Goal: Task Accomplishment & Management: Manage account settings

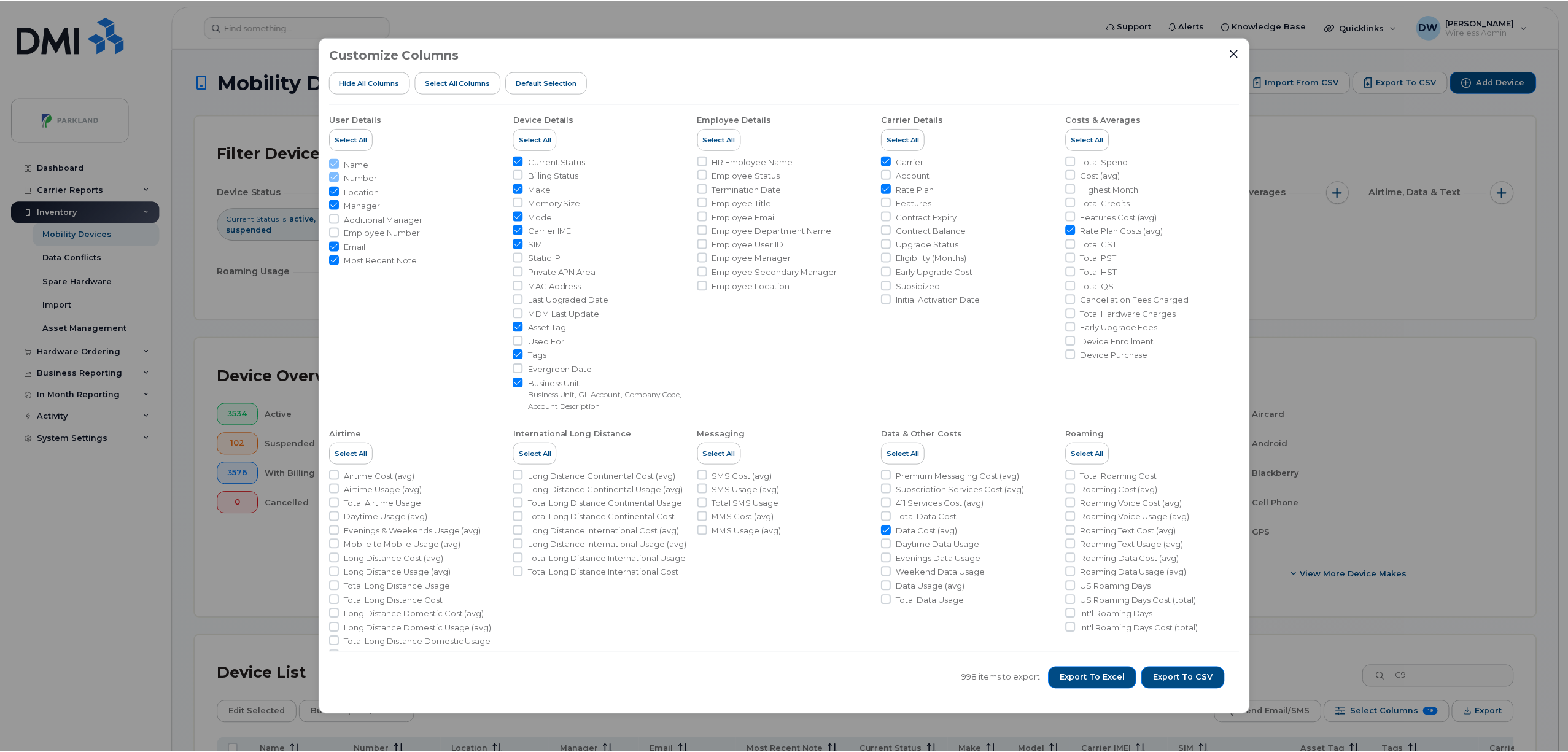
scroll to position [109, 0]
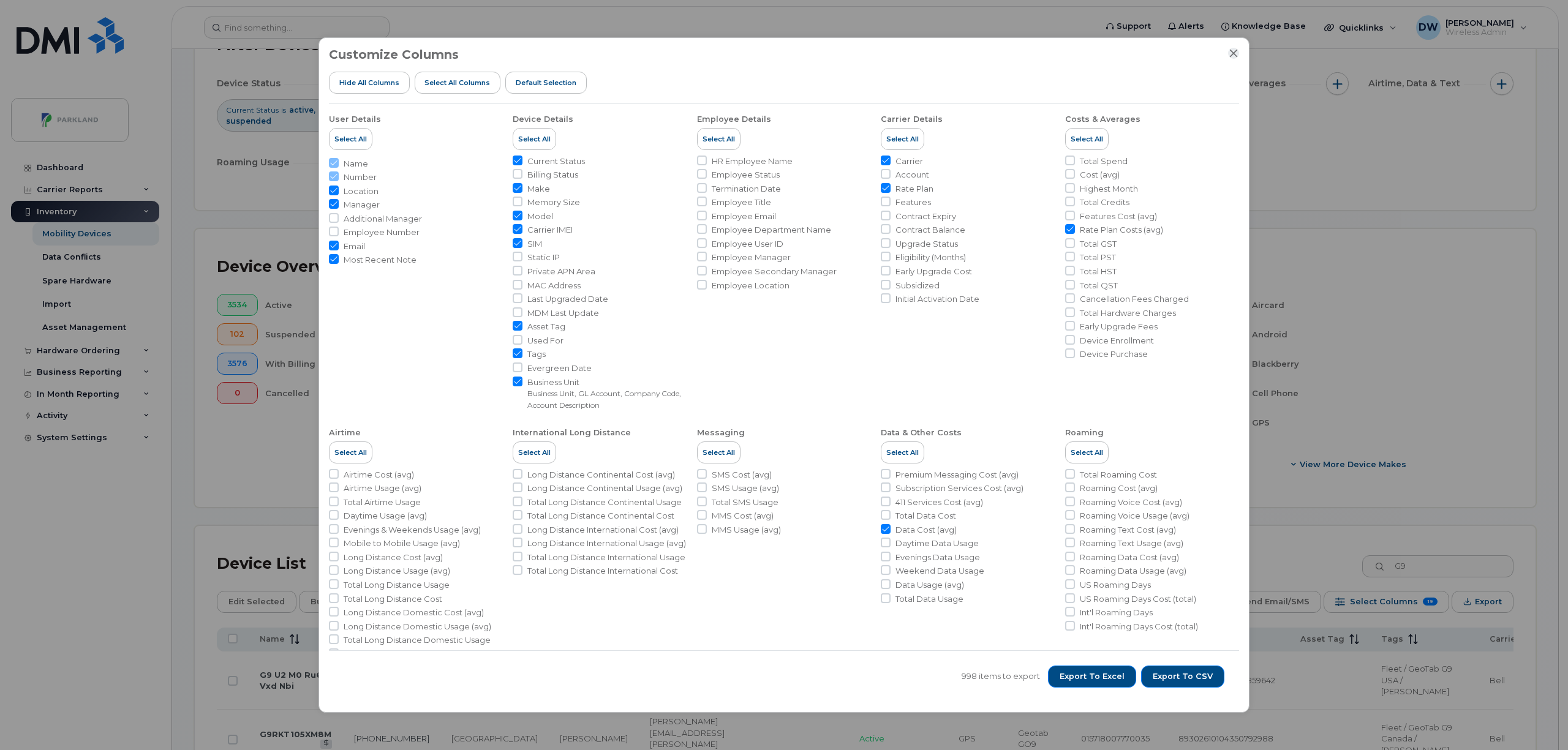
click at [1231, 52] on icon "Close" at bounding box center [1234, 53] width 10 height 10
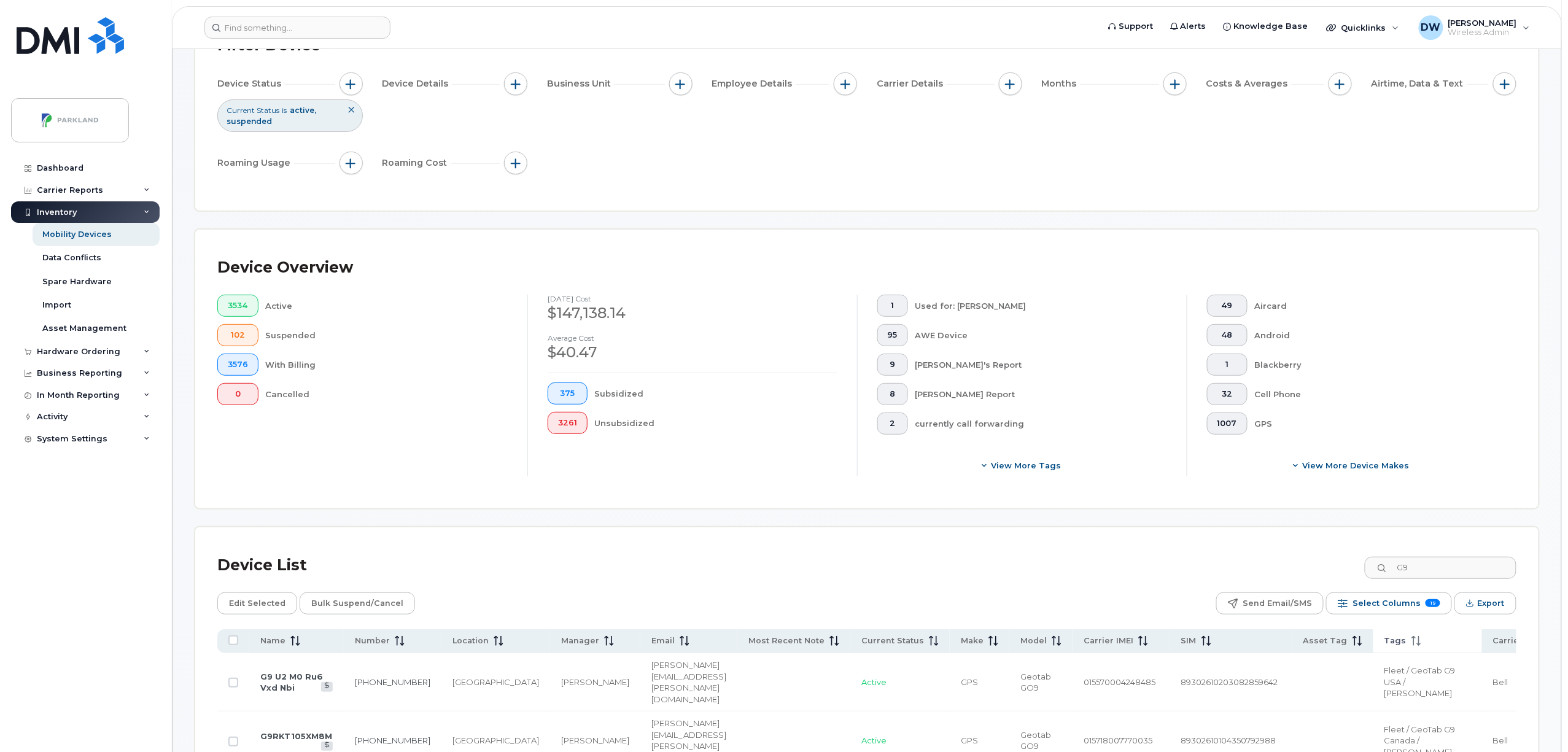
click at [1385, 641] on span "Tags" at bounding box center [1396, 640] width 22 height 11
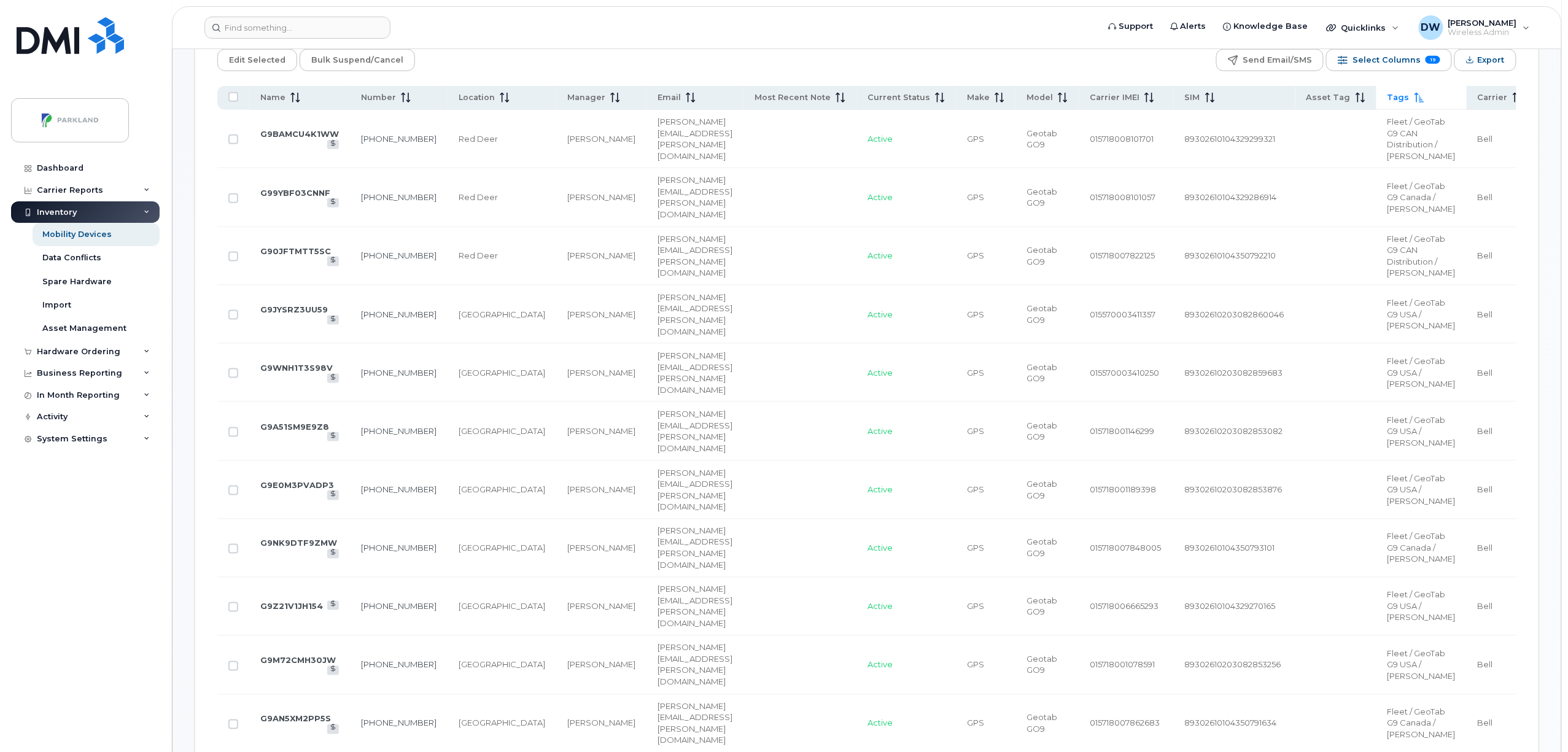
scroll to position [657, 0]
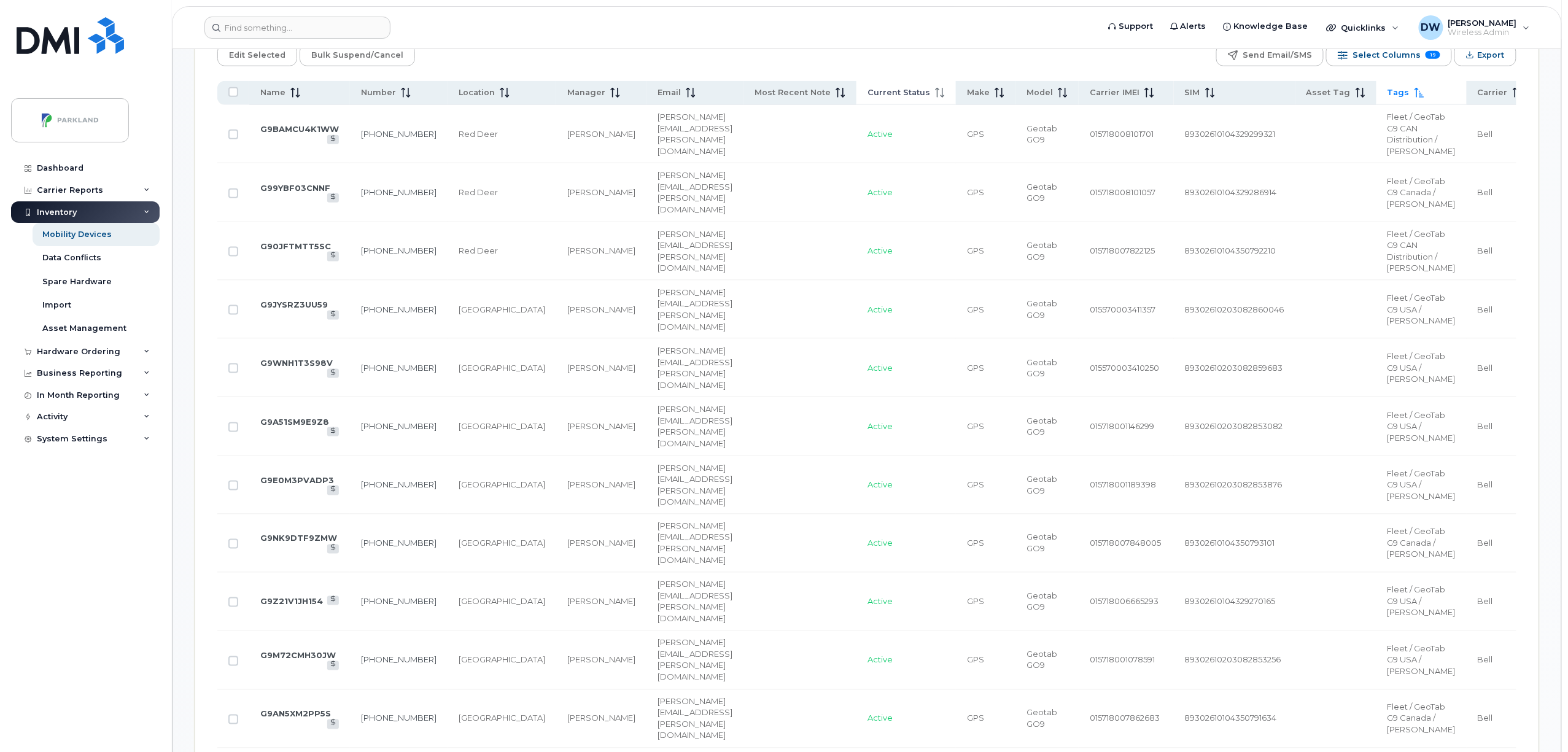
click at [857, 86] on th "Current Status" at bounding box center [906, 93] width 100 height 24
click at [936, 97] on icon at bounding box center [940, 93] width 9 height 10
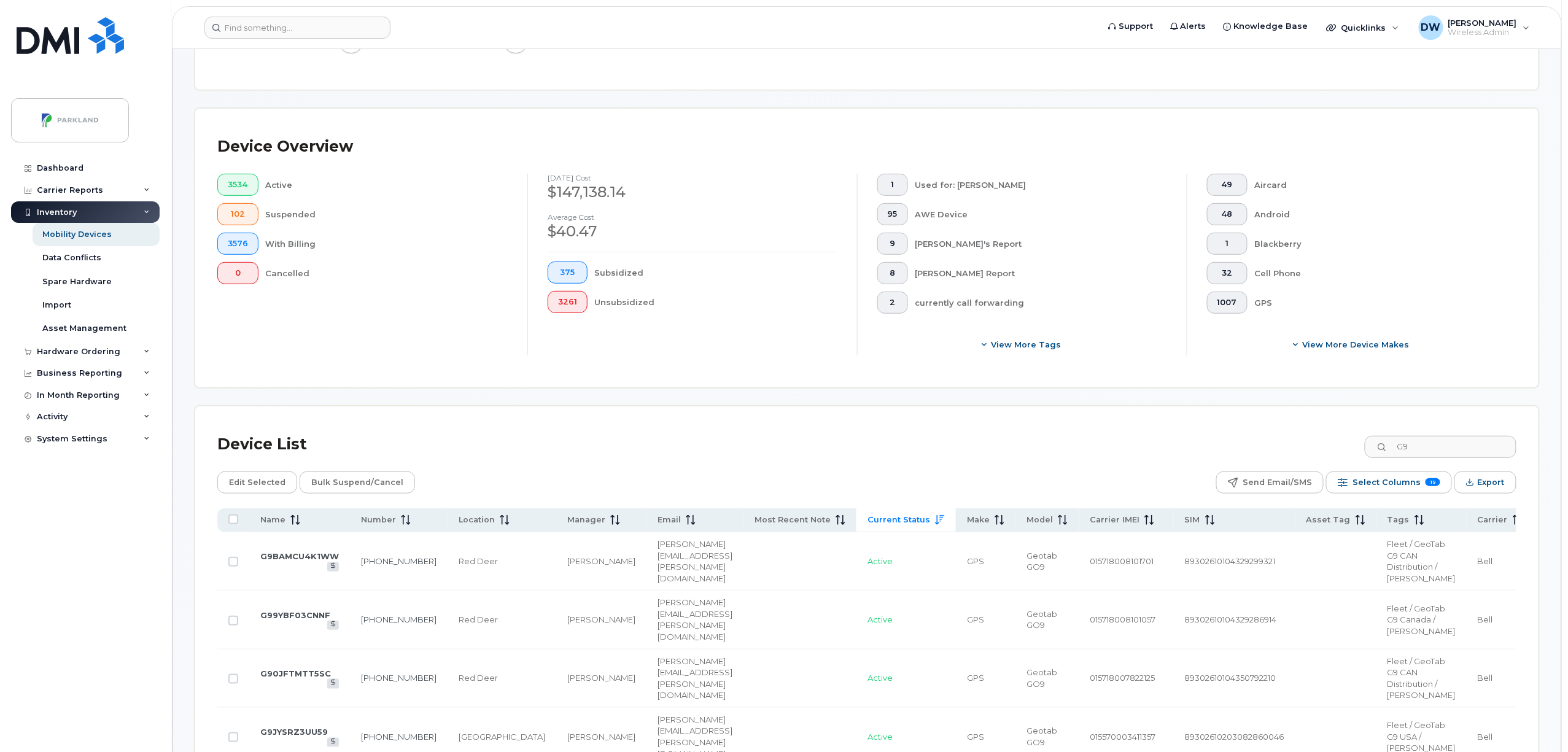
scroll to position [62, 0]
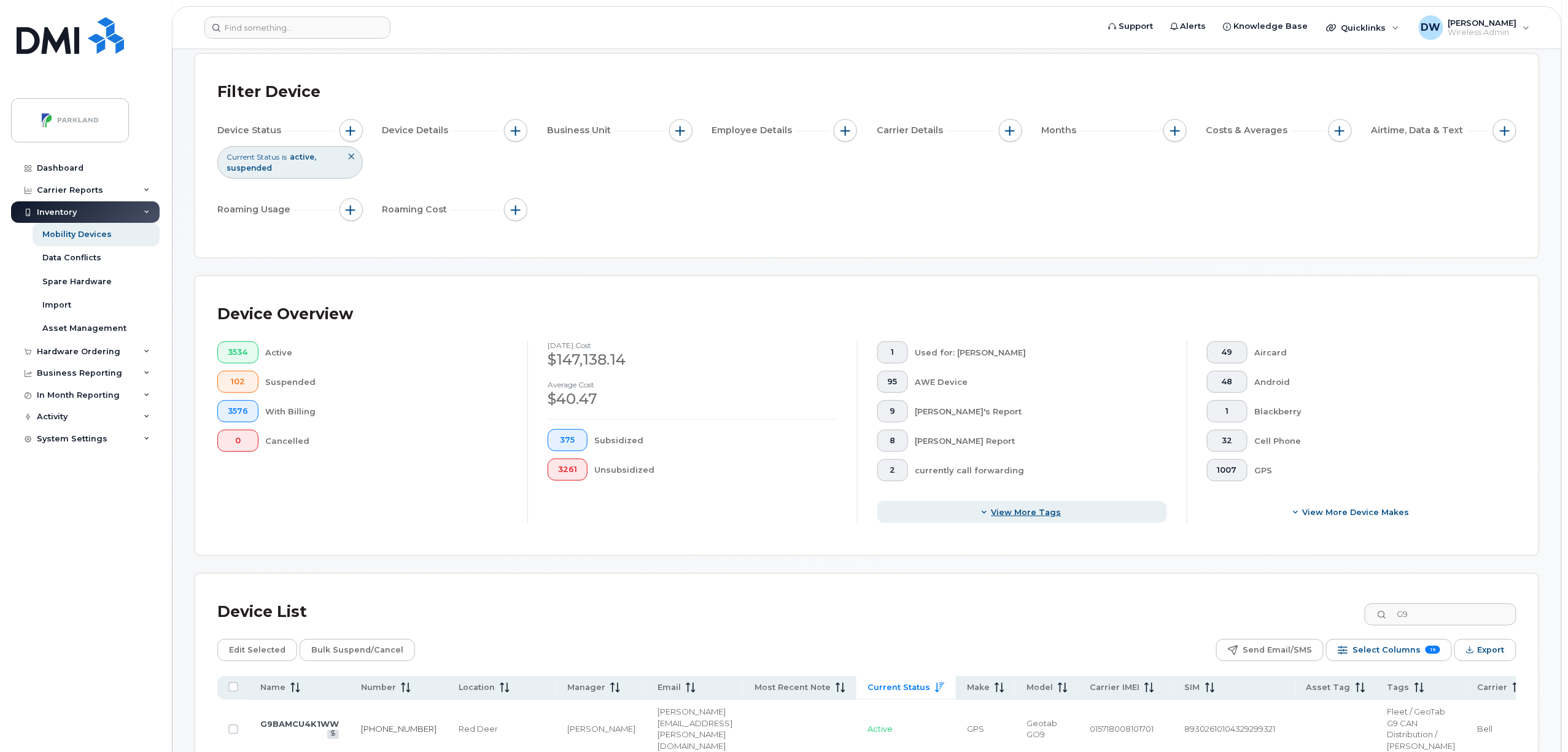
click at [988, 512] on icon "button" at bounding box center [984, 512] width 7 height 7
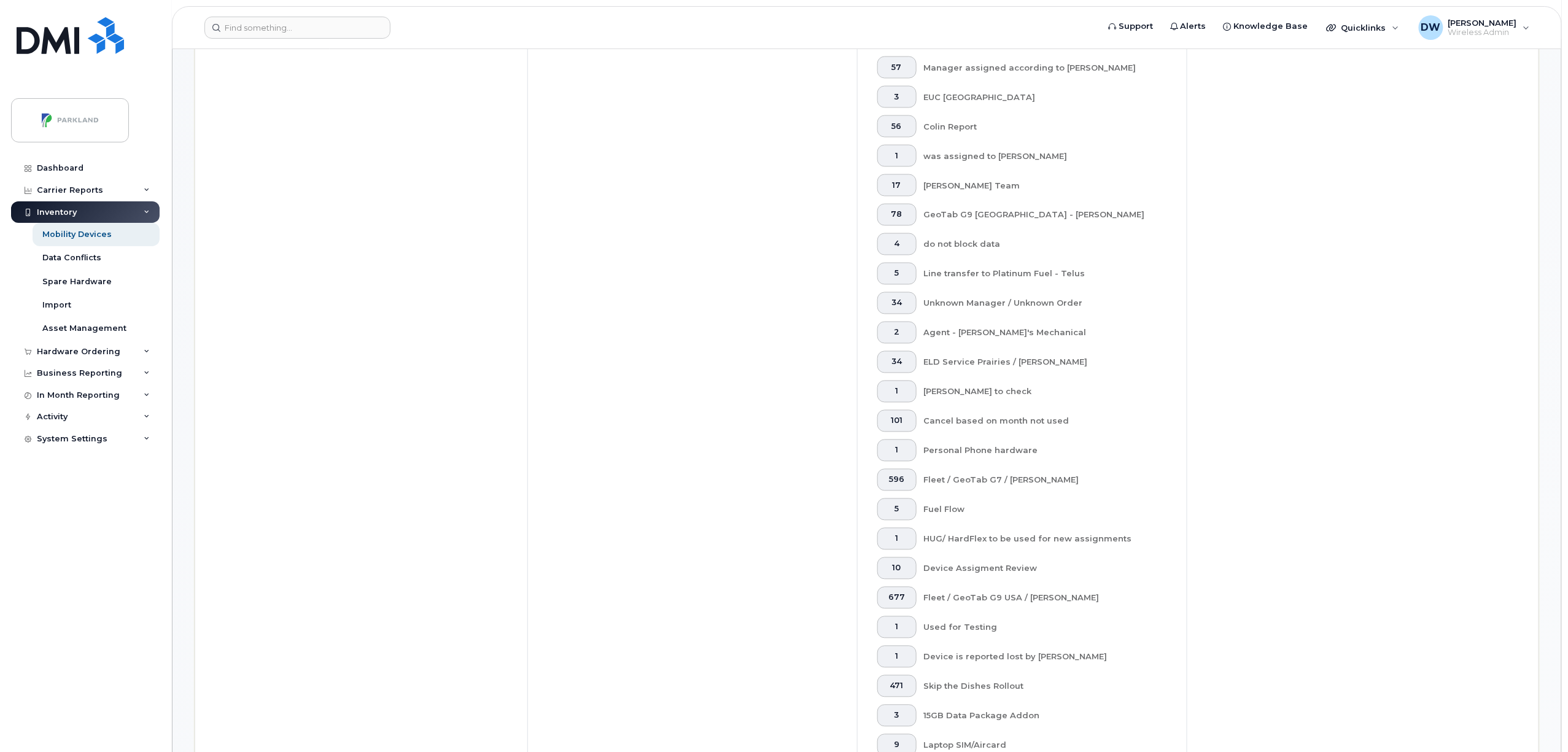
scroll to position [973, 0]
click at [891, 295] on span "34" at bounding box center [897, 296] width 19 height 10
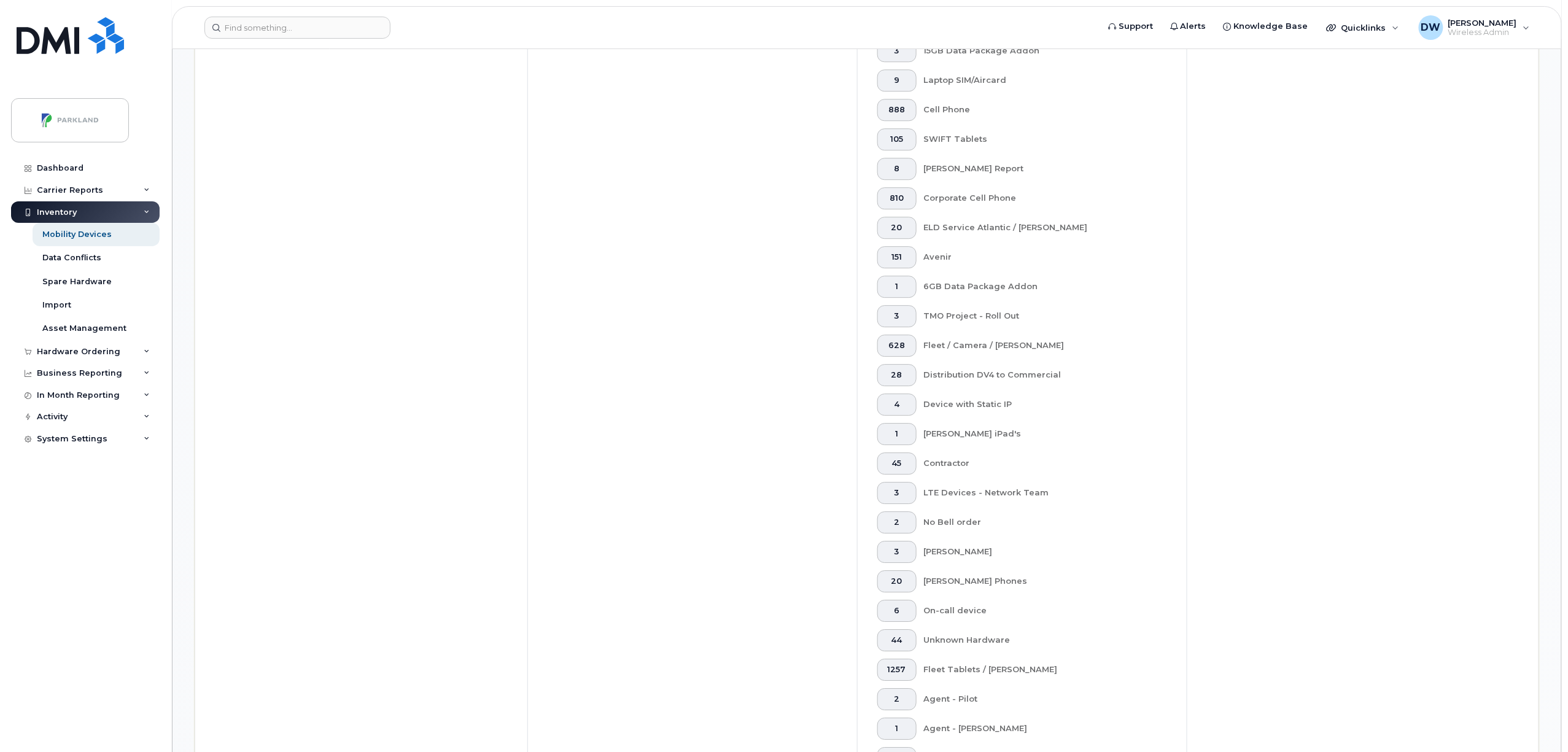
scroll to position [2327, 0]
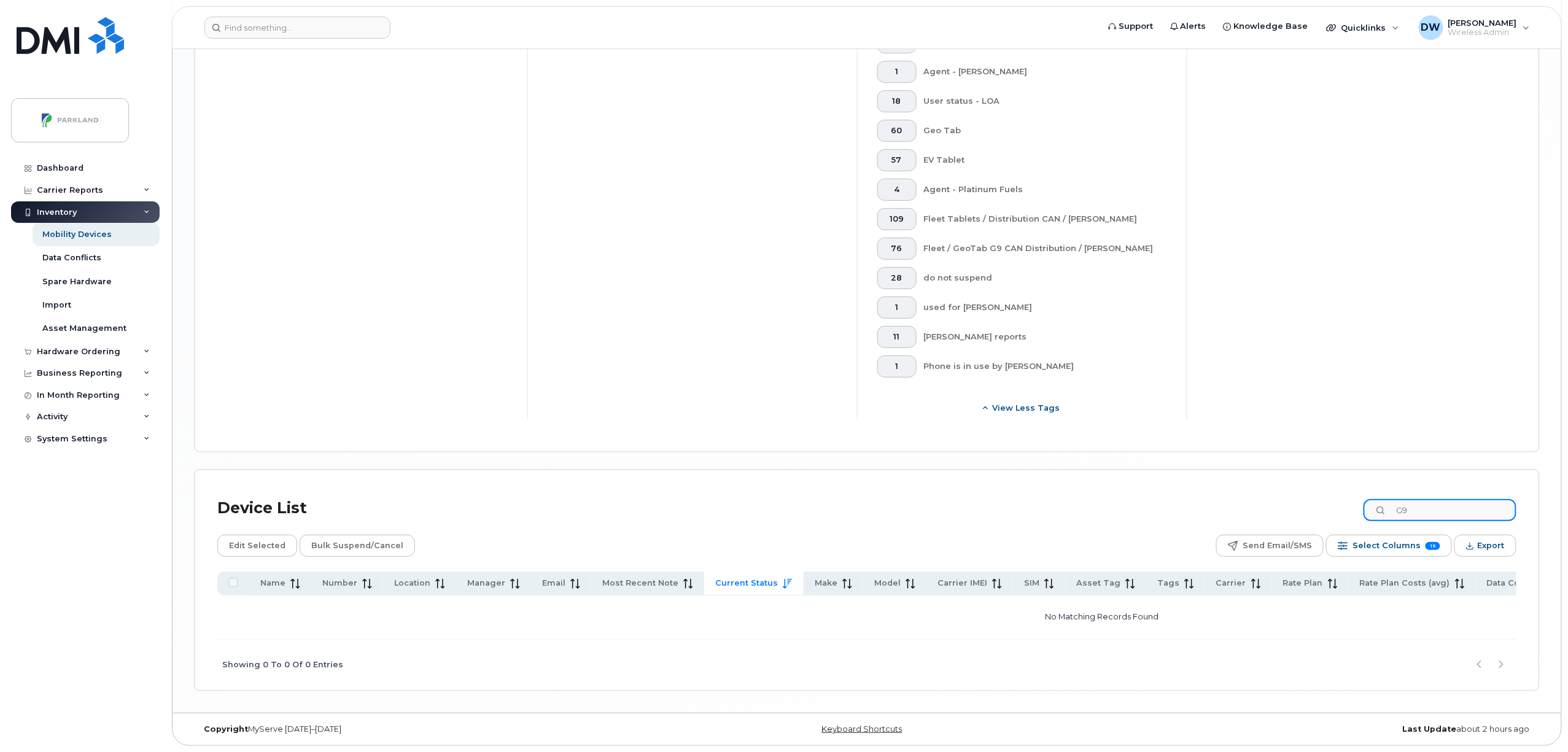
drag, startPoint x: 1428, startPoint y: 510, endPoint x: 1335, endPoint y: 506, distance: 93.1
click at [1335, 506] on div "Device List G9" at bounding box center [867, 508] width 1299 height 32
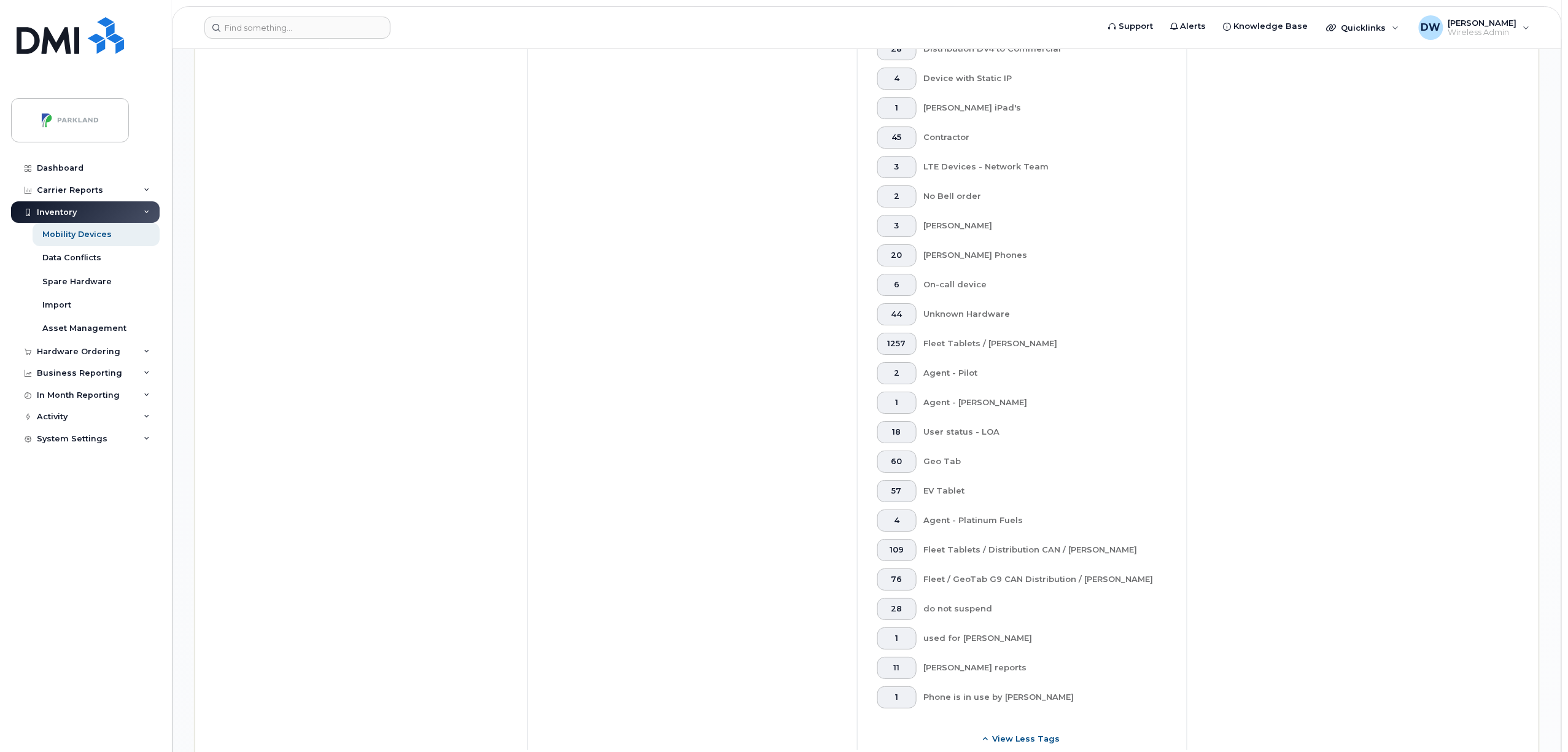
scroll to position [2653, 0]
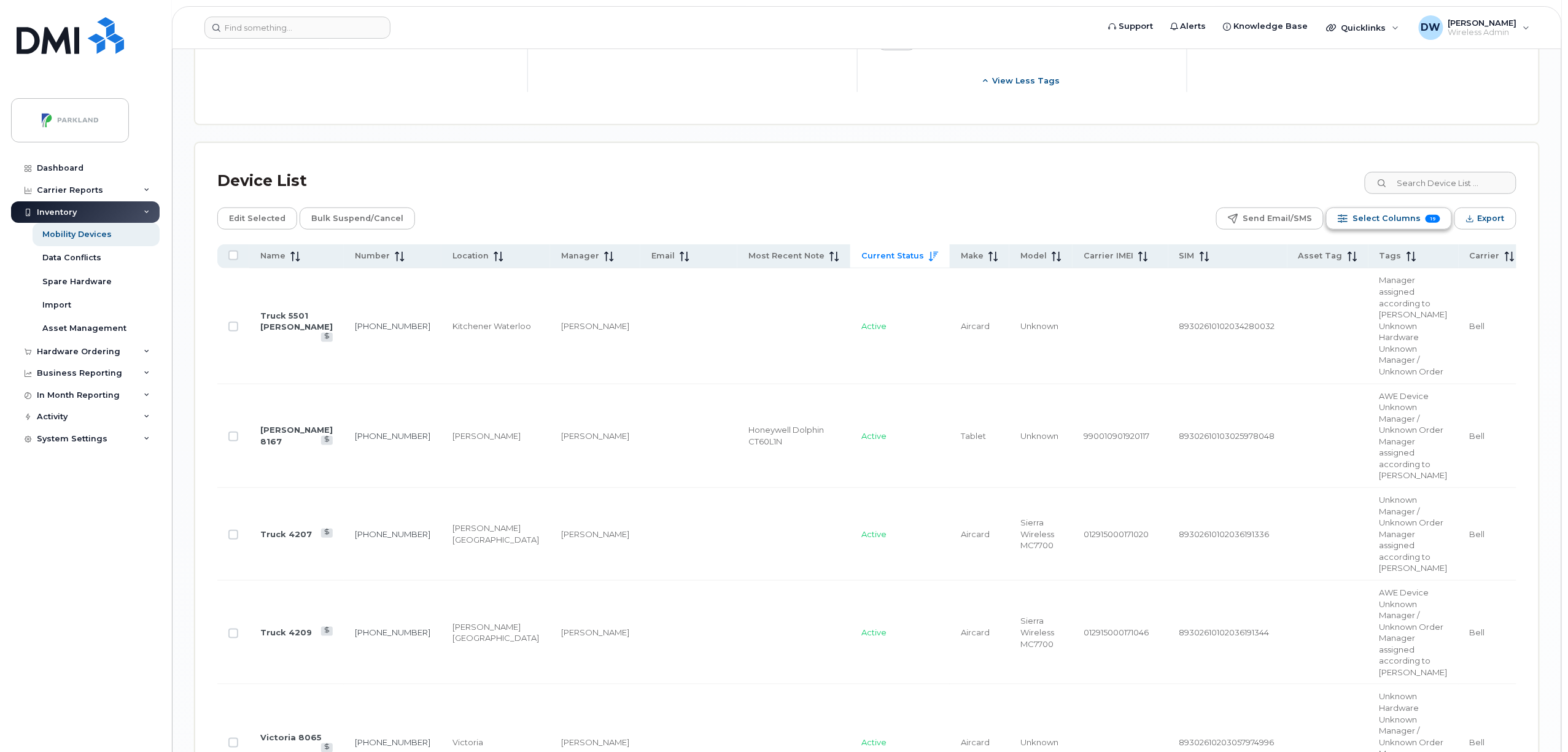
click at [1399, 218] on span "Select Columns" at bounding box center [1386, 218] width 68 height 19
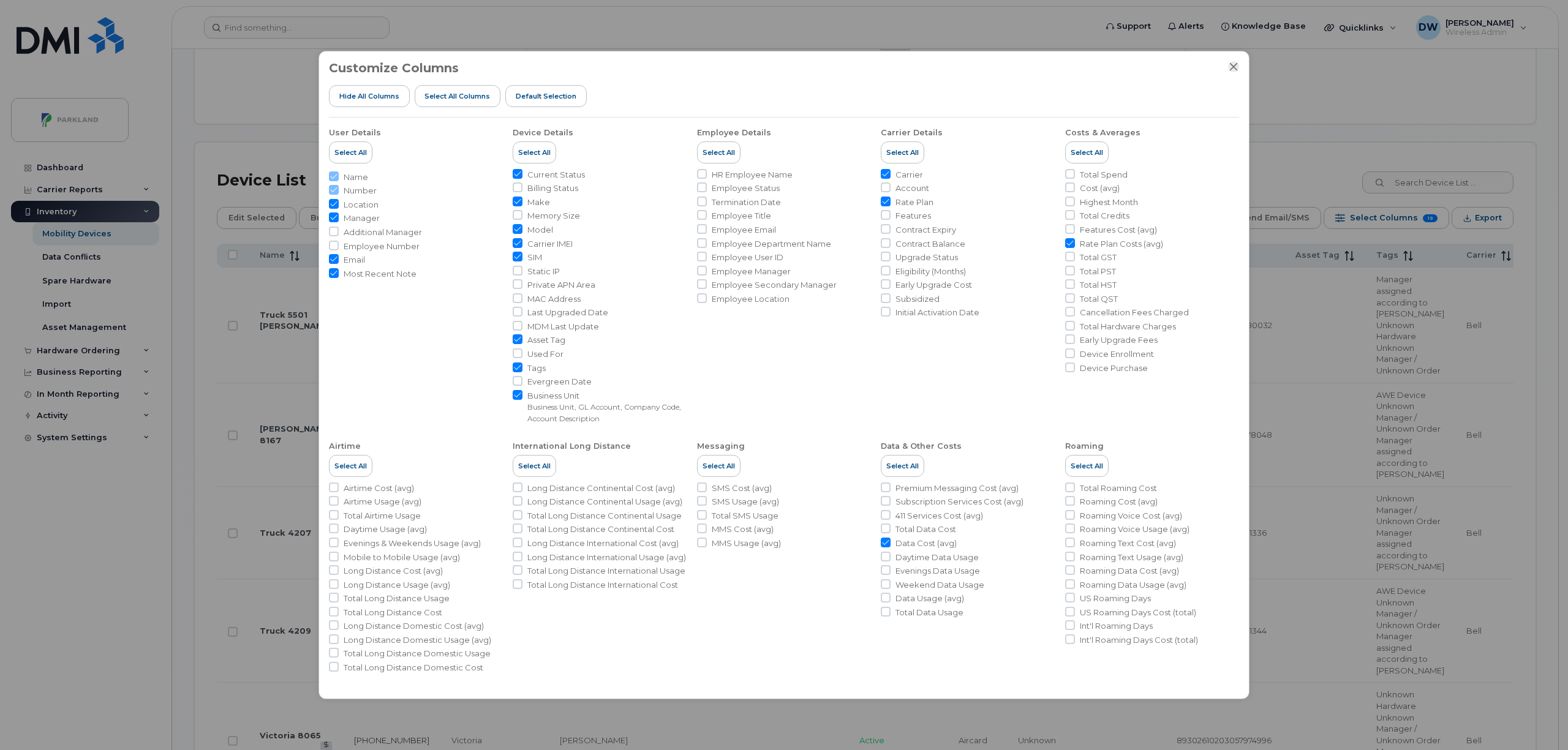
click at [1236, 65] on icon "Close" at bounding box center [1234, 67] width 8 height 8
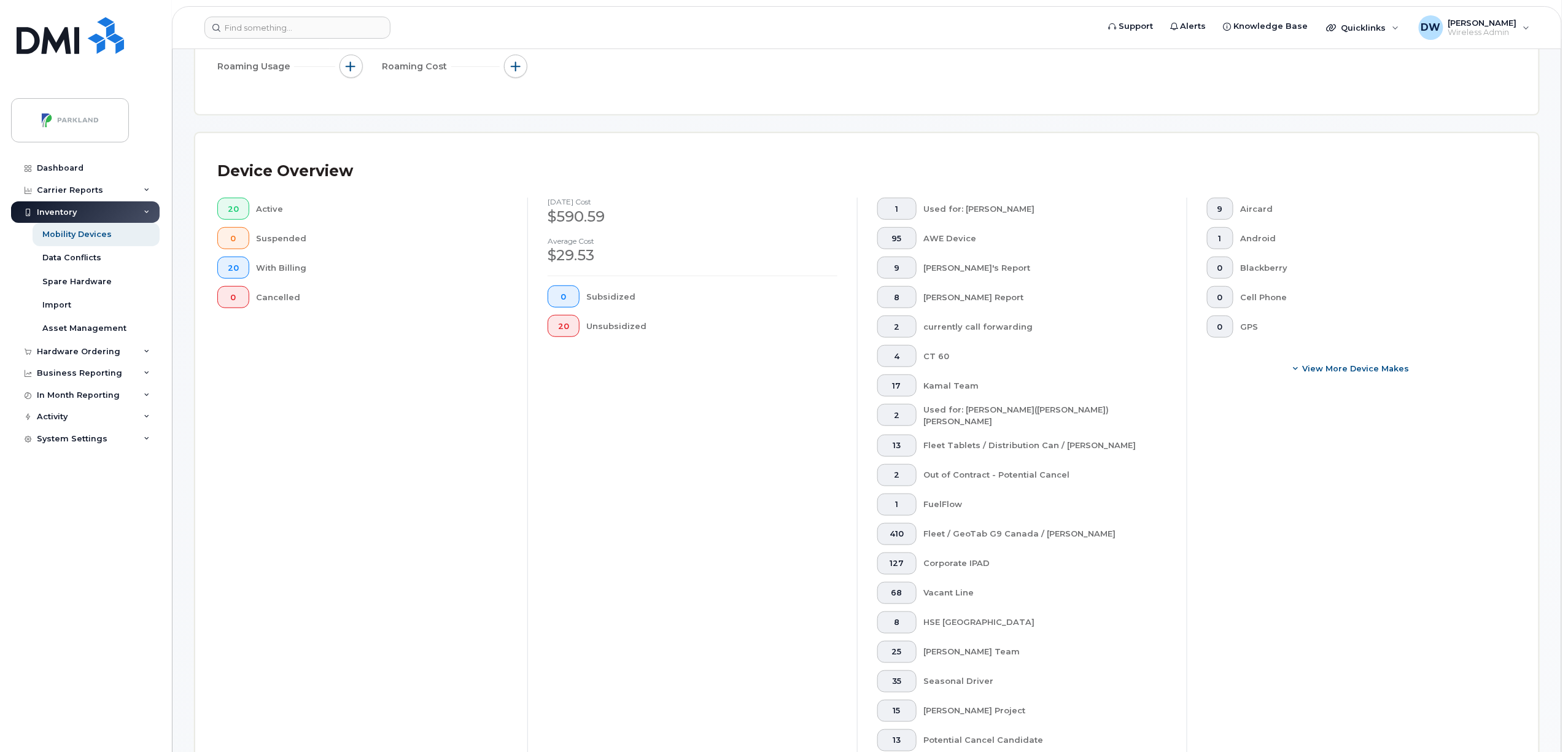
scroll to position [0, 0]
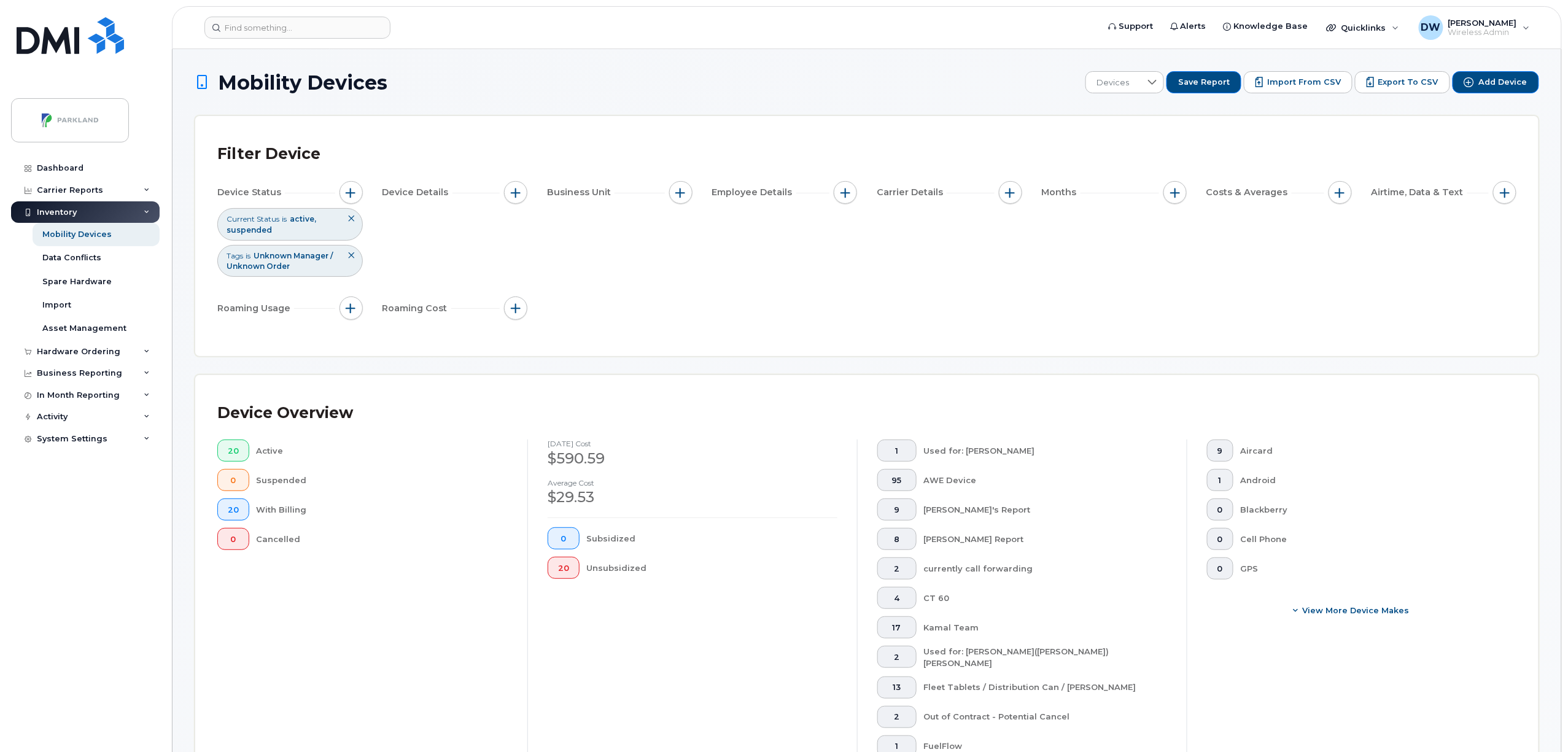
click at [354, 222] on icon at bounding box center [351, 218] width 7 height 7
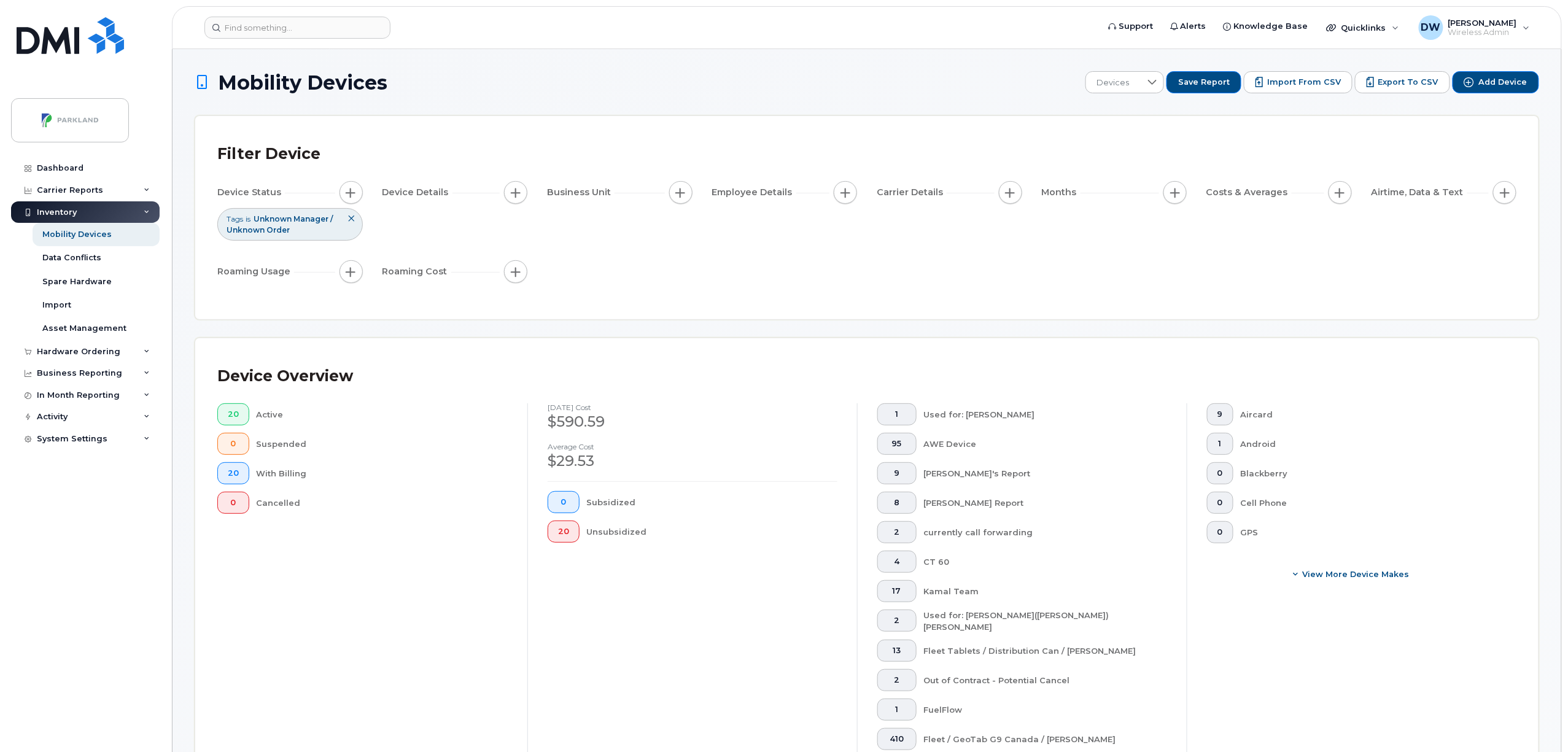
click at [352, 215] on button at bounding box center [352, 218] width 21 height 21
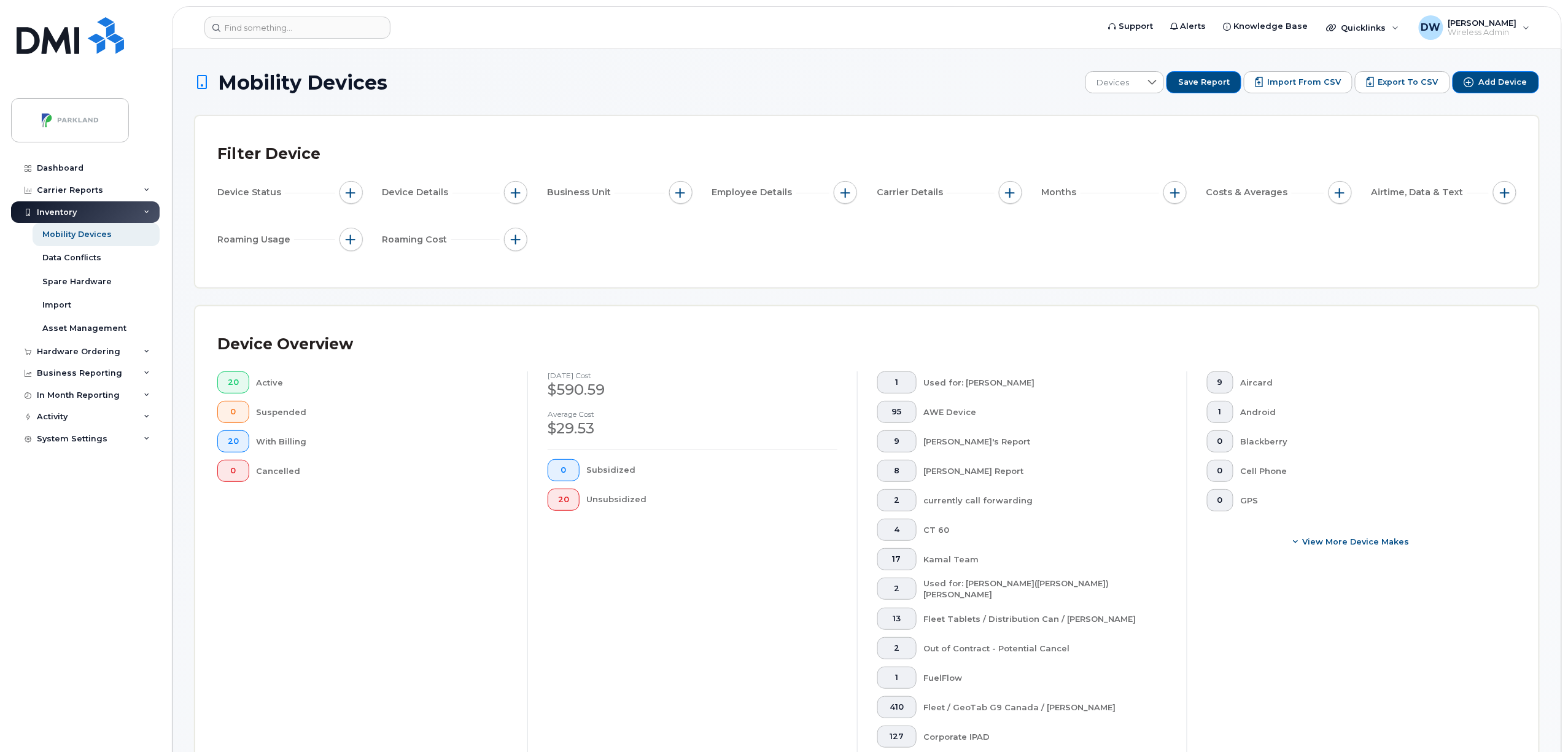
scroll to position [658, 0]
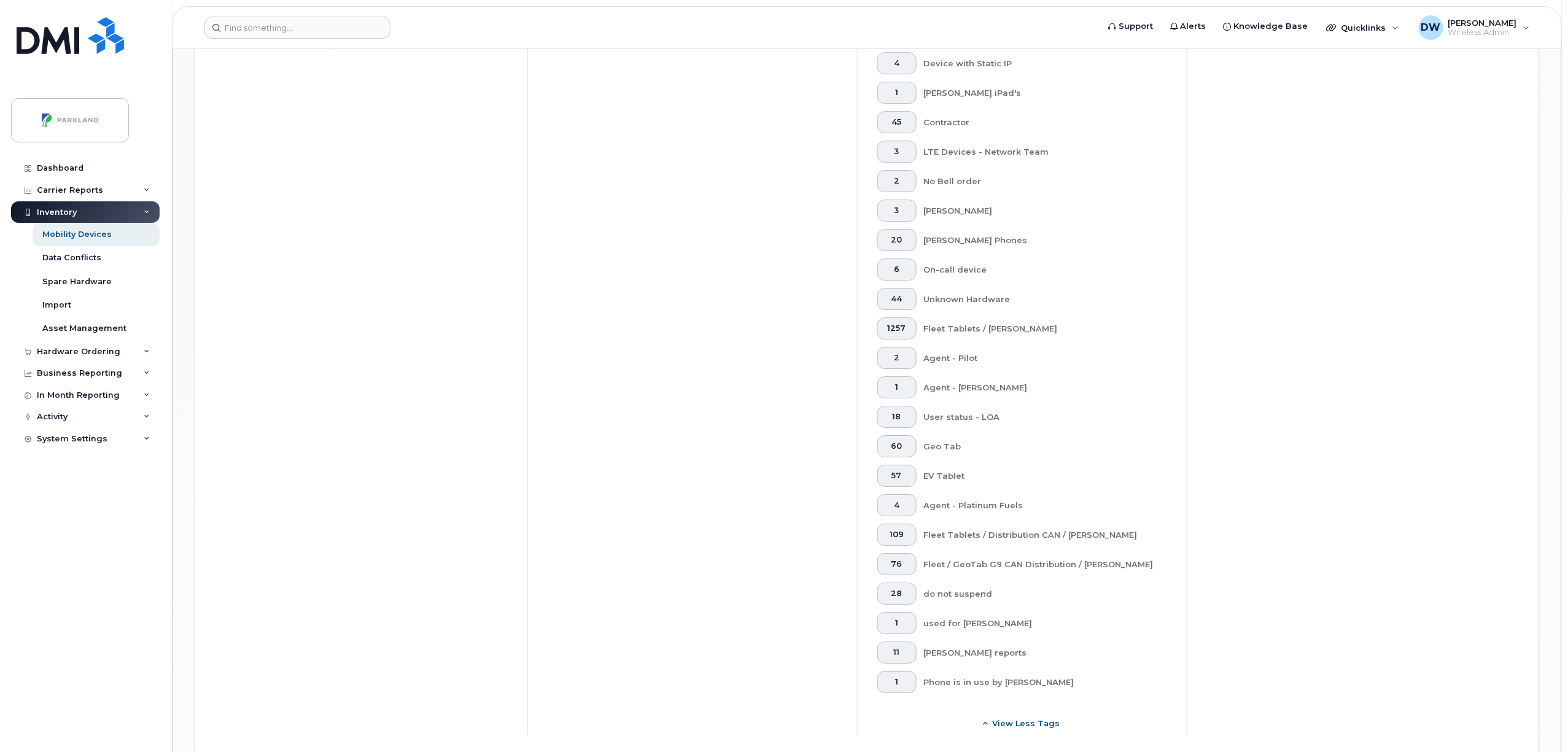
scroll to position [1949, 0]
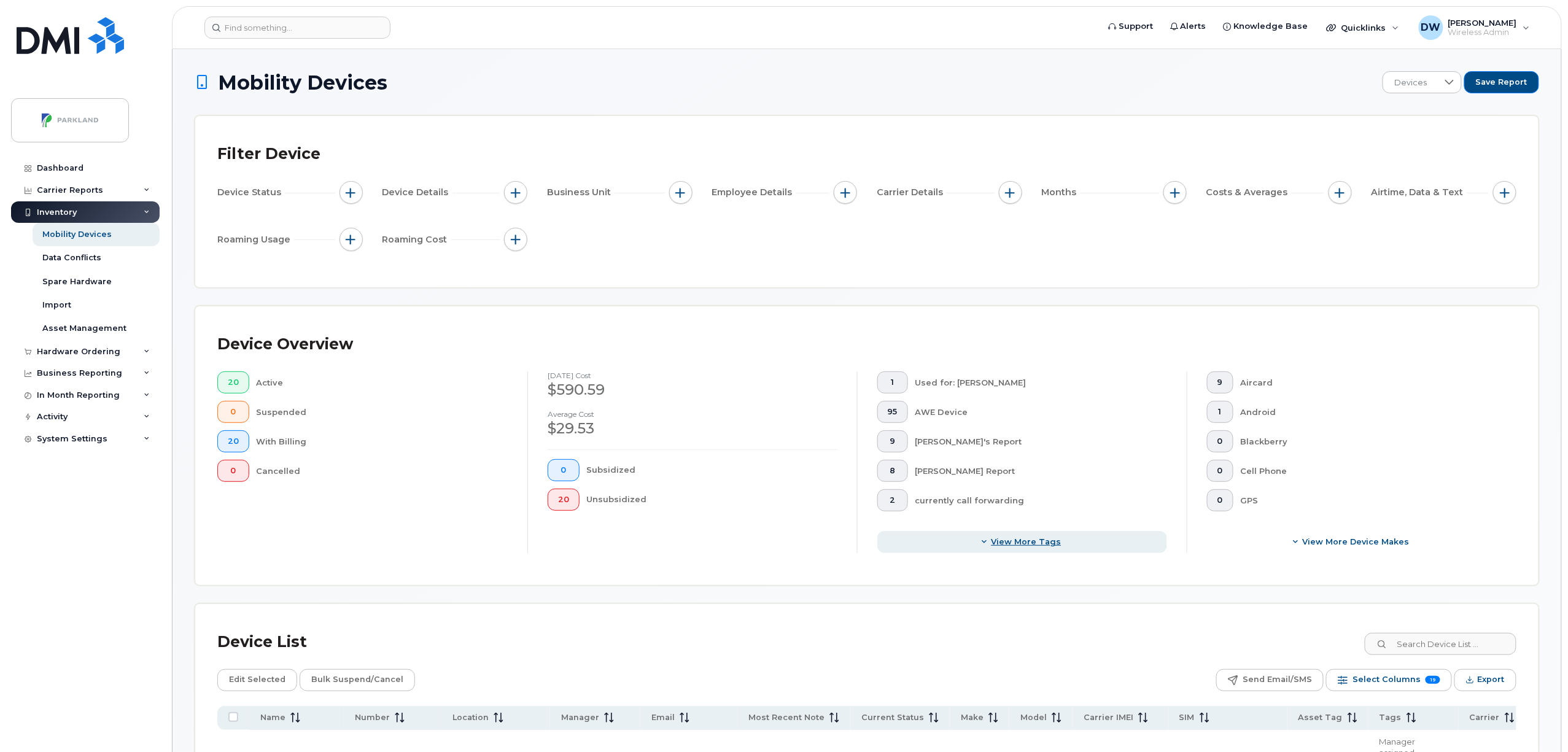
click at [1008, 540] on span "View more tags" at bounding box center [1027, 543] width 70 height 12
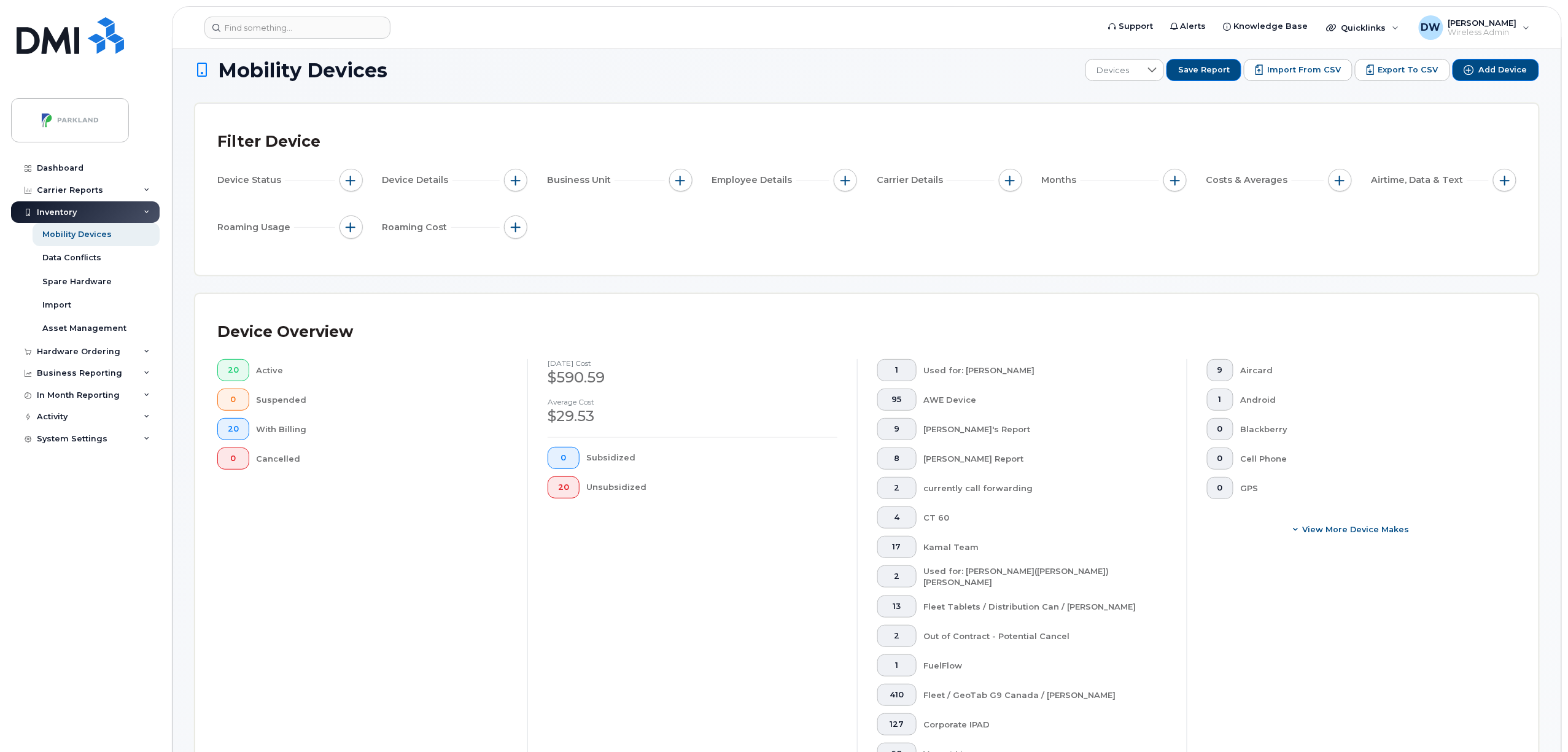
scroll to position [24, 0]
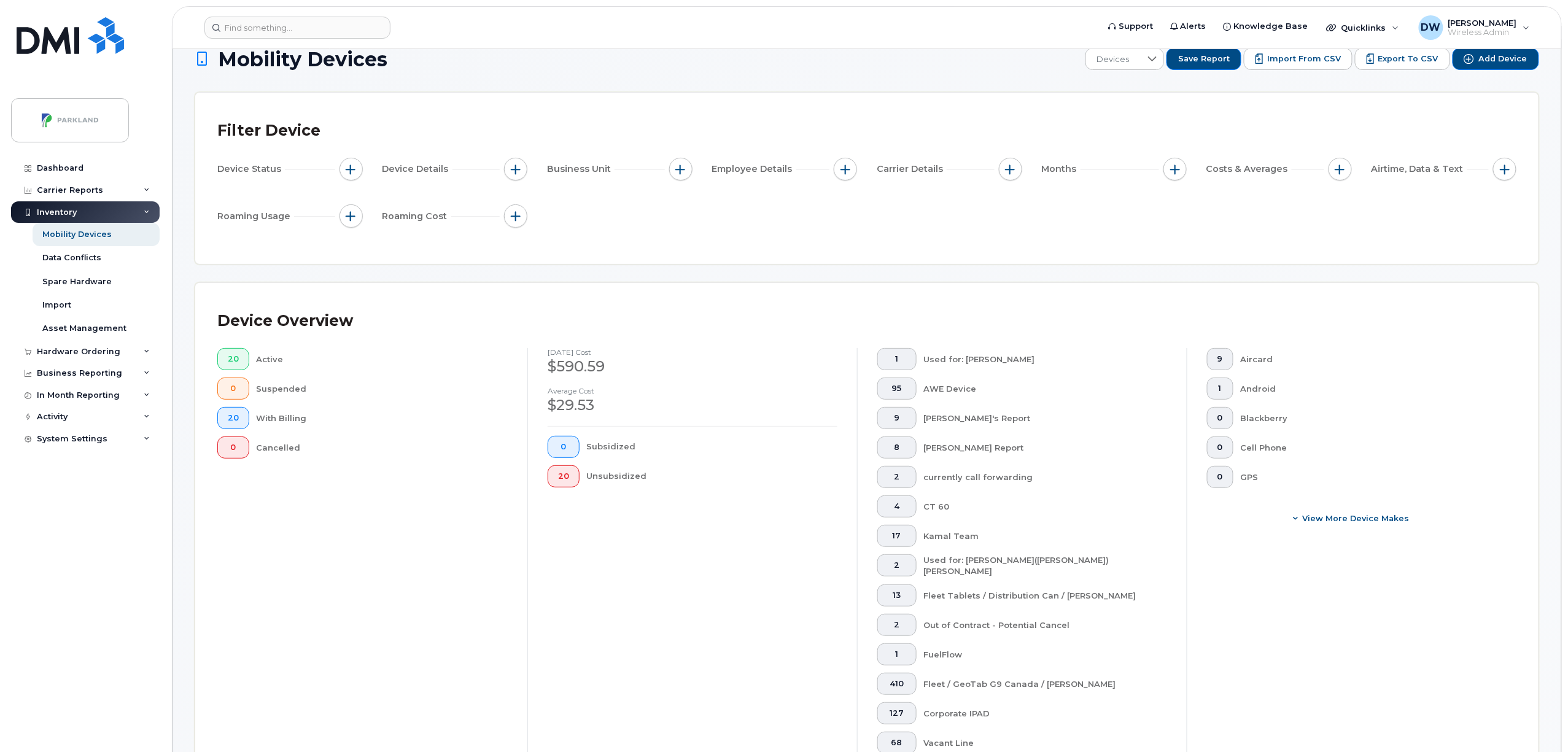
click at [942, 311] on div "Device Overview" at bounding box center [867, 321] width 1299 height 32
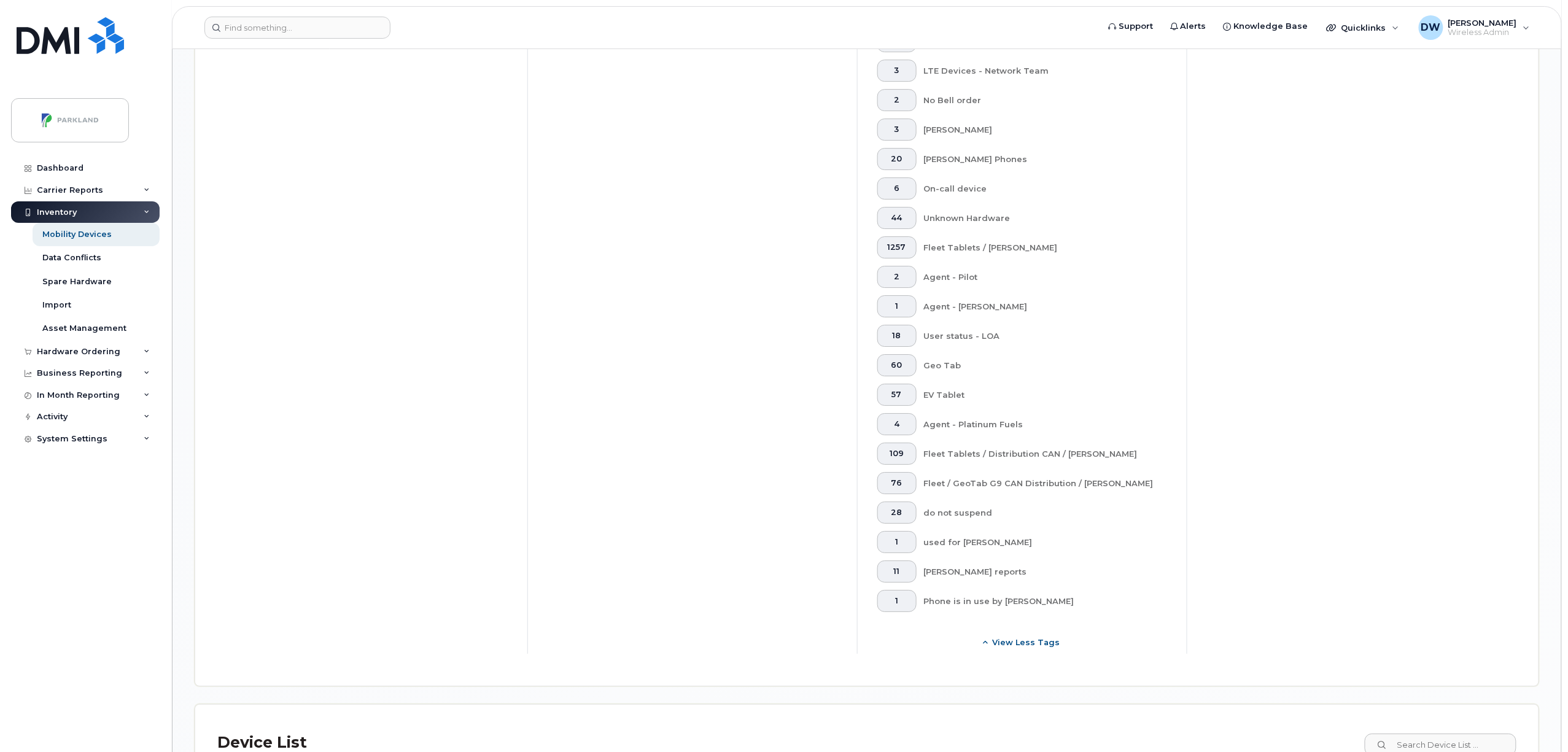
scroll to position [2682, 0]
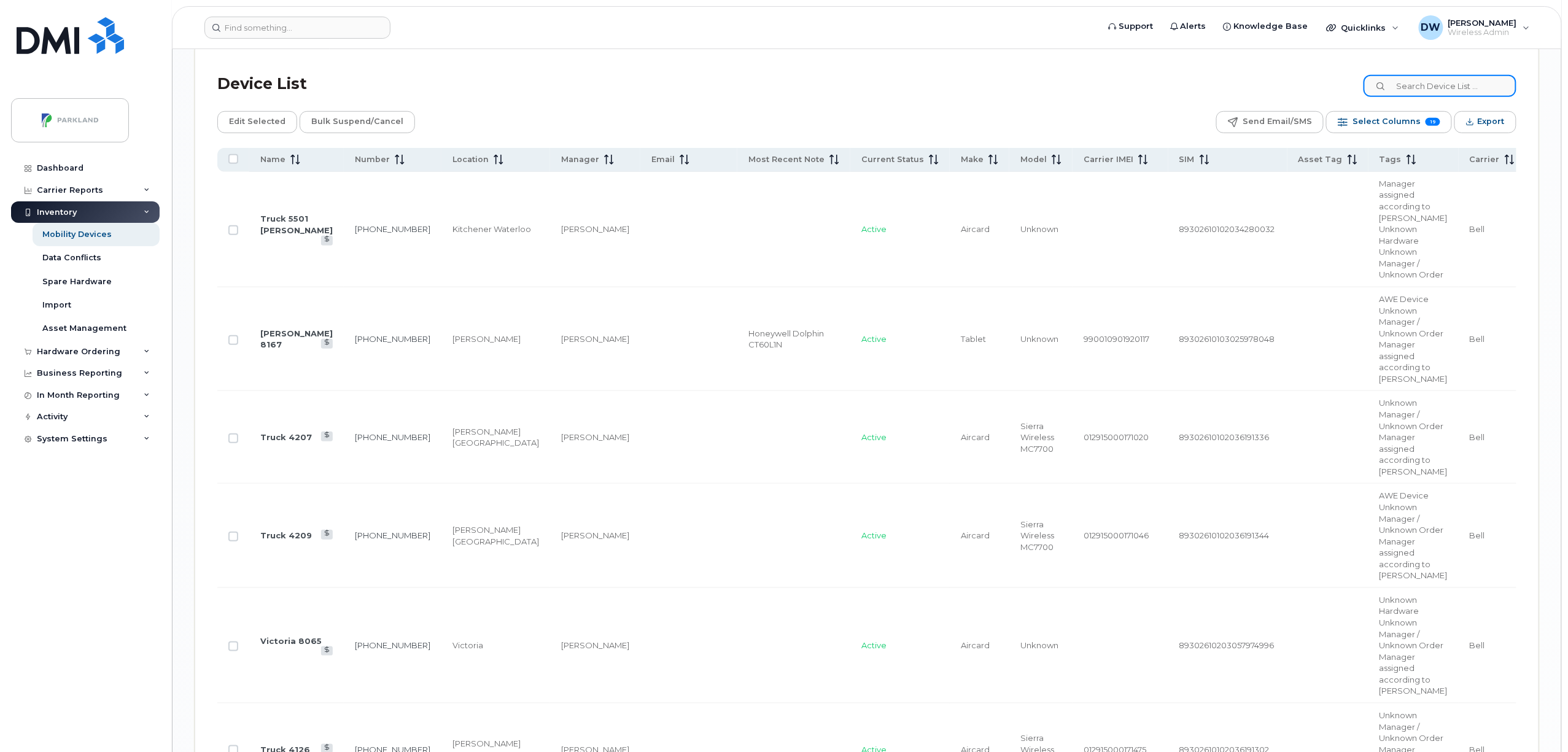
click at [1423, 82] on input at bounding box center [1440, 86] width 153 height 22
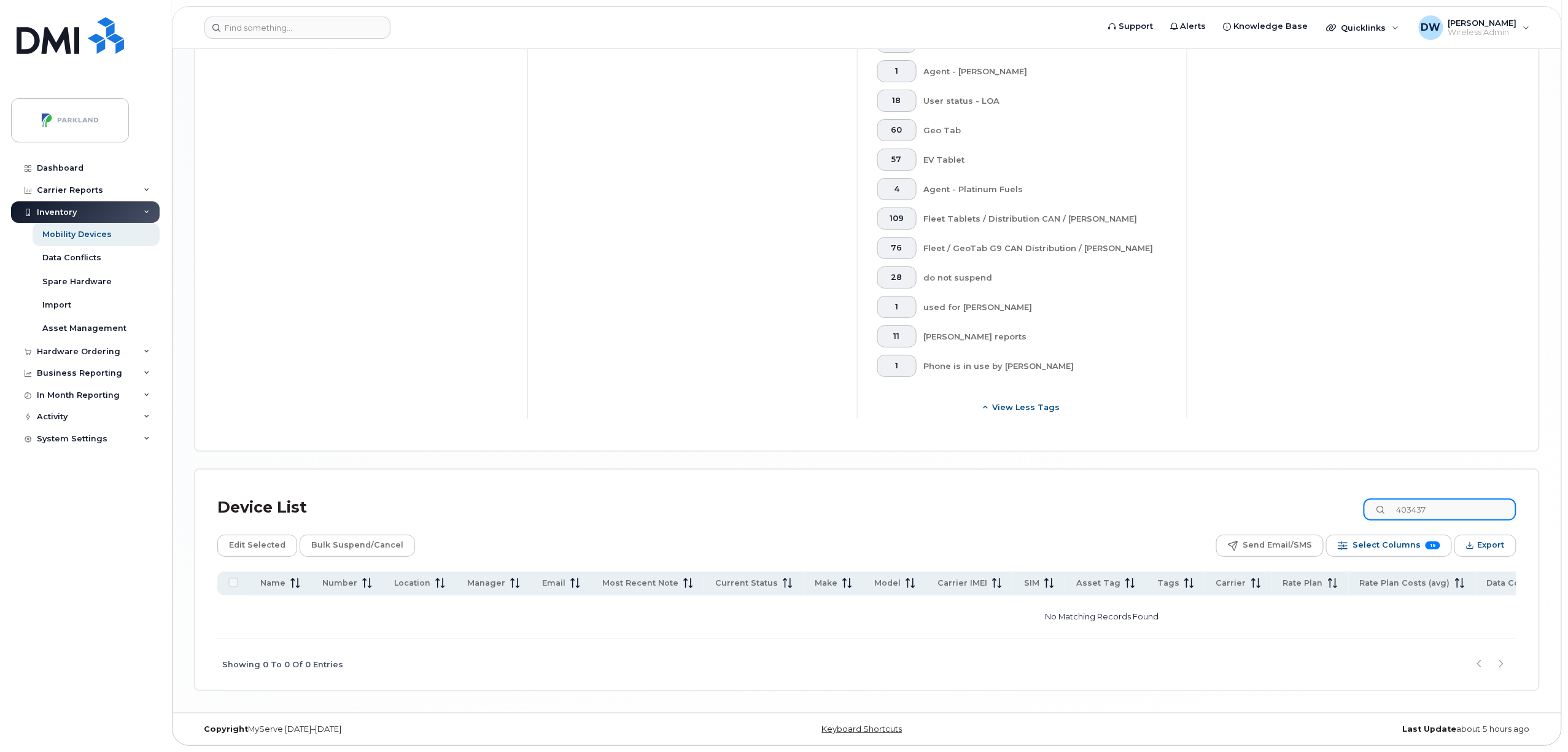
scroll to position [2262, 0]
type input "4034373514"
drag, startPoint x: 1465, startPoint y: 510, endPoint x: 1314, endPoint y: 506, distance: 151.1
click at [1314, 506] on div "Device List 4034373514" at bounding box center [867, 508] width 1299 height 32
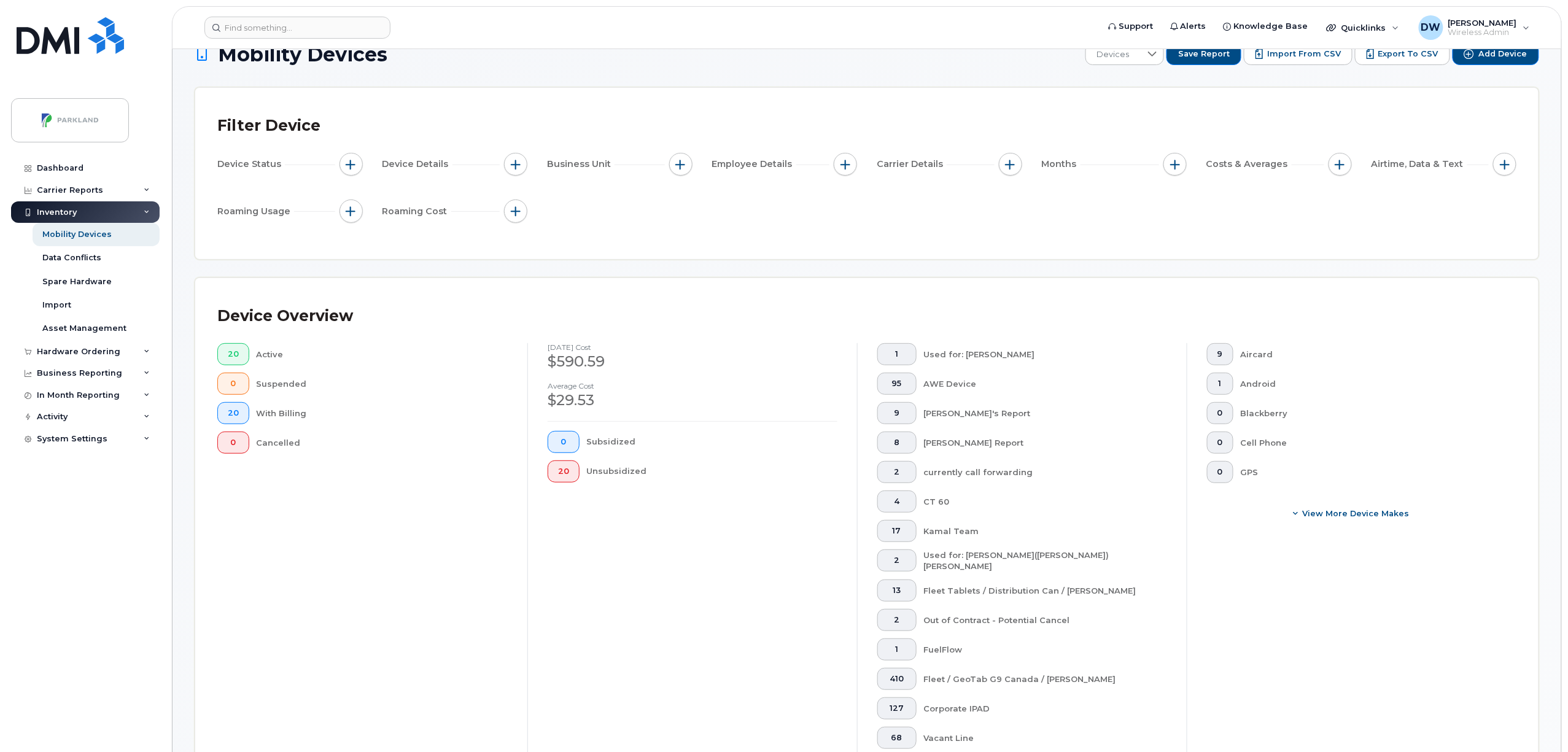
scroll to position [0, 0]
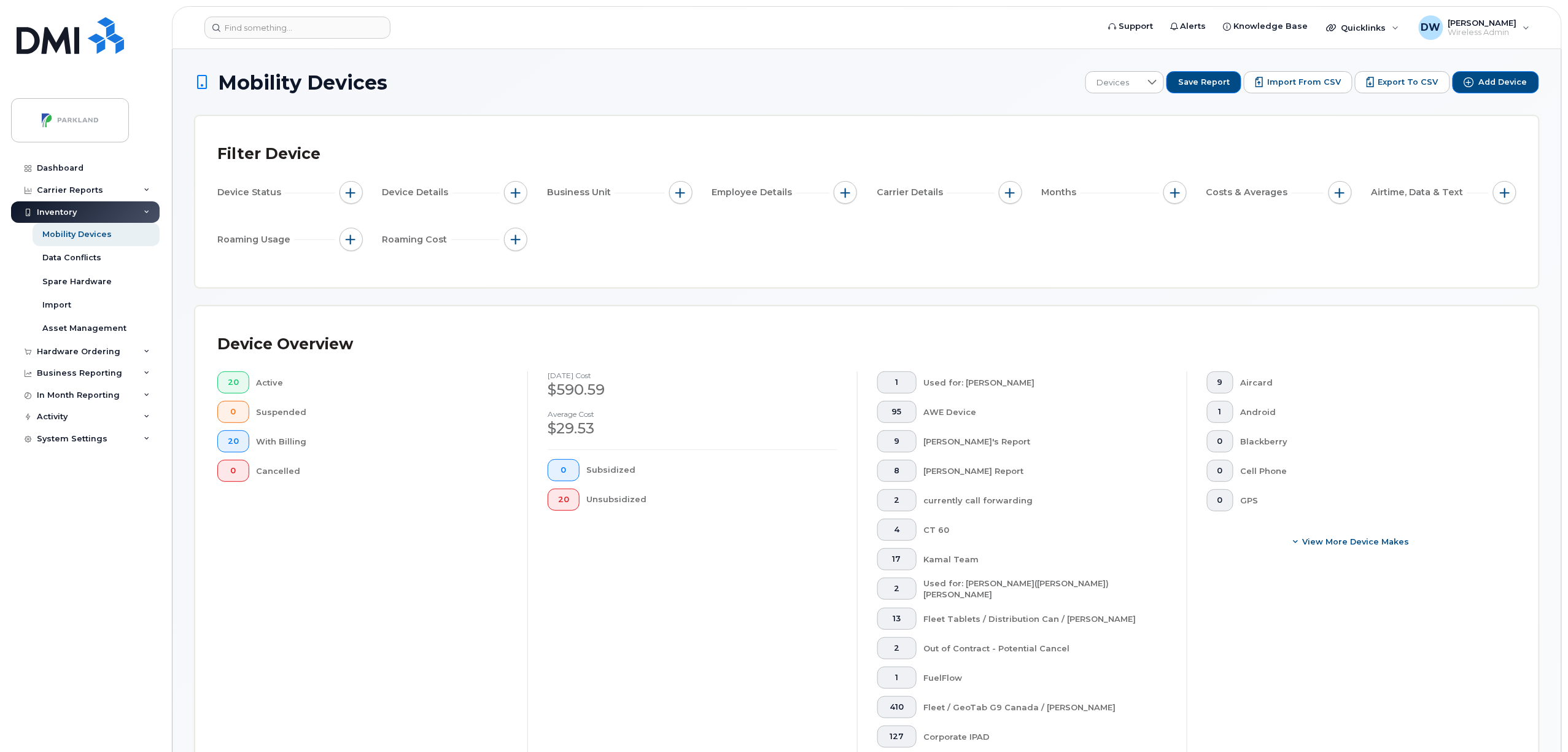
click at [256, 190] on span "Device Status" at bounding box center [251, 192] width 67 height 13
click at [87, 233] on div "Mobility Devices" at bounding box center [77, 234] width 69 height 11
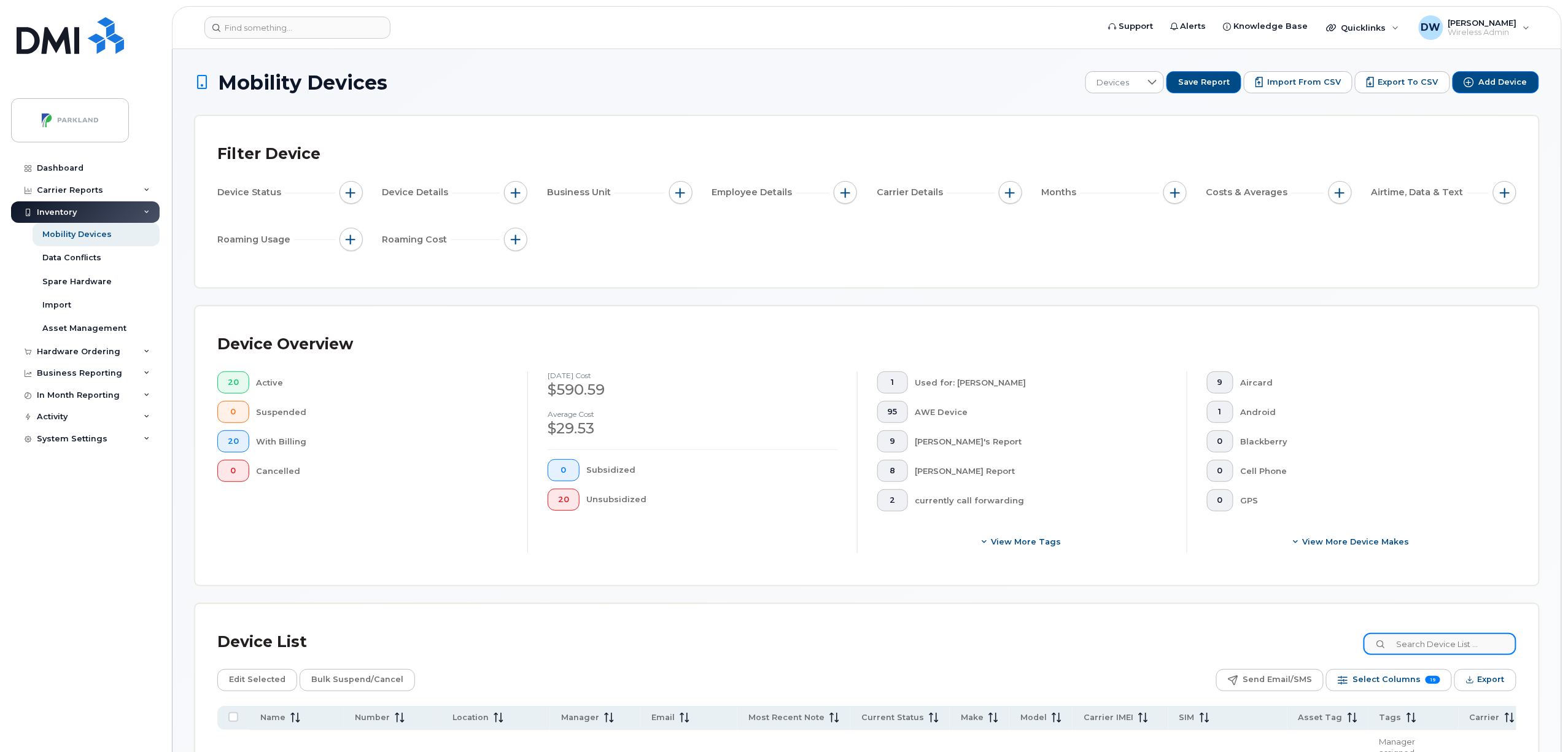
click at [1428, 644] on input at bounding box center [1440, 644] width 153 height 22
paste input "4034373514"
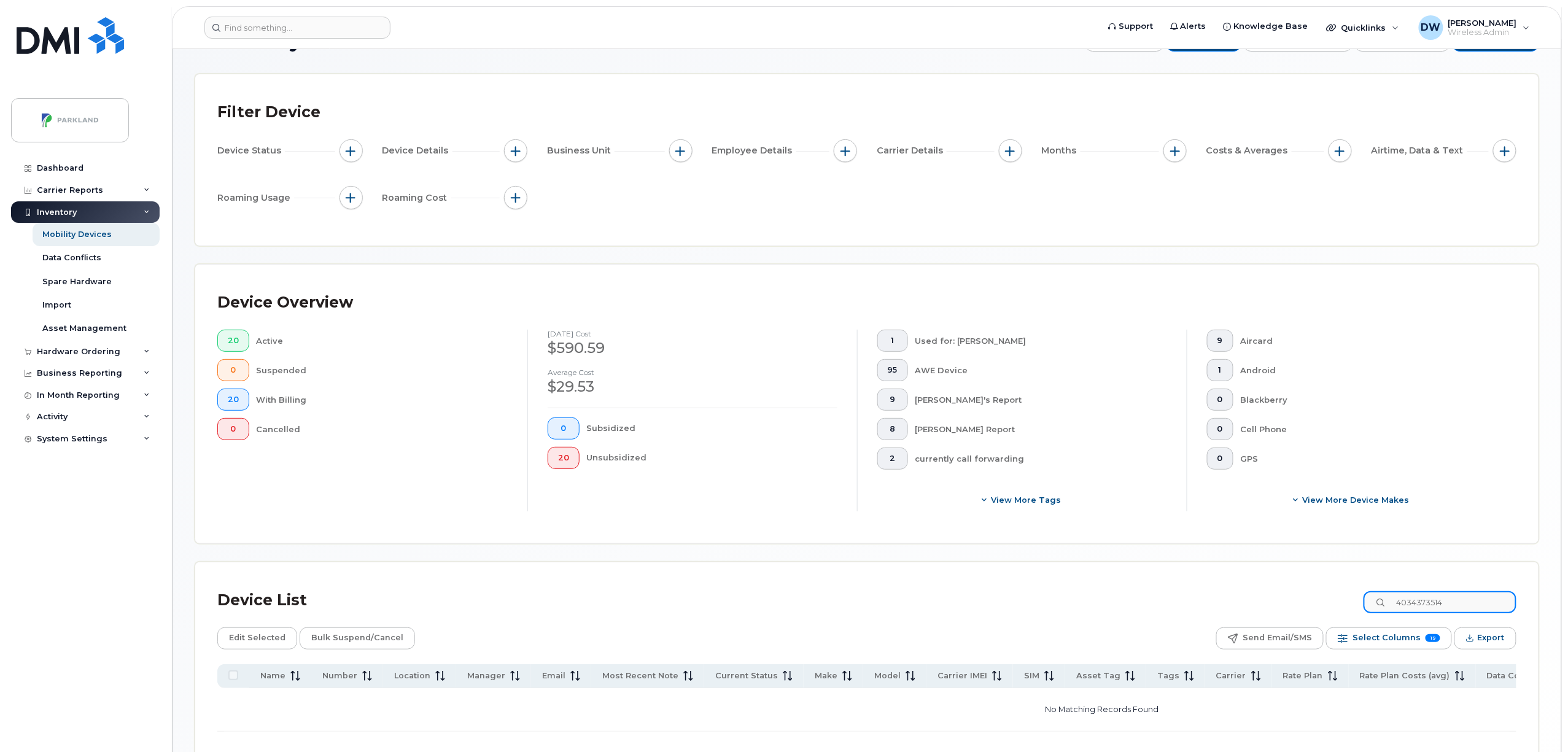
scroll to position [44, 0]
type input "4034373514"
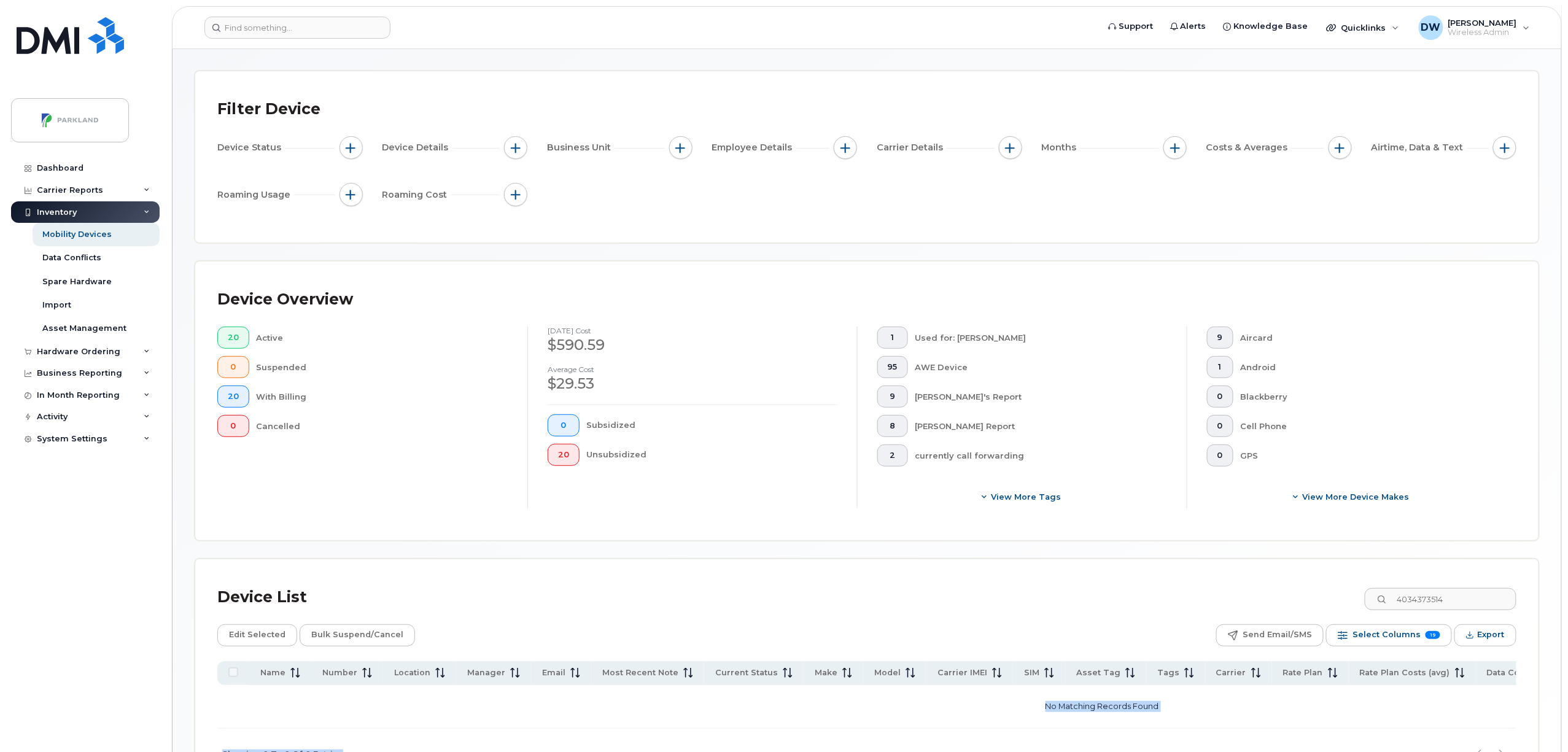
drag, startPoint x: 650, startPoint y: 733, endPoint x: 428, endPoint y: 728, distance: 222.1
click at [428, 728] on div "Name Number Location Manager Email Most Recent Note Current Status Make Model C…" at bounding box center [867, 720] width 1299 height 119
click at [355, 147] on span "button" at bounding box center [352, 148] width 10 height 10
click at [651, 189] on div "Device Status Device Details Business Unit Employee Details Carrier Details Mon…" at bounding box center [867, 173] width 1299 height 74
click at [350, 147] on span "button" at bounding box center [352, 148] width 10 height 10
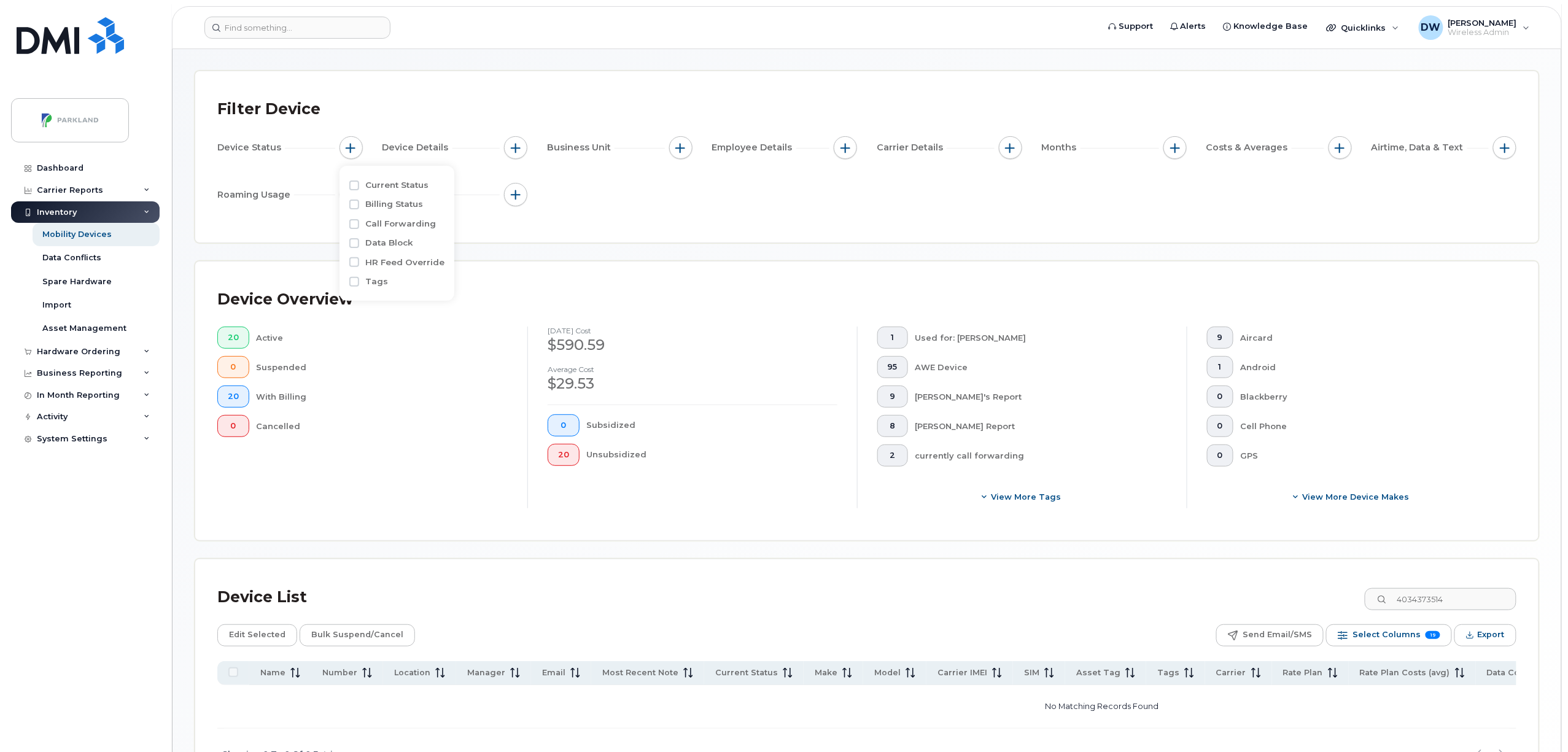
click at [637, 203] on div "Device Status Device Details Business Unit Employee Details Carrier Details Mon…" at bounding box center [867, 173] width 1299 height 74
click at [514, 145] on span "button" at bounding box center [516, 148] width 10 height 10
click at [737, 196] on div "Device Status Device Details Business Unit Employee Details Carrier Details Mon…" at bounding box center [867, 173] width 1299 height 74
drag, startPoint x: 1469, startPoint y: 601, endPoint x: 1185, endPoint y: 601, distance: 284.0
click at [1185, 601] on div "Device List 4034373514" at bounding box center [867, 598] width 1299 height 32
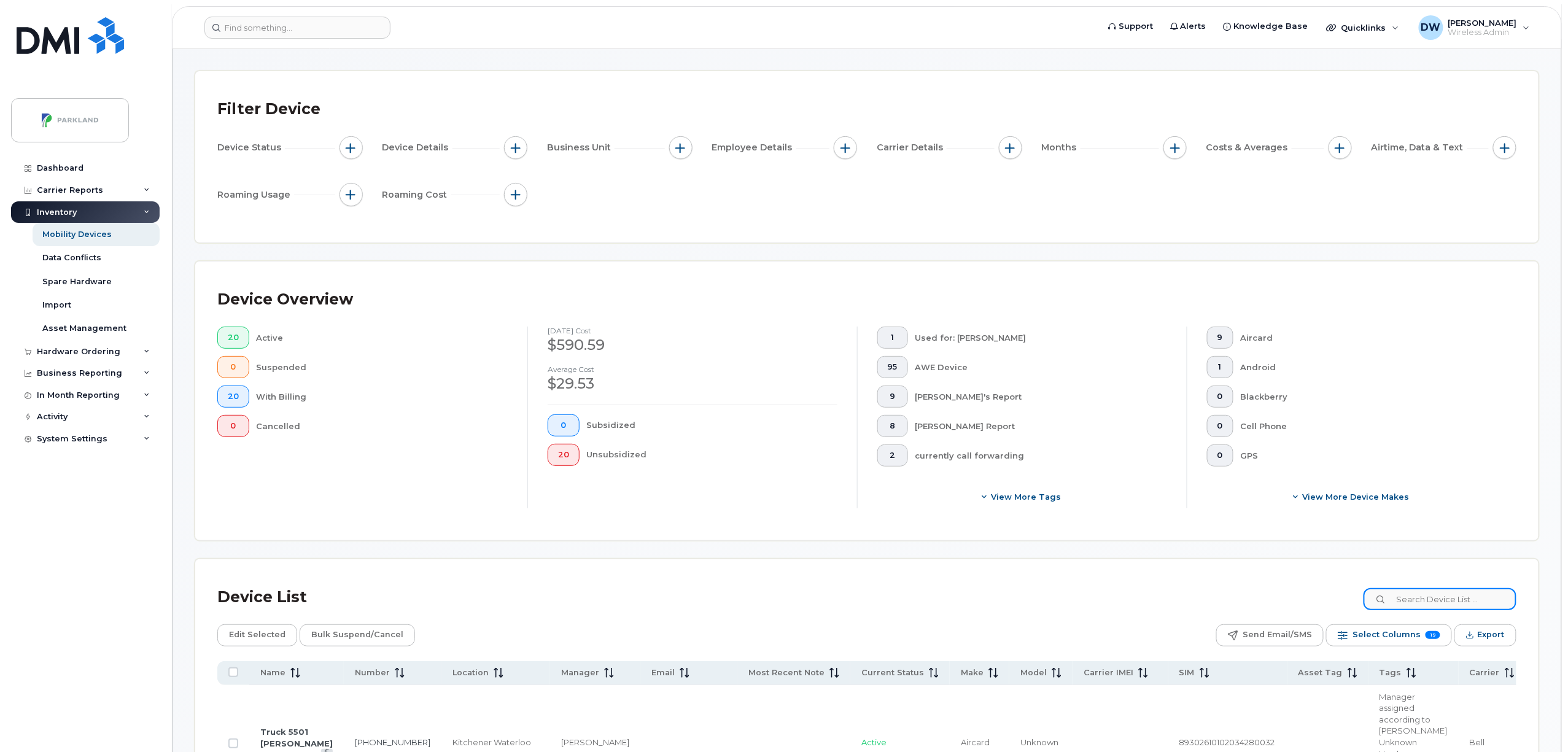
click at [1444, 598] on input at bounding box center [1440, 599] width 153 height 22
click at [1456, 608] on input "Fleet" at bounding box center [1440, 599] width 153 height 22
type input "Fleet /"
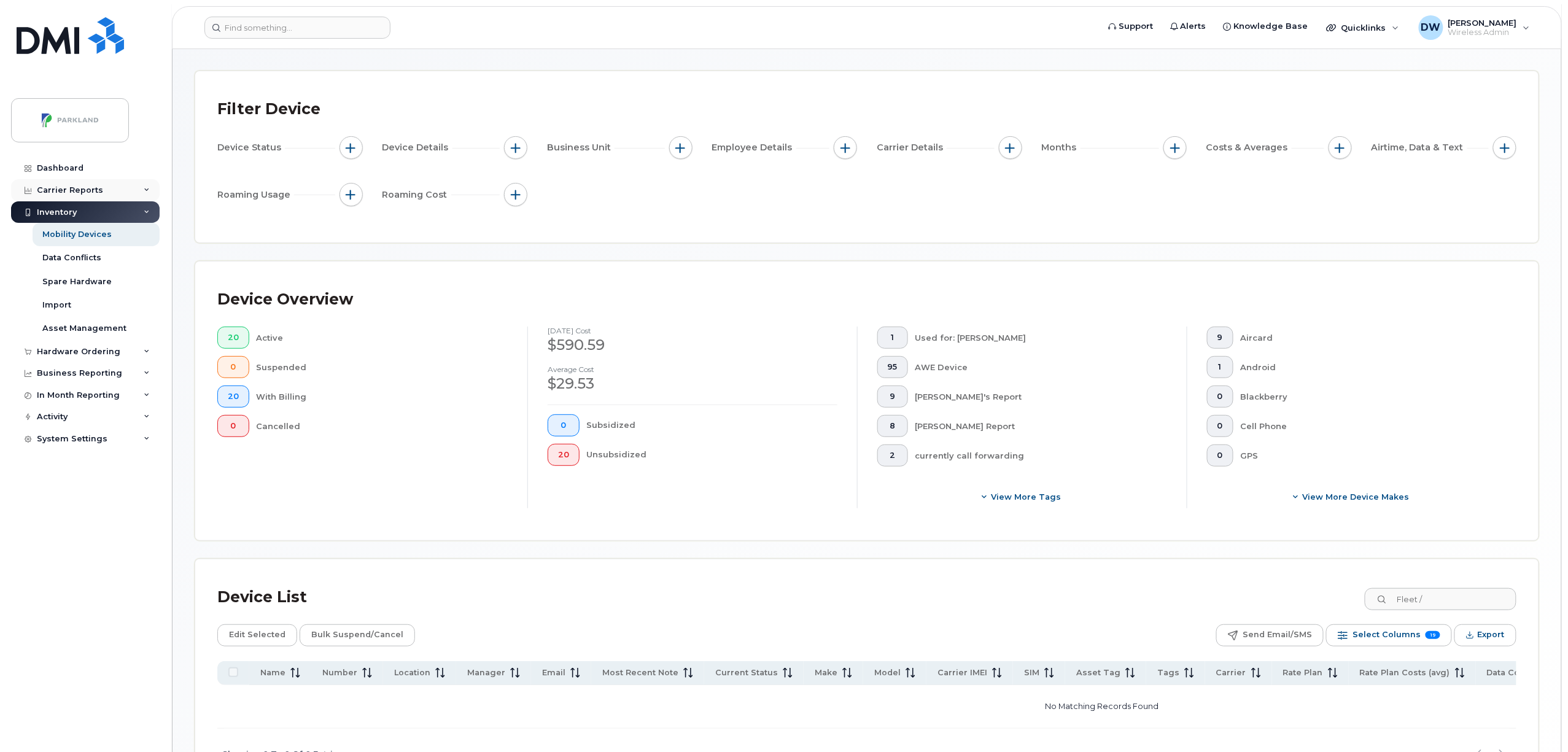
click at [92, 182] on div "Carrier Reports" at bounding box center [85, 190] width 148 height 22
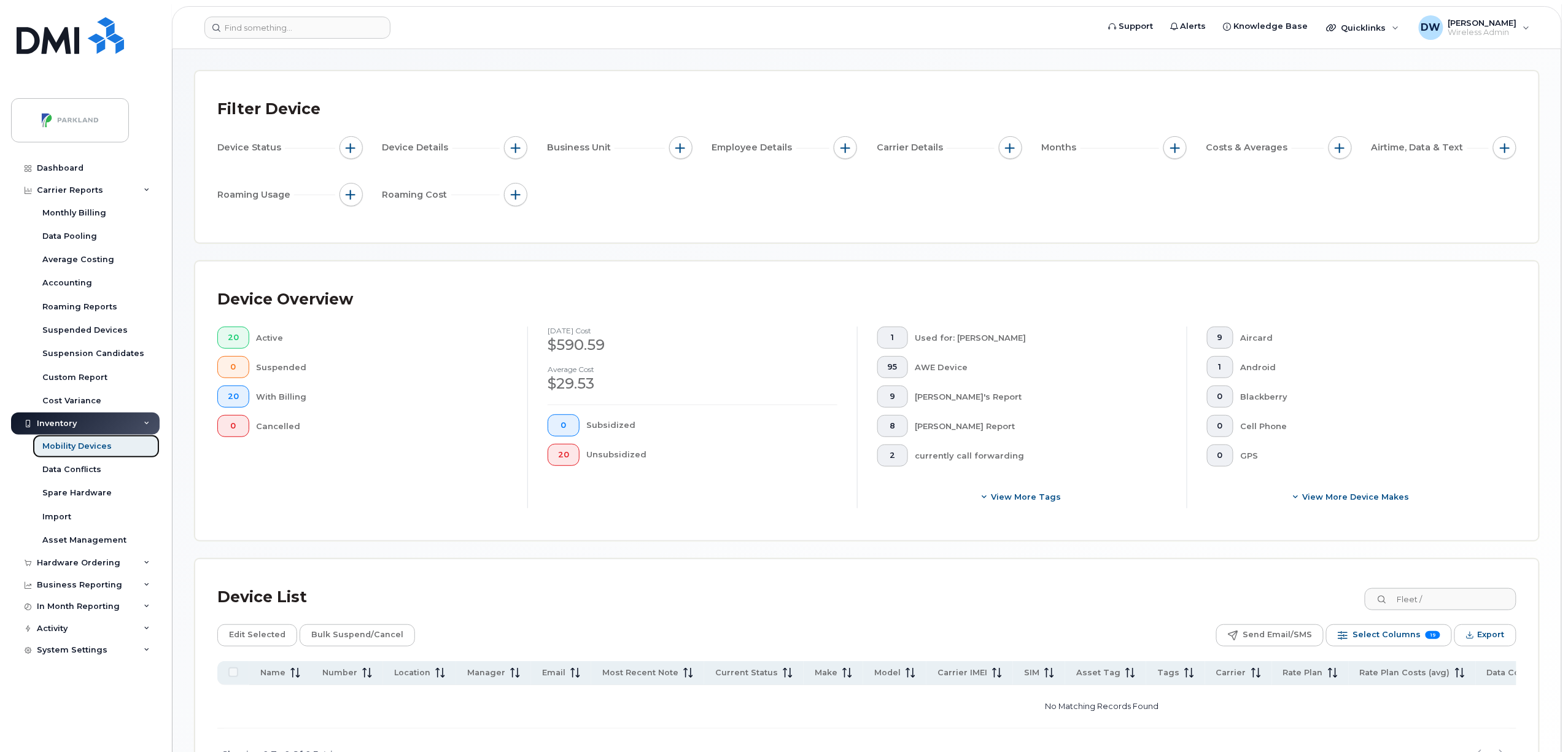
click at [71, 448] on div "Mobility Devices" at bounding box center [77, 446] width 69 height 11
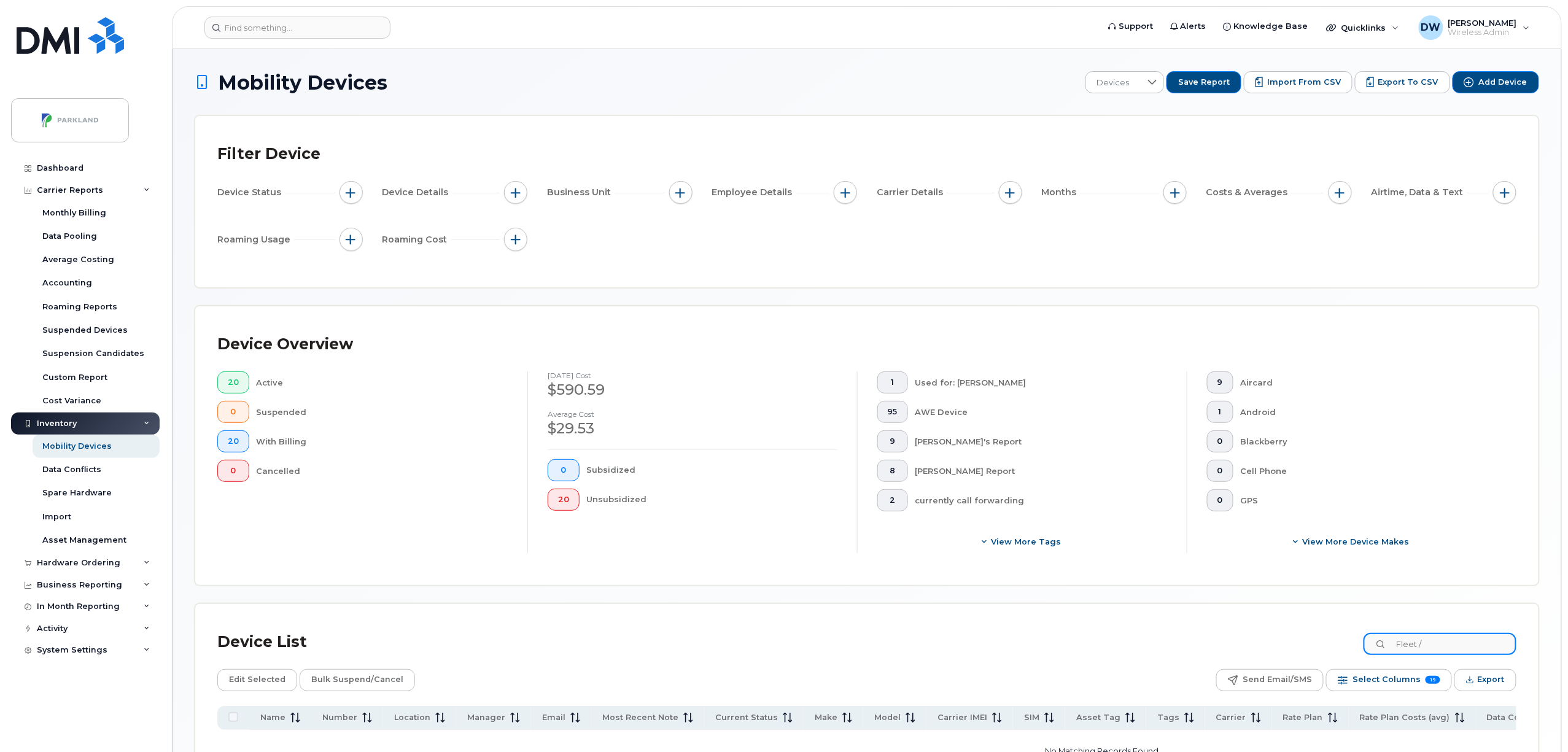
click at [1456, 650] on input "Fleet /" at bounding box center [1440, 644] width 153 height 22
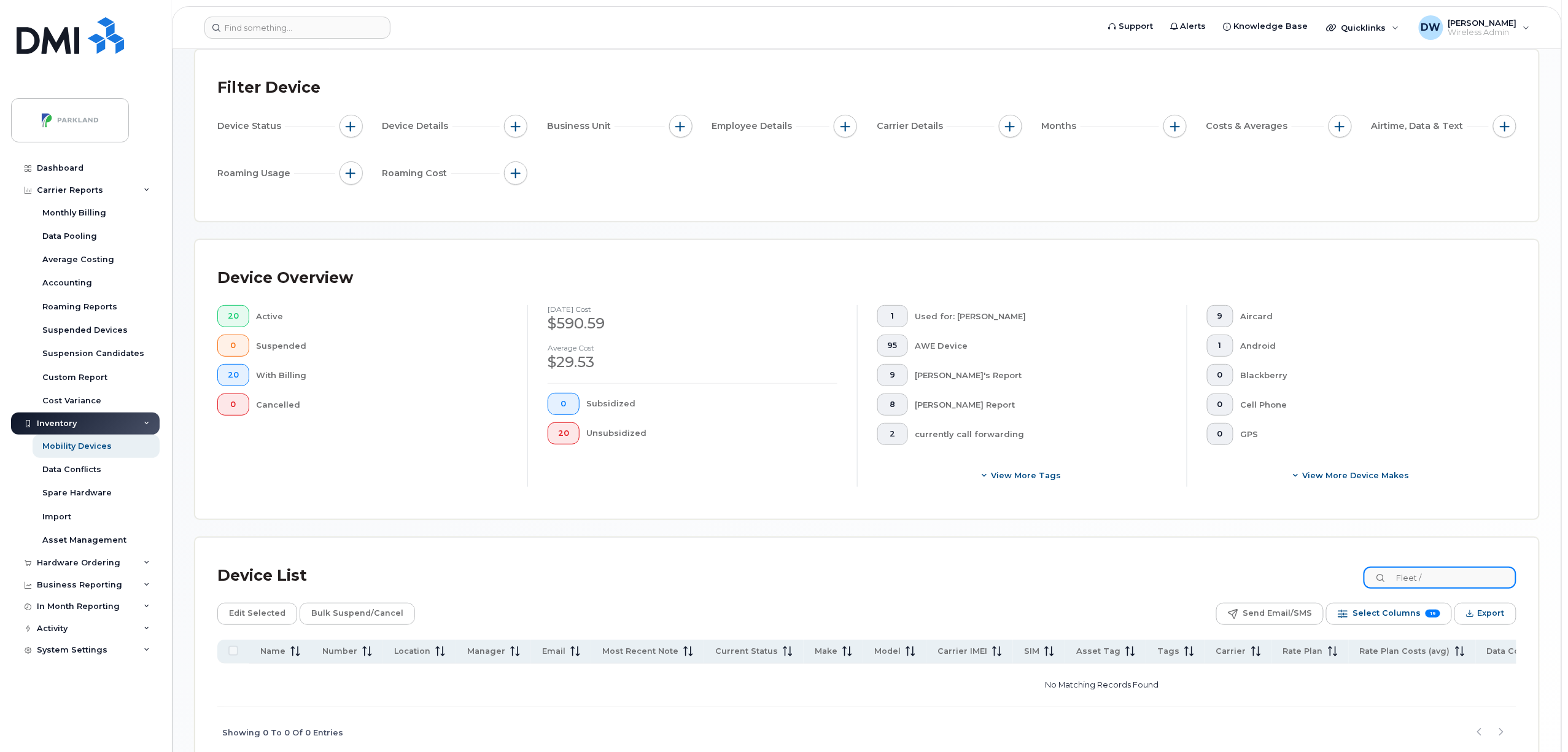
scroll to position [101, 0]
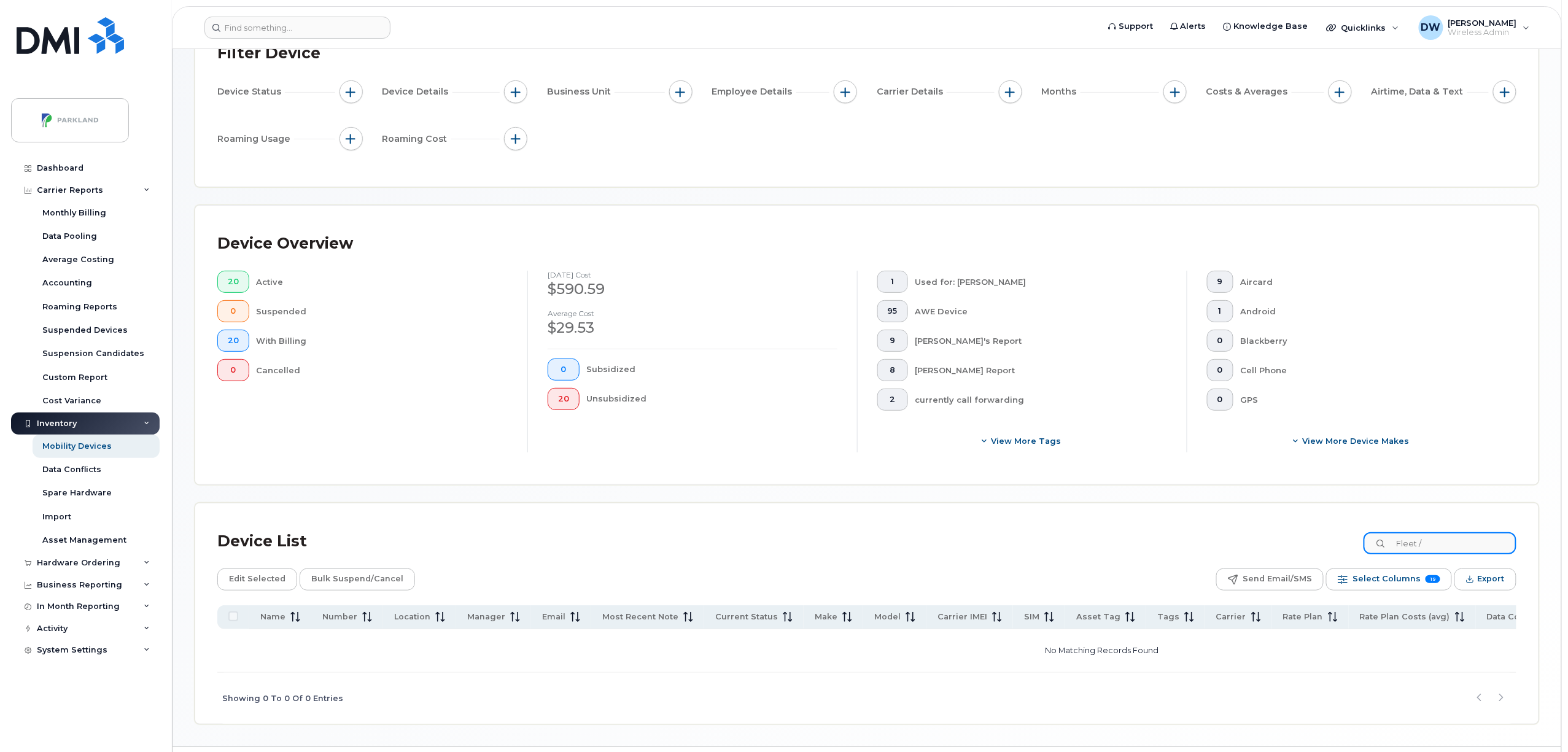
drag, startPoint x: 1449, startPoint y: 548, endPoint x: 1264, endPoint y: 536, distance: 185.4
click at [1264, 536] on div "Device List Fleet /" at bounding box center [867, 542] width 1299 height 32
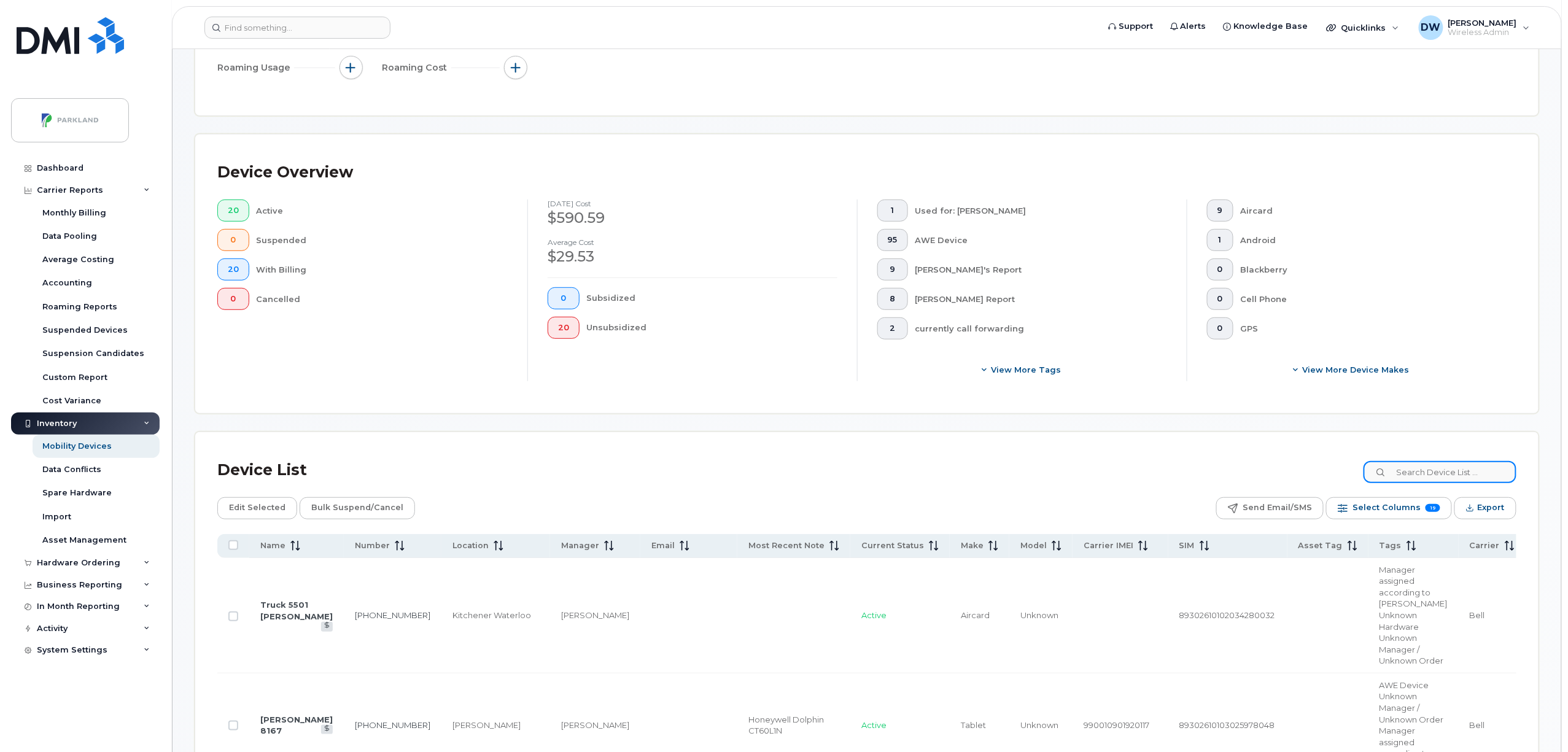
scroll to position [0, 0]
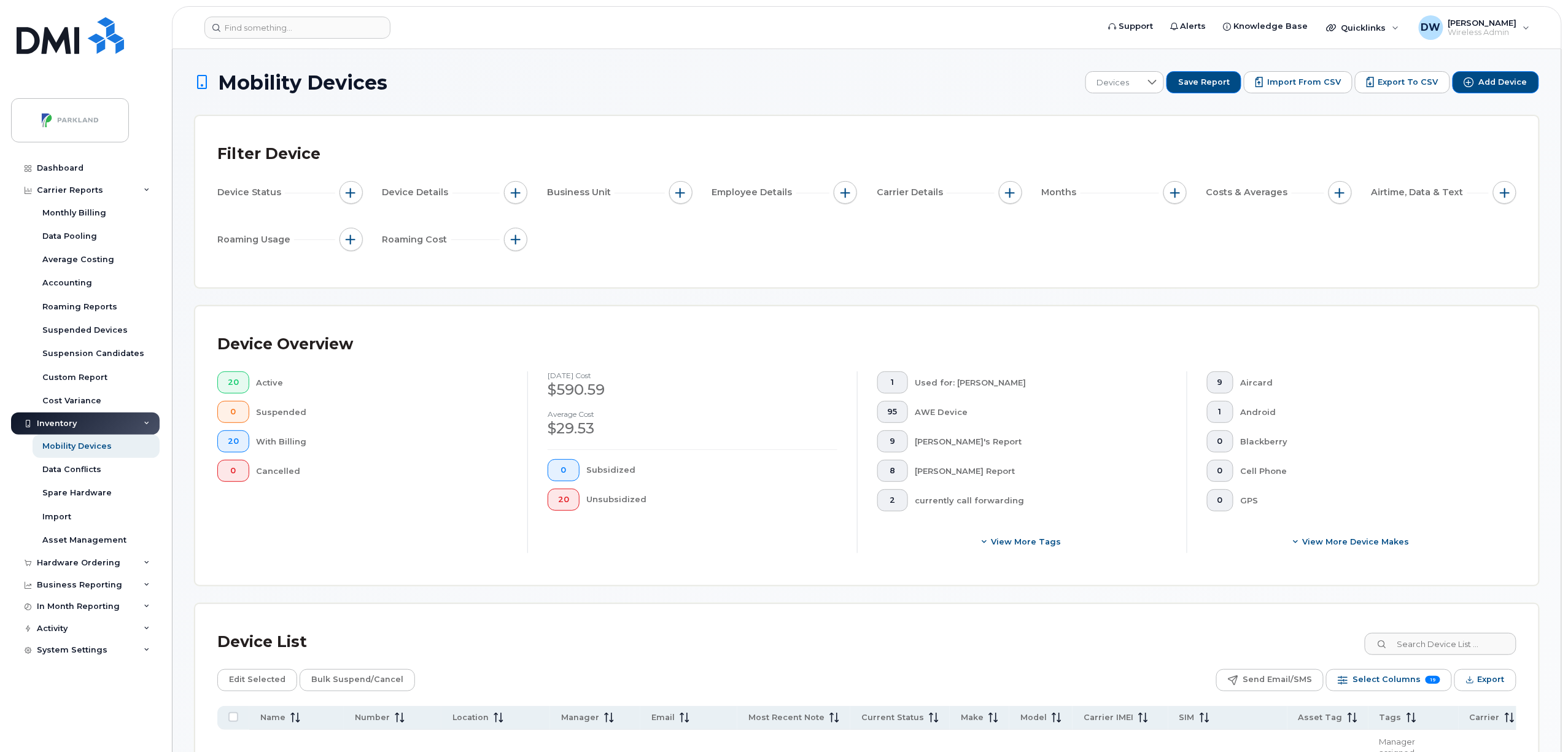
drag, startPoint x: 286, startPoint y: 148, endPoint x: 866, endPoint y: 233, distance: 586.2
click at [866, 233] on div "Device Status Device Details Business Unit Employee Details Carrier Details Mon…" at bounding box center [867, 217] width 1299 height 74
click at [1028, 539] on span "View more tags" at bounding box center [1027, 543] width 70 height 12
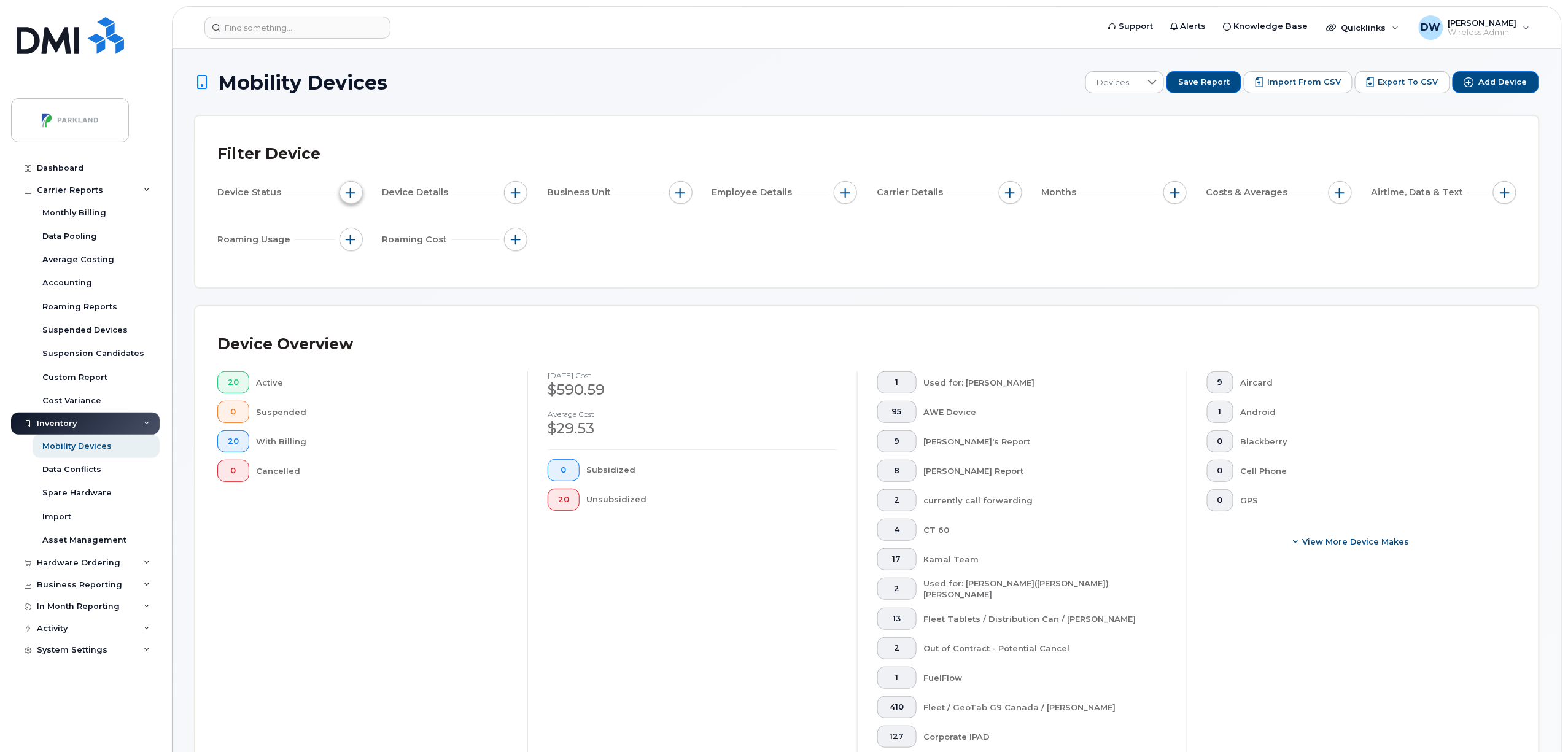
click at [355, 188] on span "button" at bounding box center [352, 193] width 10 height 10
click at [374, 325] on label "Tags" at bounding box center [376, 326] width 23 height 12
click at [360, 325] on input "Tags" at bounding box center [355, 327] width 10 height 10
checkbox input "true"
click at [676, 239] on div "Device Status Device Details Business Unit Employee Details Carrier Details Mon…" at bounding box center [867, 217] width 1299 height 74
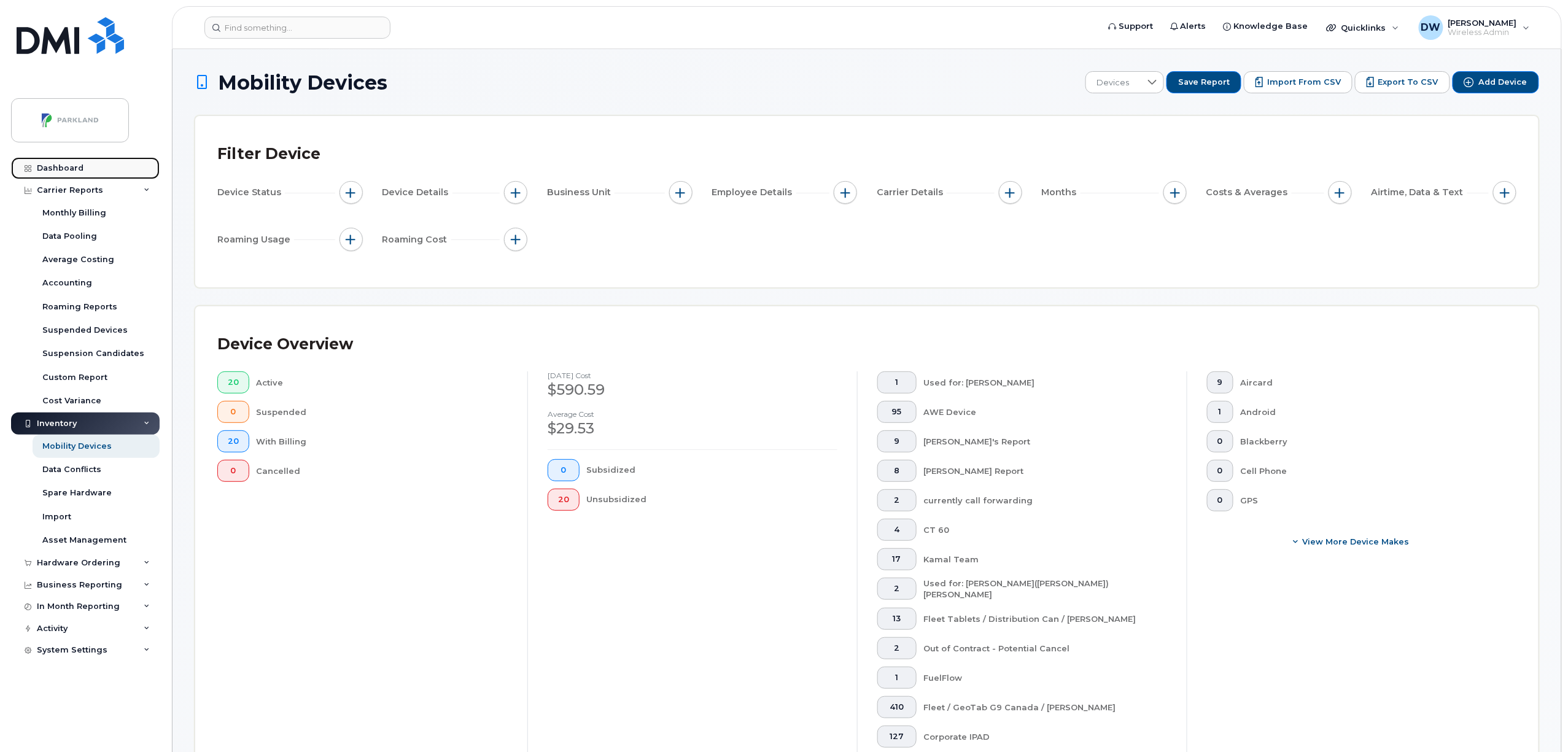
click at [65, 170] on div "Dashboard" at bounding box center [59, 168] width 46 height 10
click at [75, 190] on div "Carrier Reports" at bounding box center [69, 191] width 66 height 10
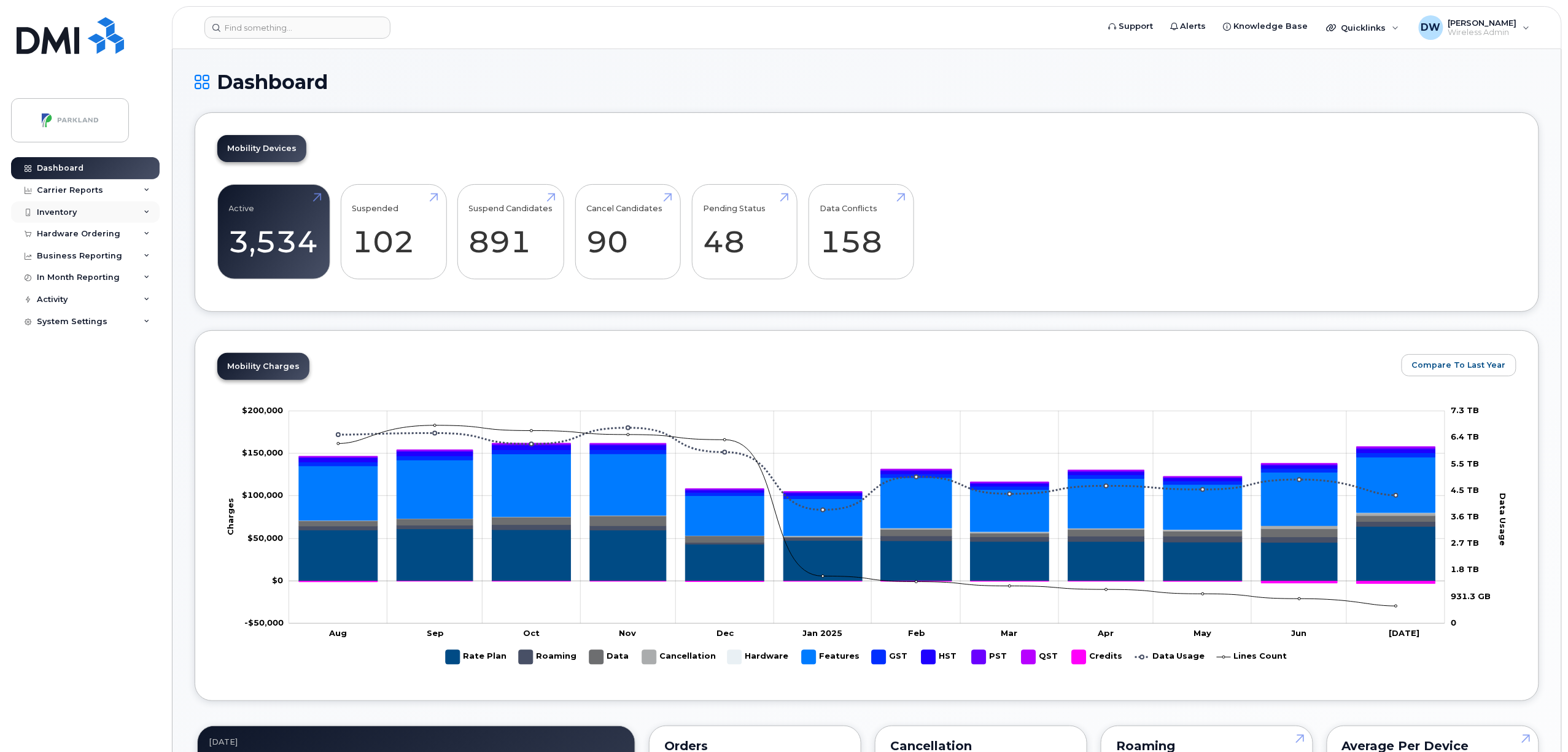
click at [76, 209] on div "Inventory" at bounding box center [85, 212] width 148 height 22
click at [92, 233] on div "Mobility Devices" at bounding box center [77, 234] width 69 height 11
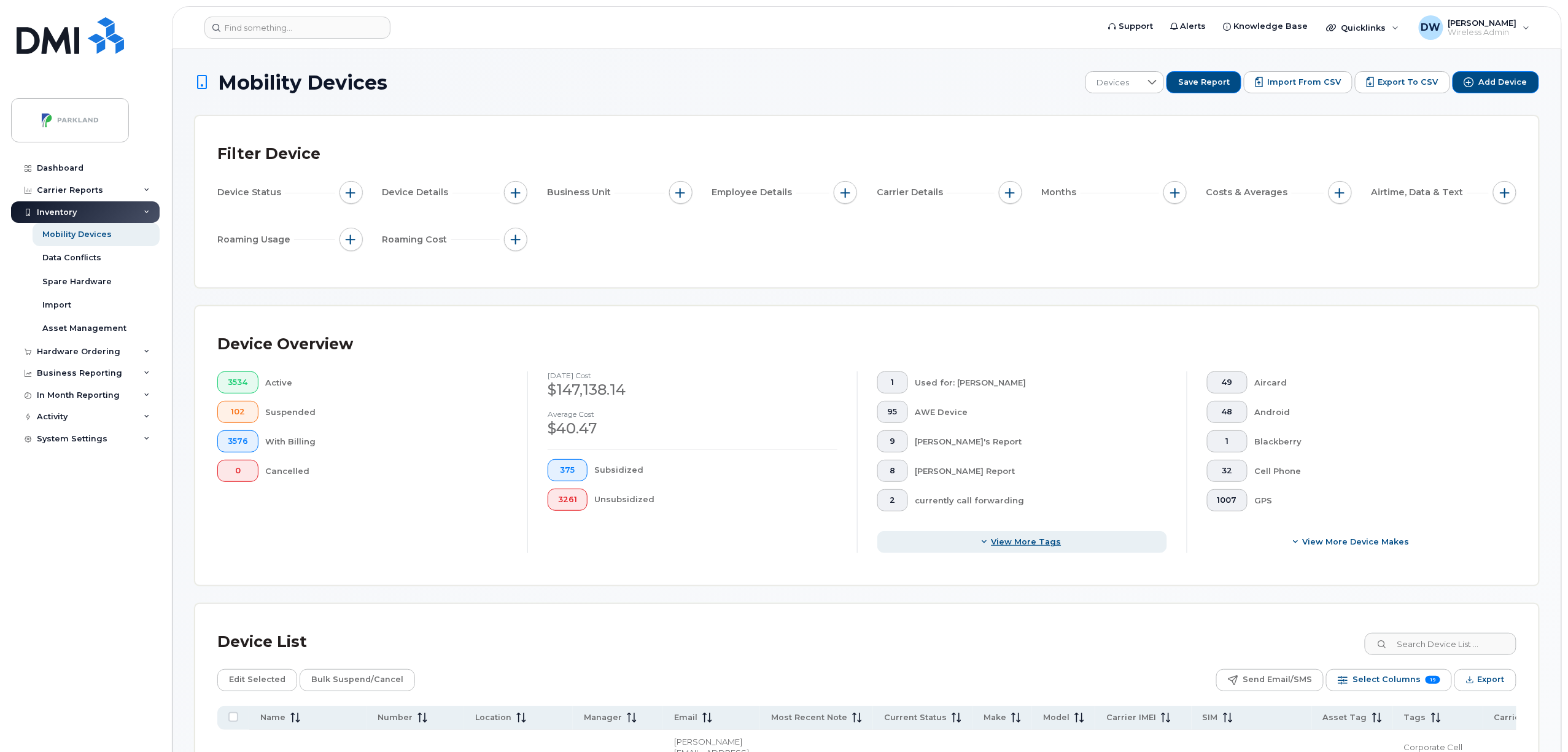
click at [1028, 544] on span "View more tags" at bounding box center [1027, 543] width 70 height 12
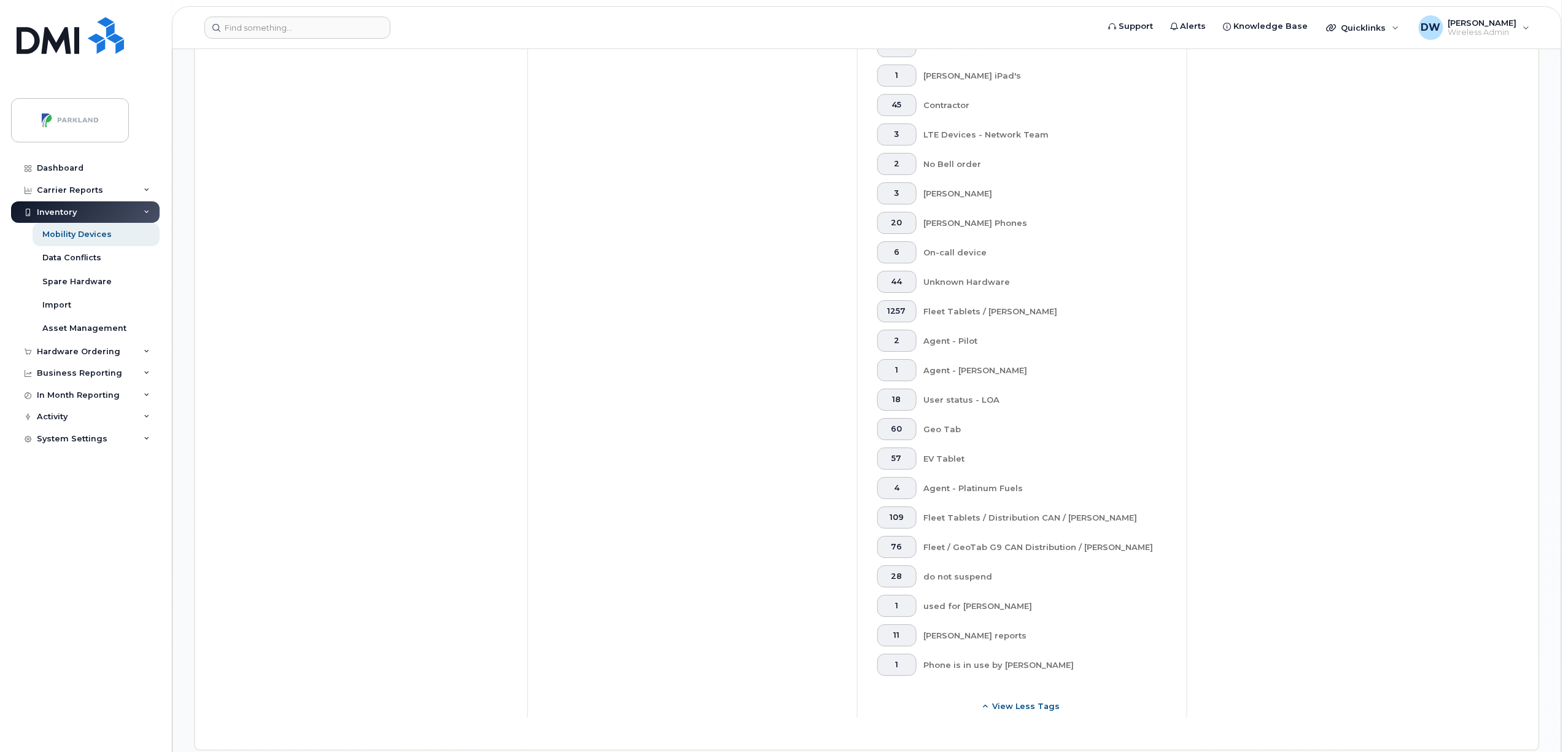
scroll to position [2617, 0]
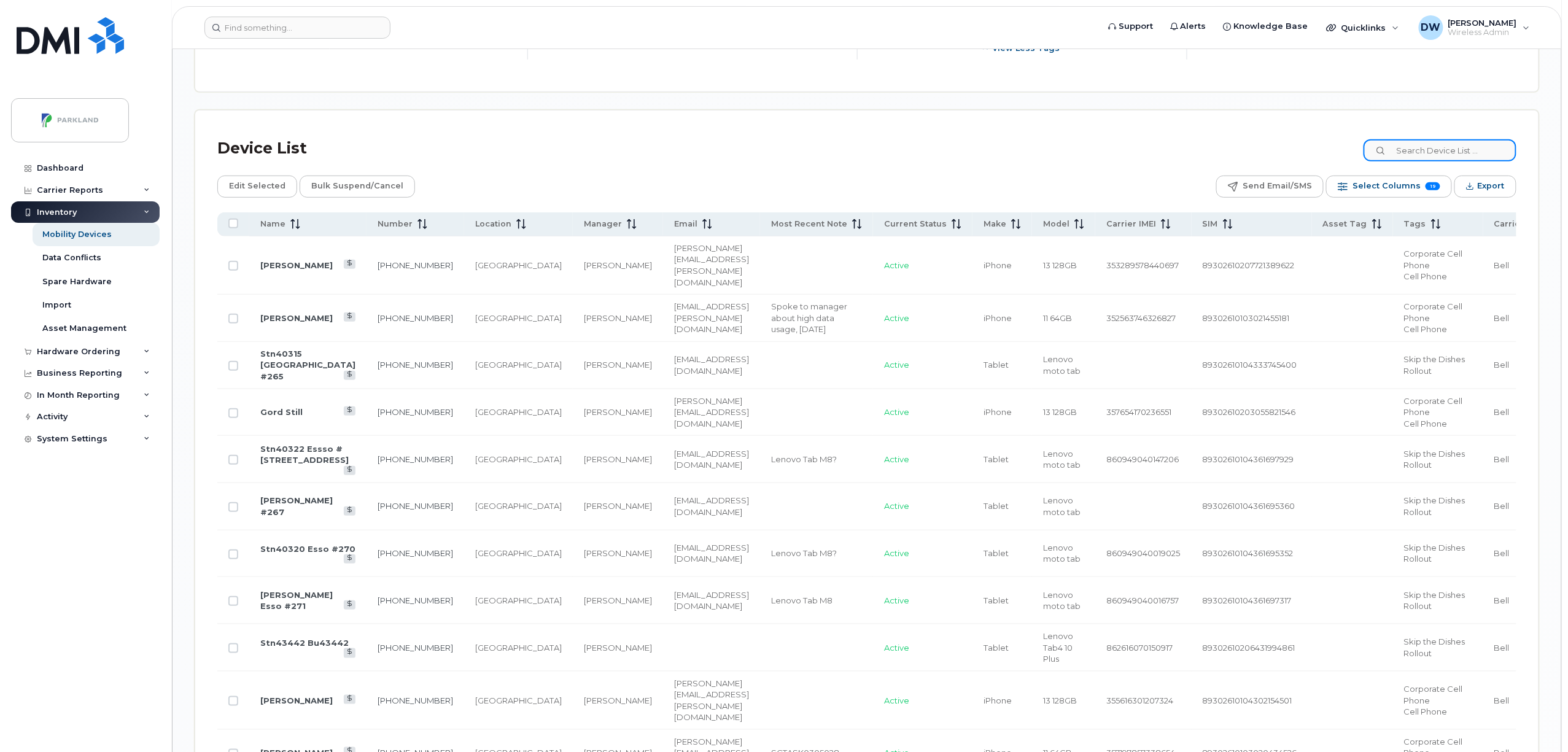
click at [1420, 157] on input at bounding box center [1440, 150] width 153 height 22
paste input "4034373514"
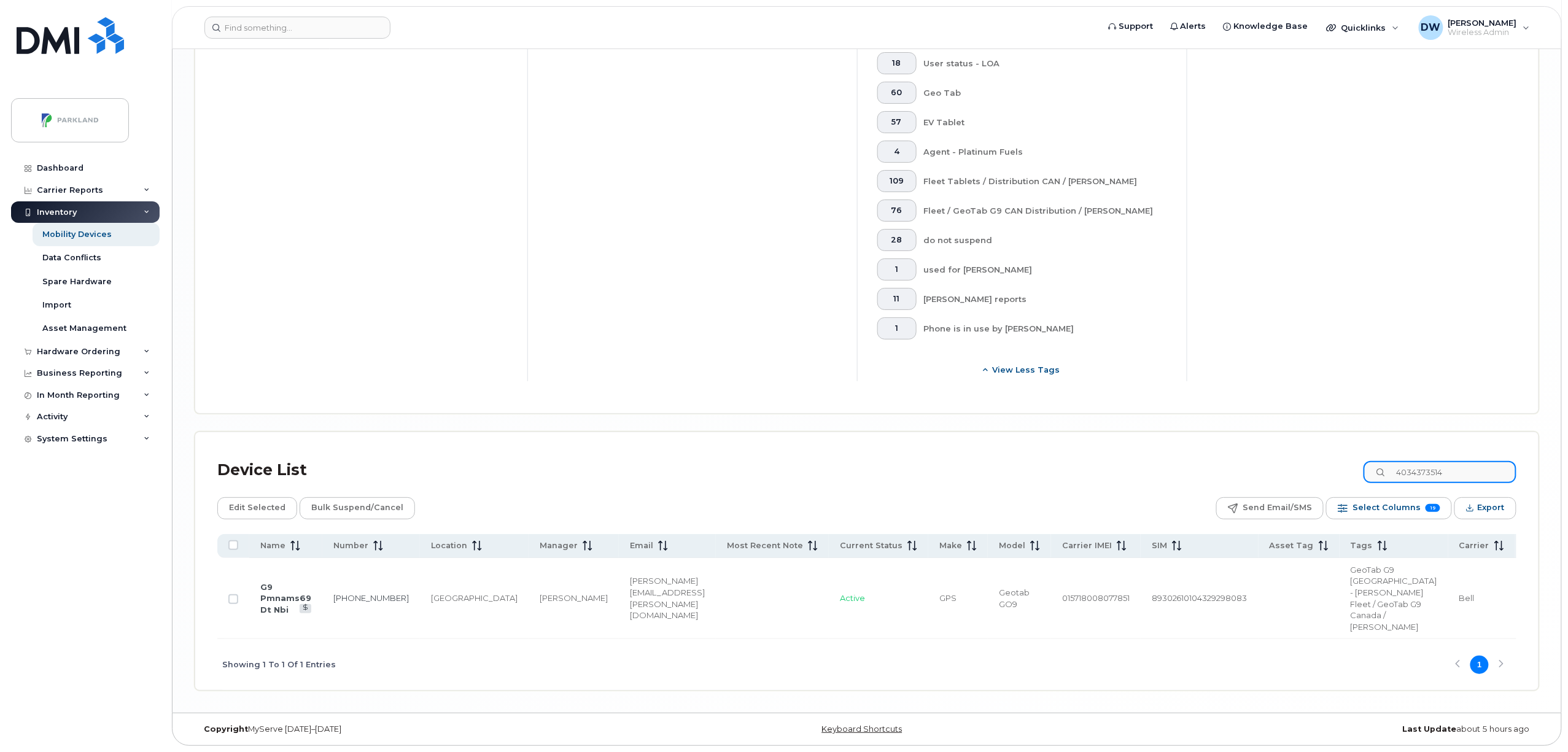
scroll to position [2334, 0]
type input "4034373514"
click at [342, 593] on link "403-437-3514" at bounding box center [371, 598] width 75 height 10
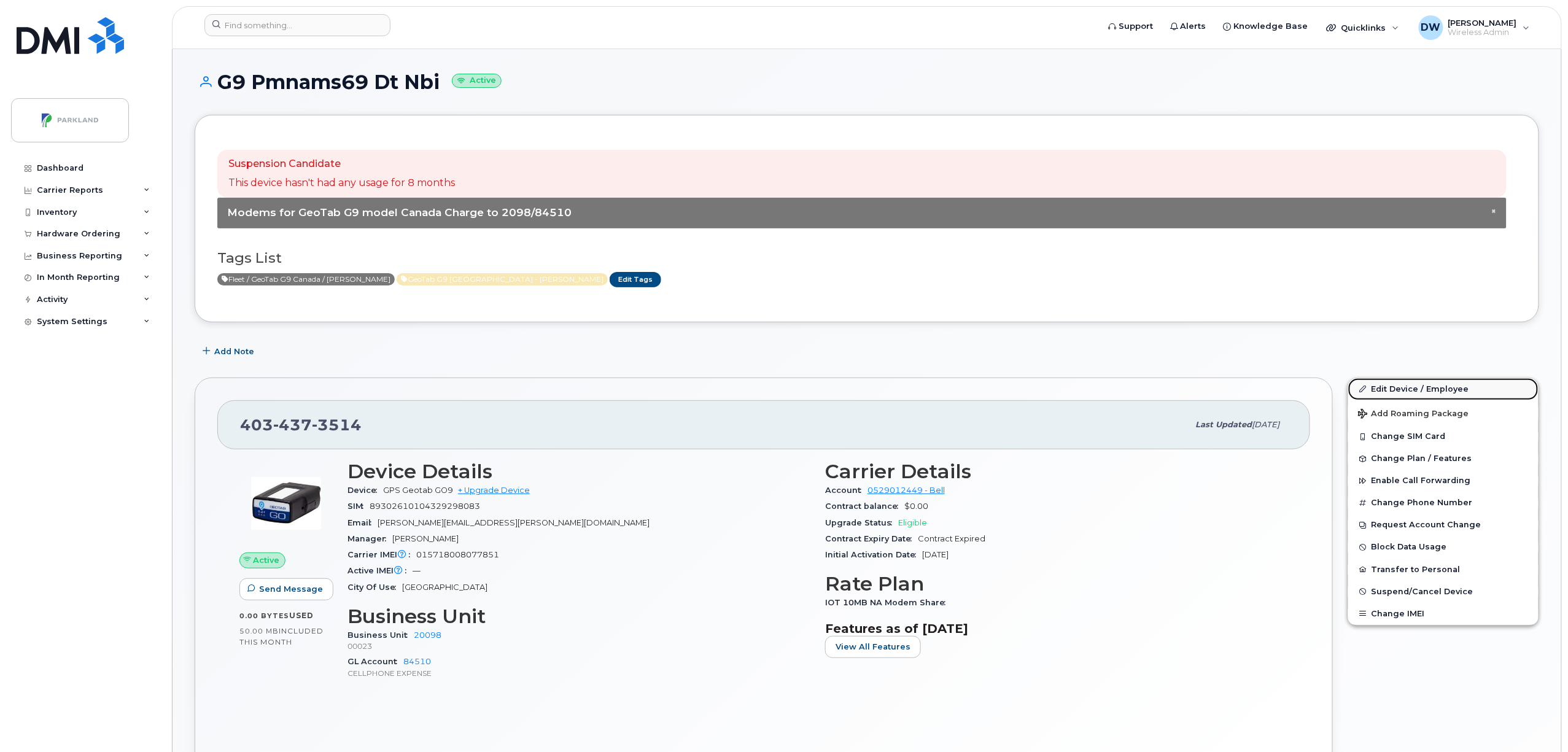
click at [1398, 388] on link "Edit Device / Employee" at bounding box center [1444, 389] width 191 height 22
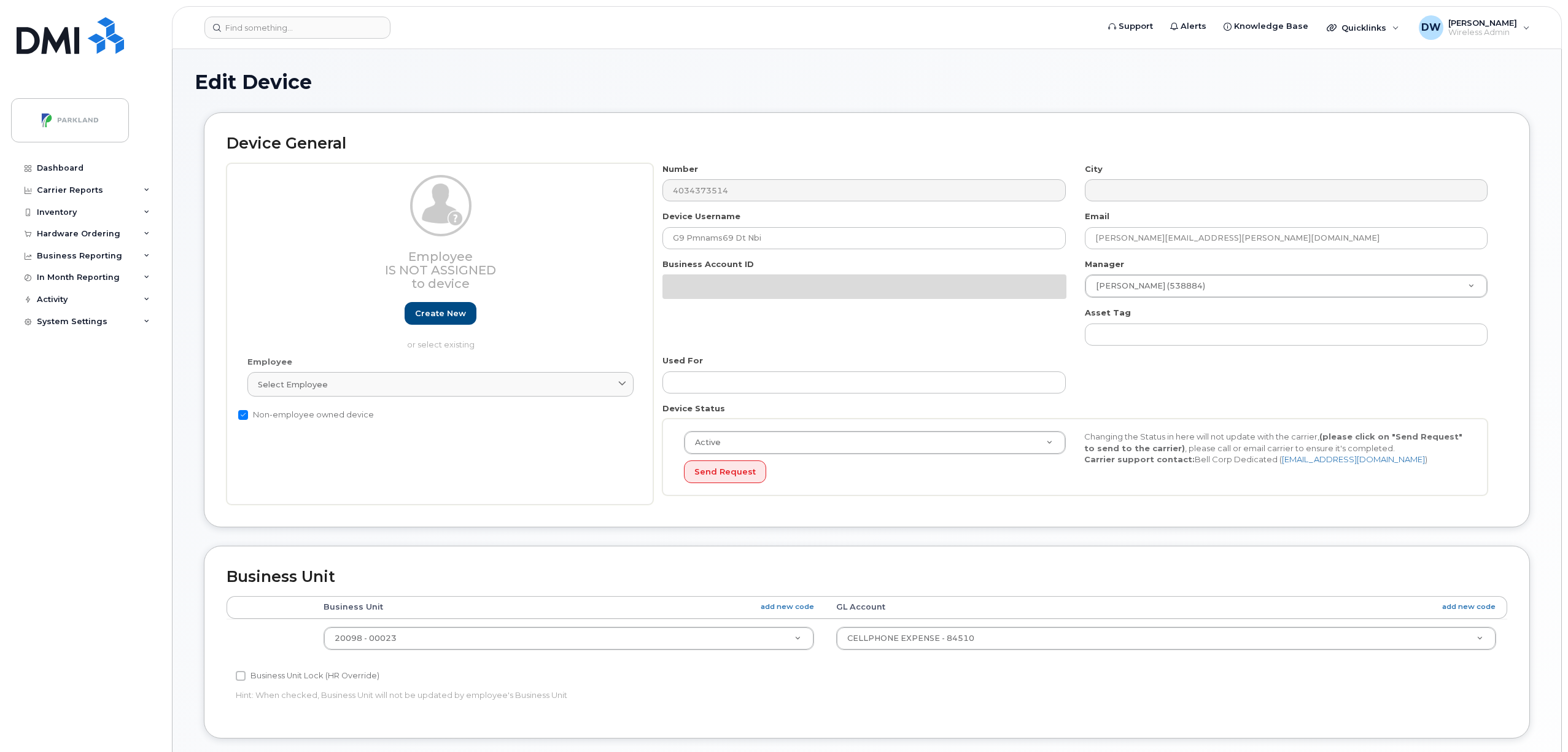
select select "1386637"
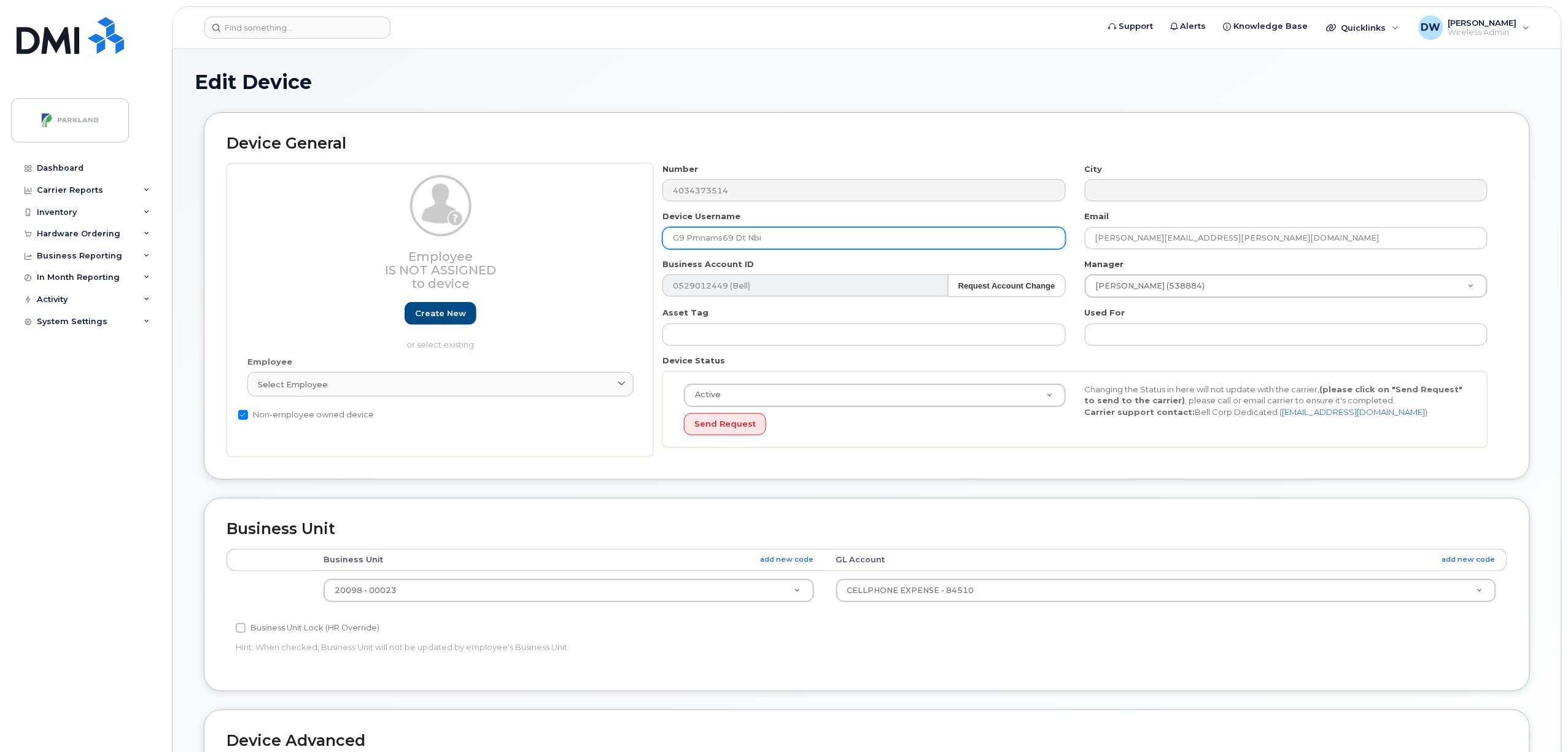
click at [689, 238] on input "G9 Pmnams69 Dt Nbi" at bounding box center [865, 238] width 403 height 22
click at [691, 241] on input "G9Pmnams69 Dt Nbi" at bounding box center [865, 238] width 403 height 22
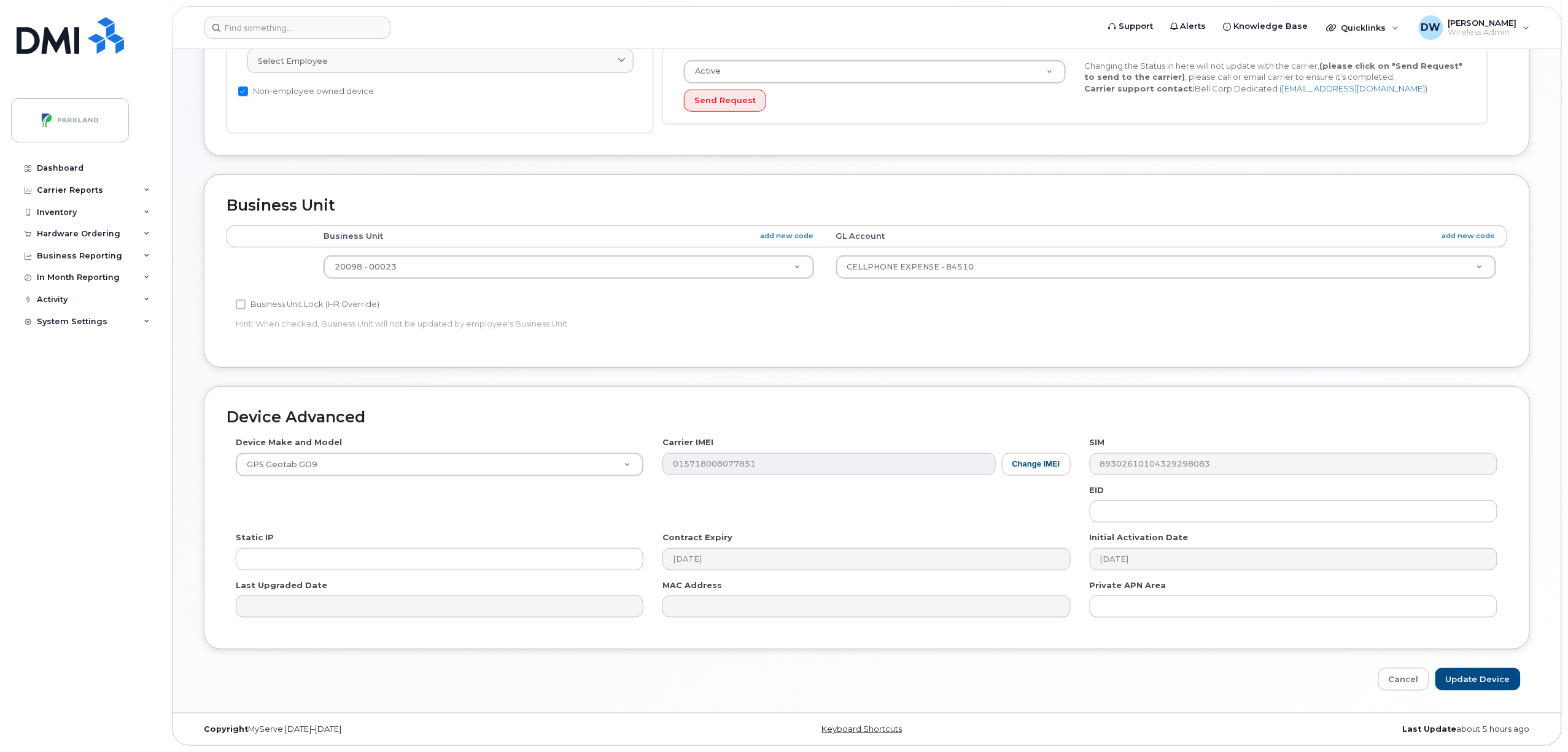
scroll to position [328, 0]
type input "G9PMNAMS69DT"
click at [1475, 676] on input "Update Device" at bounding box center [1478, 679] width 85 height 23
type input "Saving..."
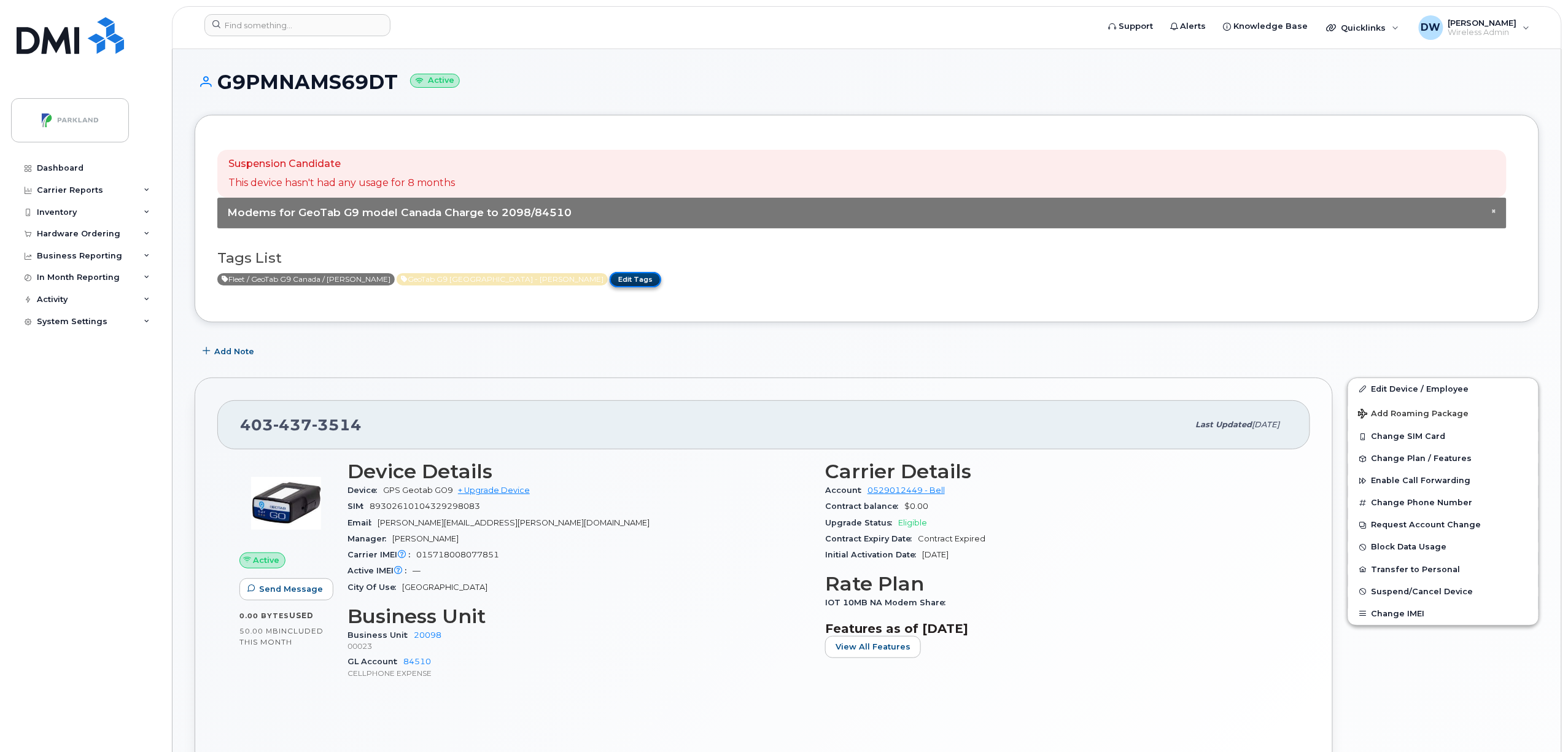
click at [610, 279] on link "Edit Tags" at bounding box center [635, 280] width 51 height 16
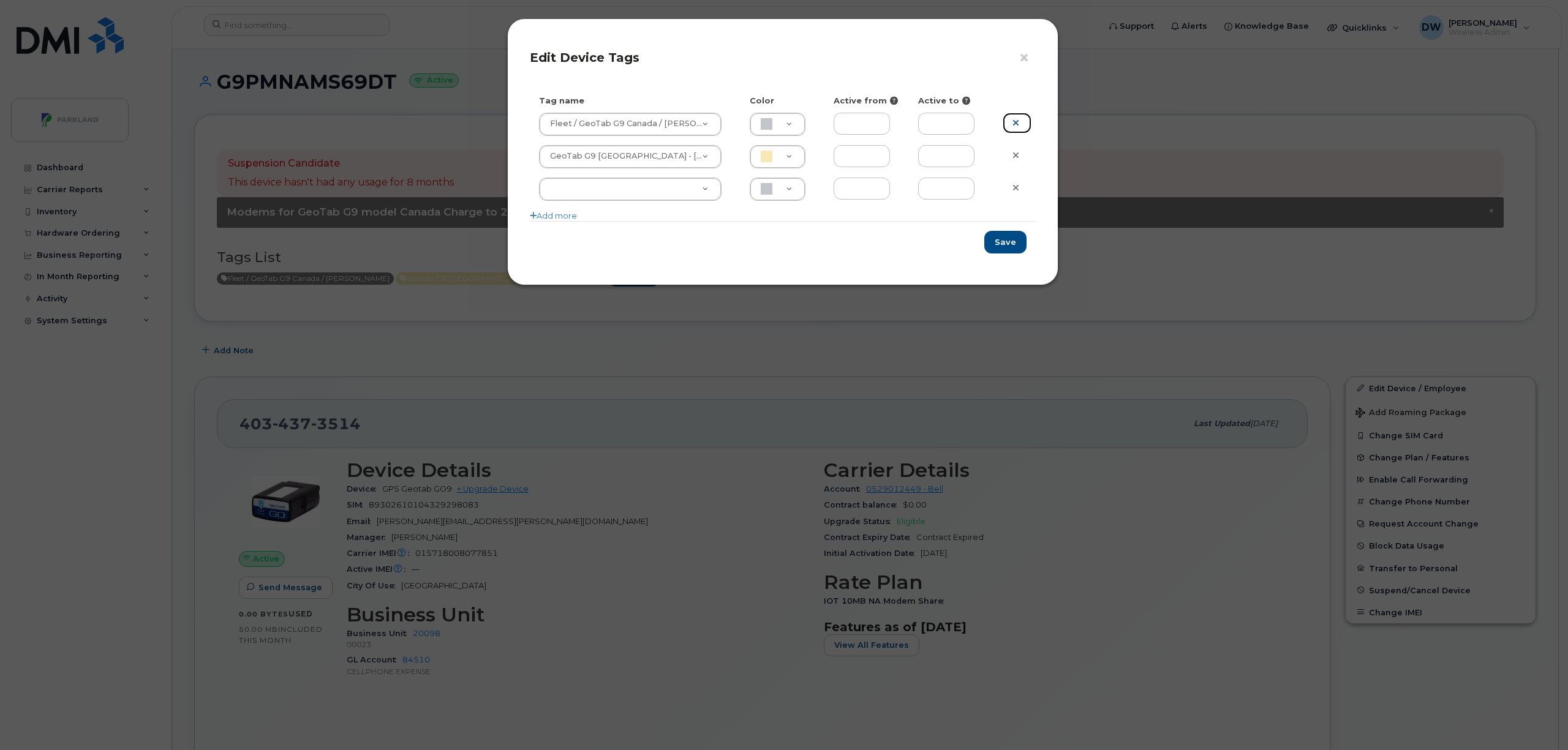
click at [1012, 122] on icon at bounding box center [1015, 122] width 7 height 9
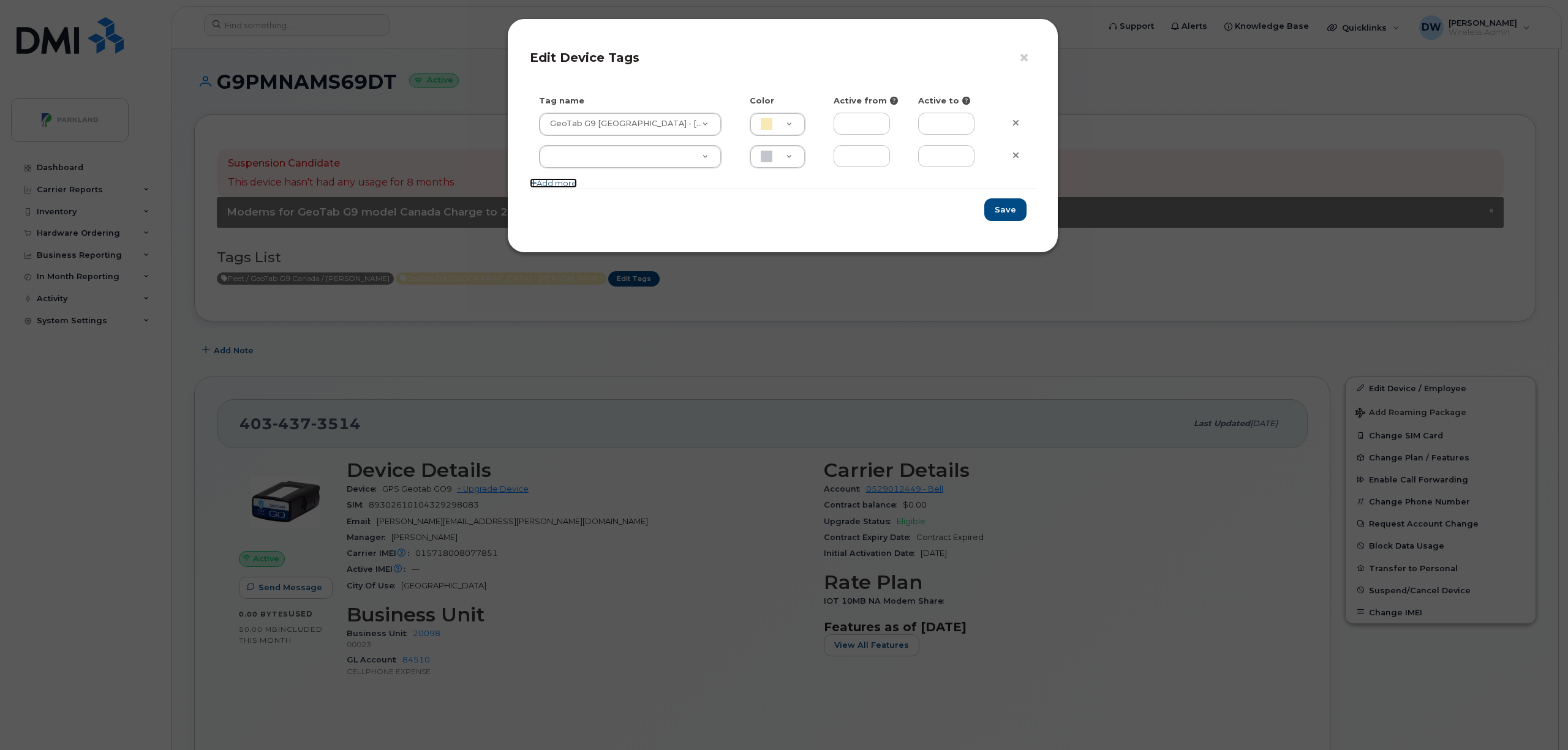
click at [535, 181] on icon at bounding box center [533, 183] width 7 height 8
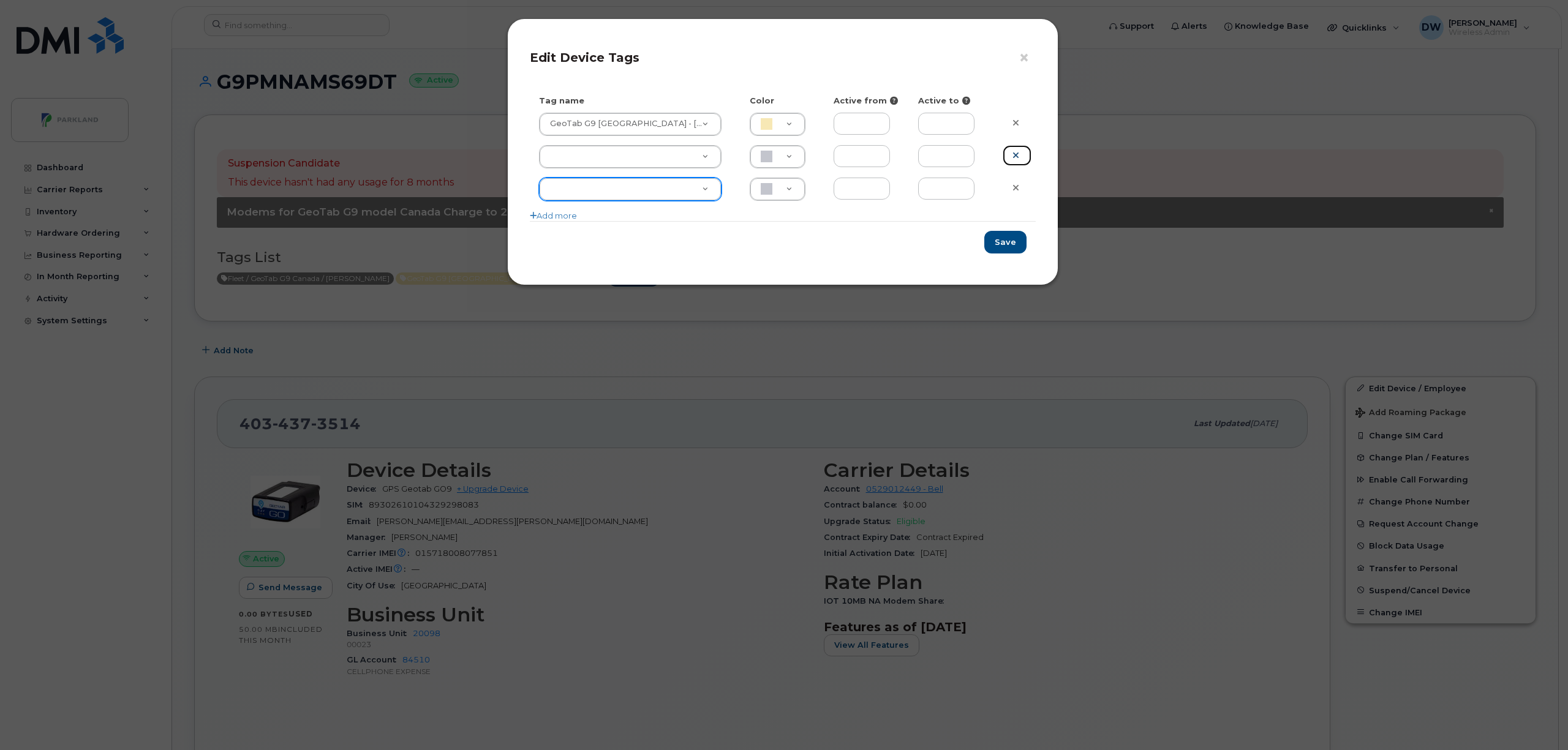
click at [1014, 153] on icon at bounding box center [1015, 155] width 7 height 9
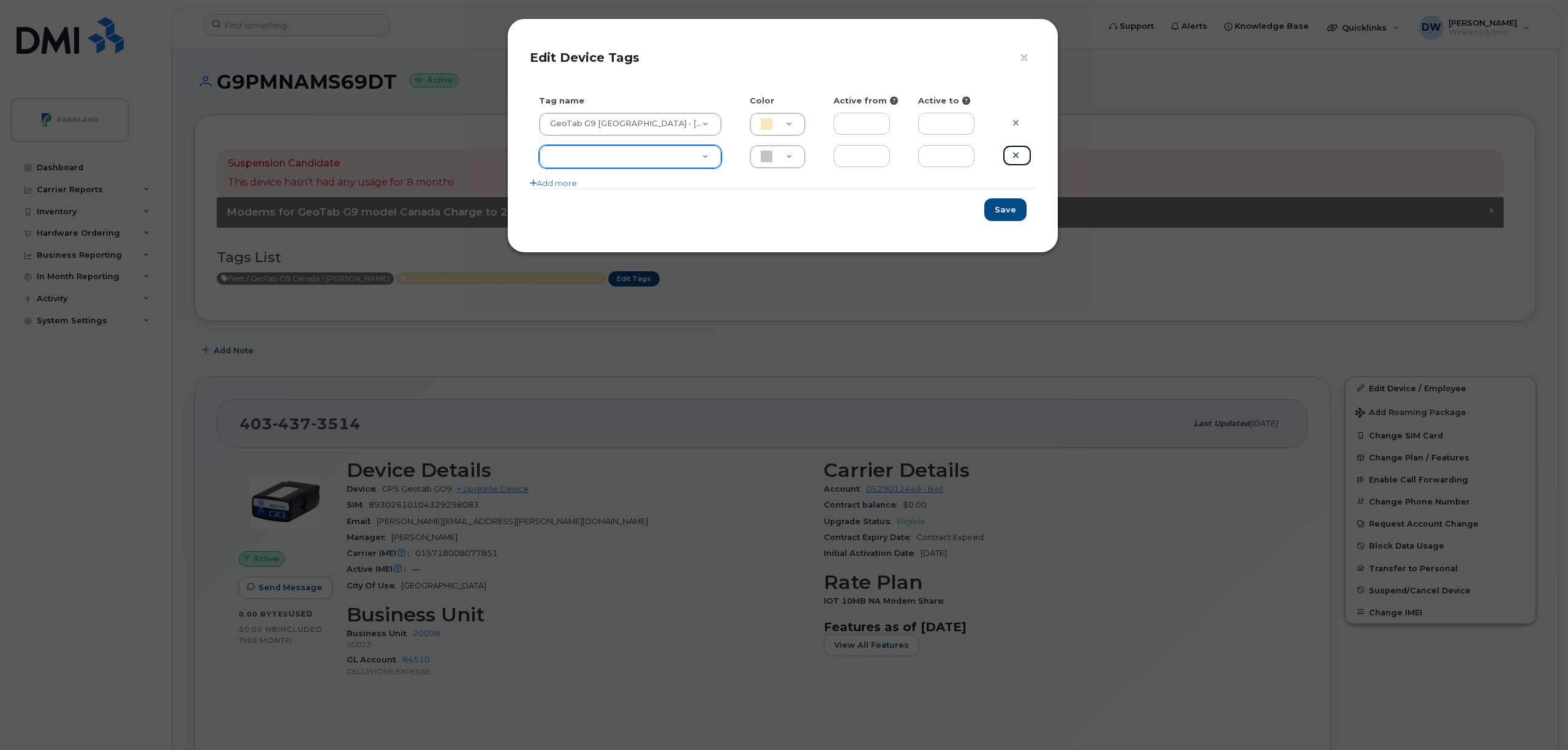
click at [1014, 156] on icon at bounding box center [1015, 155] width 7 height 9
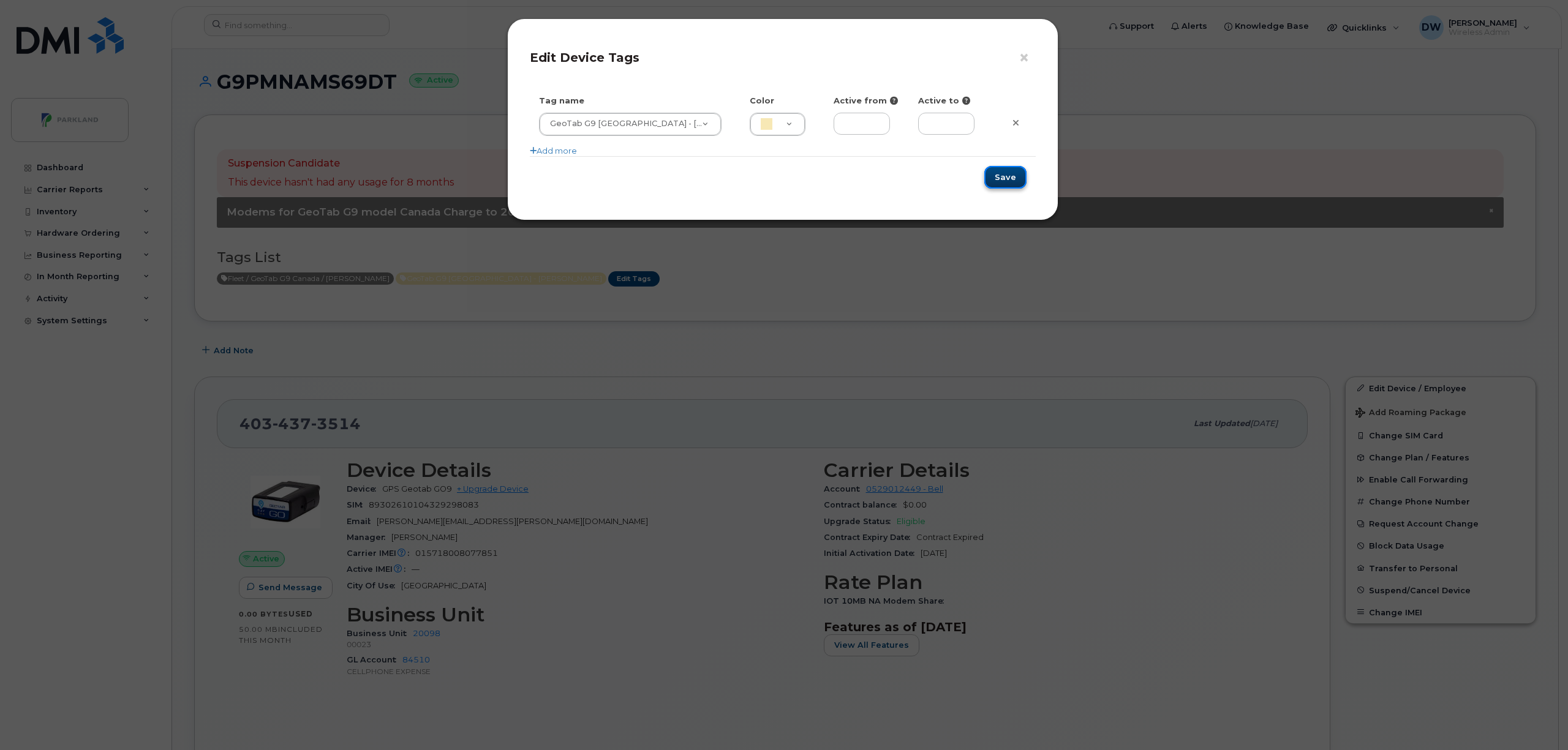
click at [1006, 174] on button "Save" at bounding box center [1005, 176] width 42 height 23
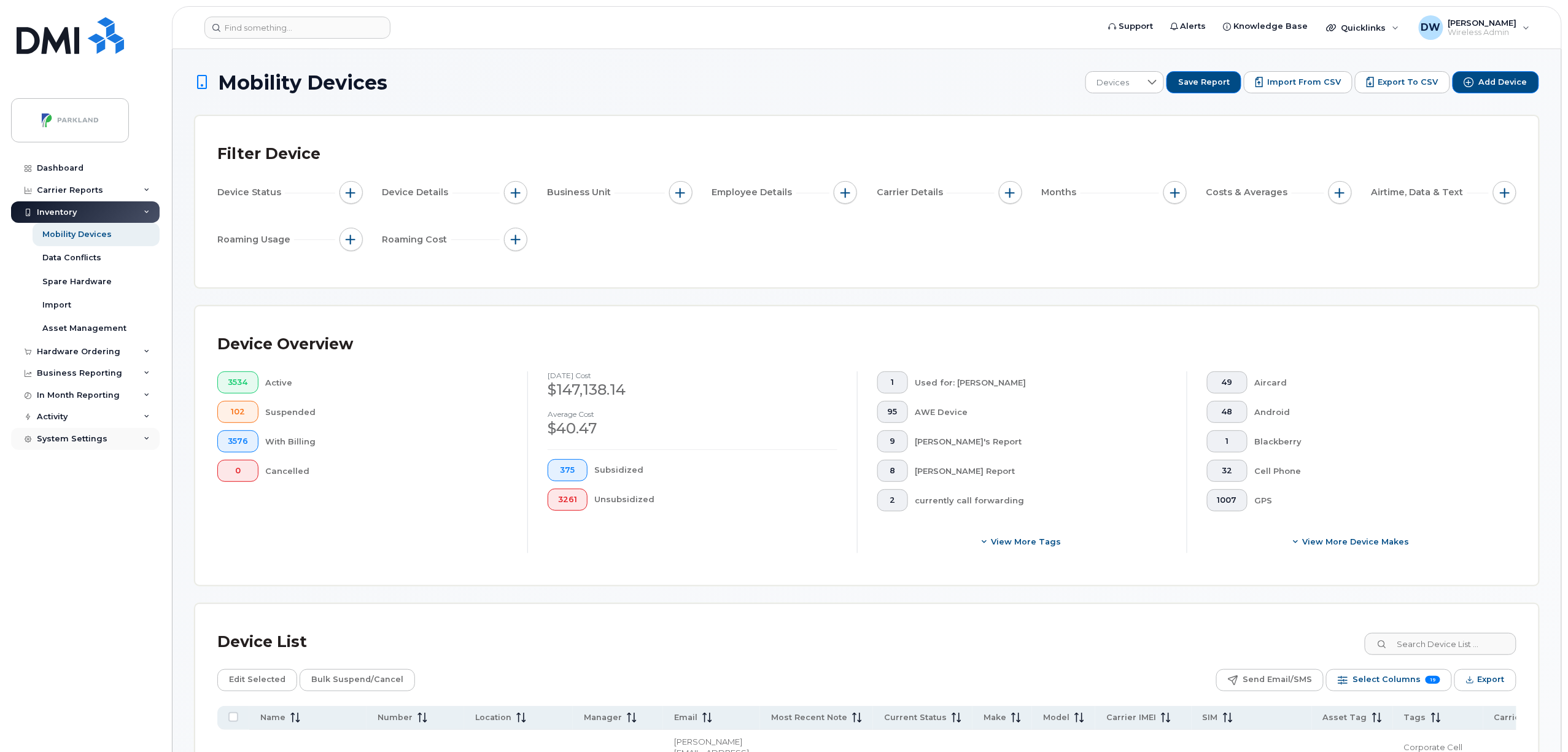
click at [145, 438] on icon at bounding box center [146, 439] width 6 height 6
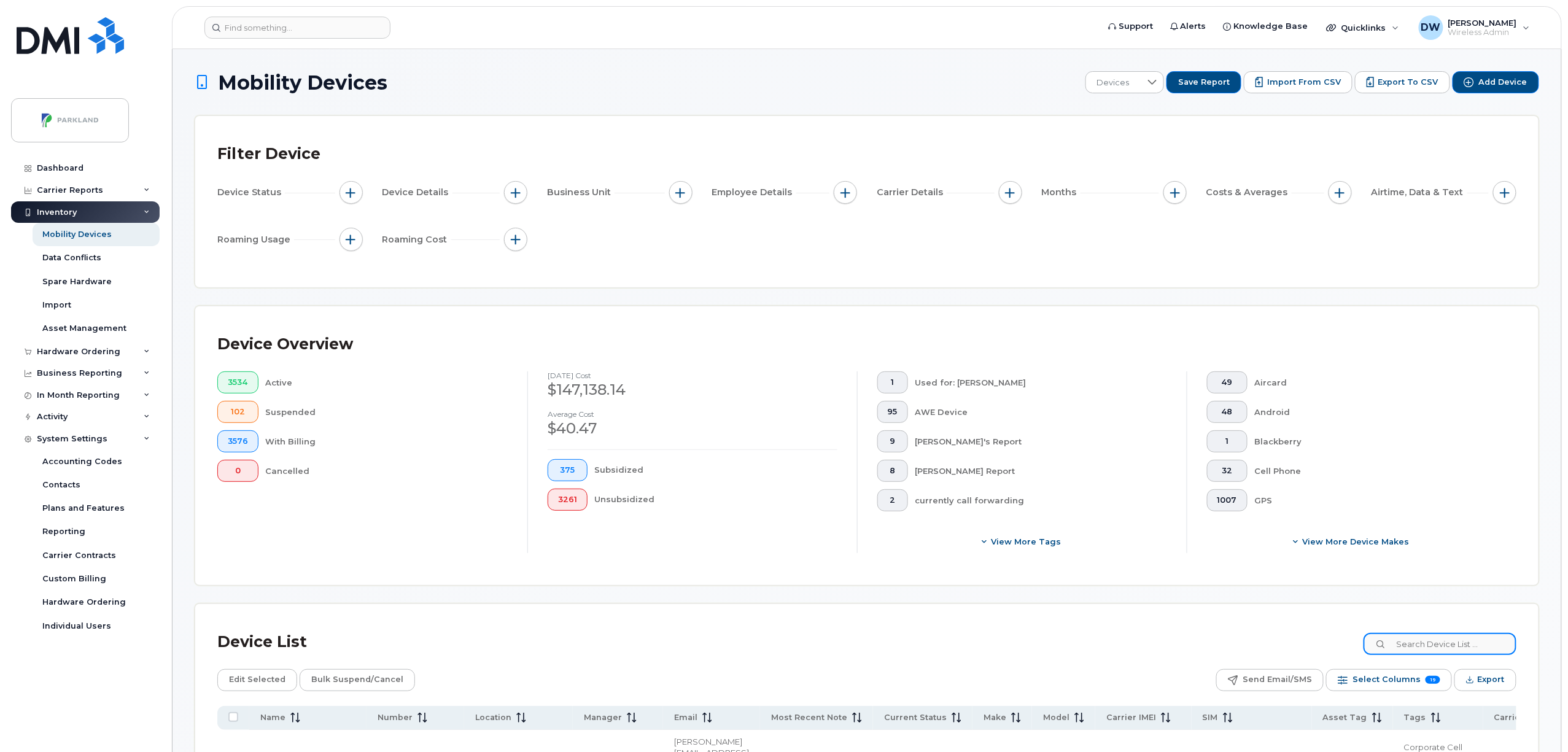
click at [1437, 640] on input at bounding box center [1440, 644] width 153 height 22
paste input "4034373514"
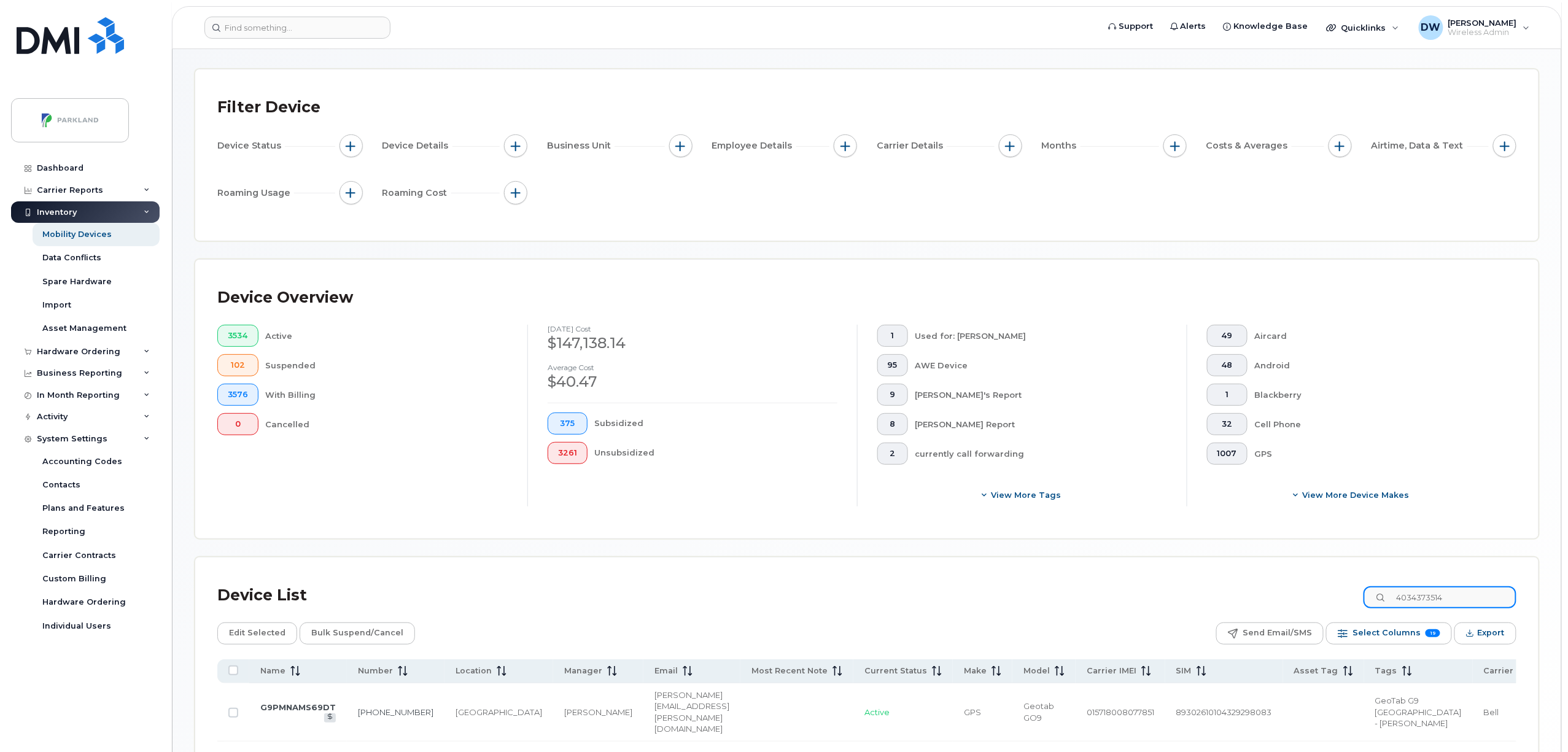
scroll to position [54, 0]
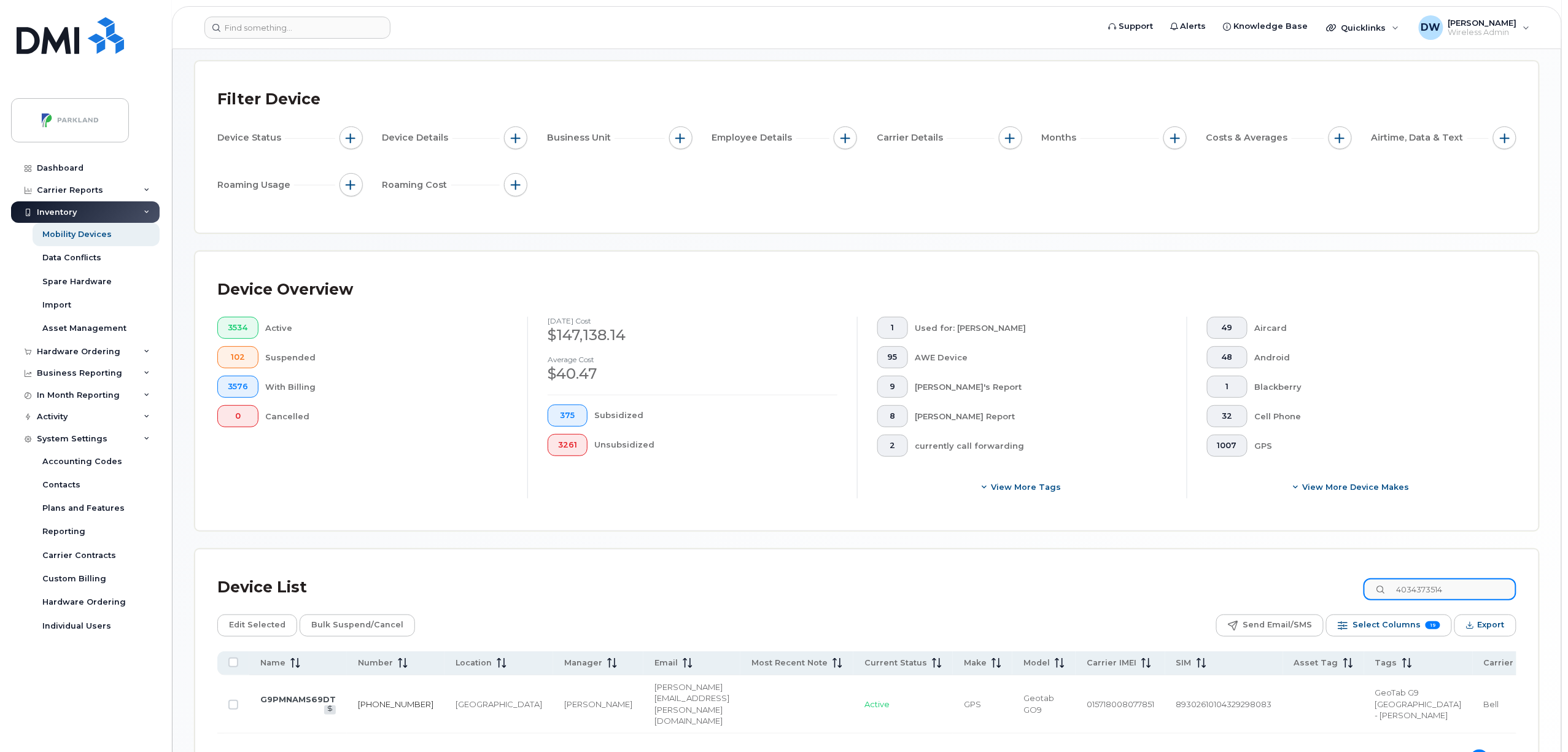
type input "4034373514"
click at [376, 700] on link "[PHONE_NUMBER]" at bounding box center [395, 705] width 75 height 10
click at [1020, 488] on span "View more tags" at bounding box center [1027, 487] width 70 height 12
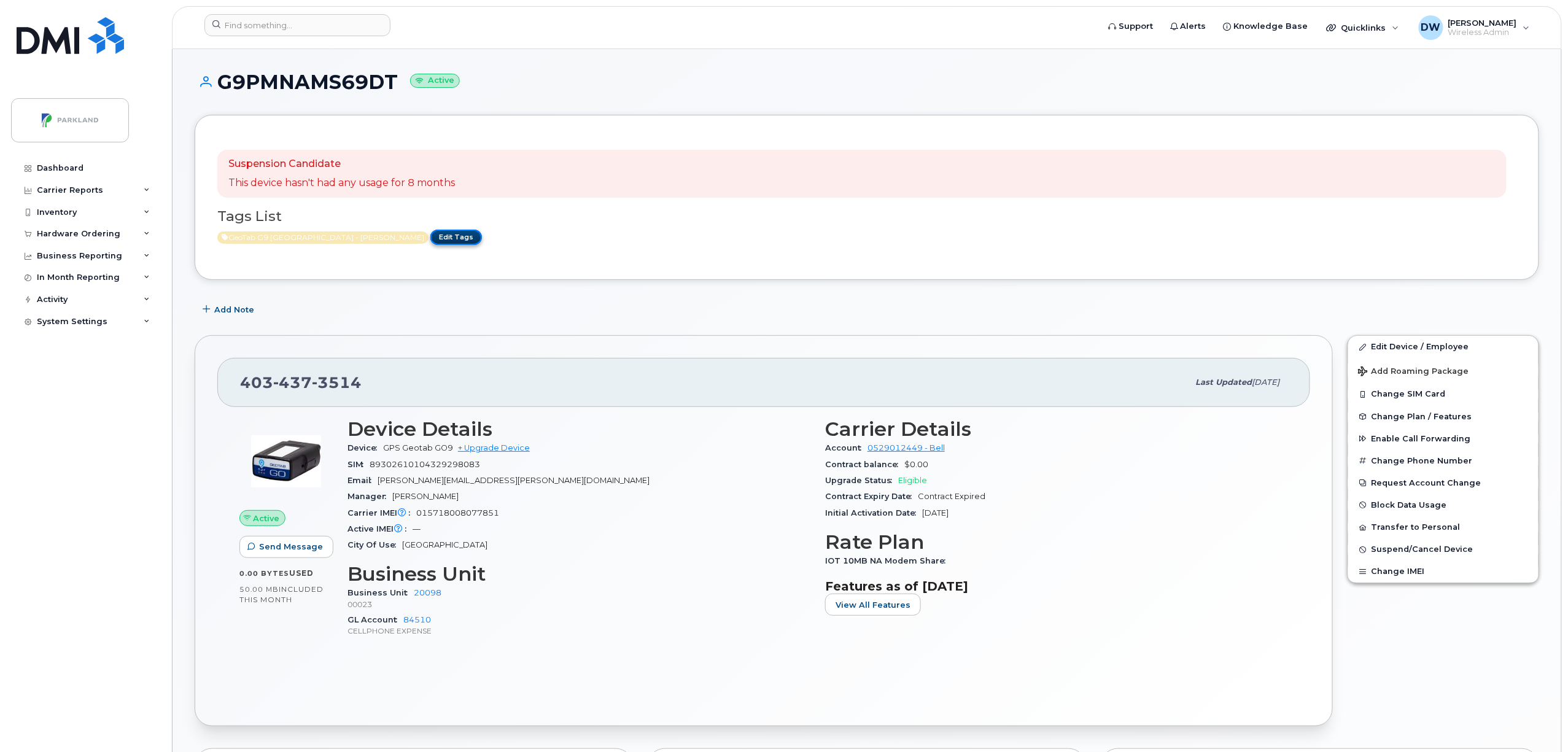
click at [431, 234] on link "Edit Tags" at bounding box center [456, 237] width 51 height 16
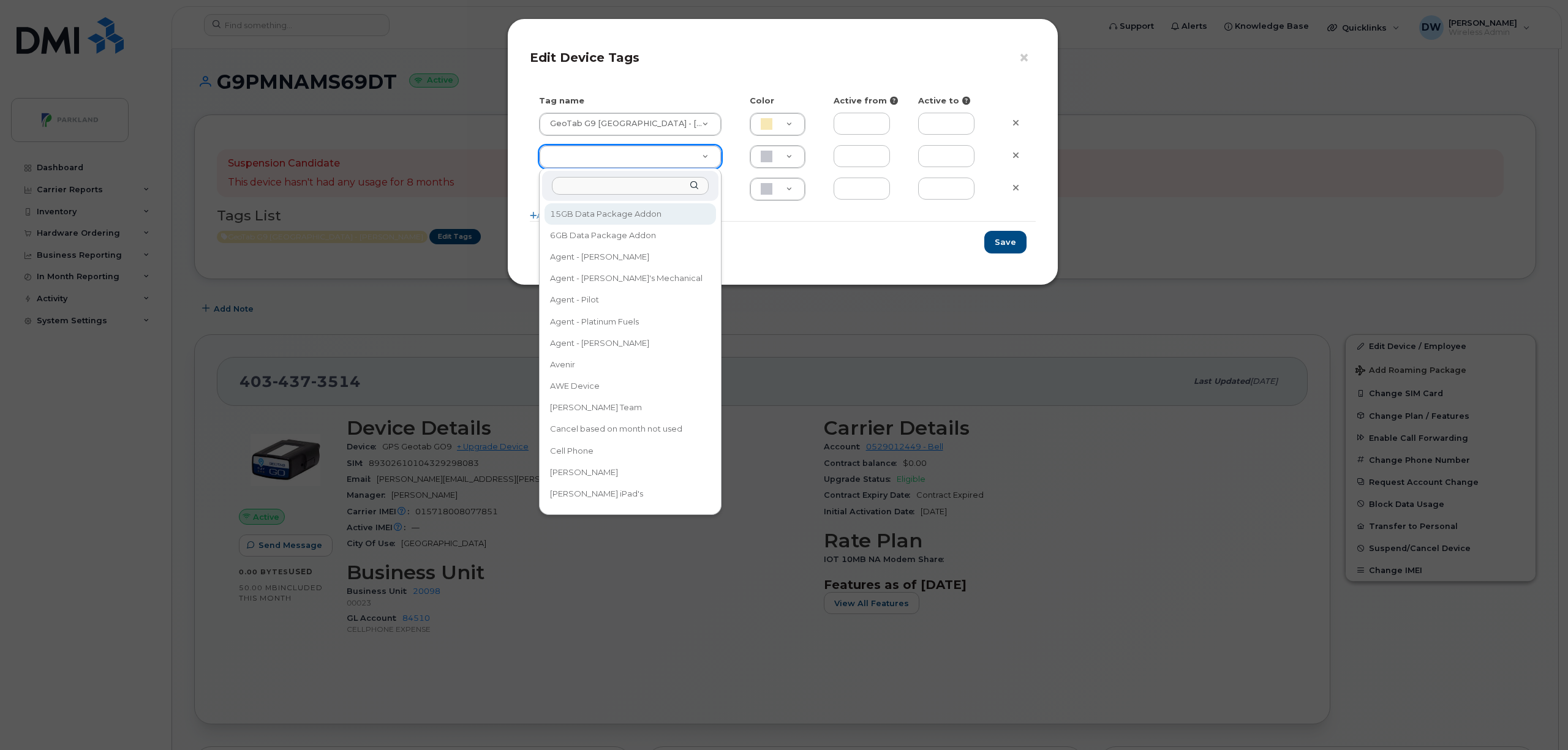
click at [586, 185] on input "text" at bounding box center [630, 186] width 157 height 18
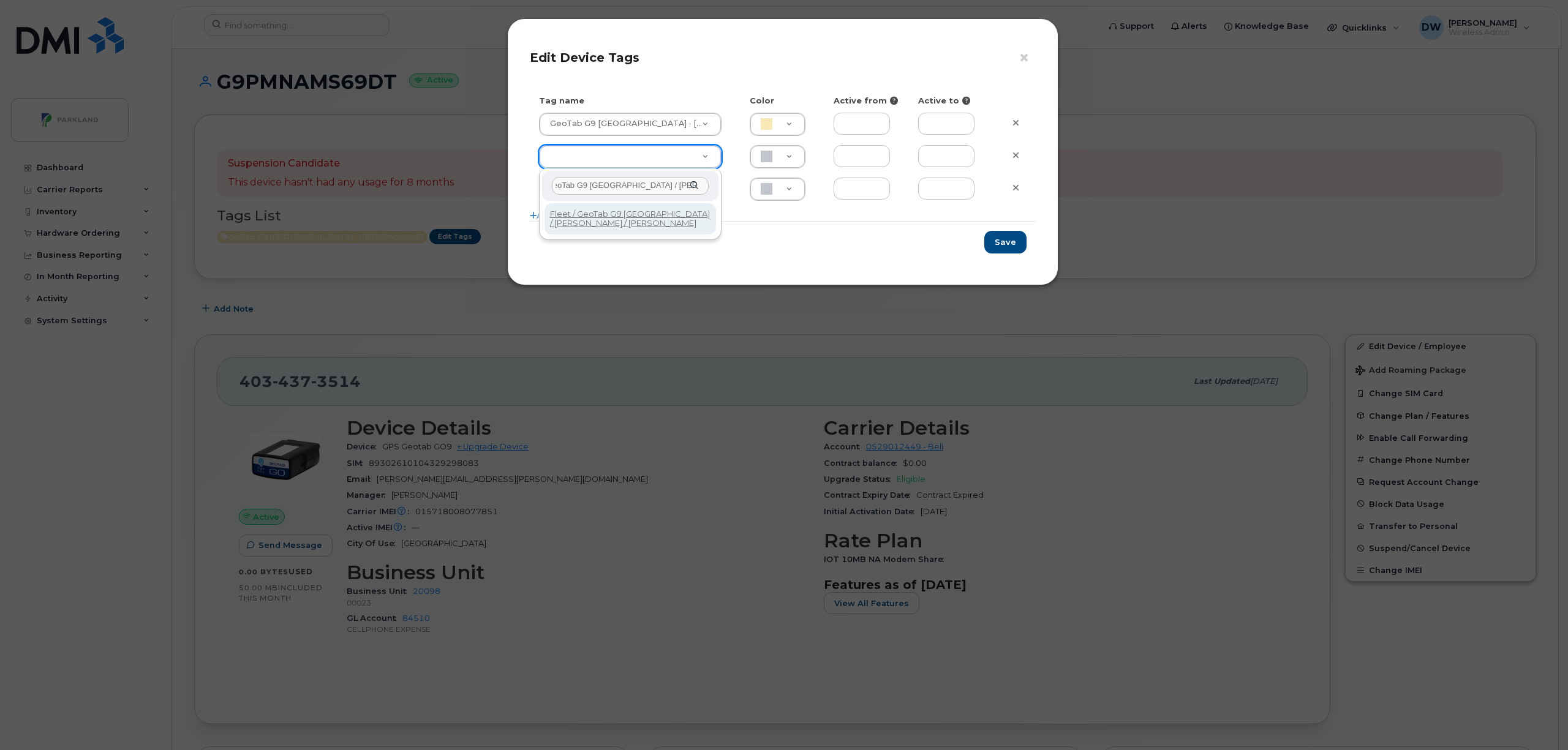
scroll to position [0, 39]
type input "Fleet / GeoTab G9 [GEOGRAPHIC_DATA] / [PERSON_NAME] / [PERSON_NAME]"
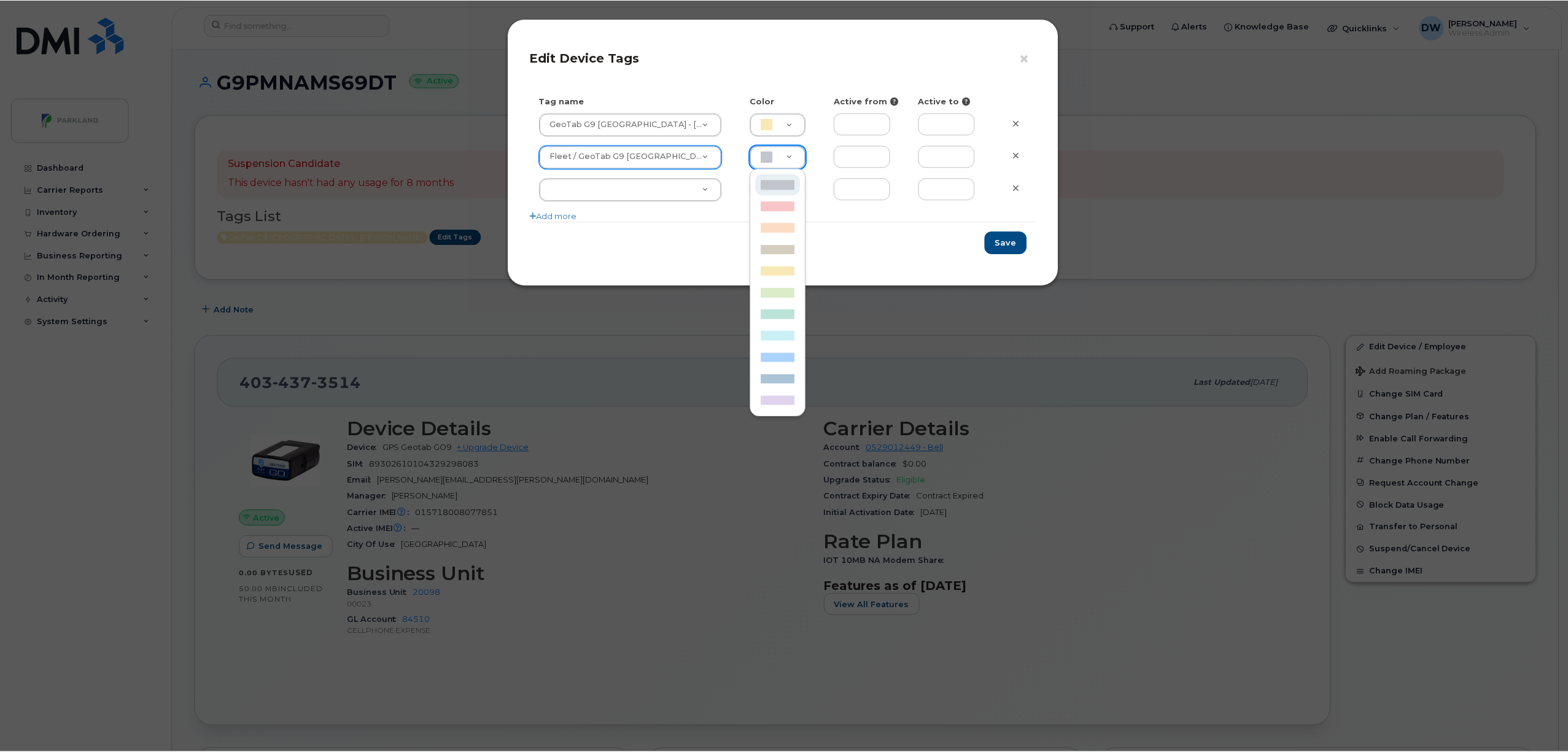
scroll to position [0, 4]
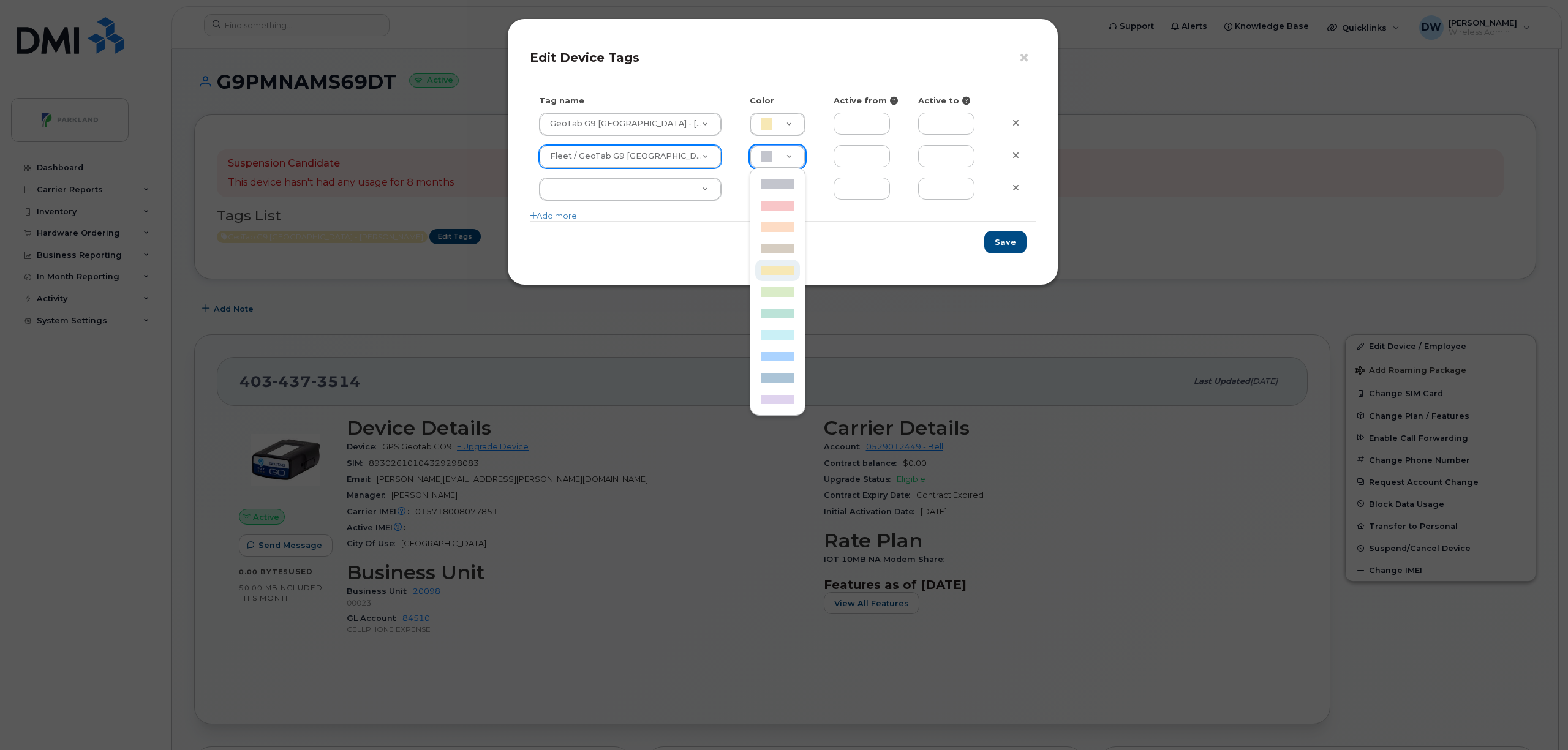
type input "F7E8B5"
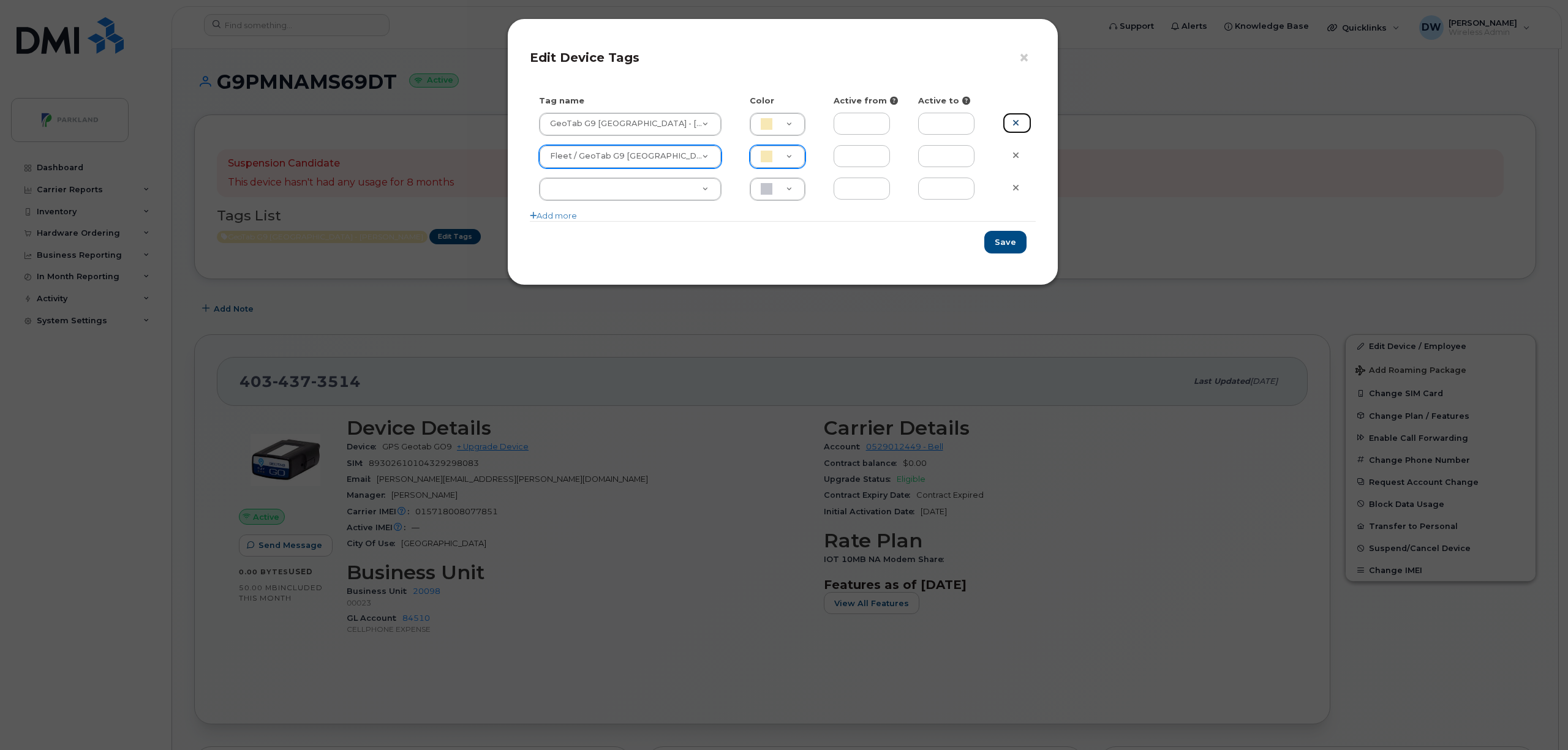
click at [1013, 121] on icon at bounding box center [1015, 122] width 7 height 9
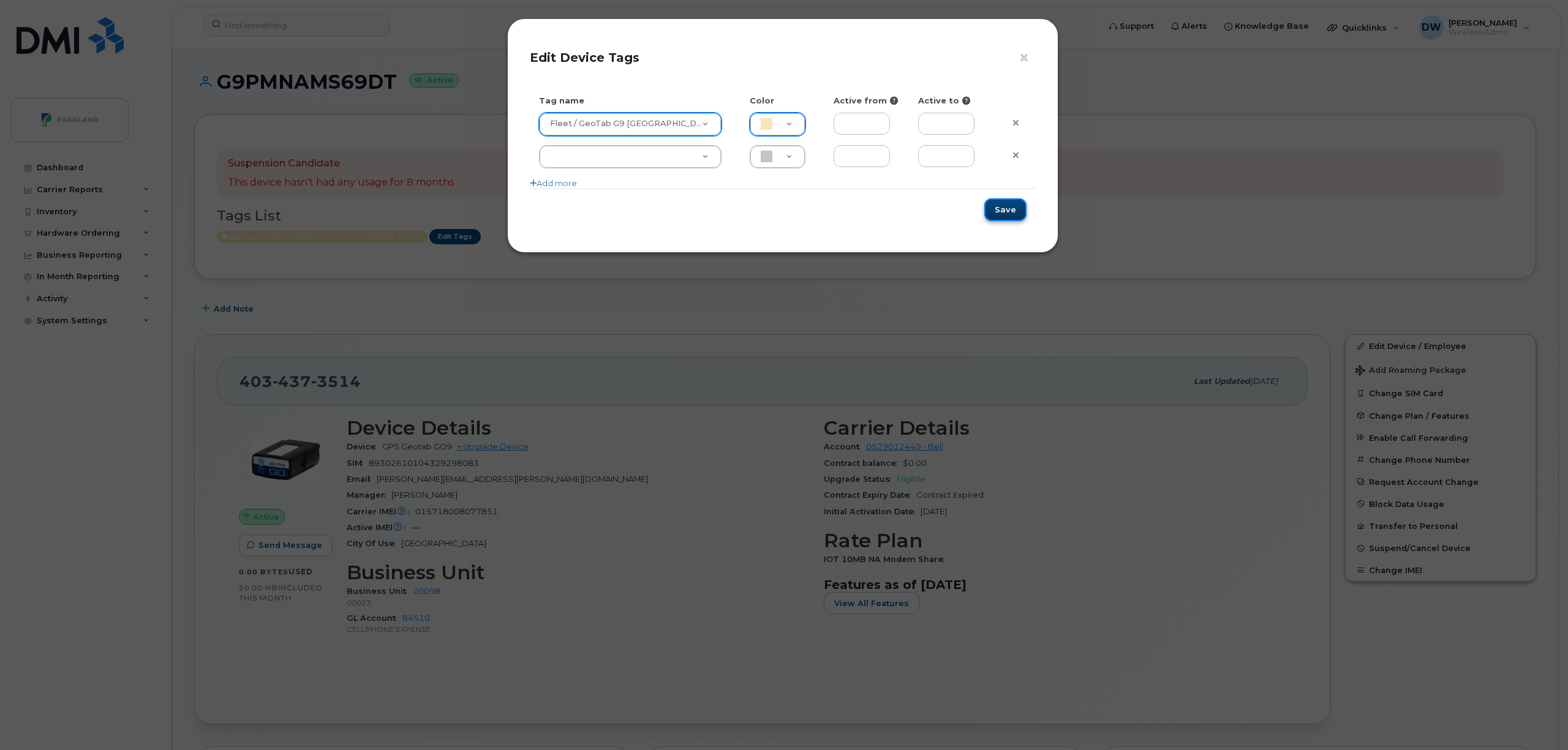
click at [1003, 205] on button "Save" at bounding box center [1005, 209] width 42 height 23
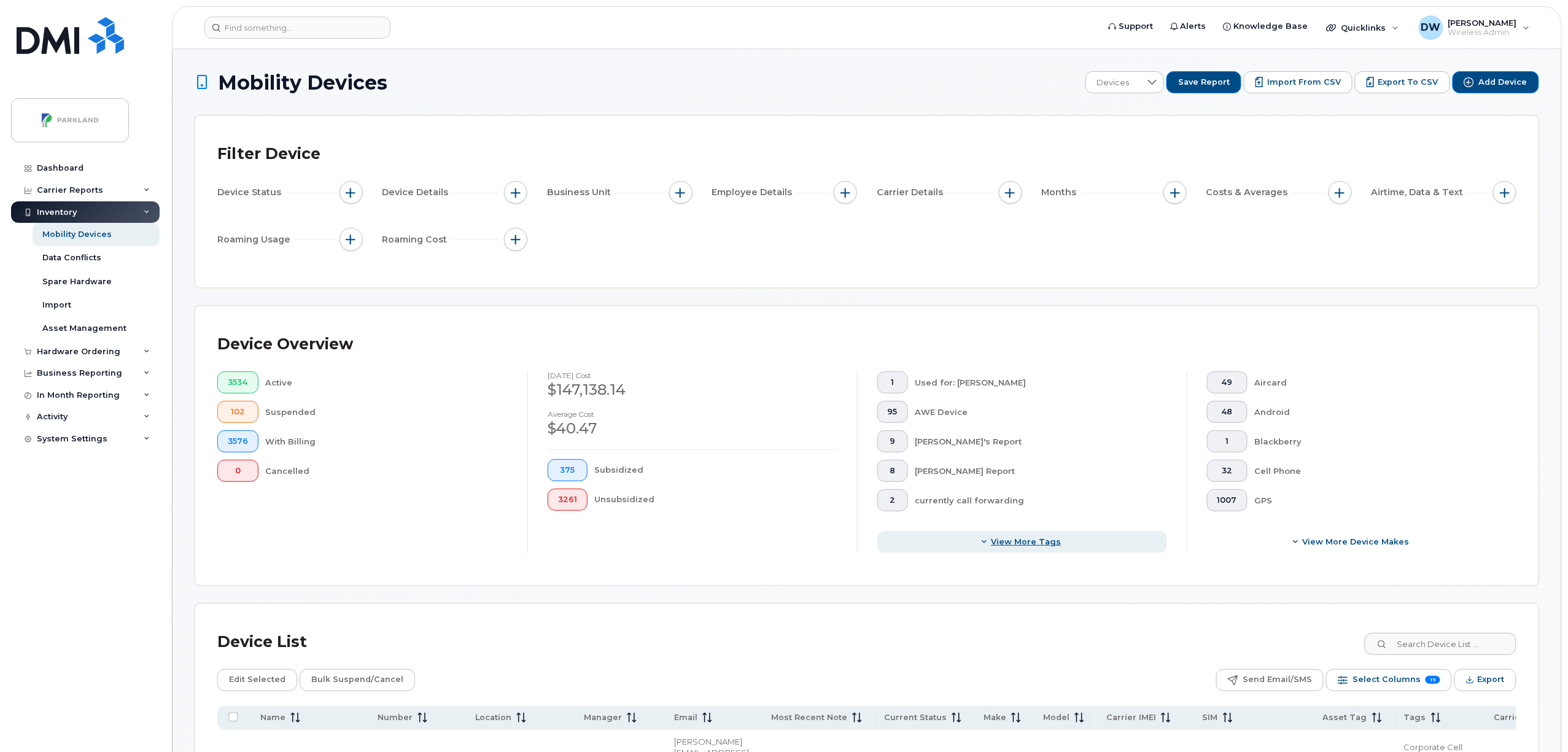
click at [1042, 543] on span "View more tags" at bounding box center [1027, 543] width 70 height 12
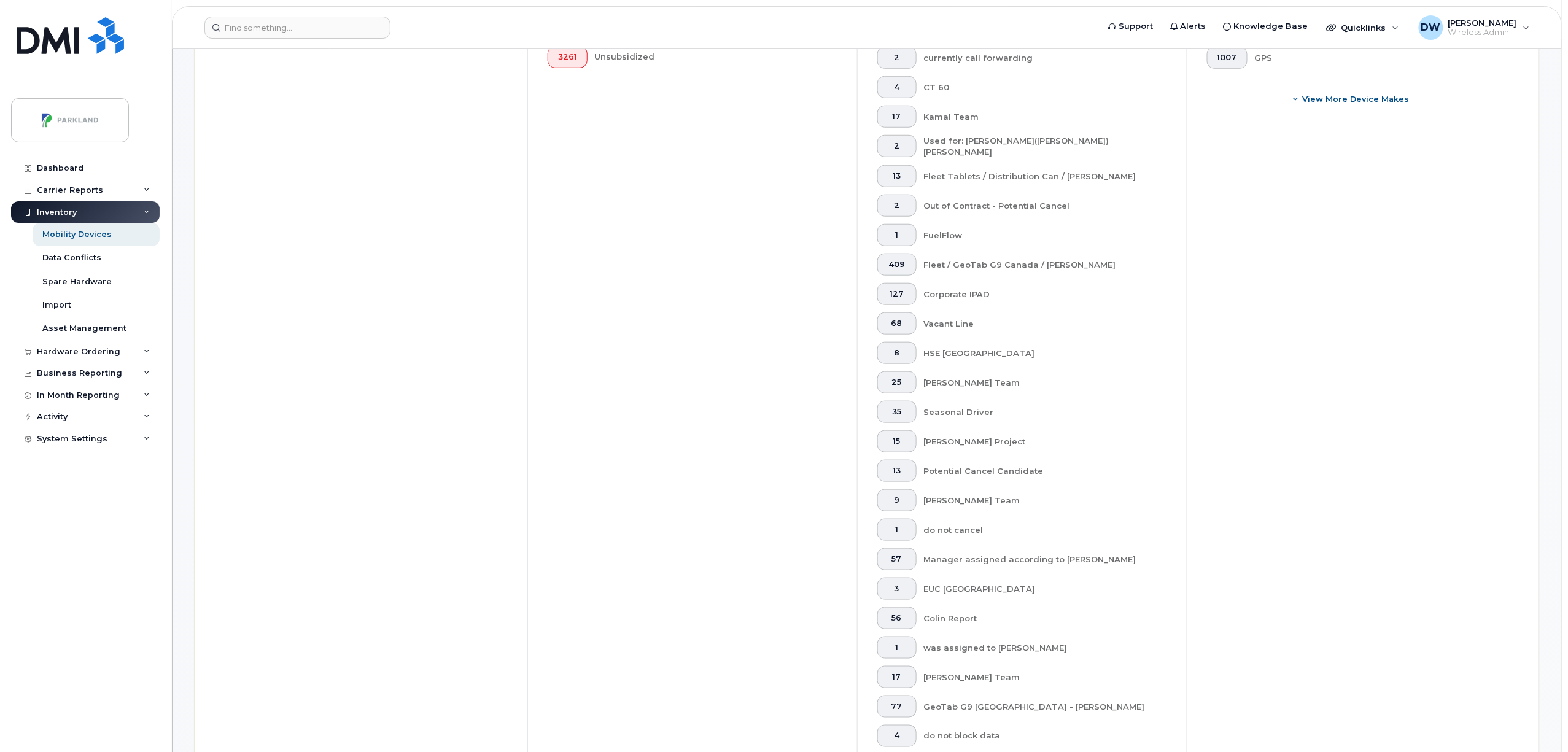
scroll to position [462, 0]
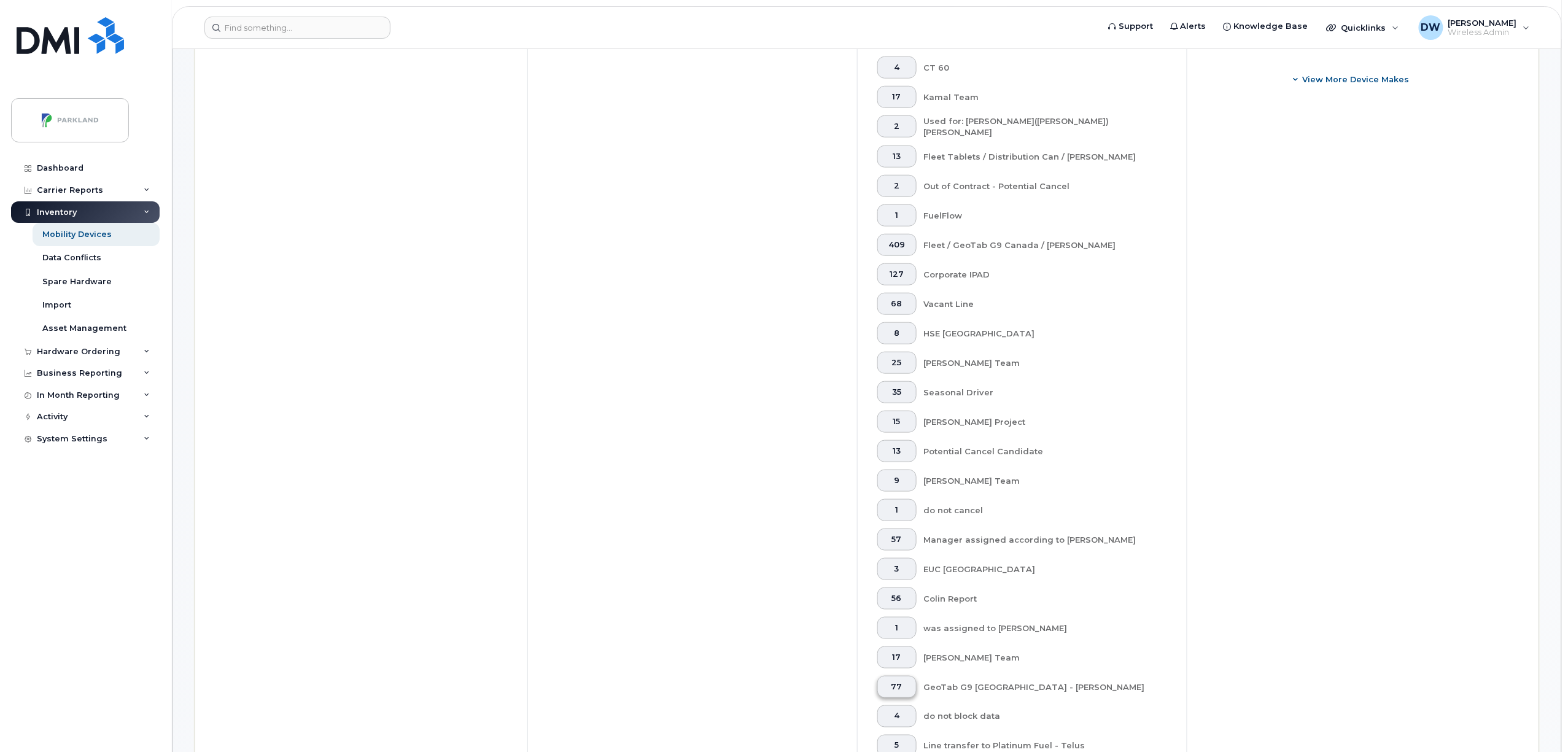
click at [894, 686] on span "77" at bounding box center [897, 688] width 19 height 10
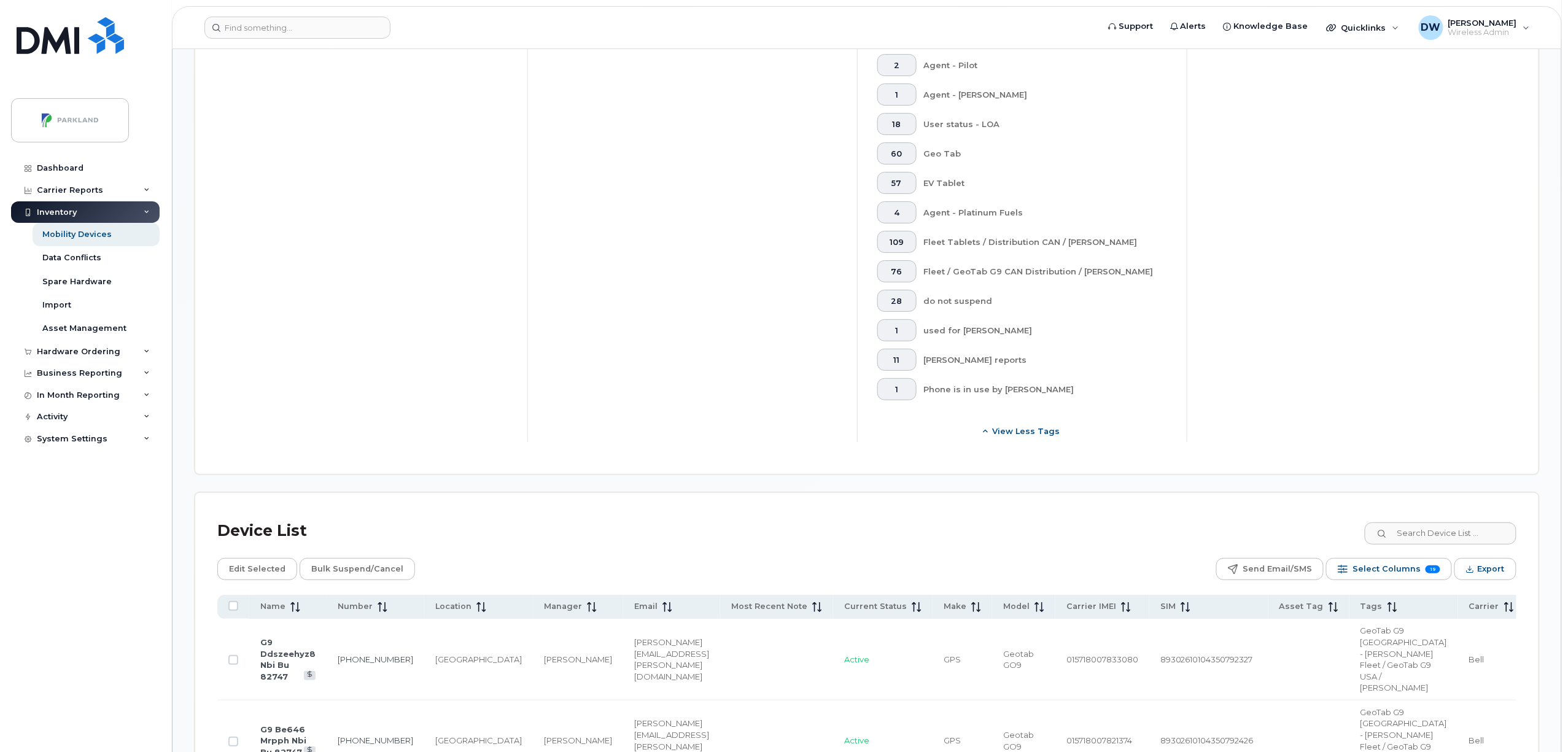
scroll to position [2352, 0]
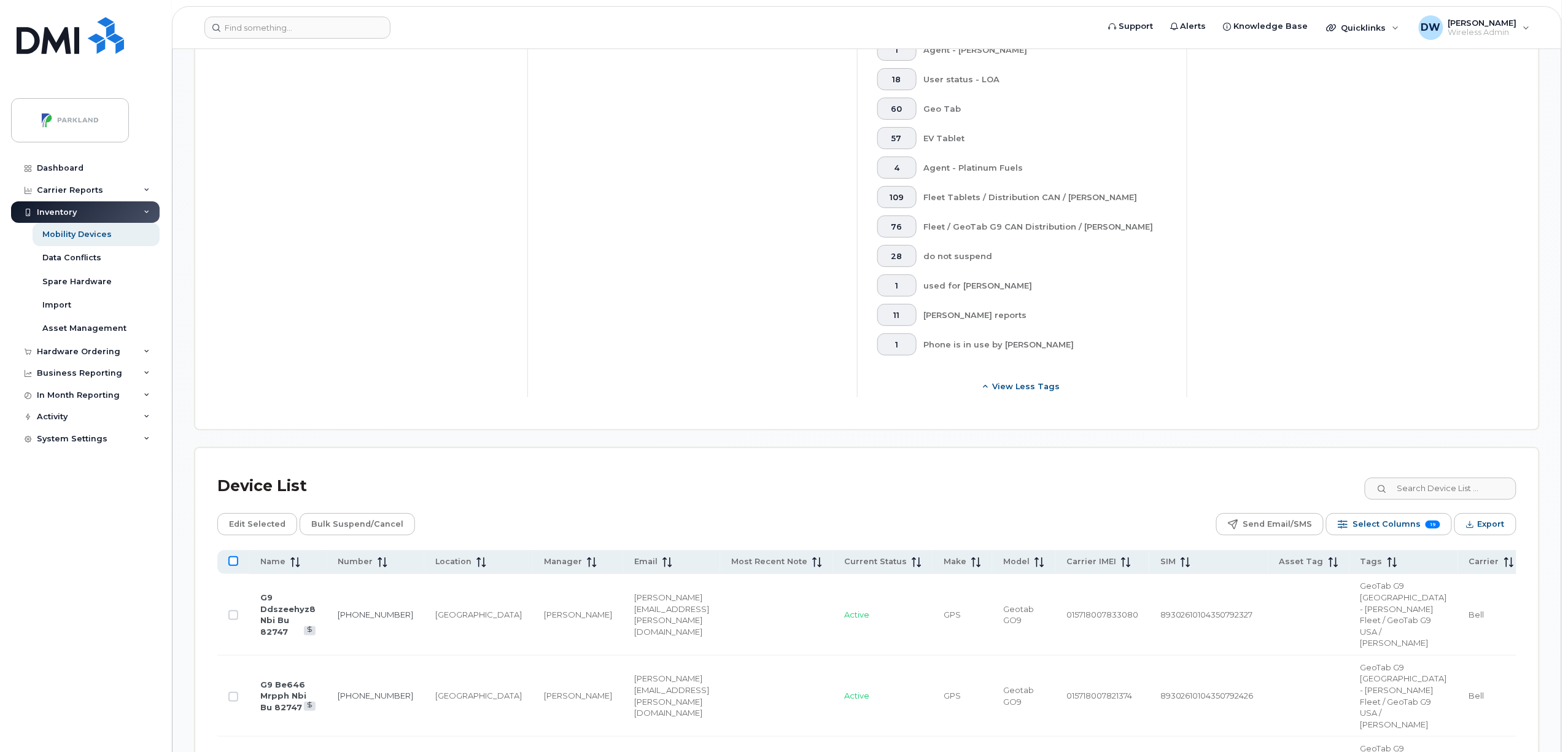
click at [234, 556] on input "All items unselected" at bounding box center [233, 561] width 10 height 10
checkbox input "true"
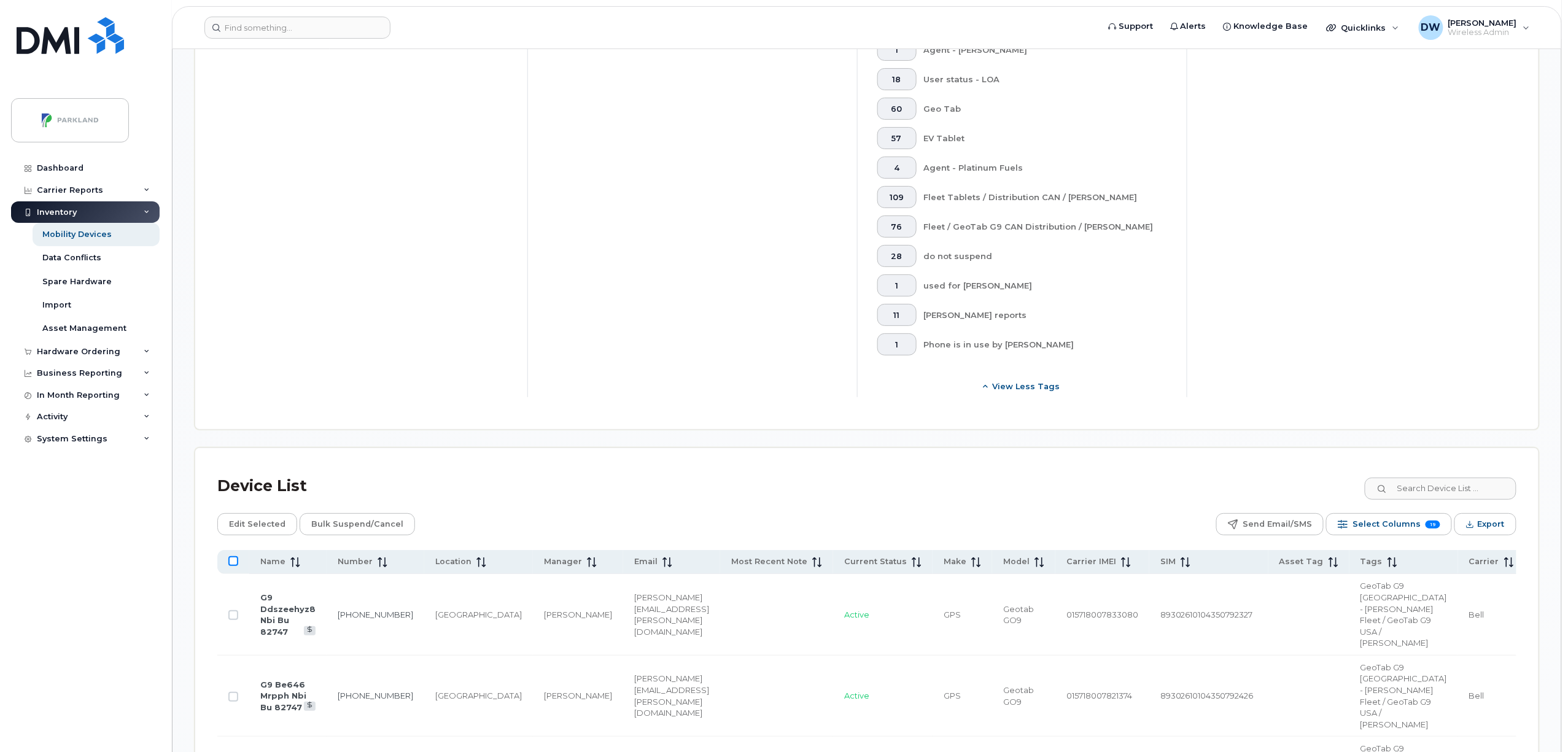
checkbox input "true"
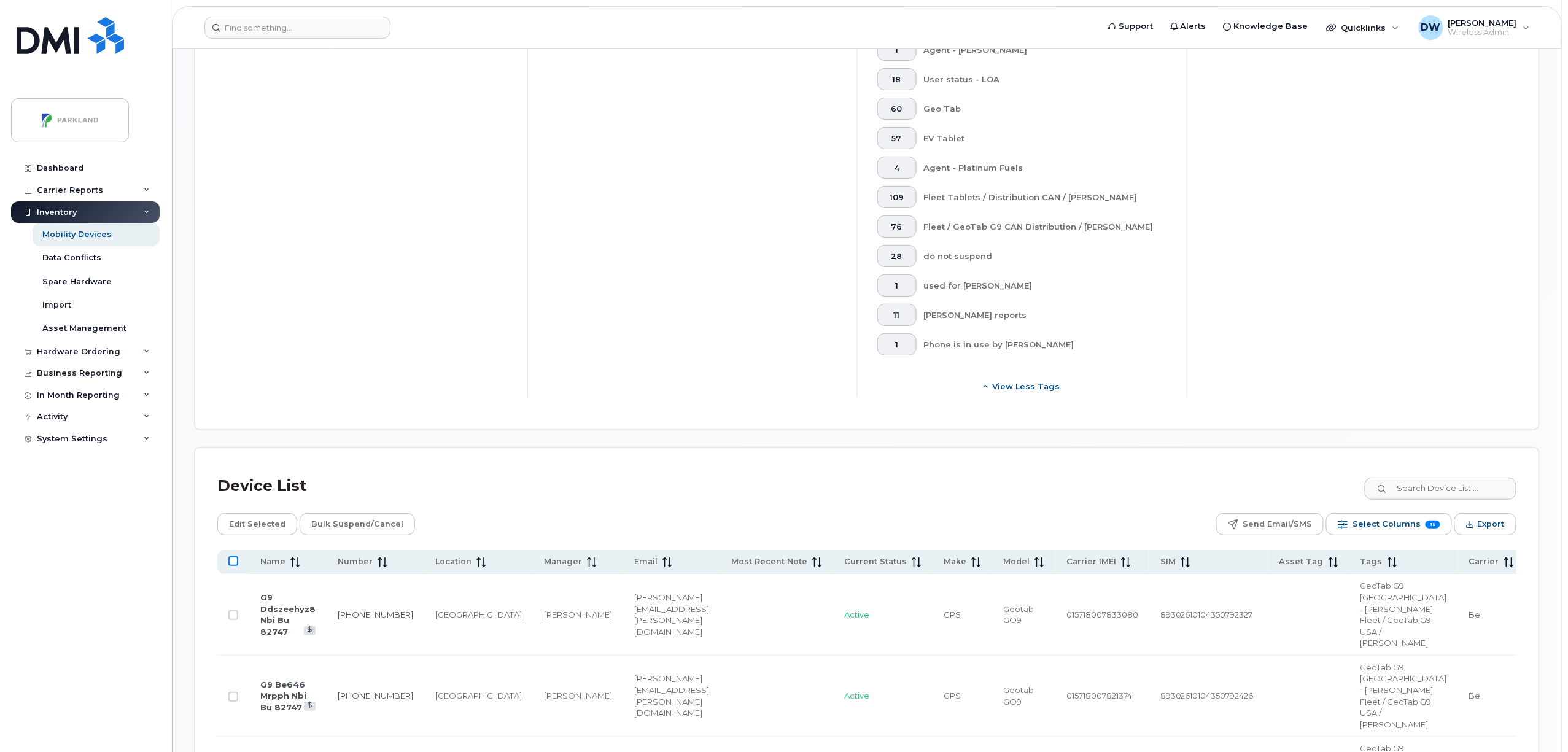
checkbox input "true"
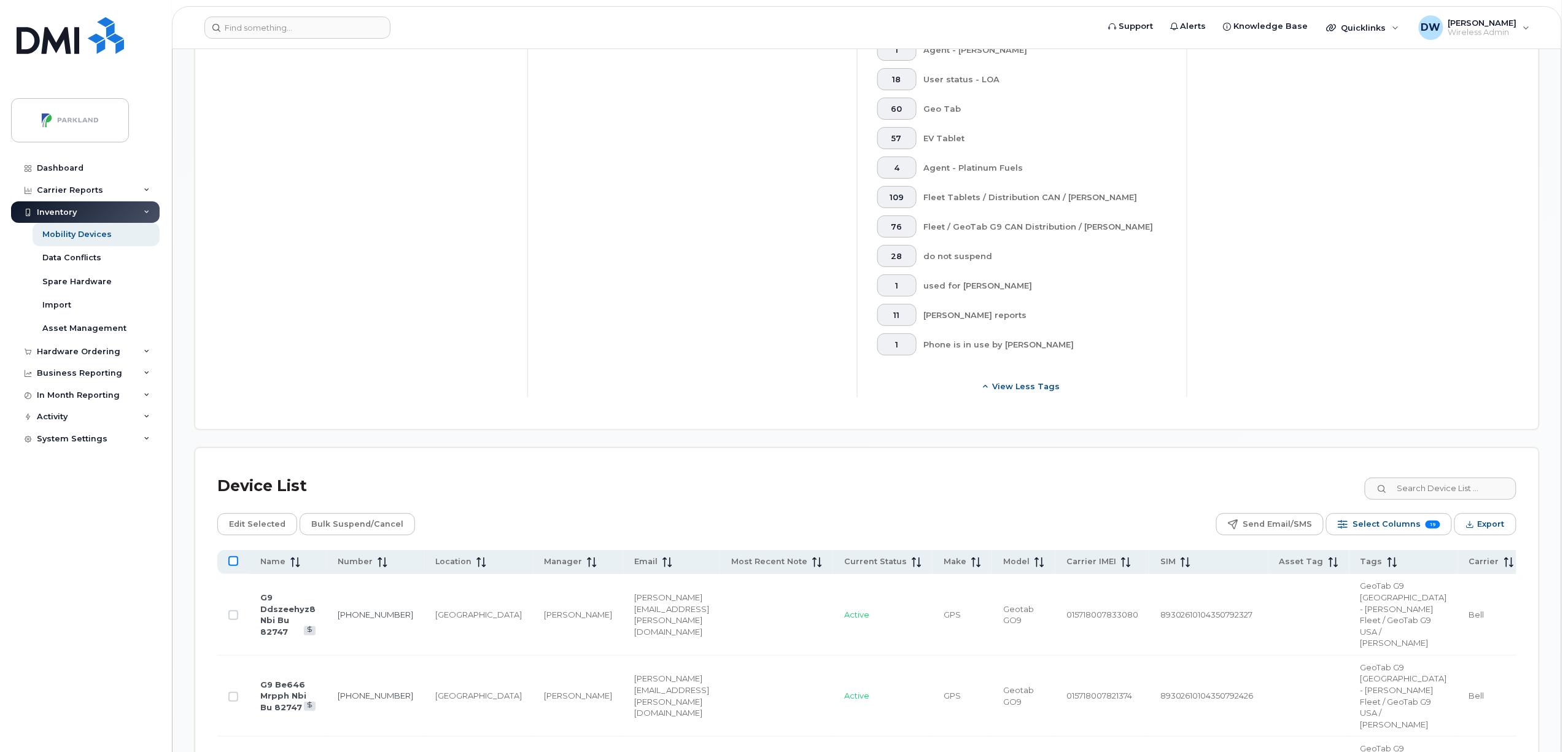
checkbox input "true"
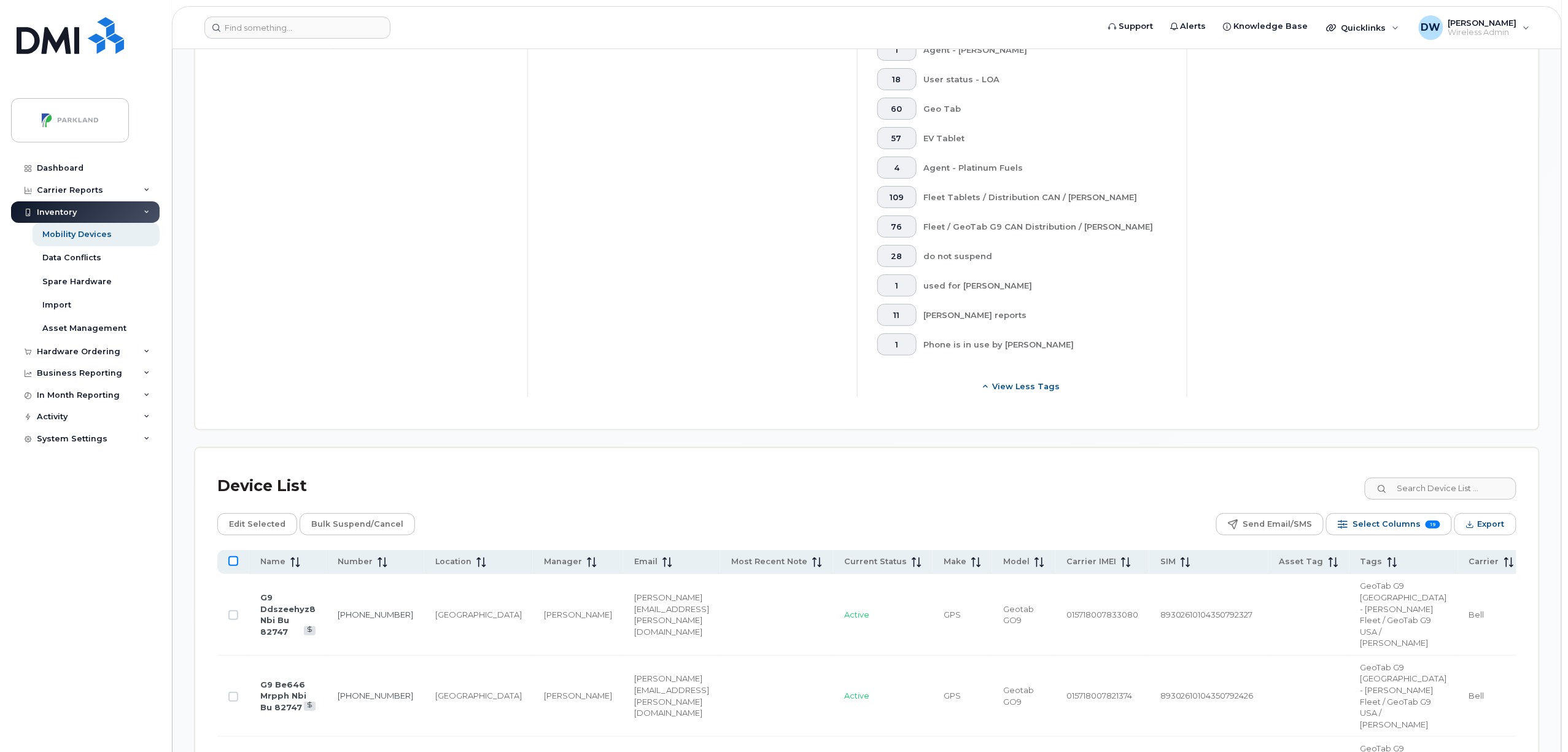
checkbox input "true"
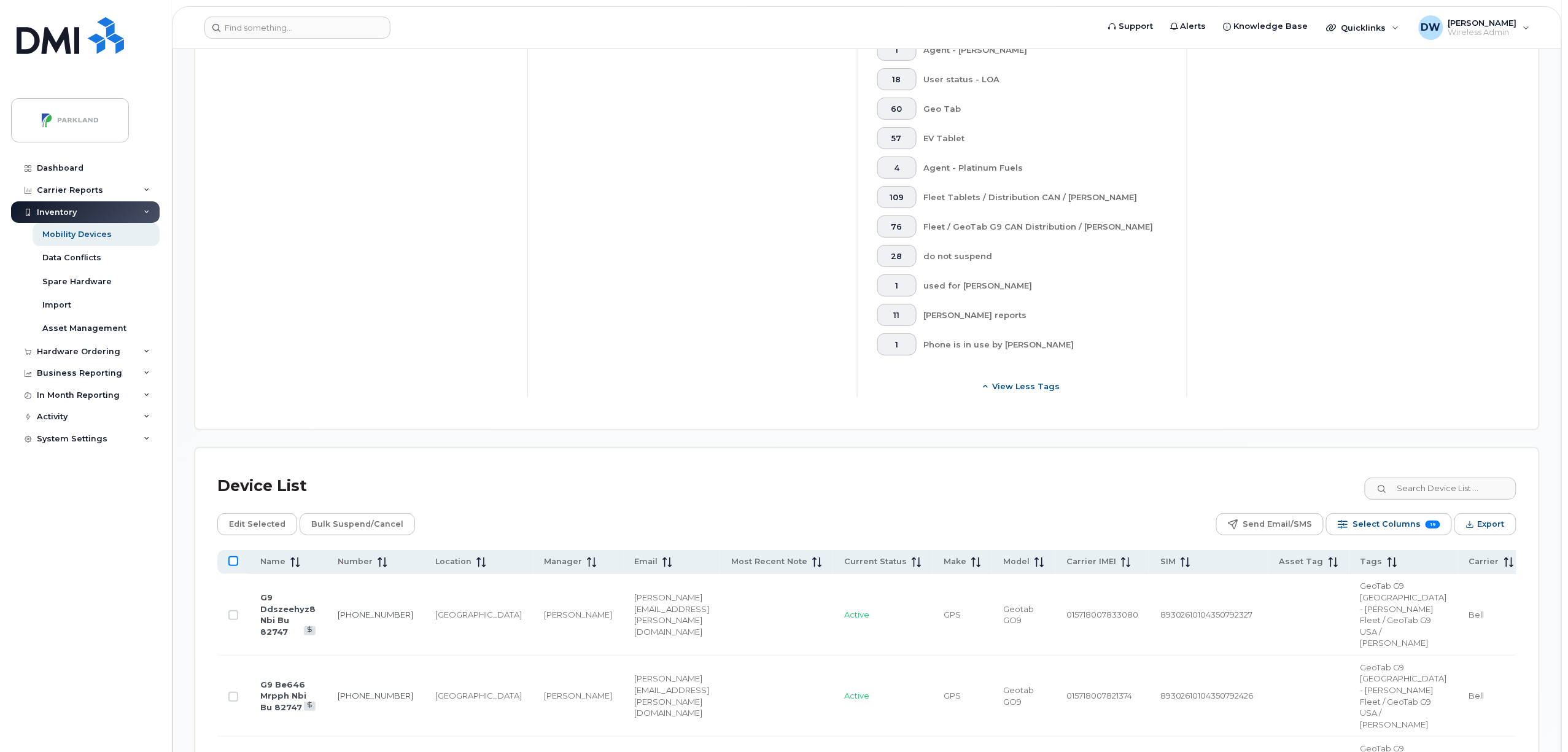
checkbox input "true"
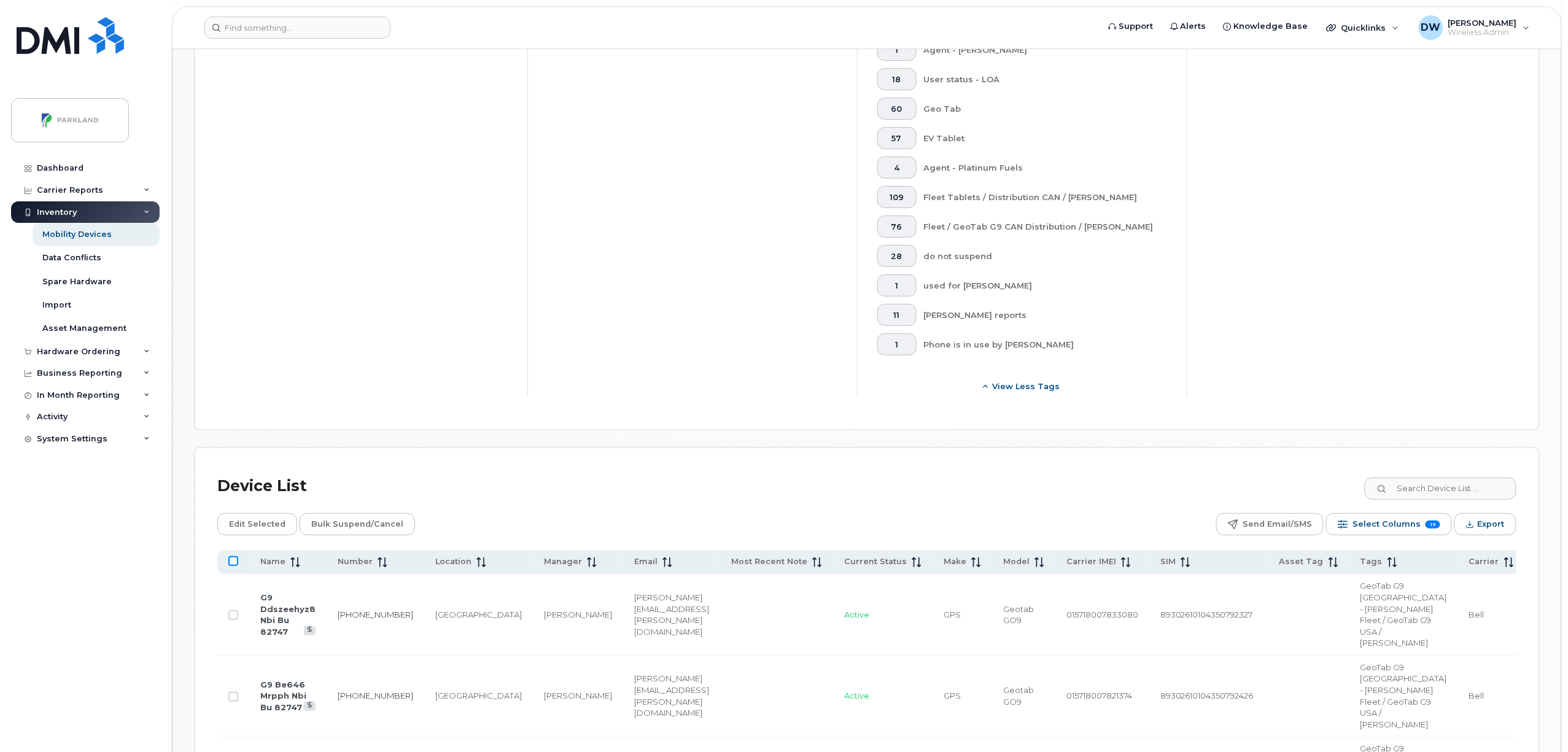
checkbox input "true"
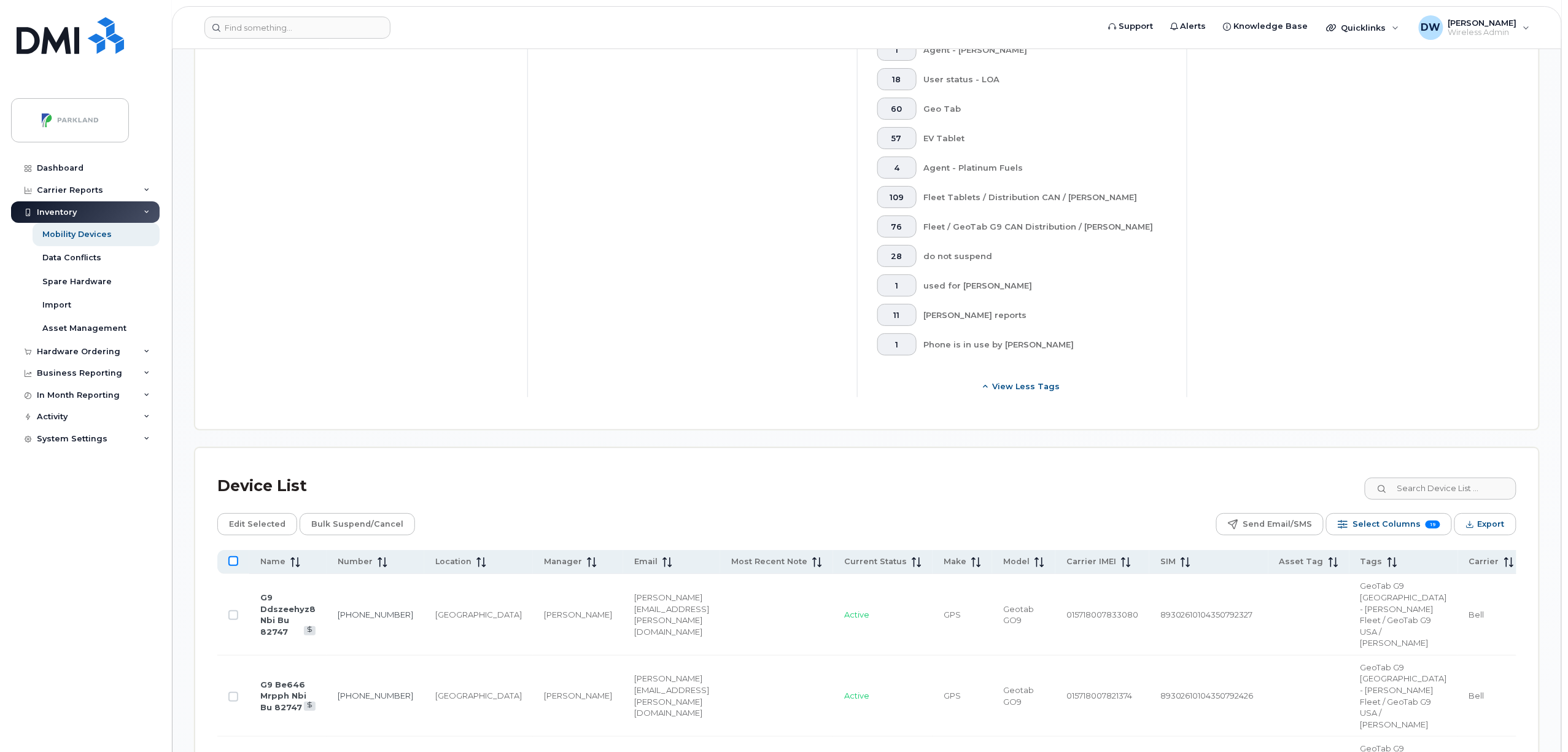
checkbox input "true"
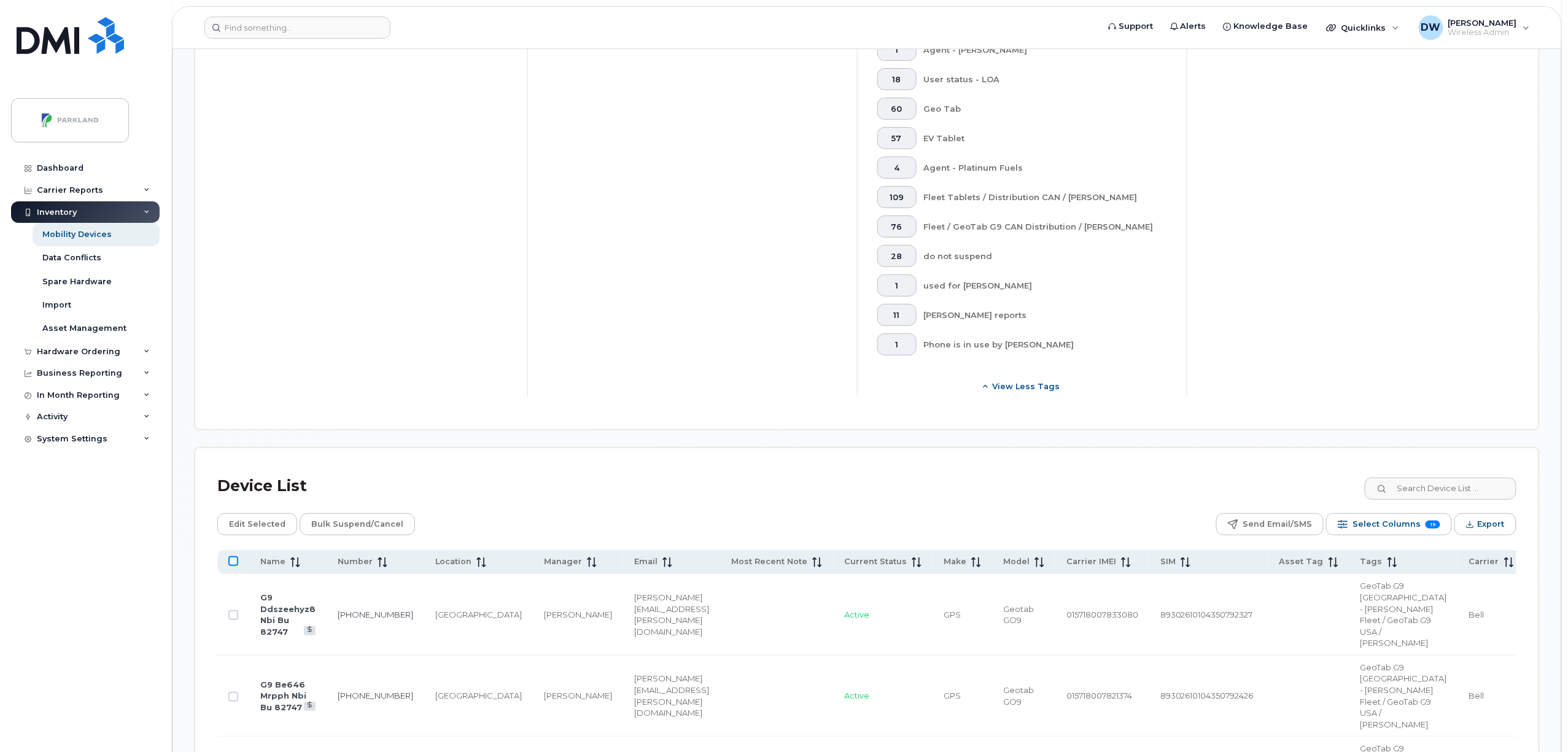
checkbox input "true"
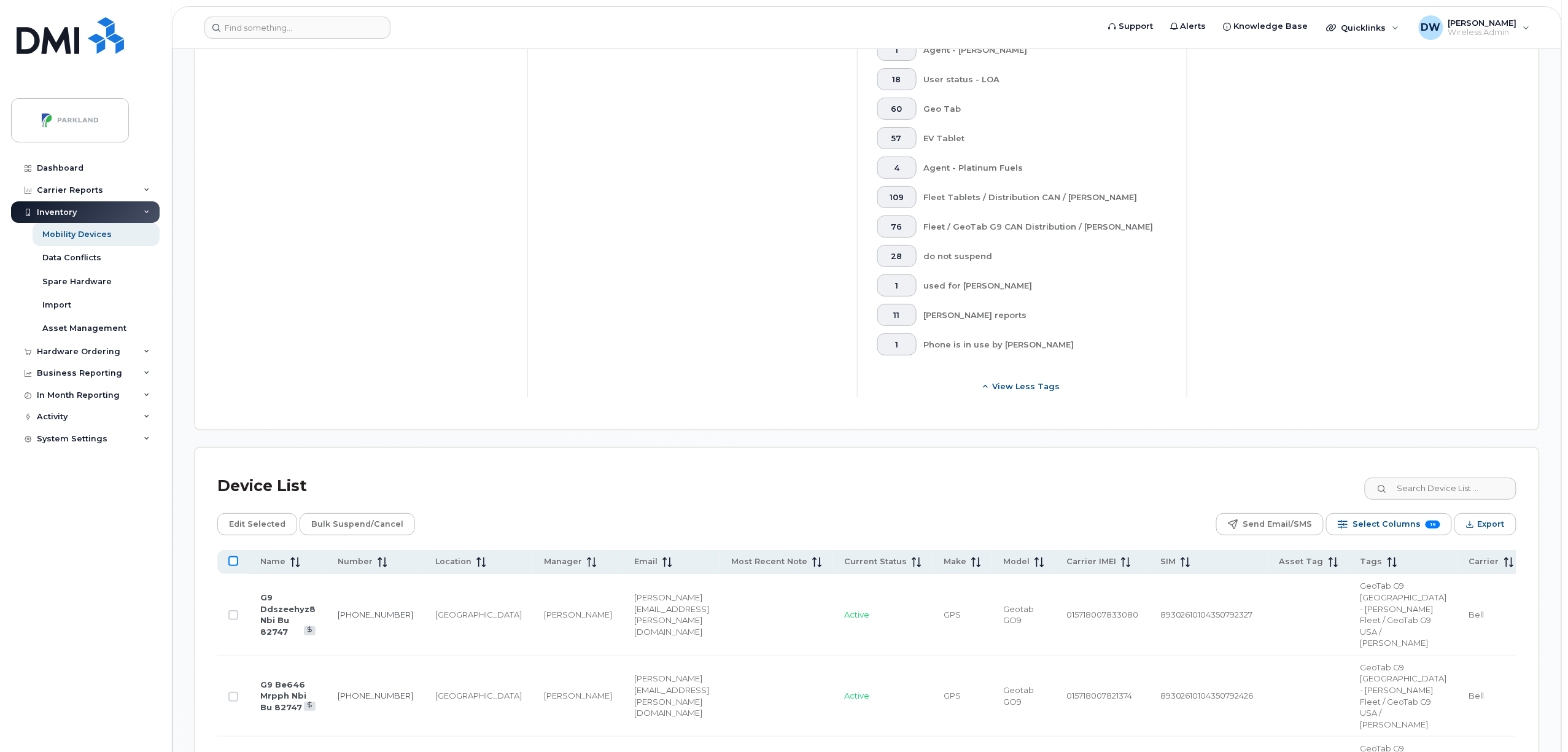
checkbox input "true"
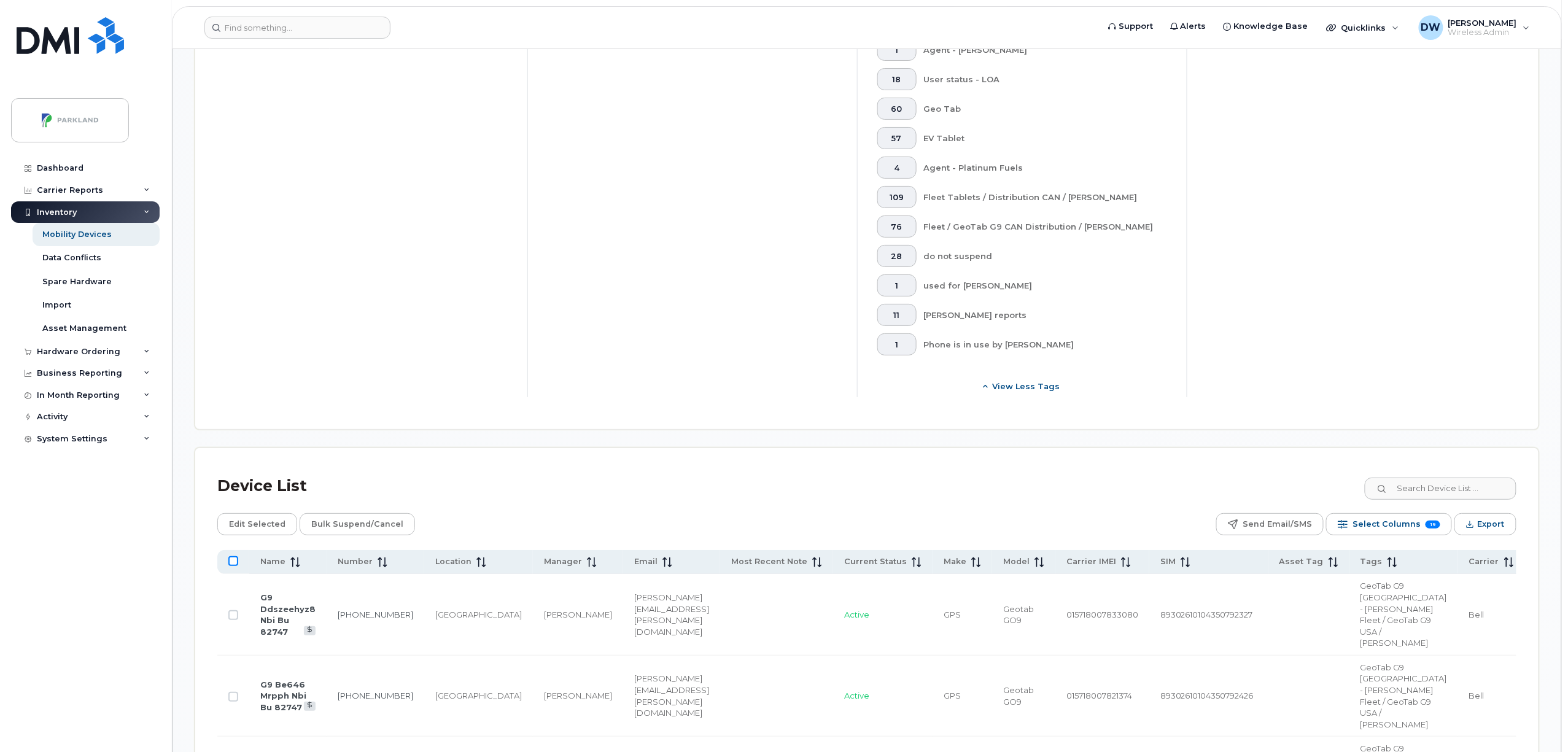
checkbox input "true"
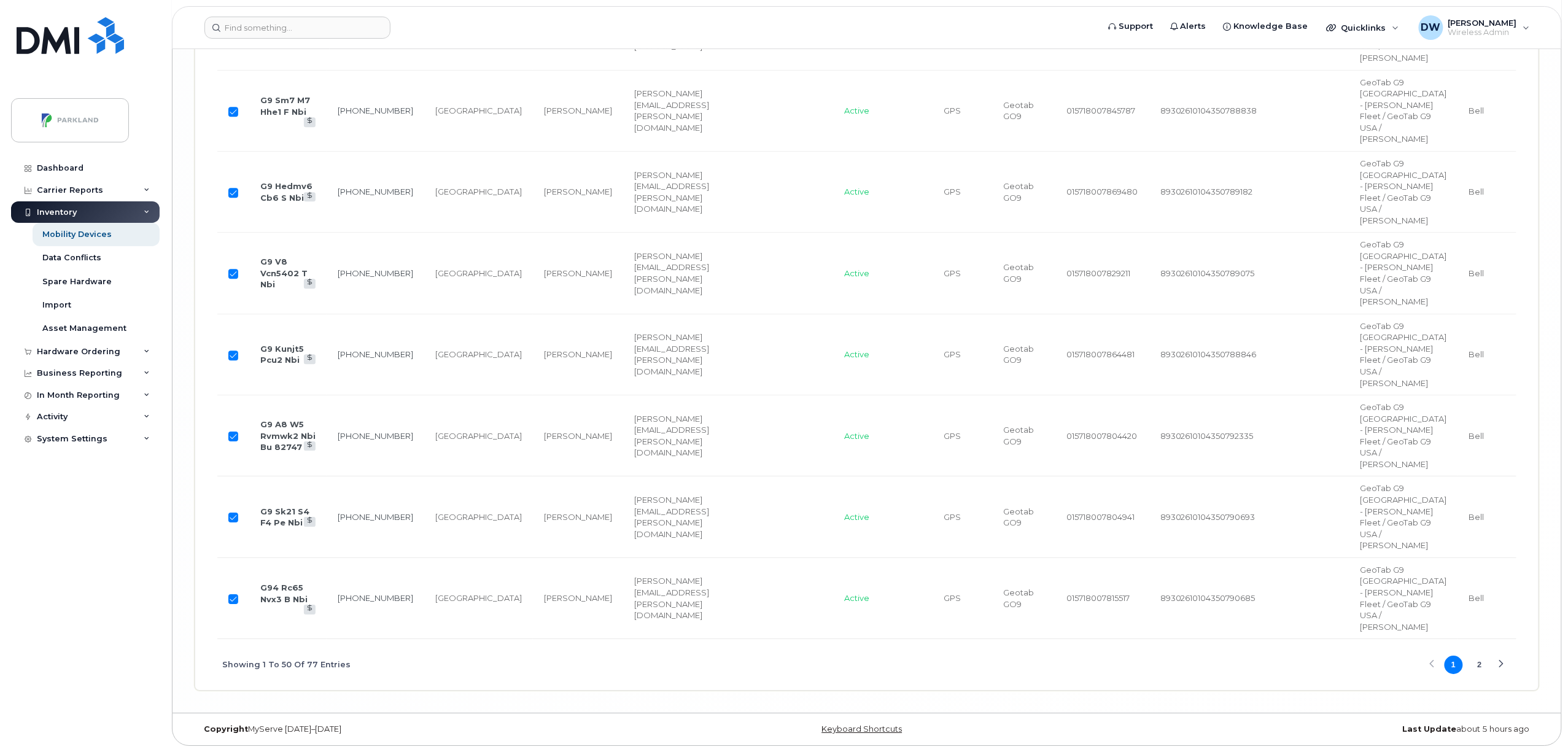
scroll to position [7495, 0]
click at [1477, 666] on button "2" at bounding box center [1480, 665] width 19 height 19
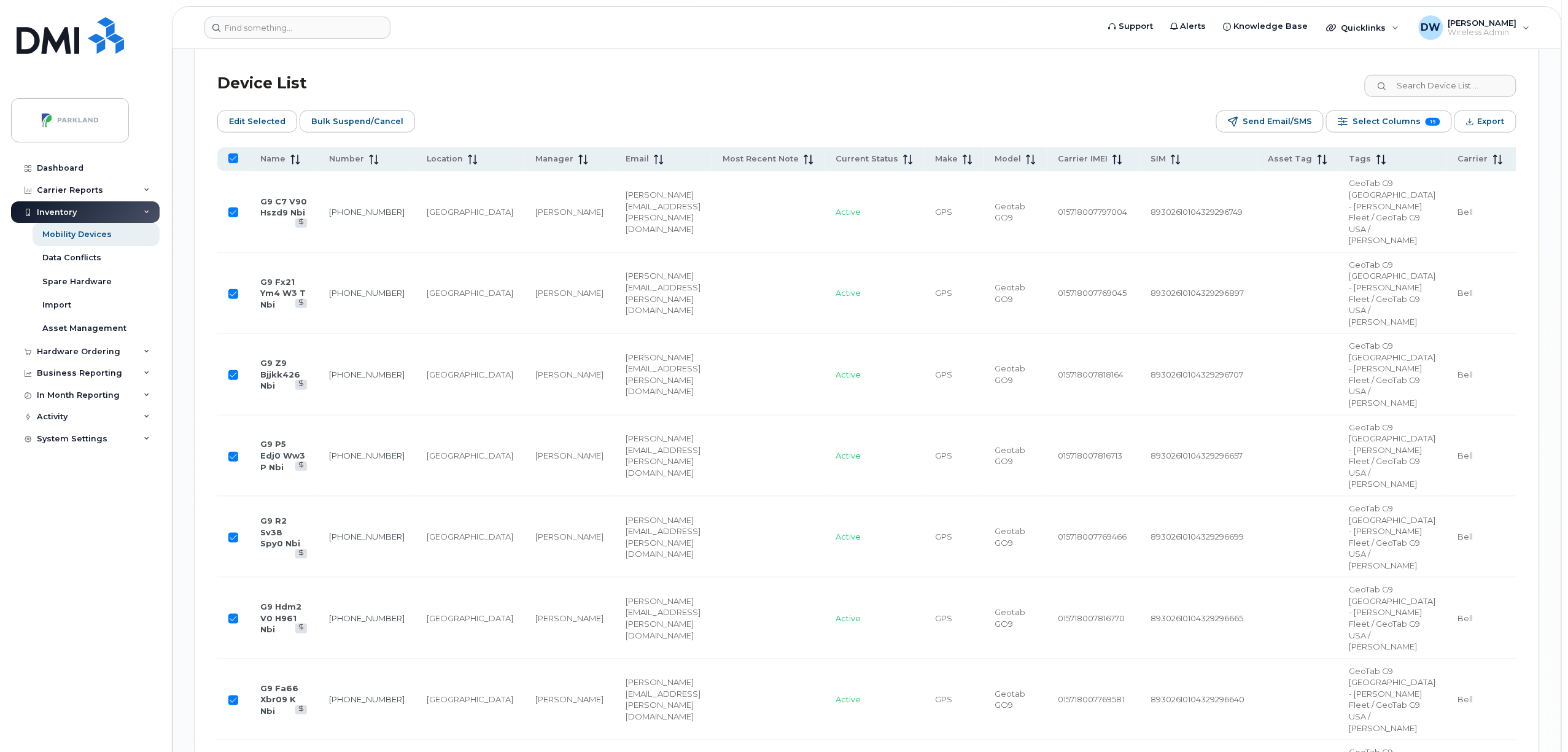
scroll to position [2557, 0]
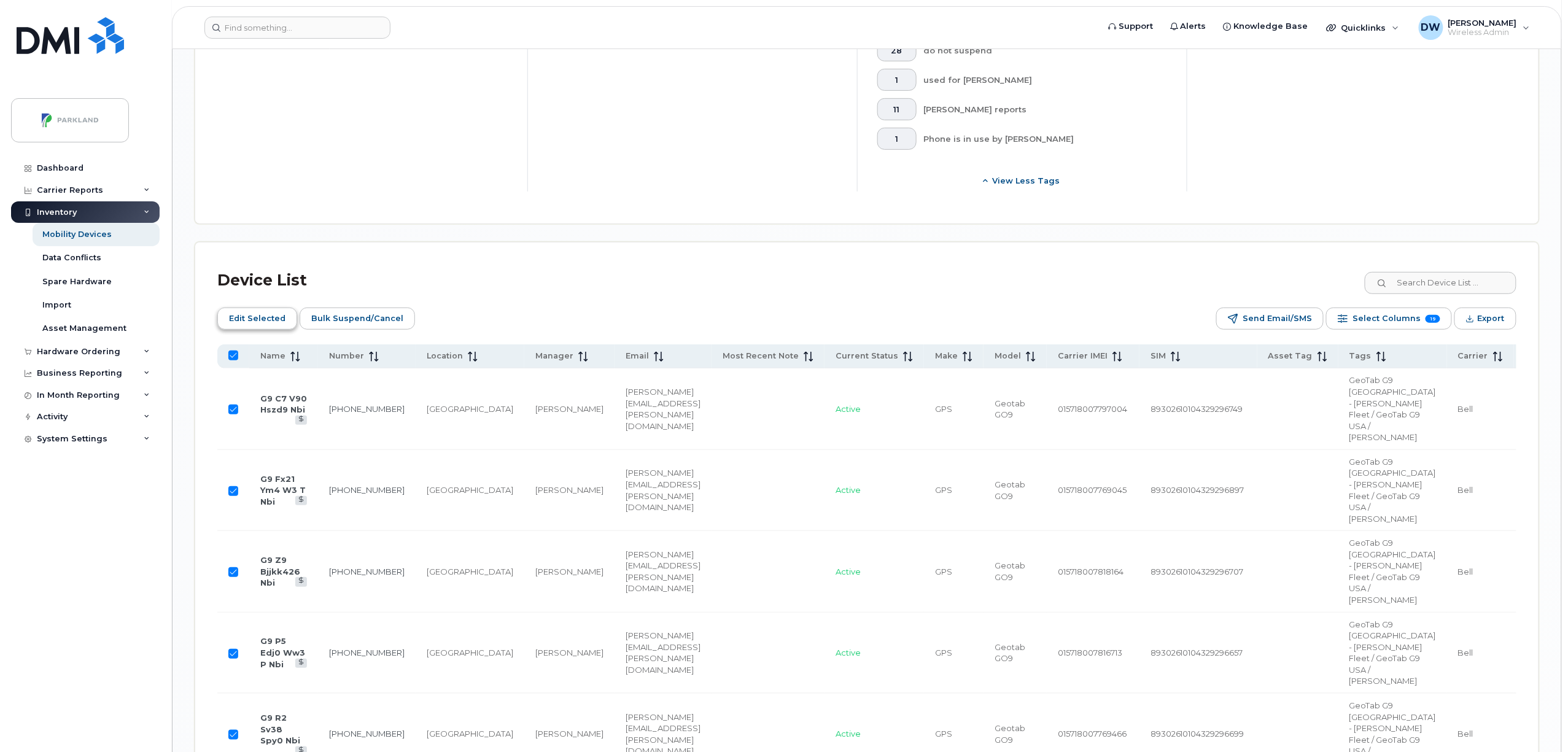
click at [251, 309] on span "Edit Selected" at bounding box center [257, 318] width 56 height 19
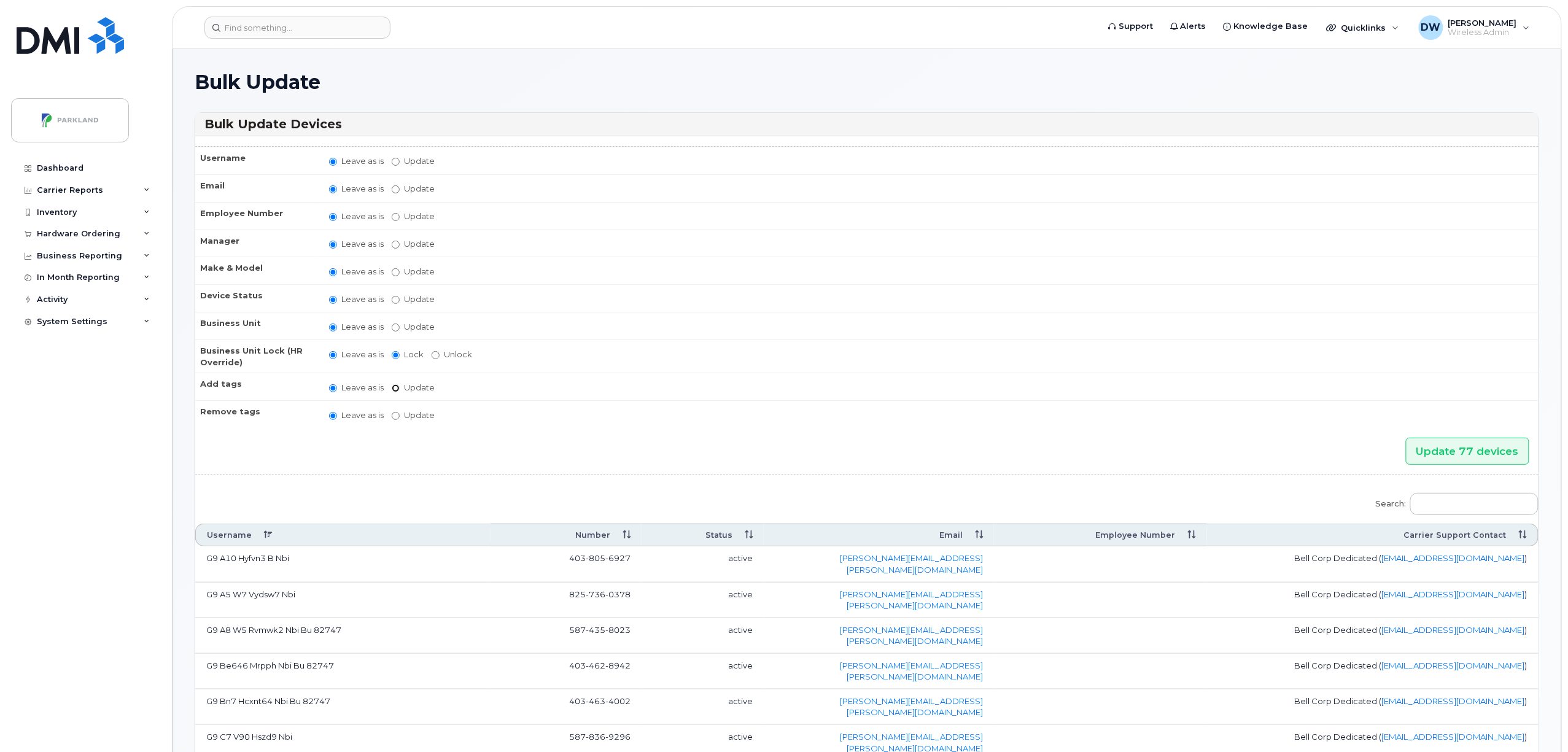
click at [396, 386] on input "Update" at bounding box center [396, 388] width 8 height 8
radio input "true"
radio input "false"
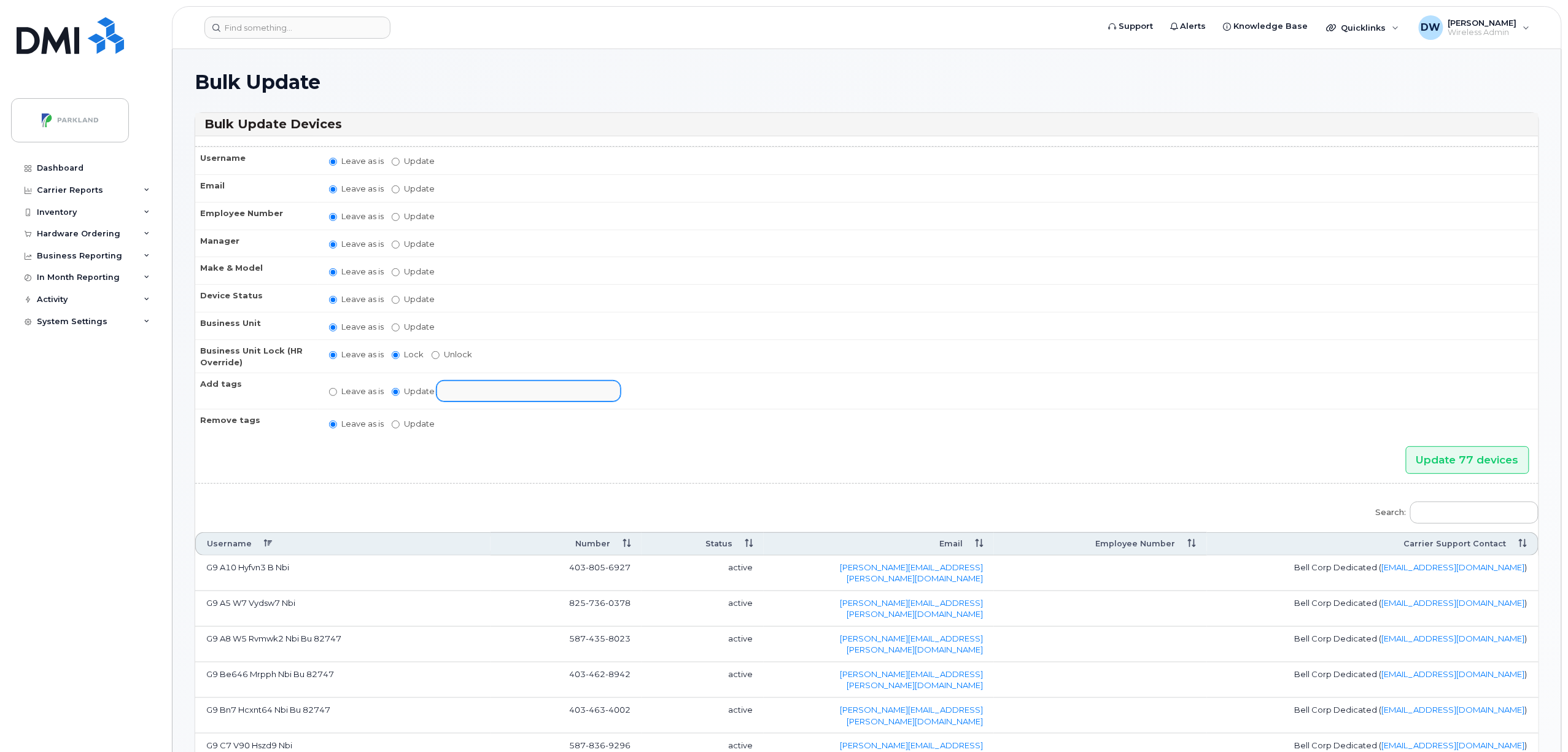
click at [470, 392] on input "text" at bounding box center [538, 390] width 191 height 17
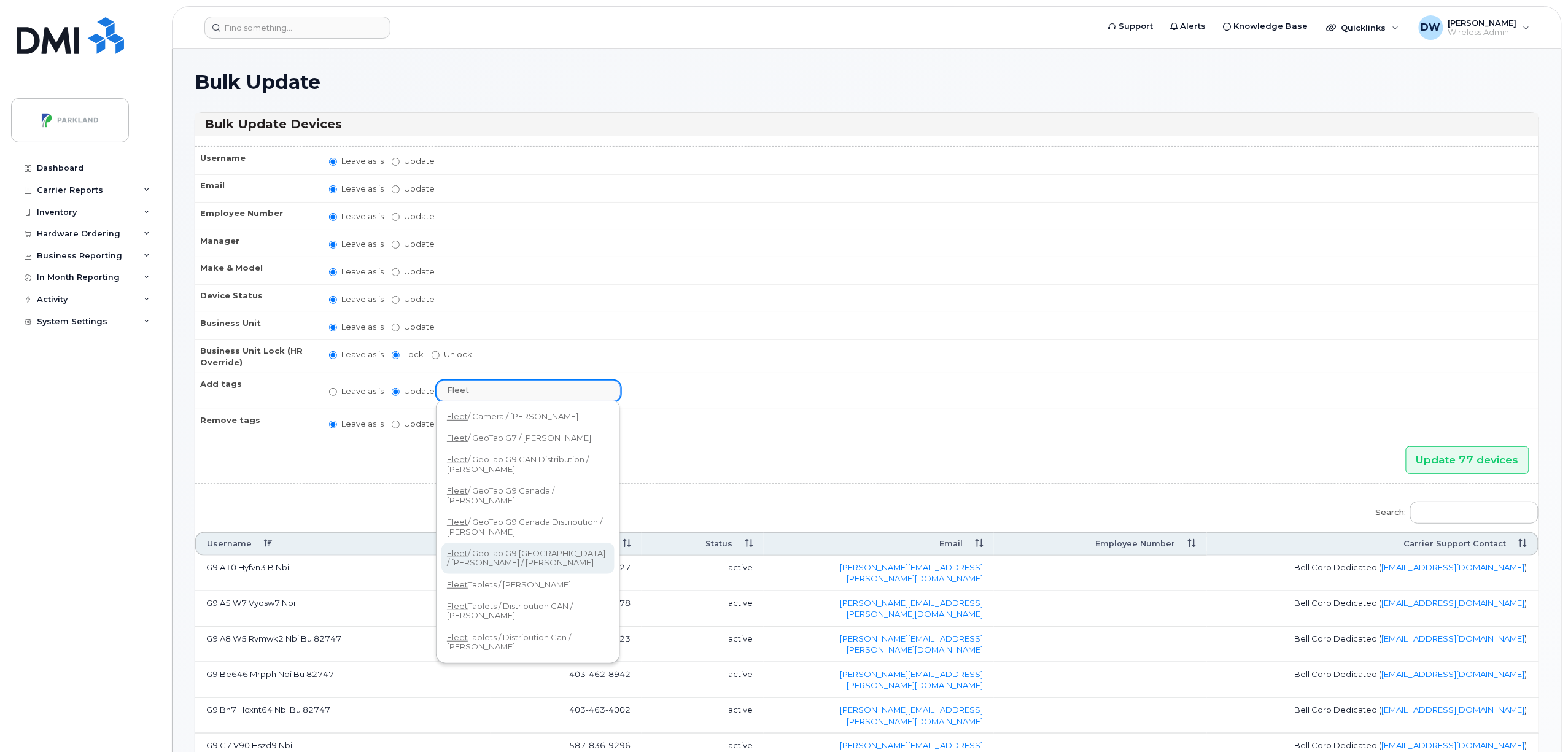
type input "Fleet"
select select "Fleet / GeoTab G9 [GEOGRAPHIC_DATA] / [PERSON_NAME] / [PERSON_NAME]"
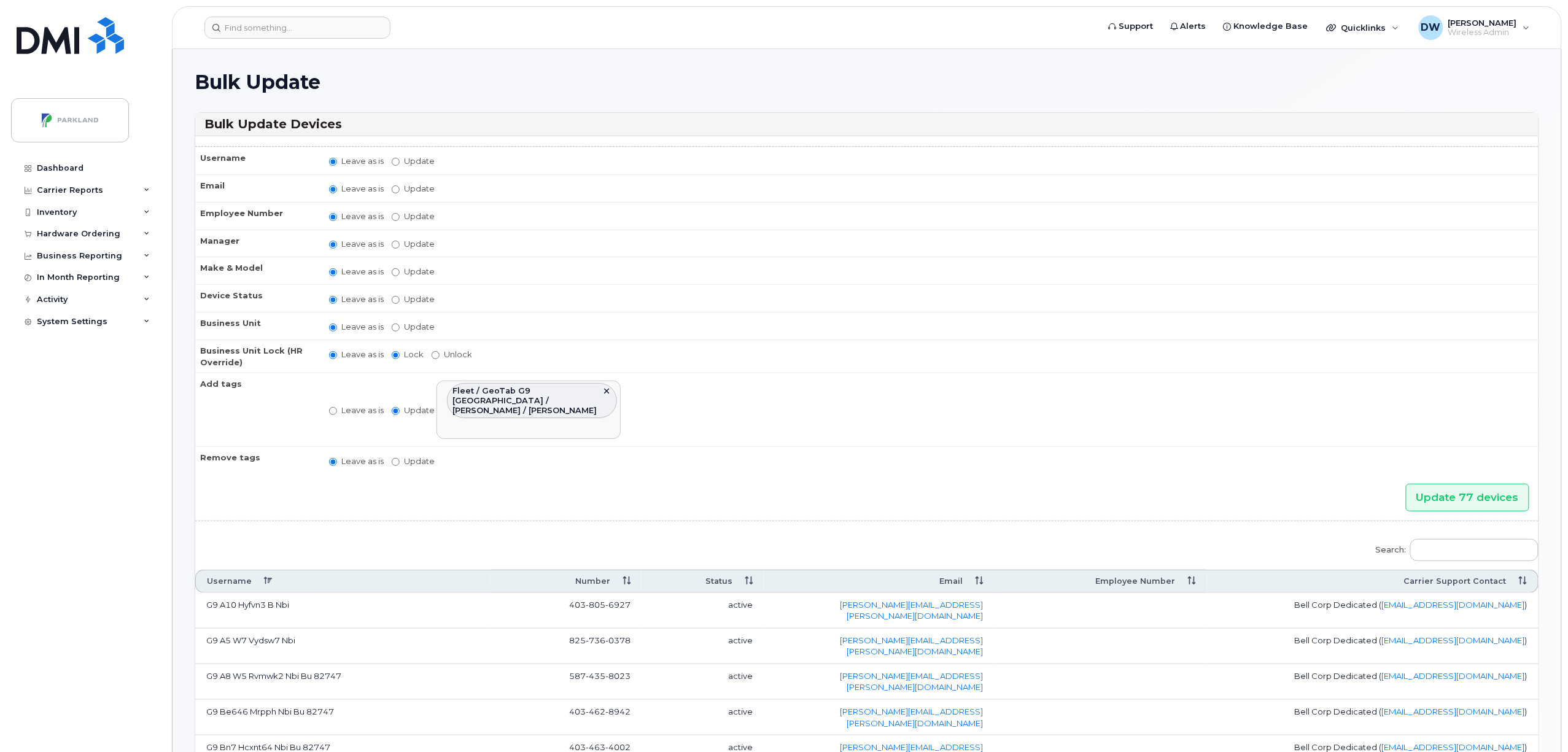
scroll to position [443, 0]
click at [396, 459] on input "Update" at bounding box center [396, 462] width 8 height 8
radio input "true"
radio input "false"
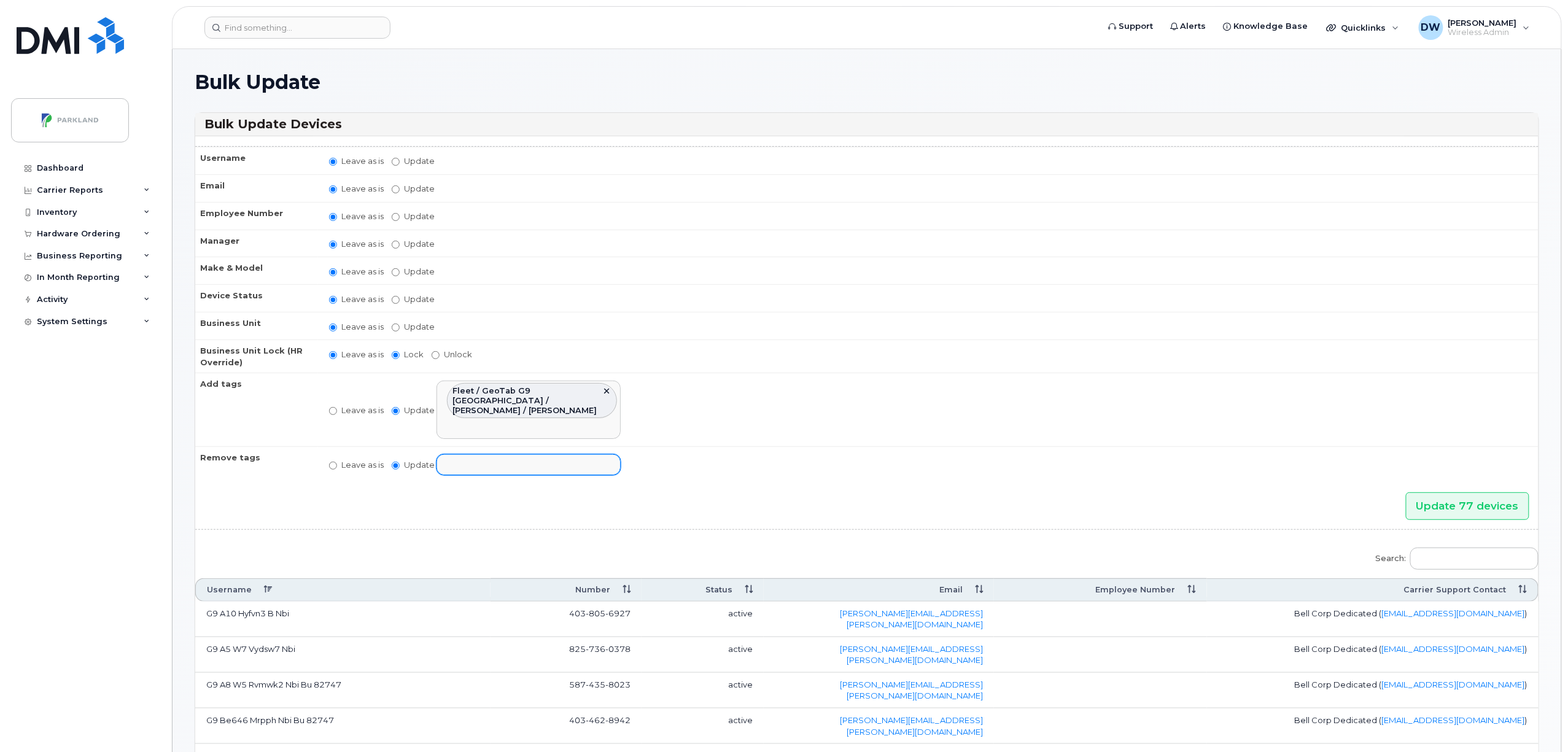
click at [467, 460] on input "text" at bounding box center [538, 463] width 191 height 17
select select "1039"
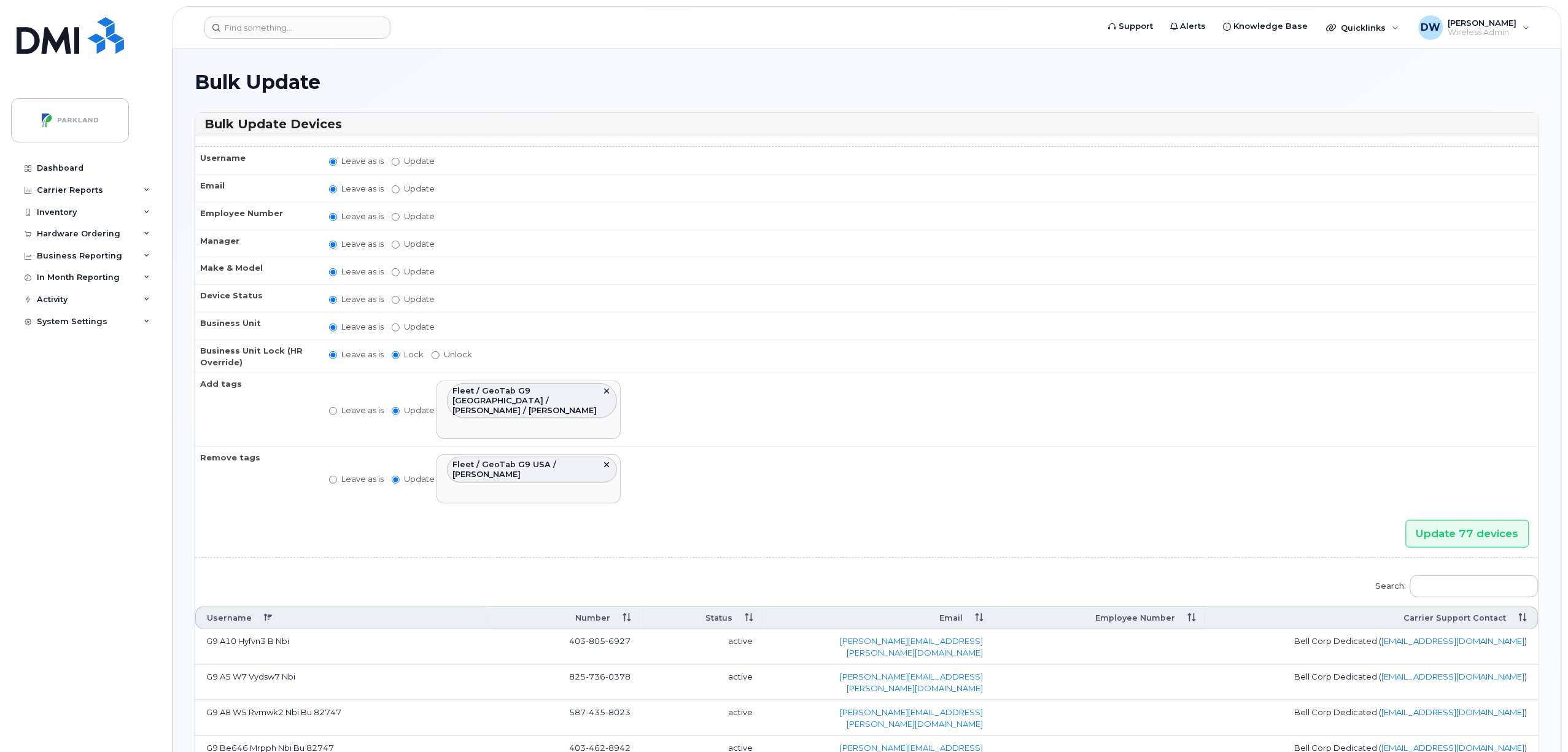
scroll to position [10, 0]
click at [469, 486] on ul "Fleet / GeoTab G9 USA / [PERSON_NAME]" at bounding box center [529, 479] width 183 height 47
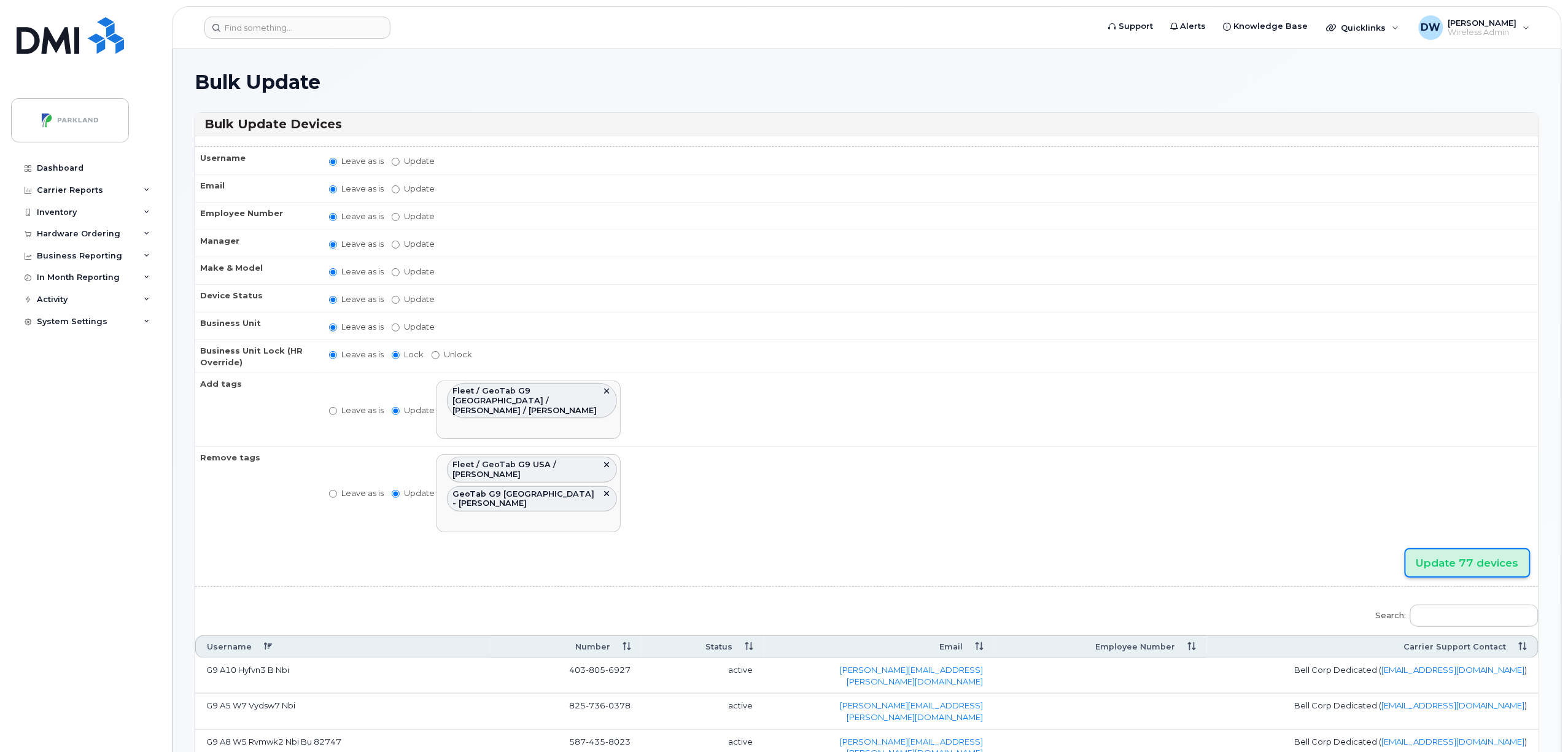
click at [1452, 549] on input "Update 77 devices" at bounding box center [1467, 563] width 124 height 28
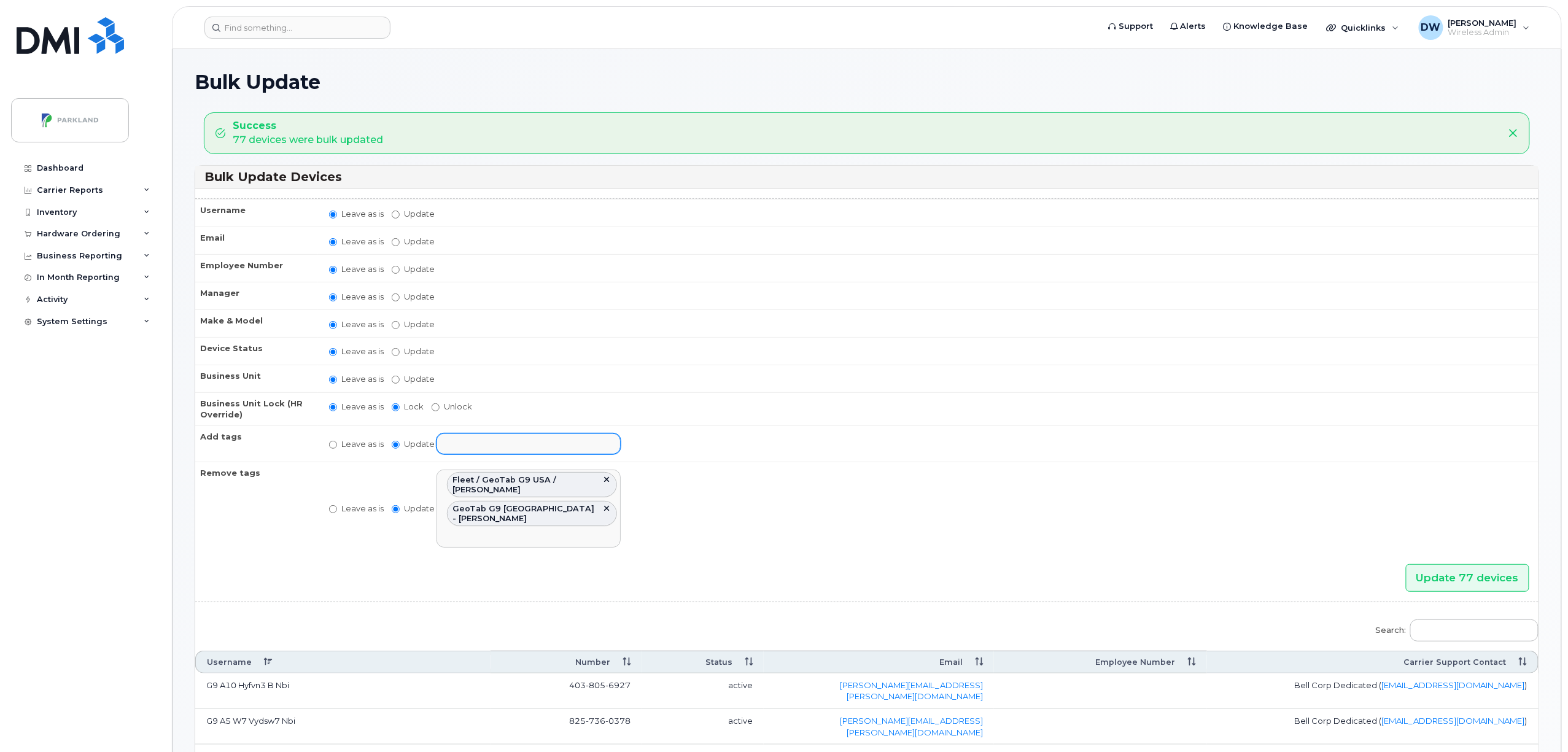
click at [487, 446] on input "text" at bounding box center [530, 443] width 173 height 17
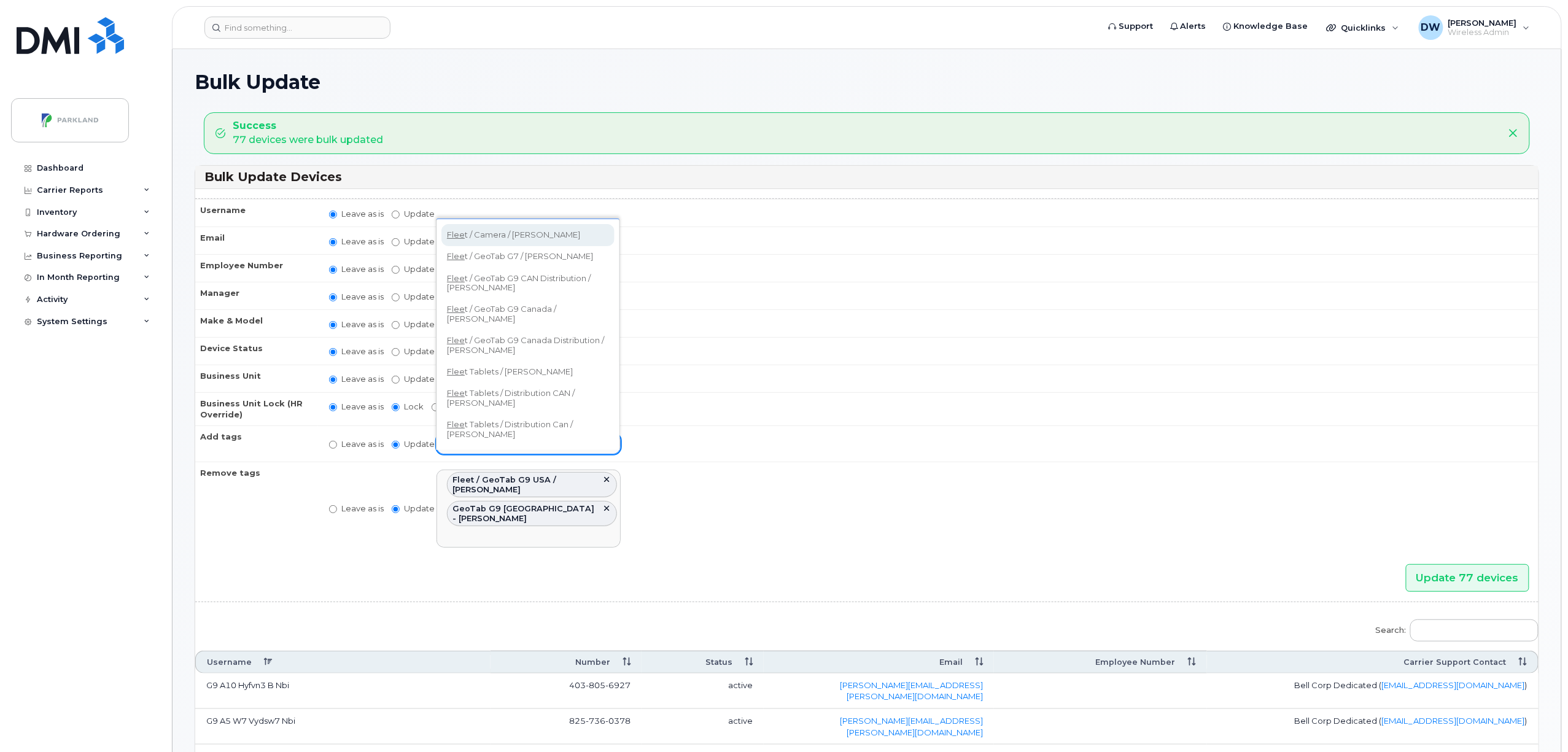
type input "Fleet"
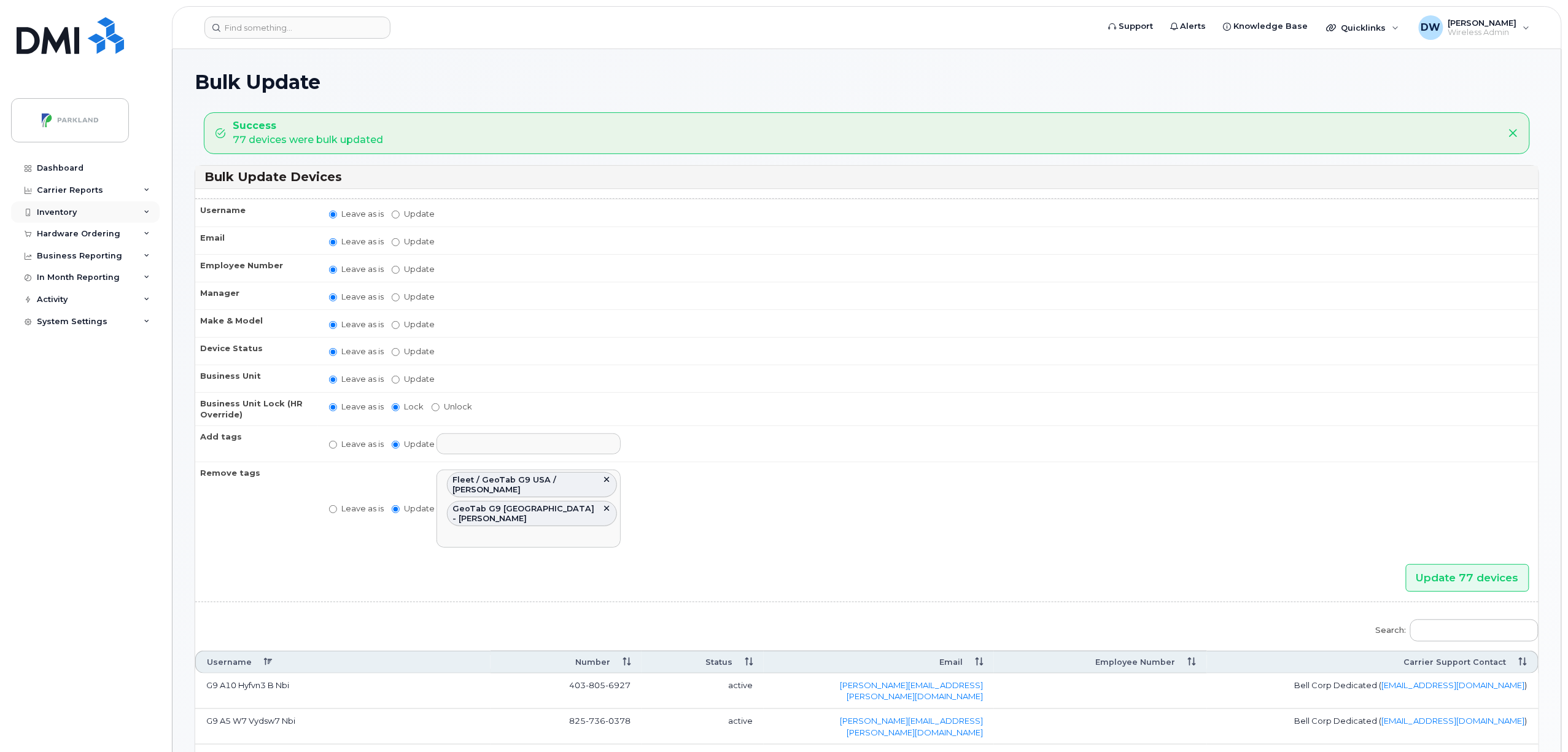
click at [54, 213] on div "Inventory" at bounding box center [56, 212] width 40 height 10
click at [61, 234] on div "Mobility Devices" at bounding box center [77, 234] width 69 height 11
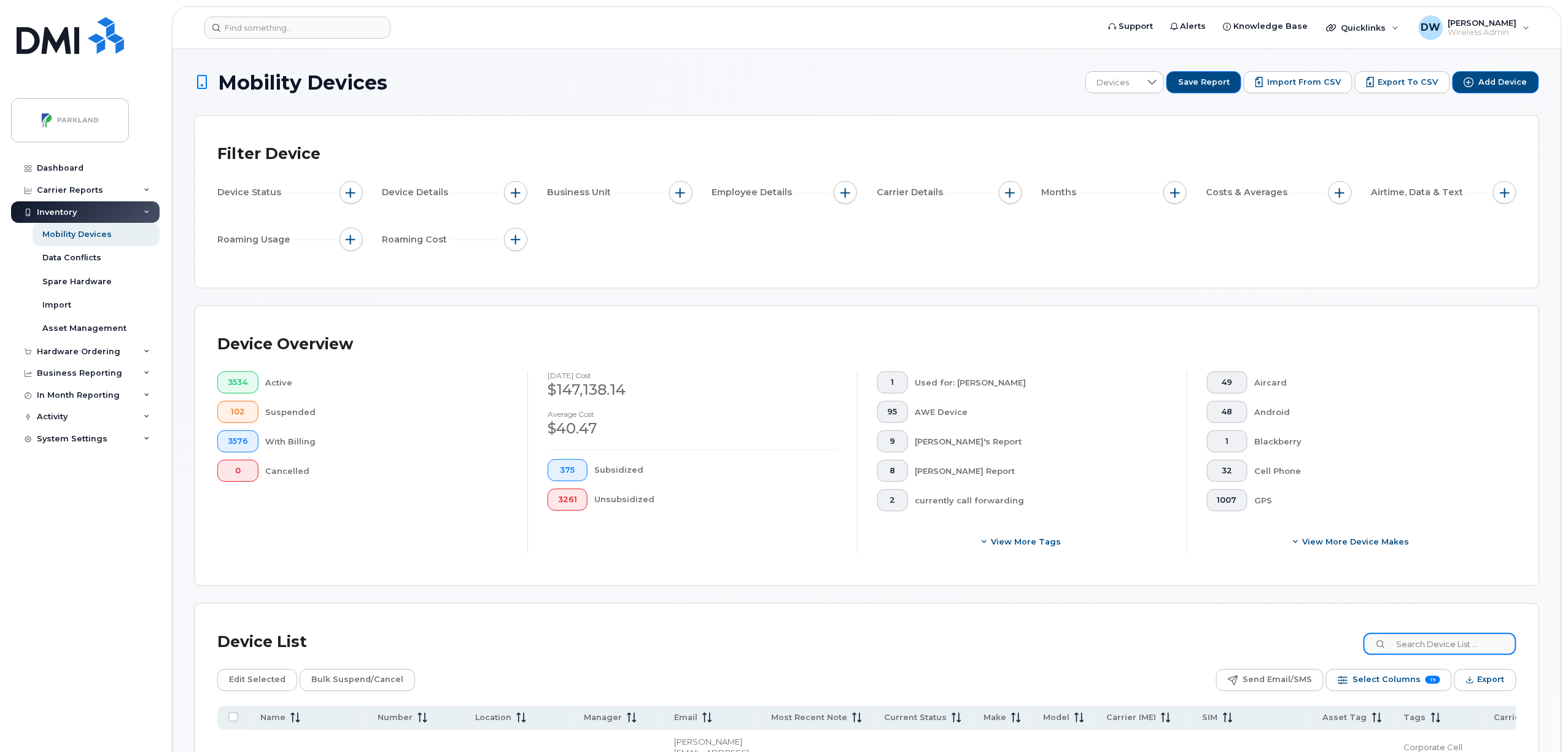
click at [1444, 646] on input at bounding box center [1440, 644] width 153 height 22
type input "G9"
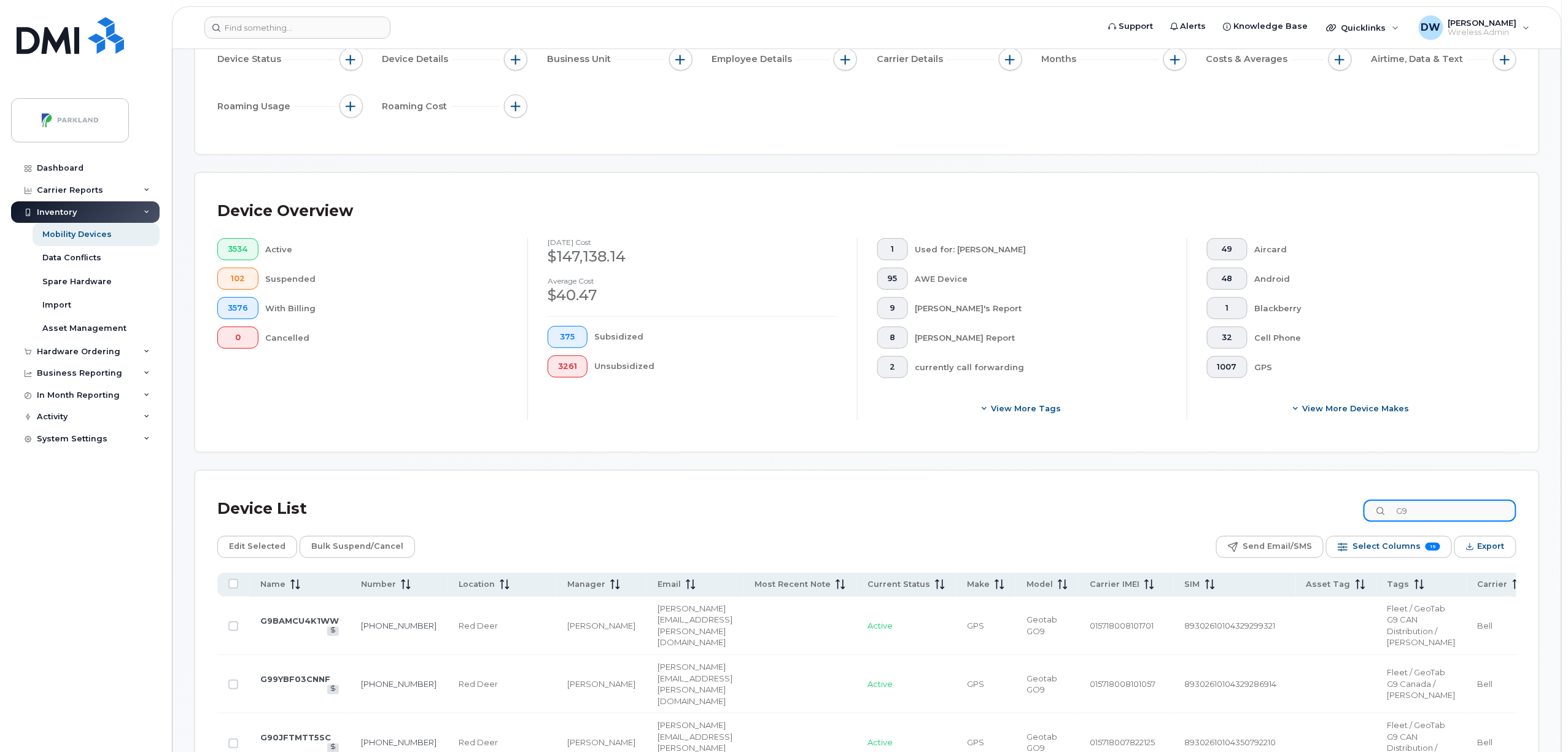
scroll to position [138, 0]
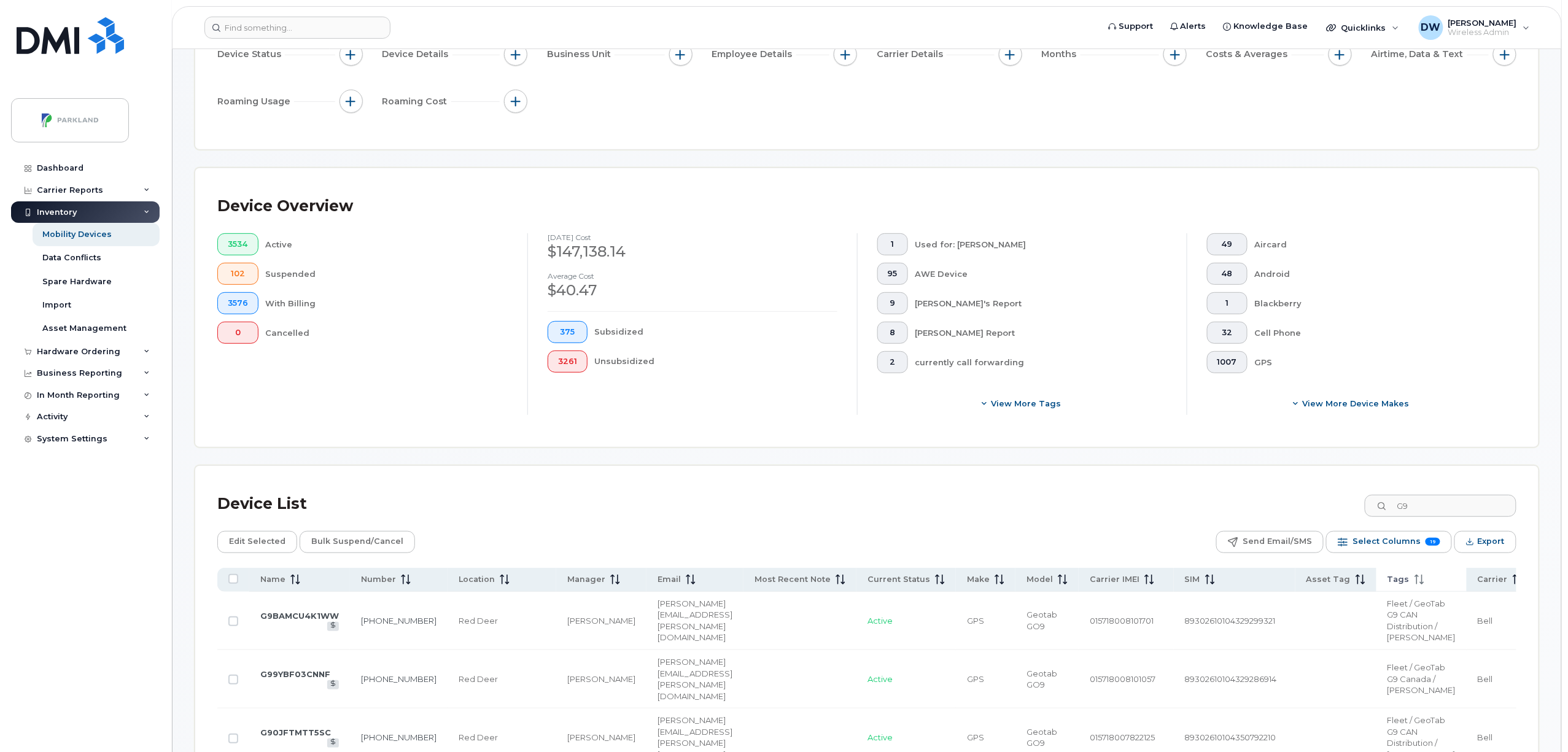
click at [1388, 574] on div "Tags" at bounding box center [1422, 579] width 68 height 11
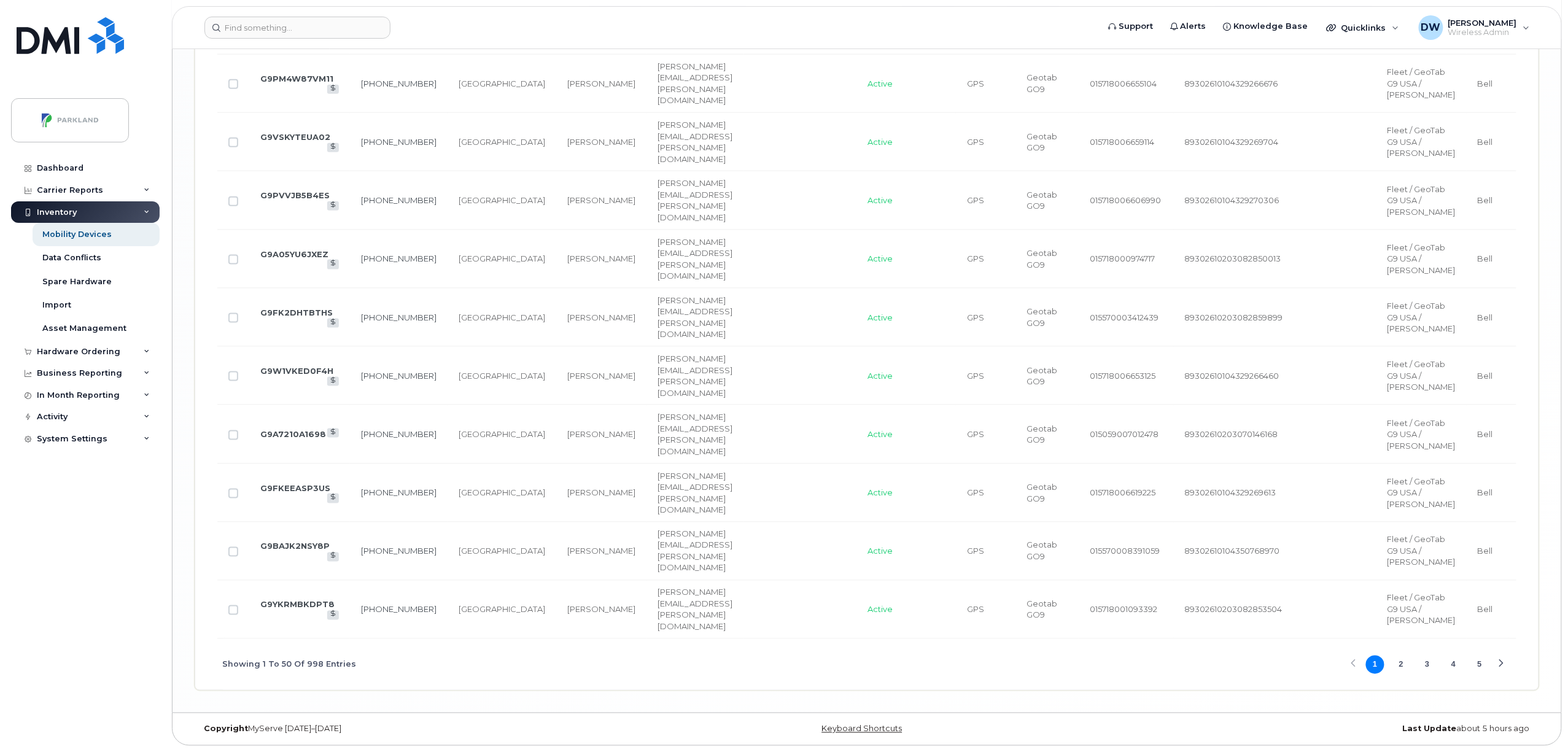
scroll to position [3624, 0]
click at [1398, 666] on button "2" at bounding box center [1401, 665] width 19 height 19
click at [1426, 663] on button "3" at bounding box center [1428, 665] width 19 height 19
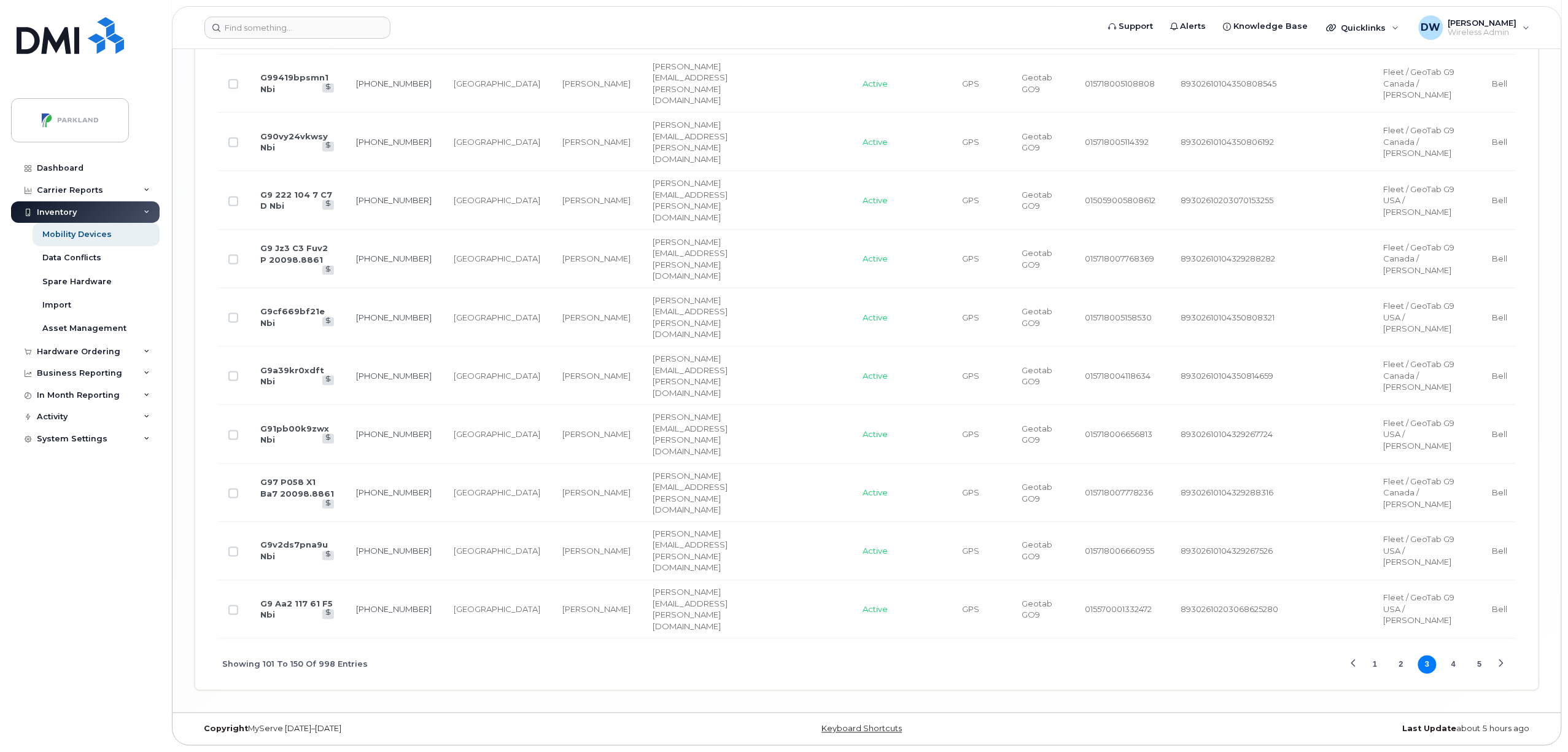
click at [1452, 660] on button "4" at bounding box center [1453, 665] width 19 height 19
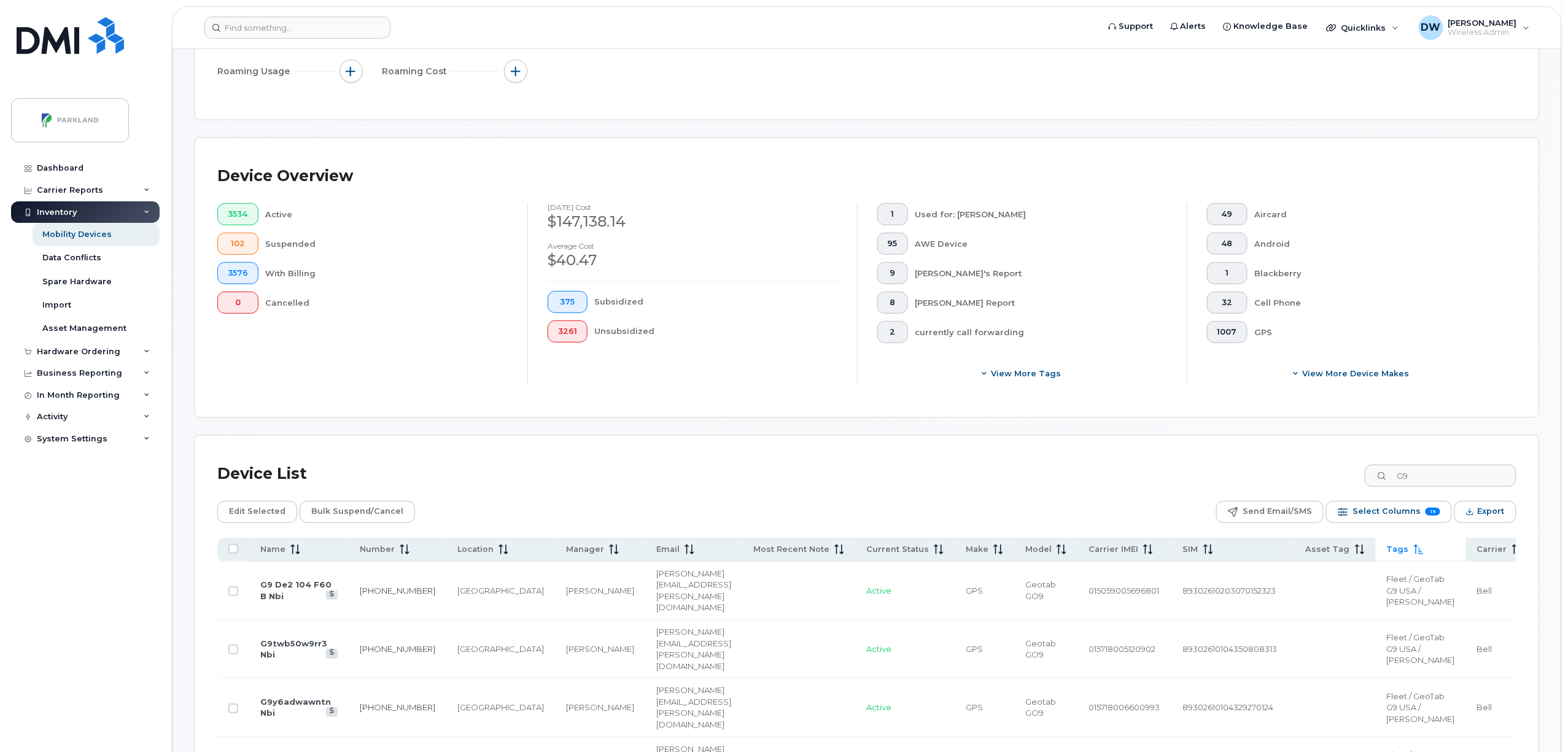
scroll to position [246, 0]
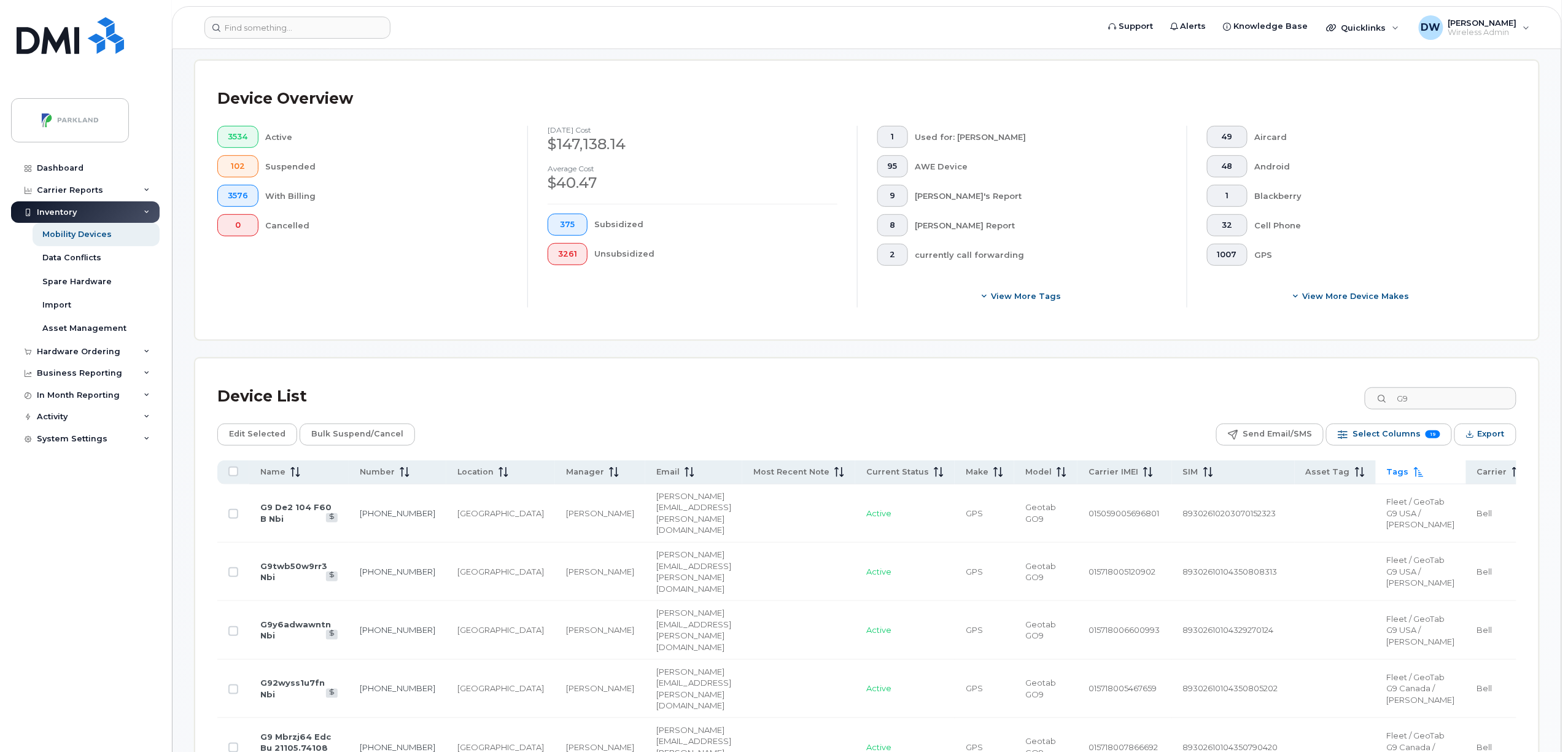
click at [1414, 472] on icon at bounding box center [1419, 472] width 10 height 10
click at [1415, 471] on icon at bounding box center [1420, 472] width 10 height 10
click at [1415, 473] on icon at bounding box center [1420, 472] width 10 height 10
click at [1495, 431] on span "Export" at bounding box center [1491, 434] width 27 height 19
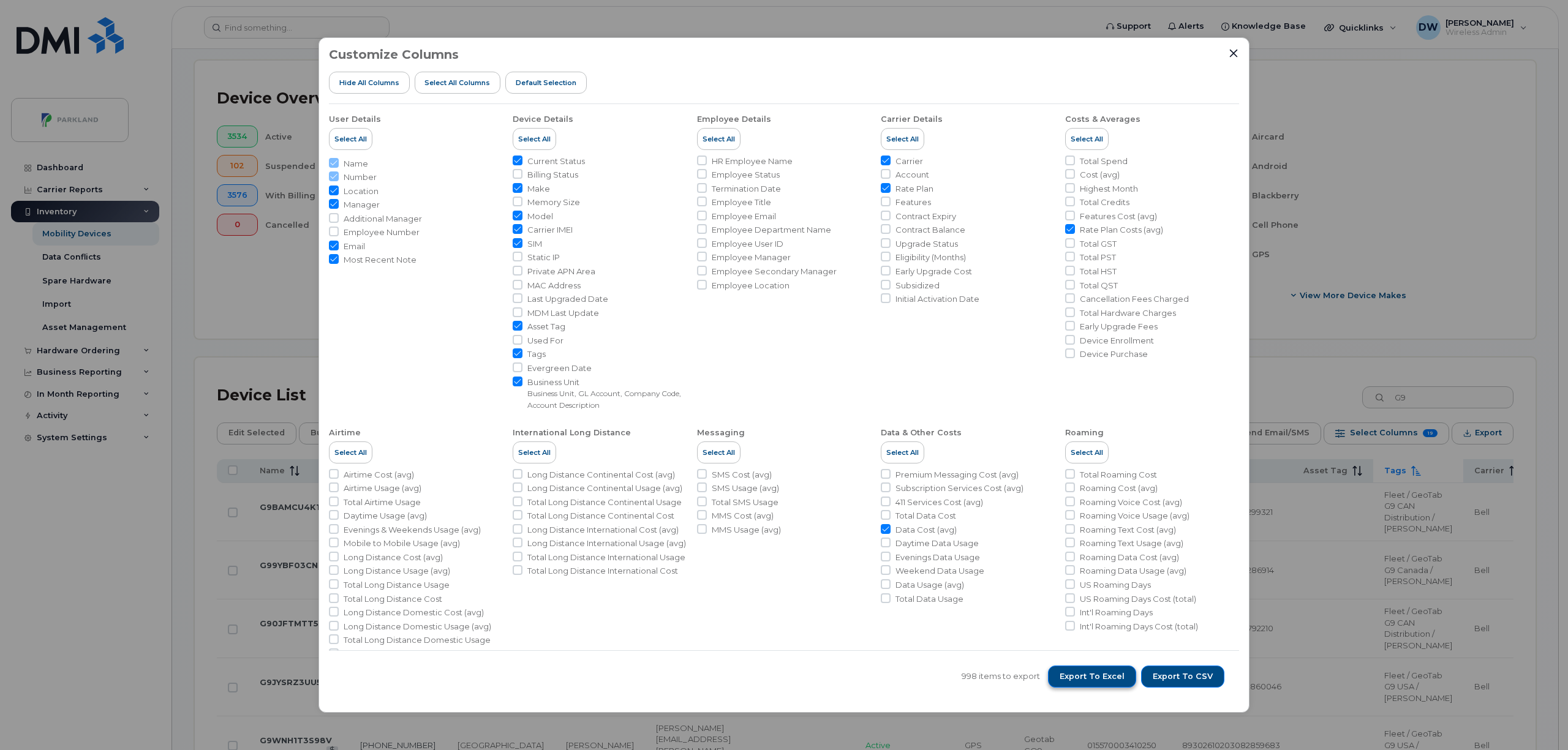
click at [1094, 672] on span "Export to Excel" at bounding box center [1092, 676] width 65 height 11
click at [1233, 50] on icon "Close" at bounding box center [1234, 53] width 10 height 10
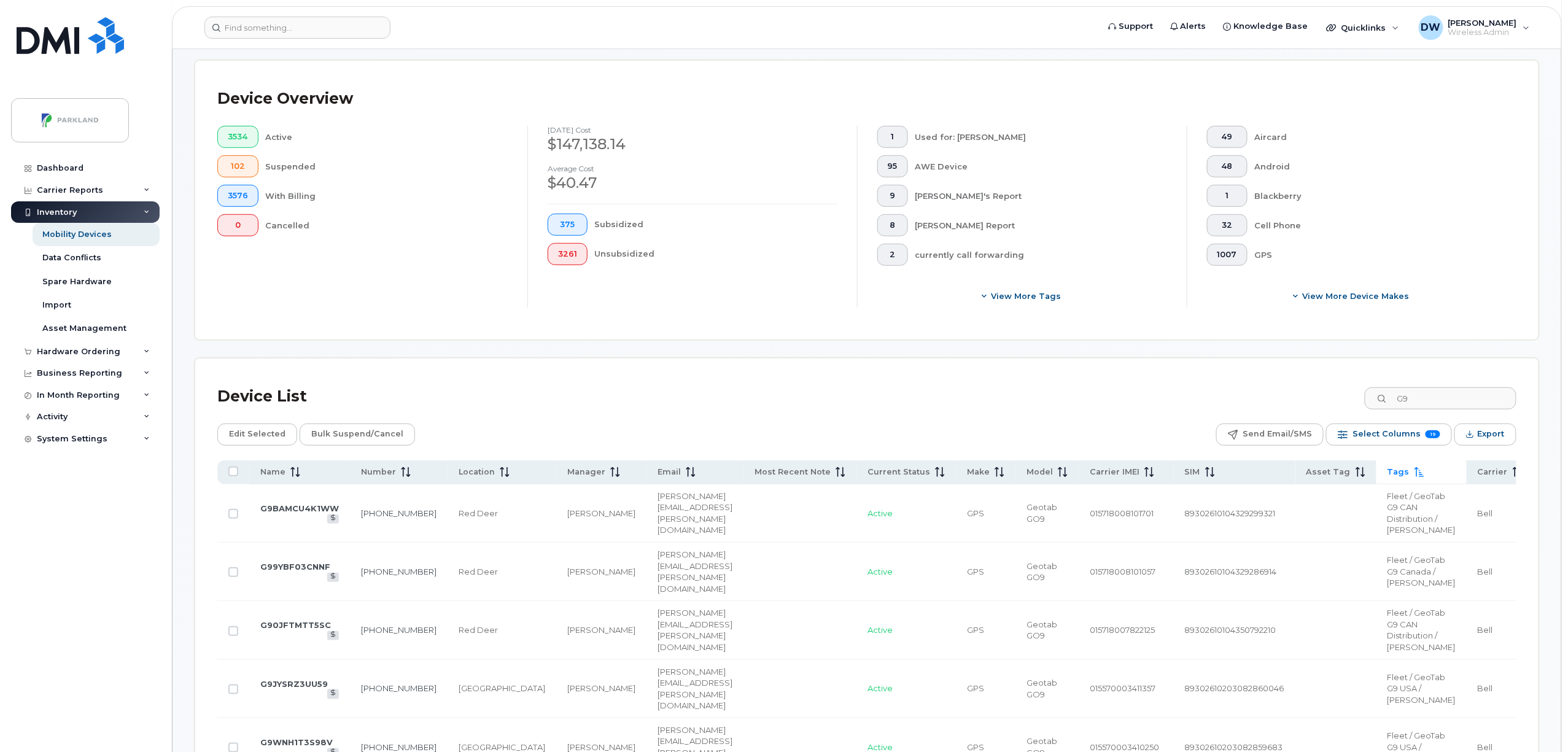
click at [1415, 474] on icon at bounding box center [1420, 472] width 10 height 10
click at [1415, 470] on icon at bounding box center [1419, 472] width 9 height 10
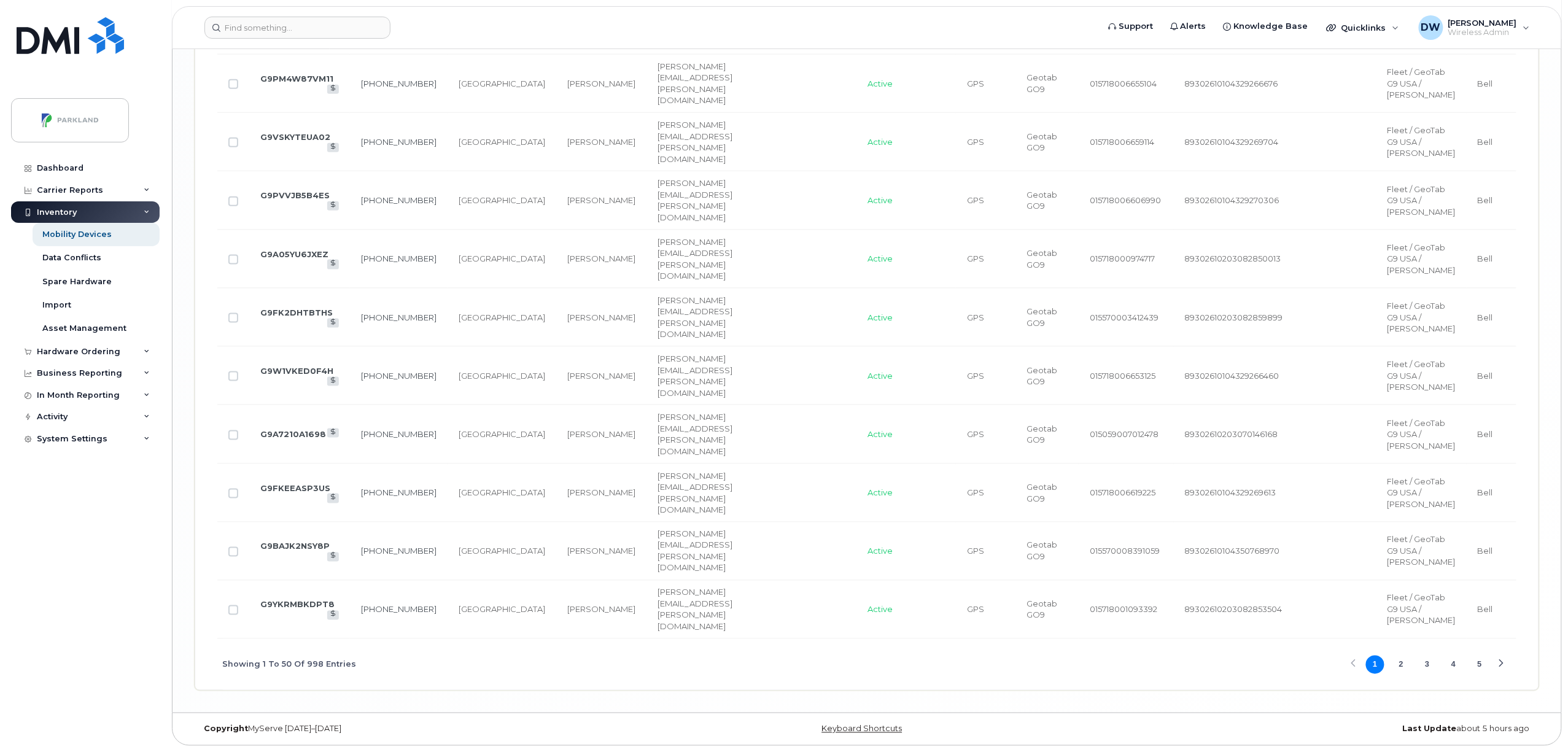
scroll to position [3624, 0]
click at [1504, 661] on div "Next Page" at bounding box center [1501, 665] width 8 height 8
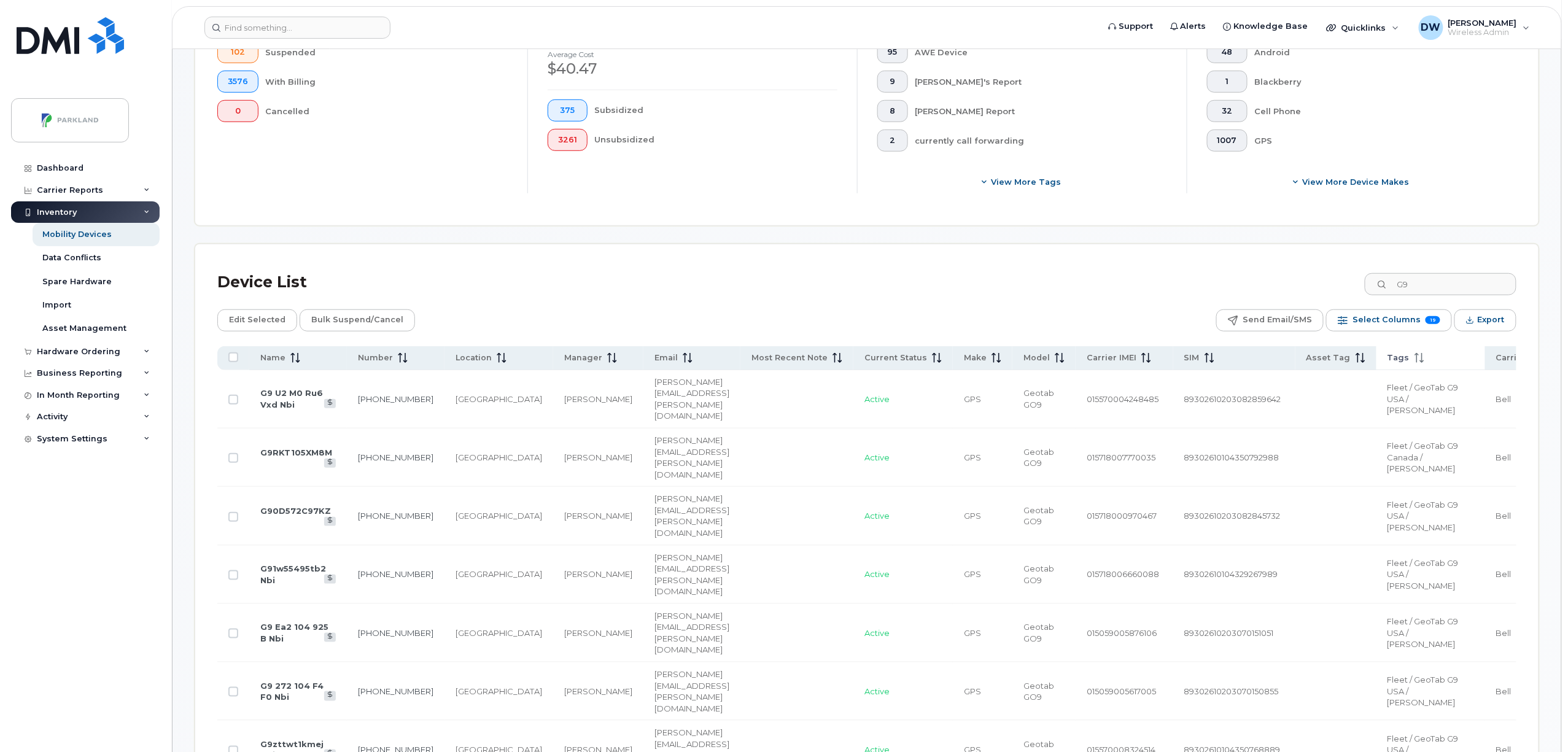
scroll to position [384, 0]
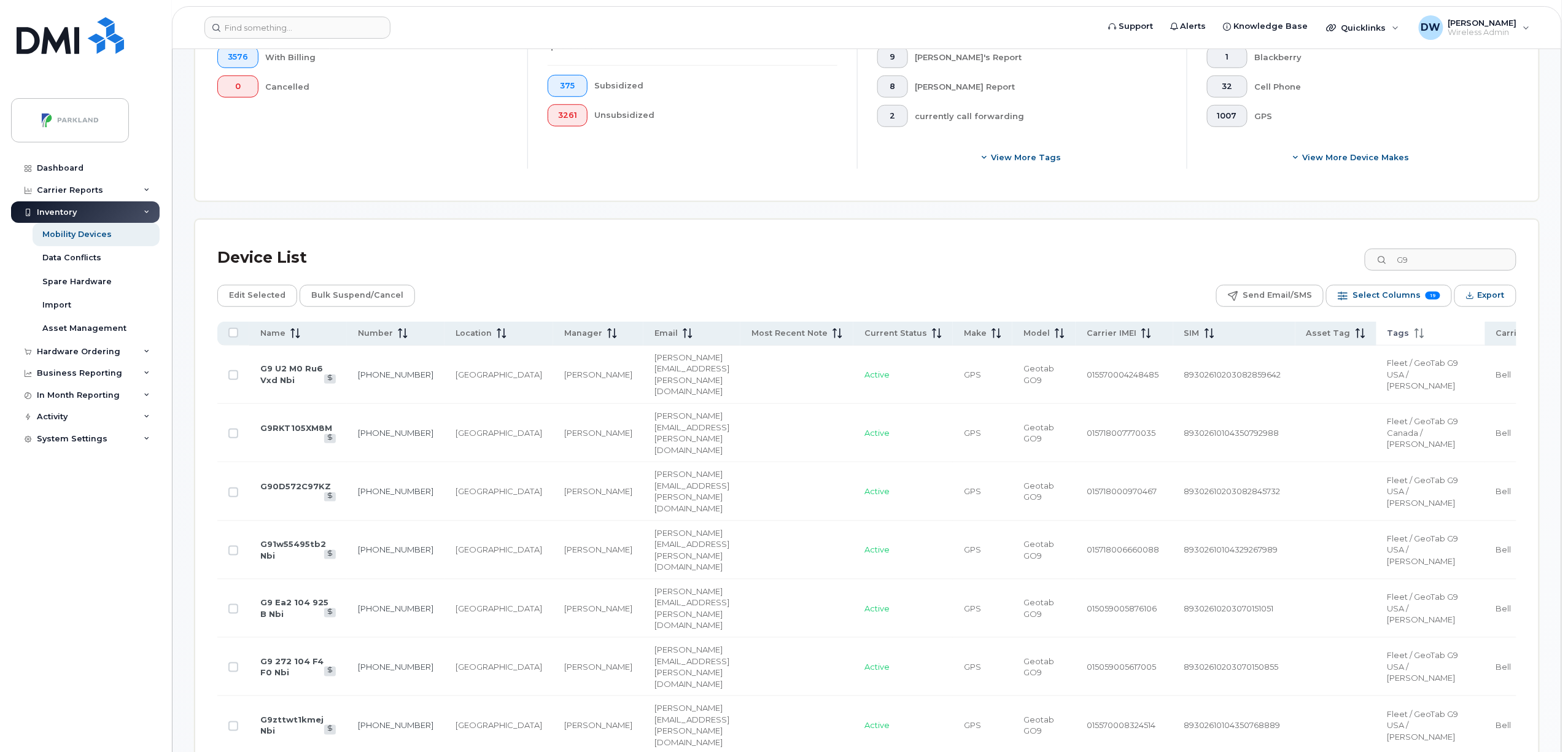
click at [1415, 330] on icon at bounding box center [1420, 334] width 10 height 10
click at [1415, 337] on icon at bounding box center [1420, 334] width 10 height 10
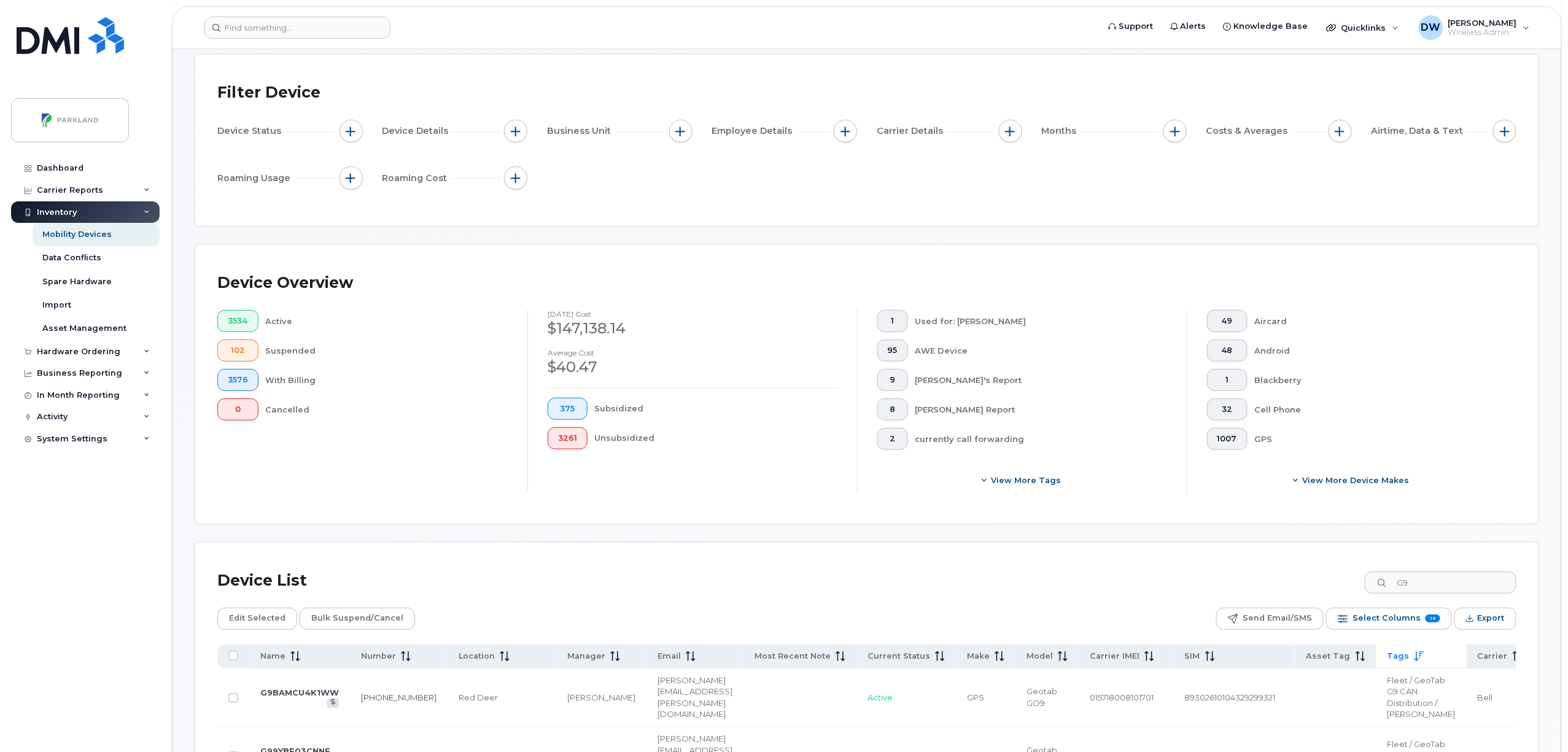
scroll to position [186, 0]
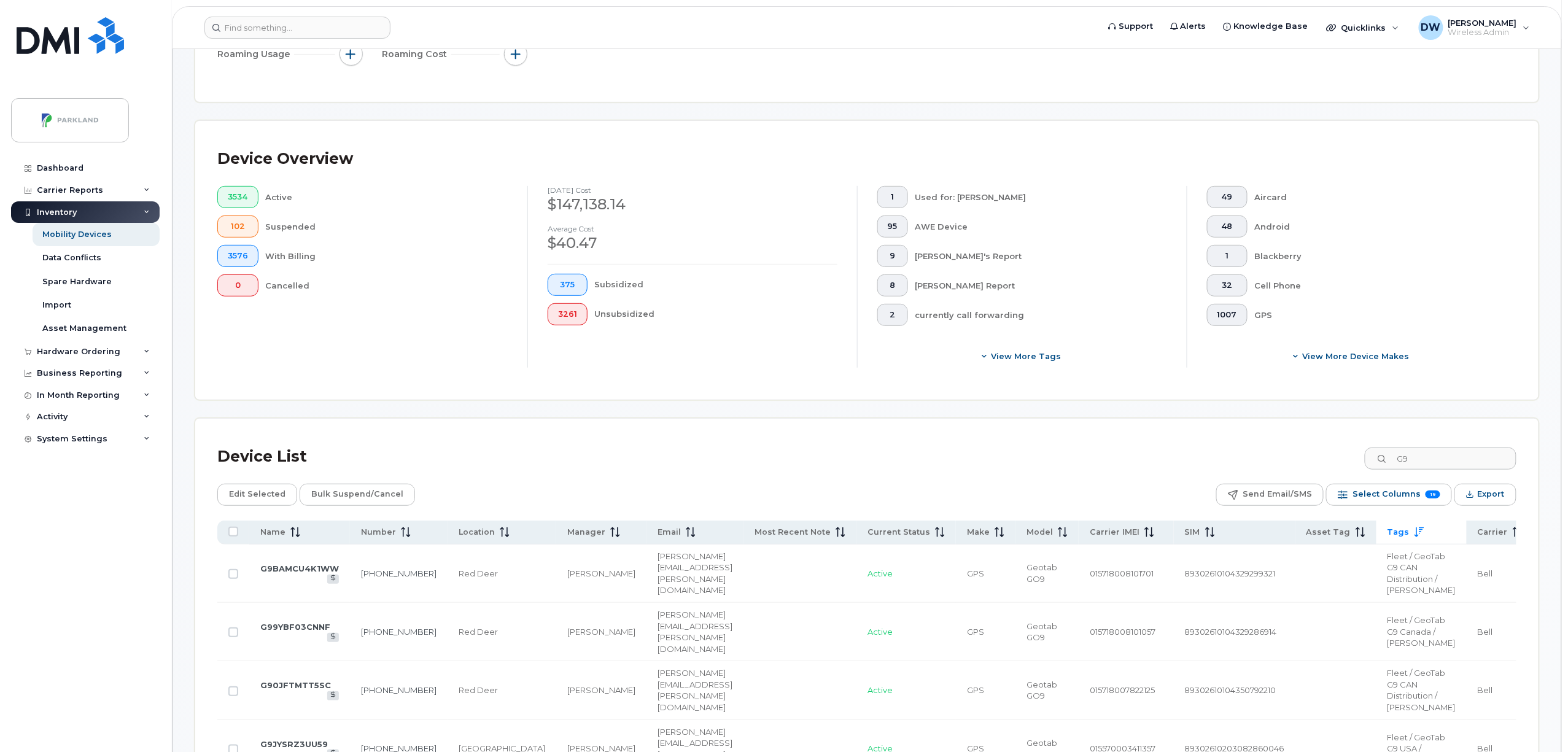
click at [1415, 530] on icon at bounding box center [1419, 533] width 9 height 10
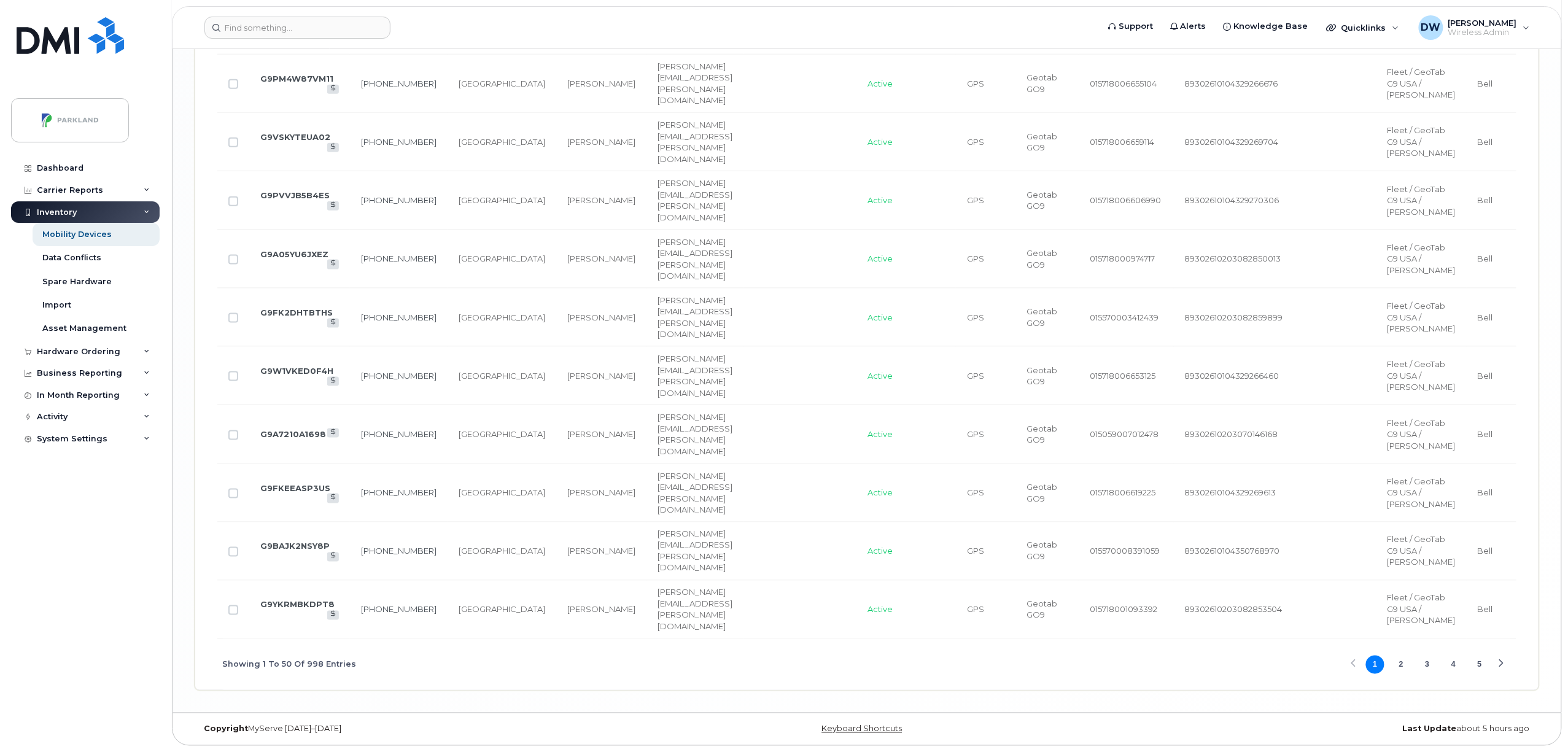
scroll to position [3624, 0]
click at [1505, 661] on div "Next Page" at bounding box center [1501, 665] width 8 height 8
click at [1479, 663] on button "5" at bounding box center [1480, 665] width 19 height 19
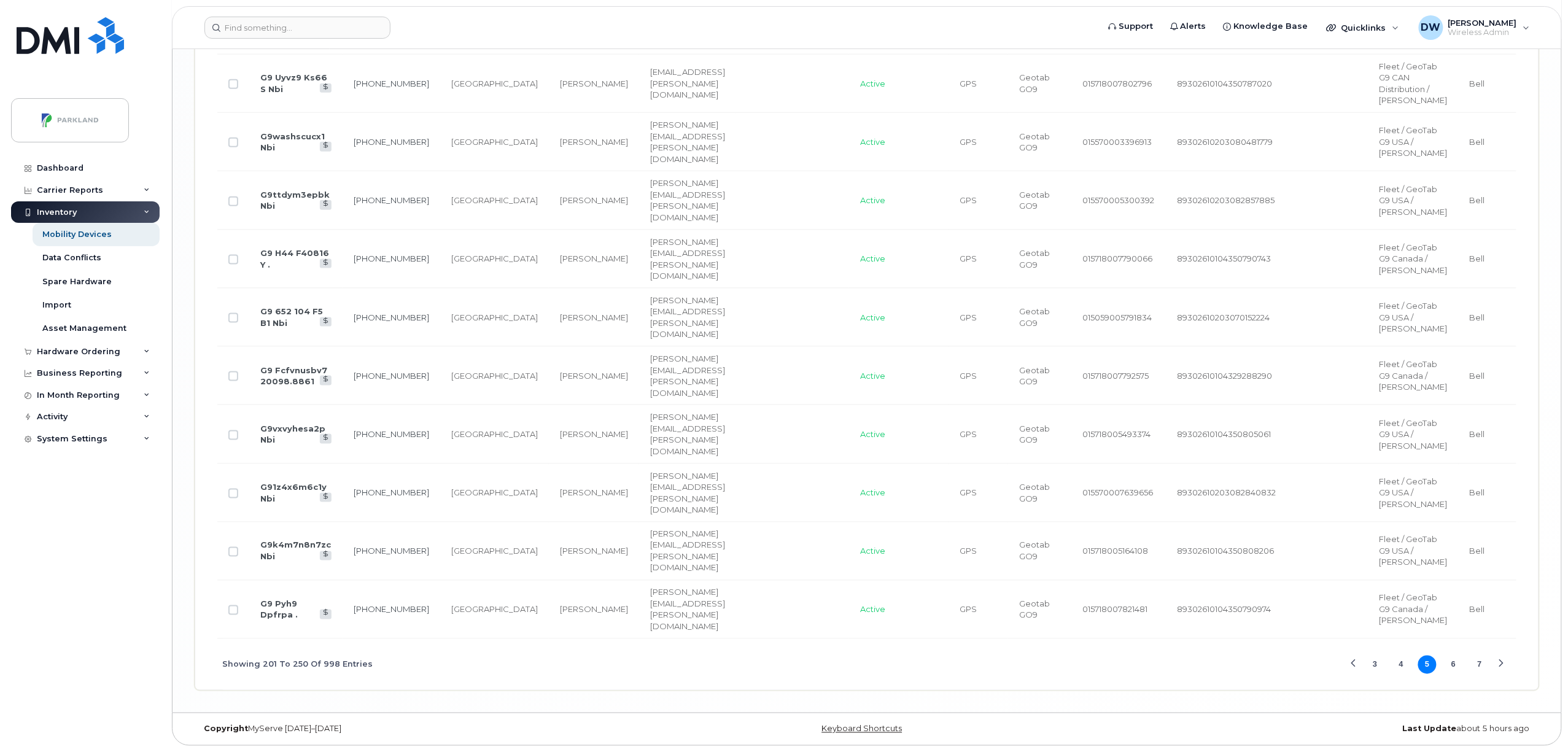
click at [1502, 661] on div "Next Page" at bounding box center [1501, 665] width 8 height 8
click at [1502, 663] on div "Next Page" at bounding box center [1501, 665] width 8 height 8
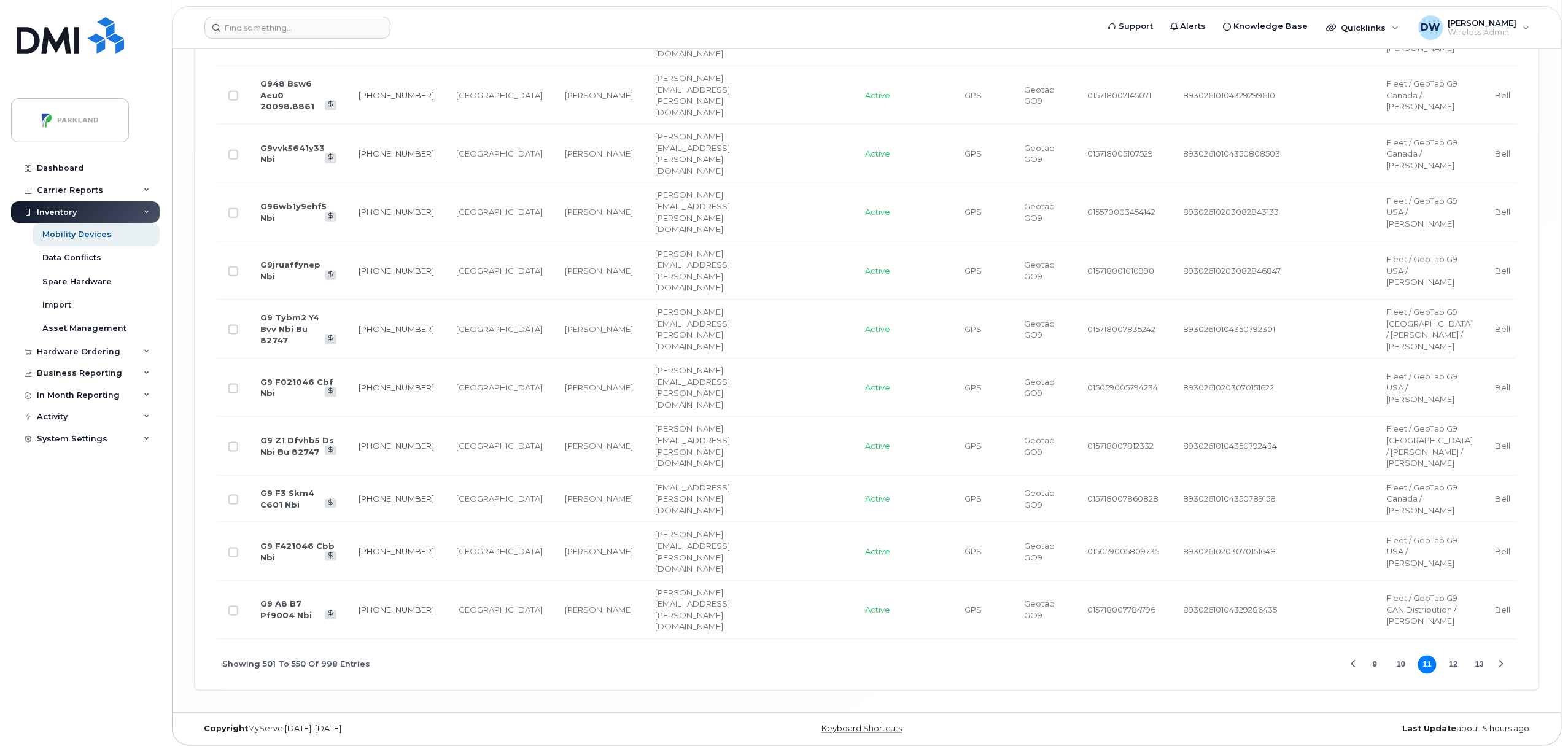
click at [1502, 669] on div "Next Page" at bounding box center [1501, 665] width 8 height 8
click at [1502, 674] on div "Showing 501 To 550 Of 998 Entries 9 10 11 12 13" at bounding box center [867, 666] width 1299 height 51
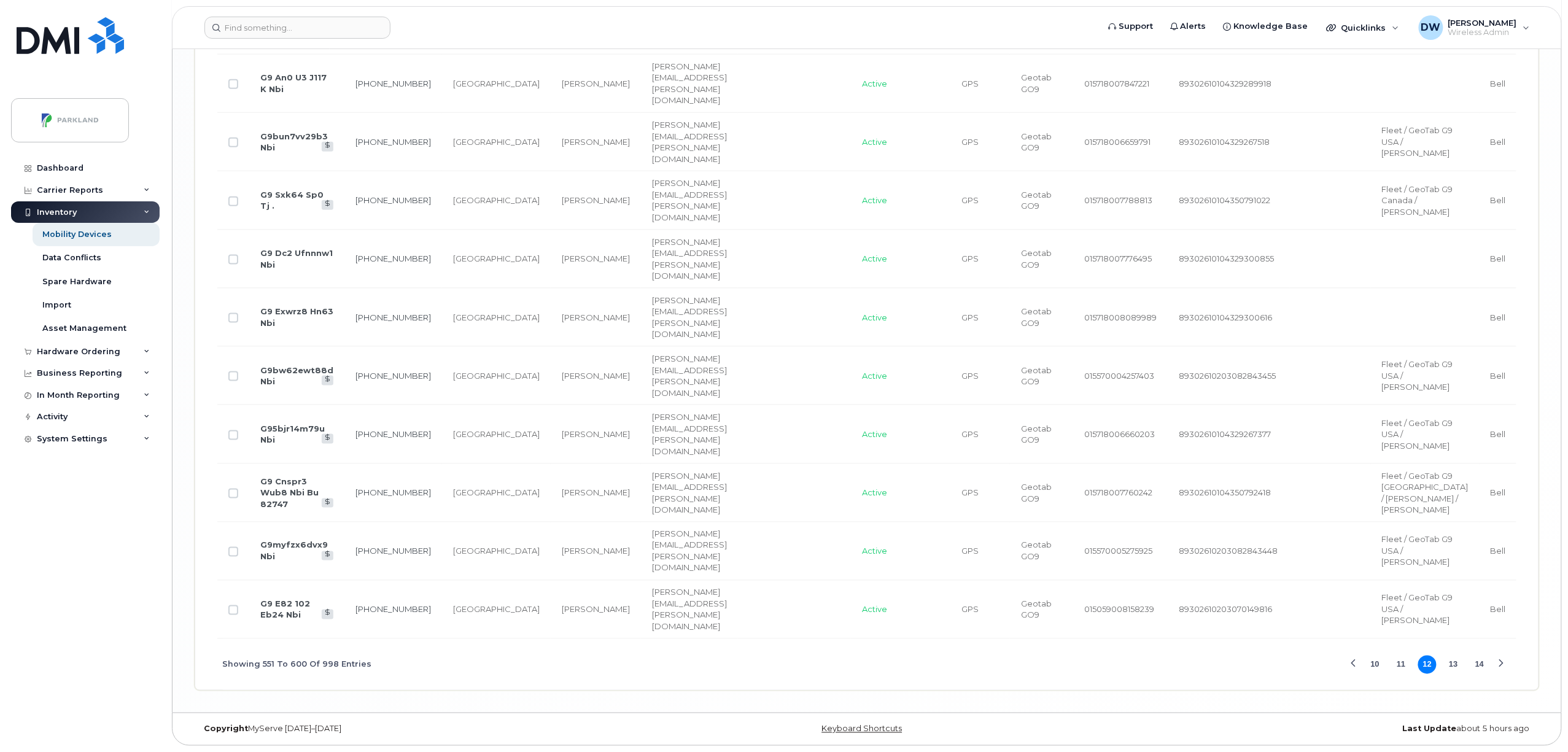
click at [1502, 674] on div "Showing 551 To 600 Of 998 Entries 10 11 12 13 14" at bounding box center [867, 665] width 1299 height 51
click at [1502, 662] on div "Next Page" at bounding box center [1501, 665] width 8 height 8
click at [1371, 98] on td at bounding box center [1416, 83] width 90 height 58
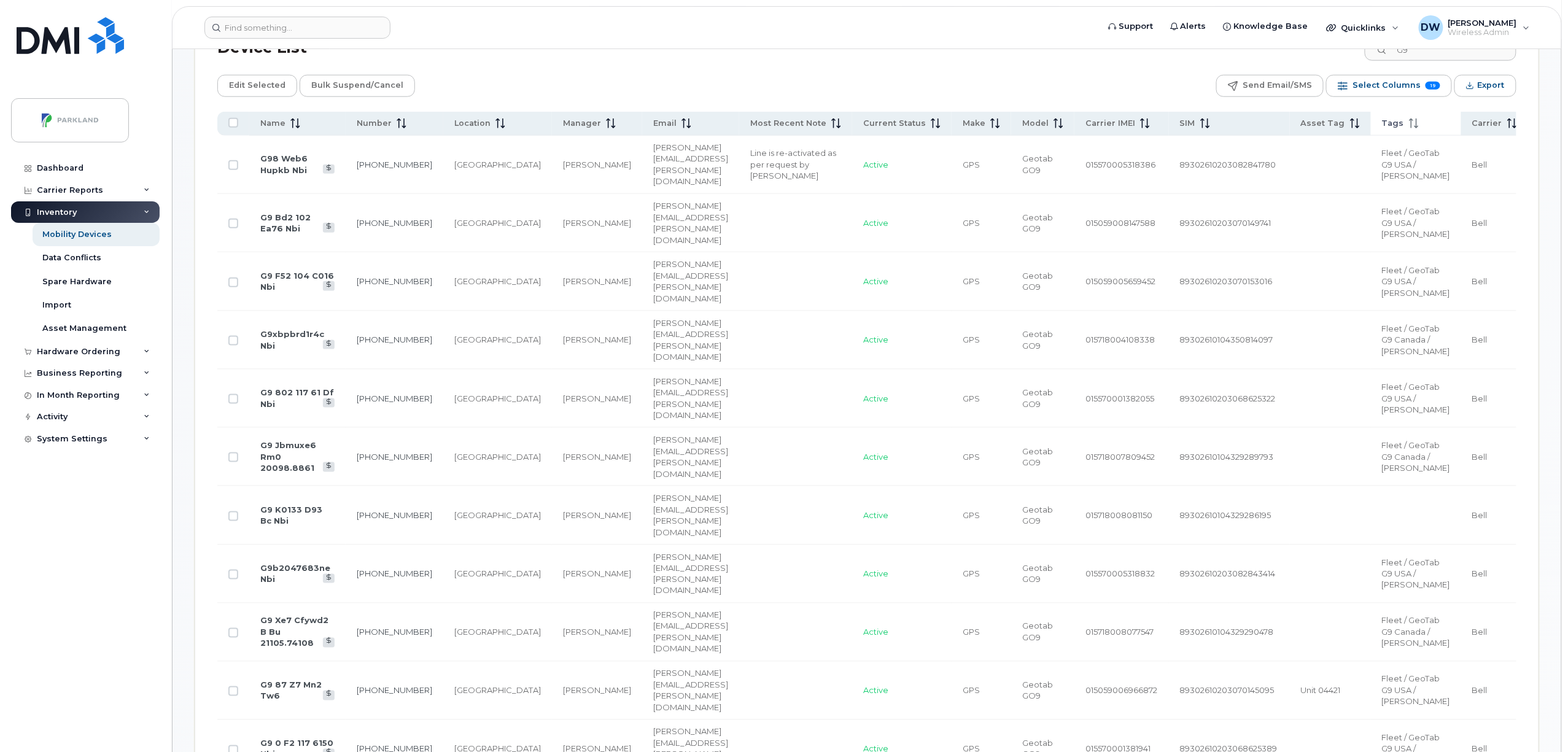
scroll to position [465, 0]
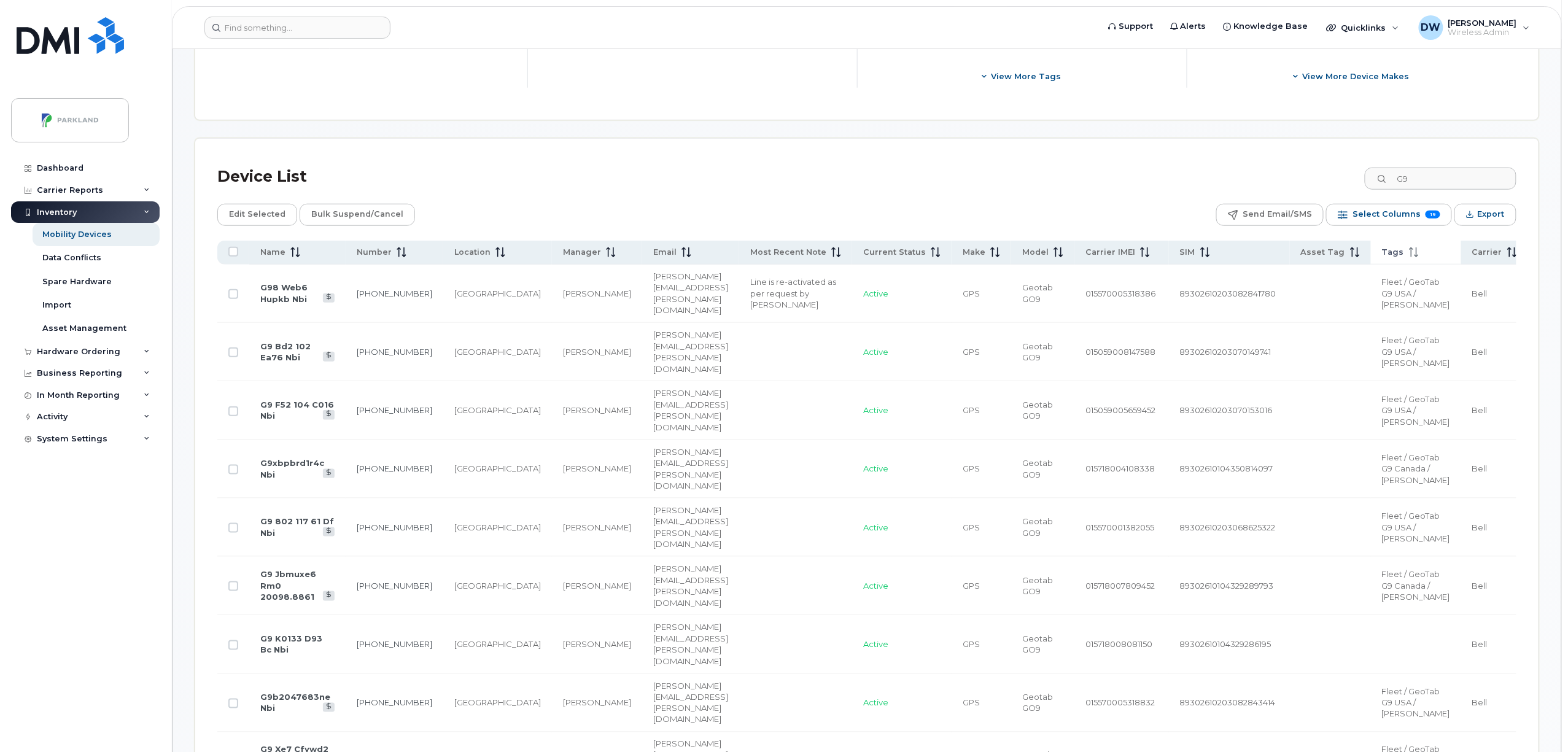
click at [1409, 252] on icon at bounding box center [1414, 252] width 10 height 10
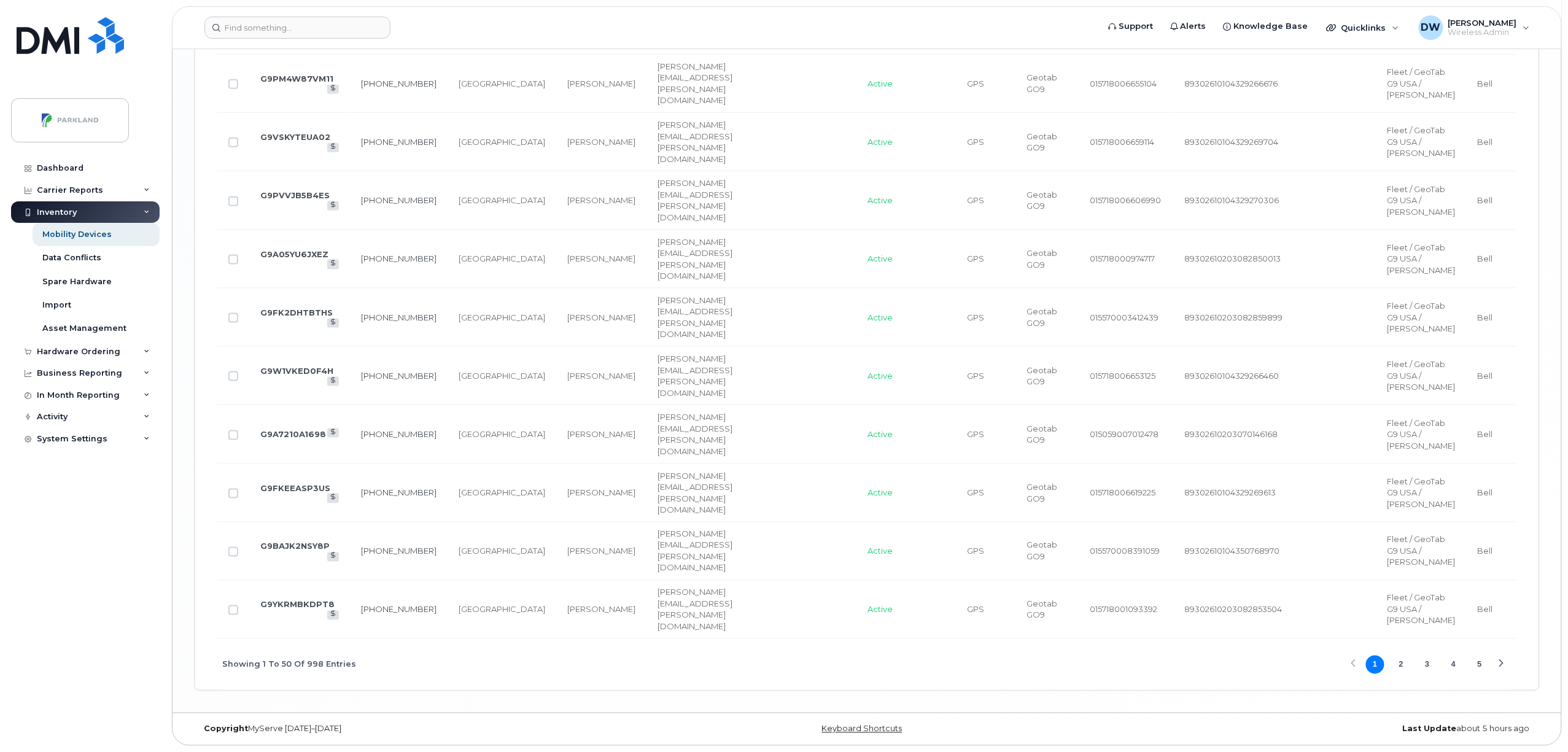
scroll to position [3624, 0]
click at [1480, 666] on button "5" at bounding box center [1480, 665] width 19 height 19
click at [1479, 674] on button "7" at bounding box center [1480, 665] width 19 height 19
click at [1481, 674] on button "9" at bounding box center [1480, 665] width 19 height 19
click at [1481, 674] on button "11" at bounding box center [1480, 665] width 19 height 19
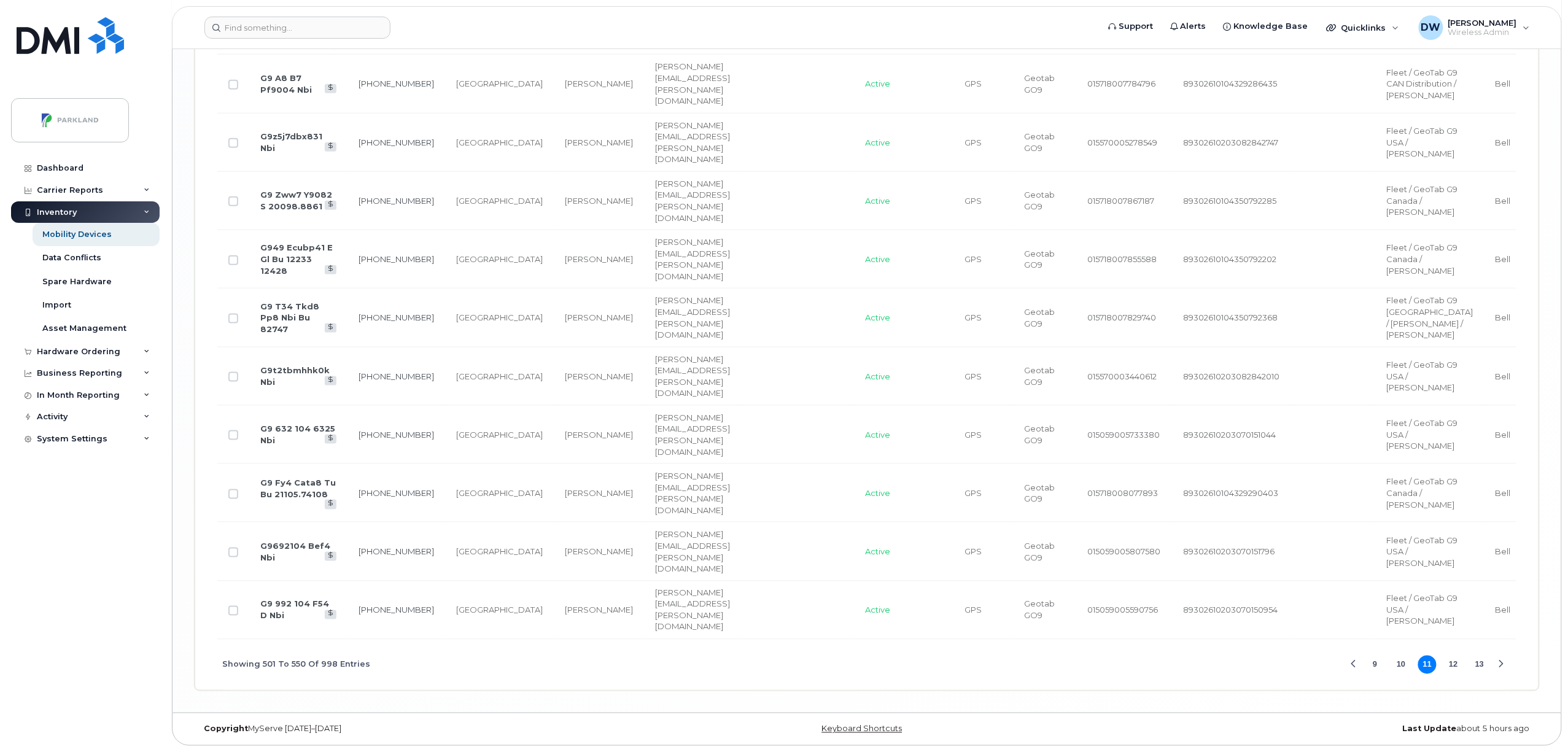
scroll to position [3725, 0]
click at [1479, 663] on button "13" at bounding box center [1480, 665] width 19 height 19
click at [1479, 663] on button "15" at bounding box center [1480, 665] width 19 height 19
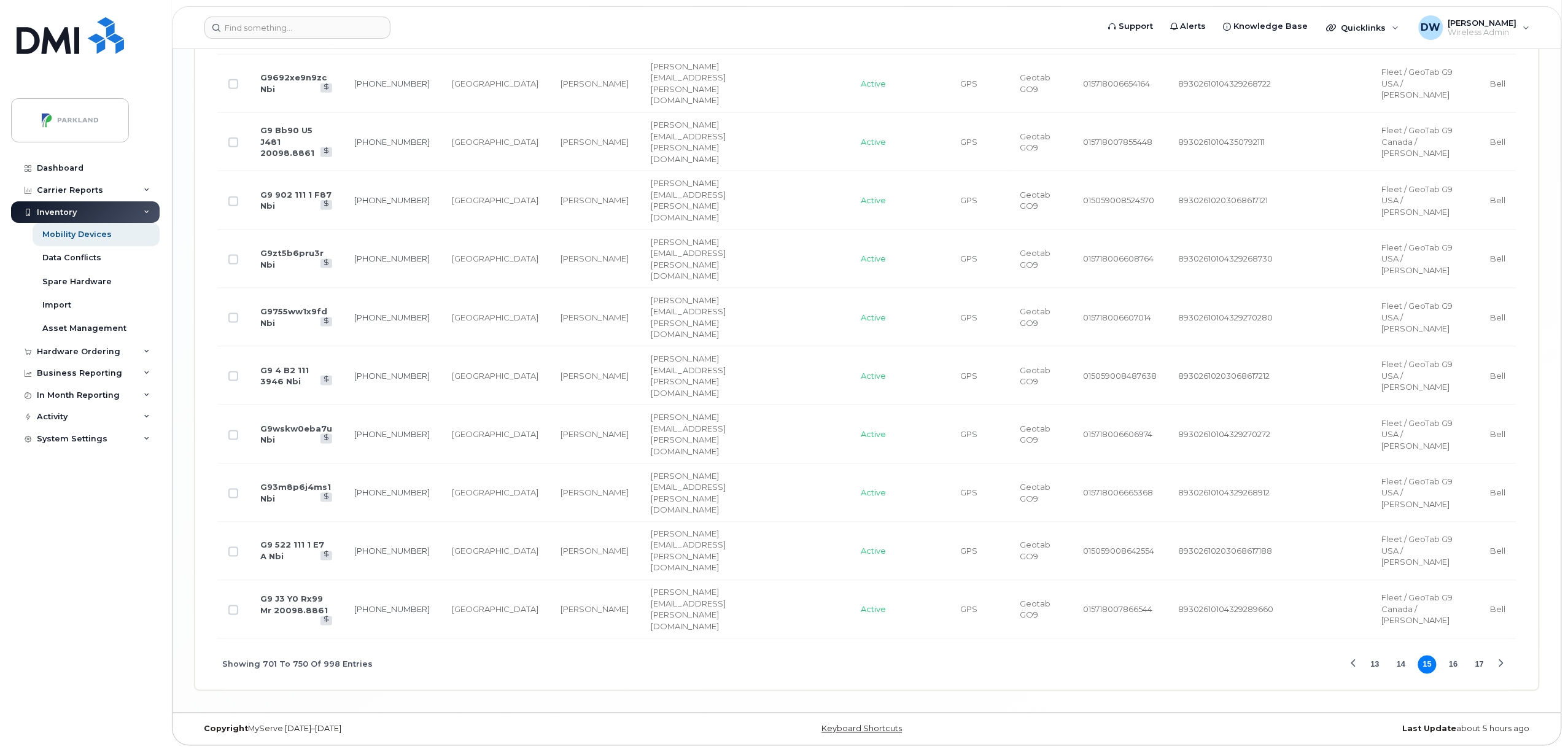
click at [1477, 663] on button "17" at bounding box center [1480, 665] width 19 height 19
click at [1484, 663] on button "19" at bounding box center [1480, 665] width 19 height 19
click at [1479, 661] on button "20" at bounding box center [1480, 665] width 19 height 19
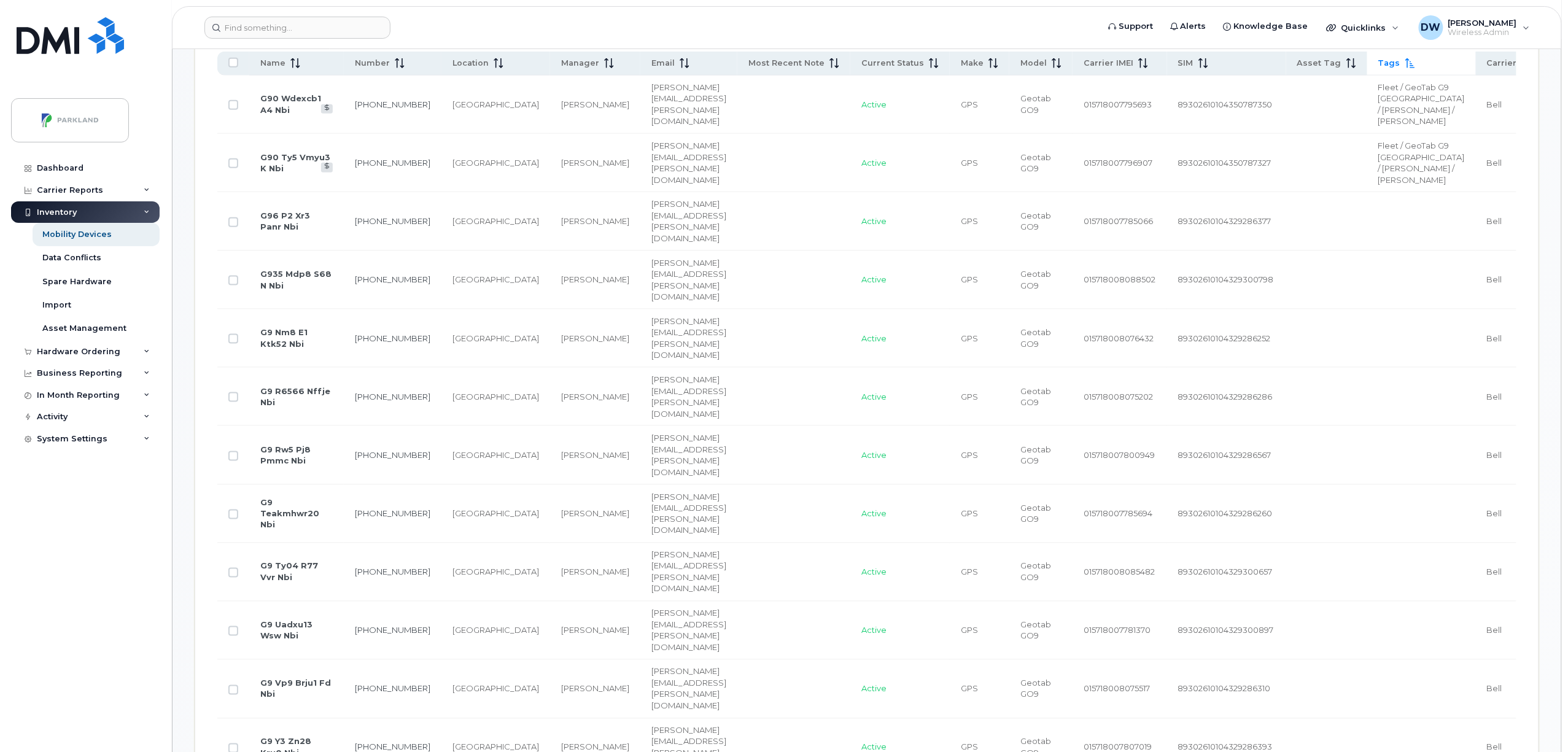
scroll to position [637, 0]
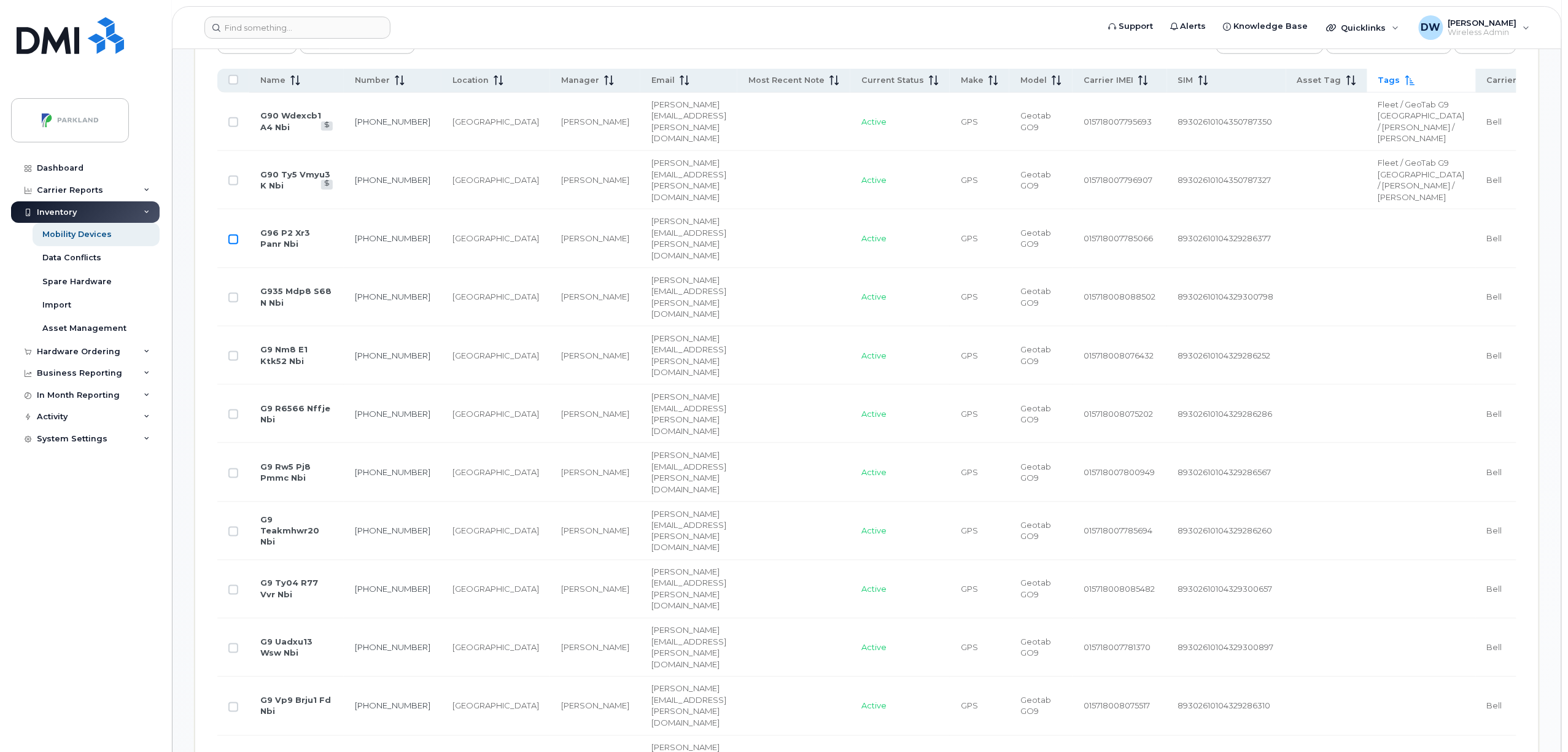
click at [234, 244] on input "Row Unselected" at bounding box center [233, 239] width 10 height 10
checkbox input "true"
drag, startPoint x: 234, startPoint y: 313, endPoint x: 229, endPoint y: 308, distance: 7.1
click at [234, 302] on input "Row Unselected" at bounding box center [233, 297] width 10 height 10
checkbox input "true"
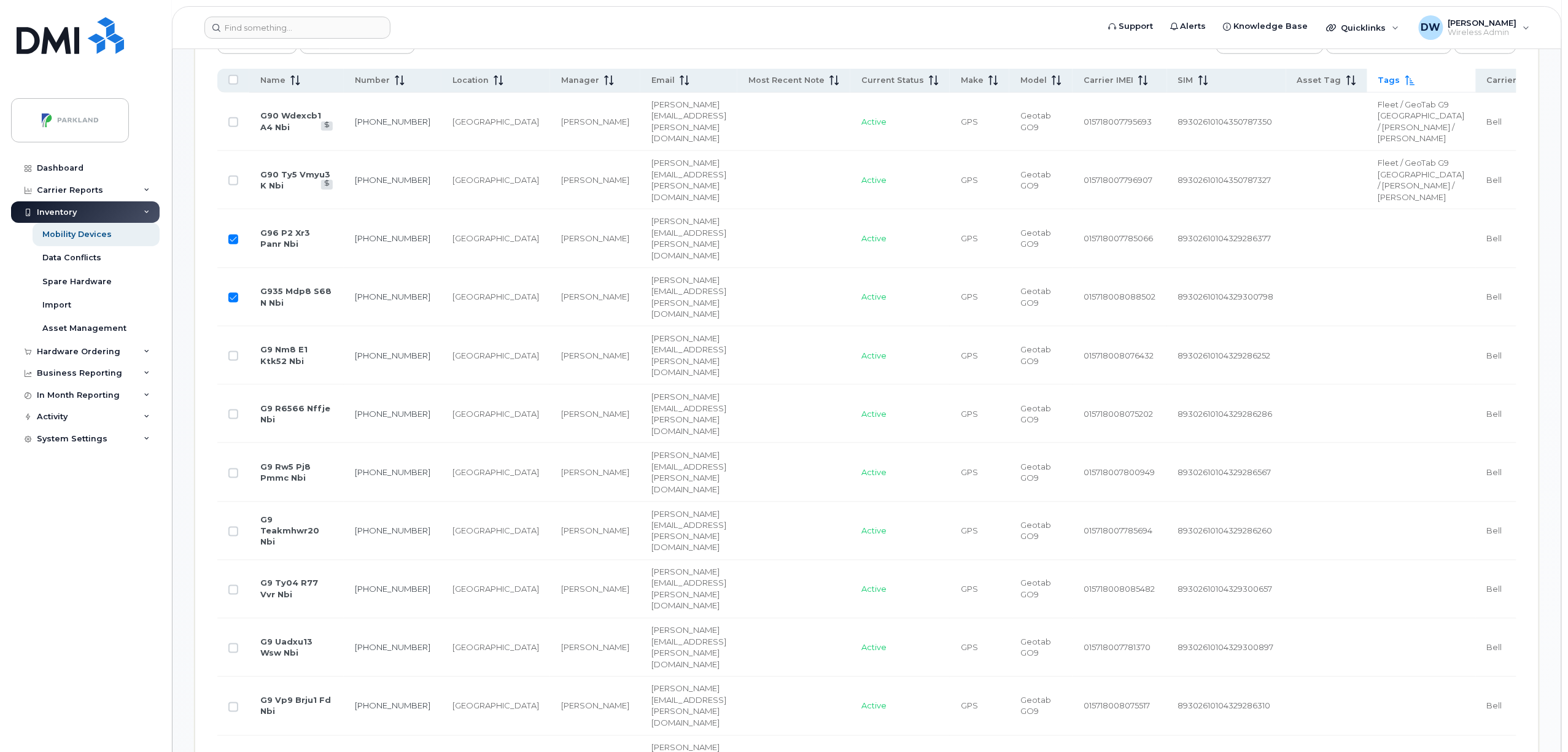
drag, startPoint x: 232, startPoint y: 343, endPoint x: 233, endPoint y: 369, distance: 26.0
click at [233, 352] on input "Row Unselected" at bounding box center [233, 357] width 10 height 10
checkbox input "true"
drag, startPoint x: 233, startPoint y: 381, endPoint x: 236, endPoint y: 408, distance: 27.2
click at [233, 410] on input "Row Unselected" at bounding box center [233, 415] width 10 height 10
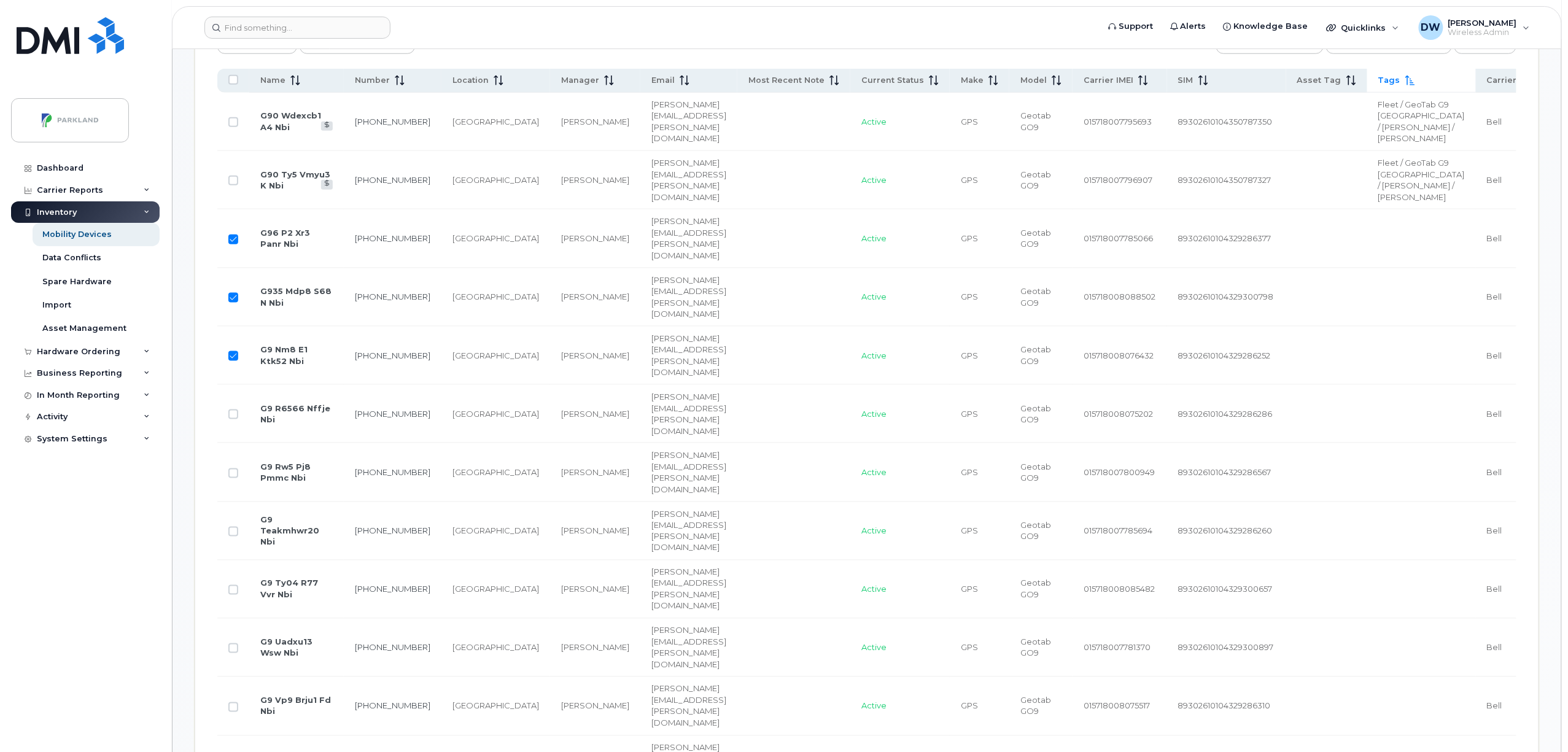
checkbox input "true"
click at [232, 468] on input "Row Unselected" at bounding box center [233, 473] width 10 height 10
checkbox input "true"
click at [234, 527] on input "Row Unselected" at bounding box center [233, 532] width 10 height 10
checkbox input "true"
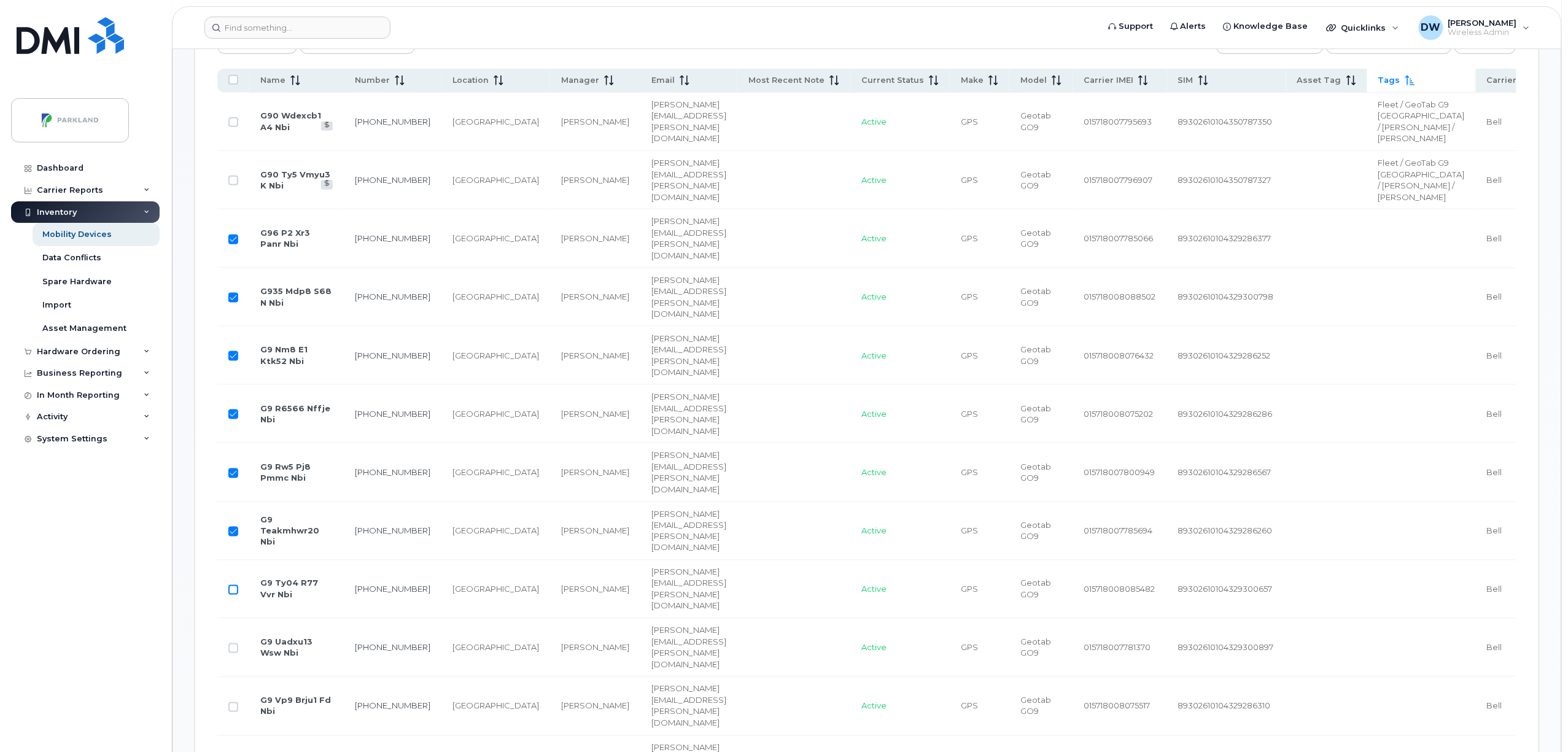
click at [234, 585] on input "Row Unselected" at bounding box center [233, 590] width 10 height 10
checkbox input "true"
click at [234, 643] on input "Row Unselected" at bounding box center [233, 648] width 10 height 10
checkbox input "true"
click at [233, 703] on input "Row Unselected" at bounding box center [233, 708] width 10 height 10
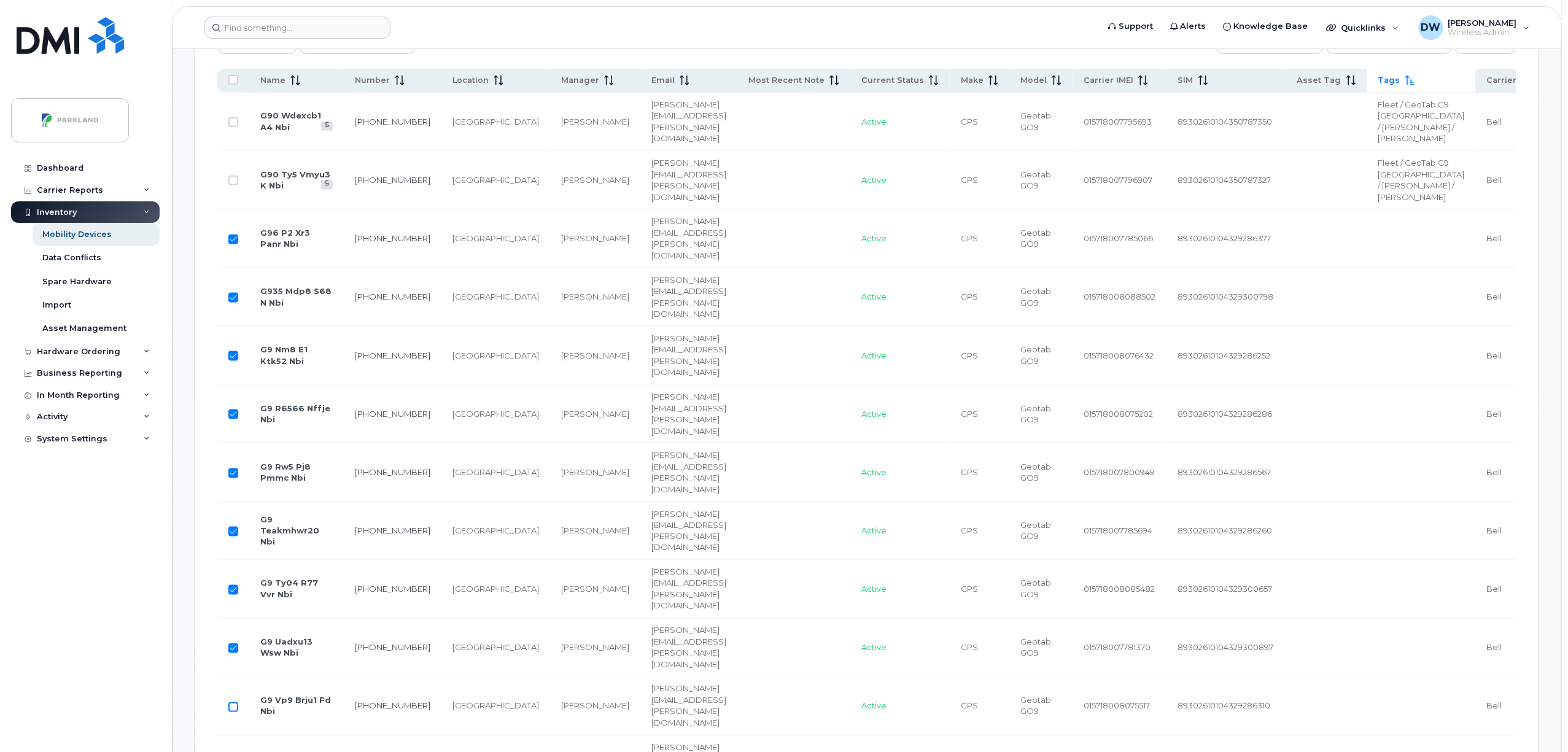
checkbox input "true"
click at [232, 752] on input "Row Unselected" at bounding box center [233, 766] width 10 height 10
checkbox input "true"
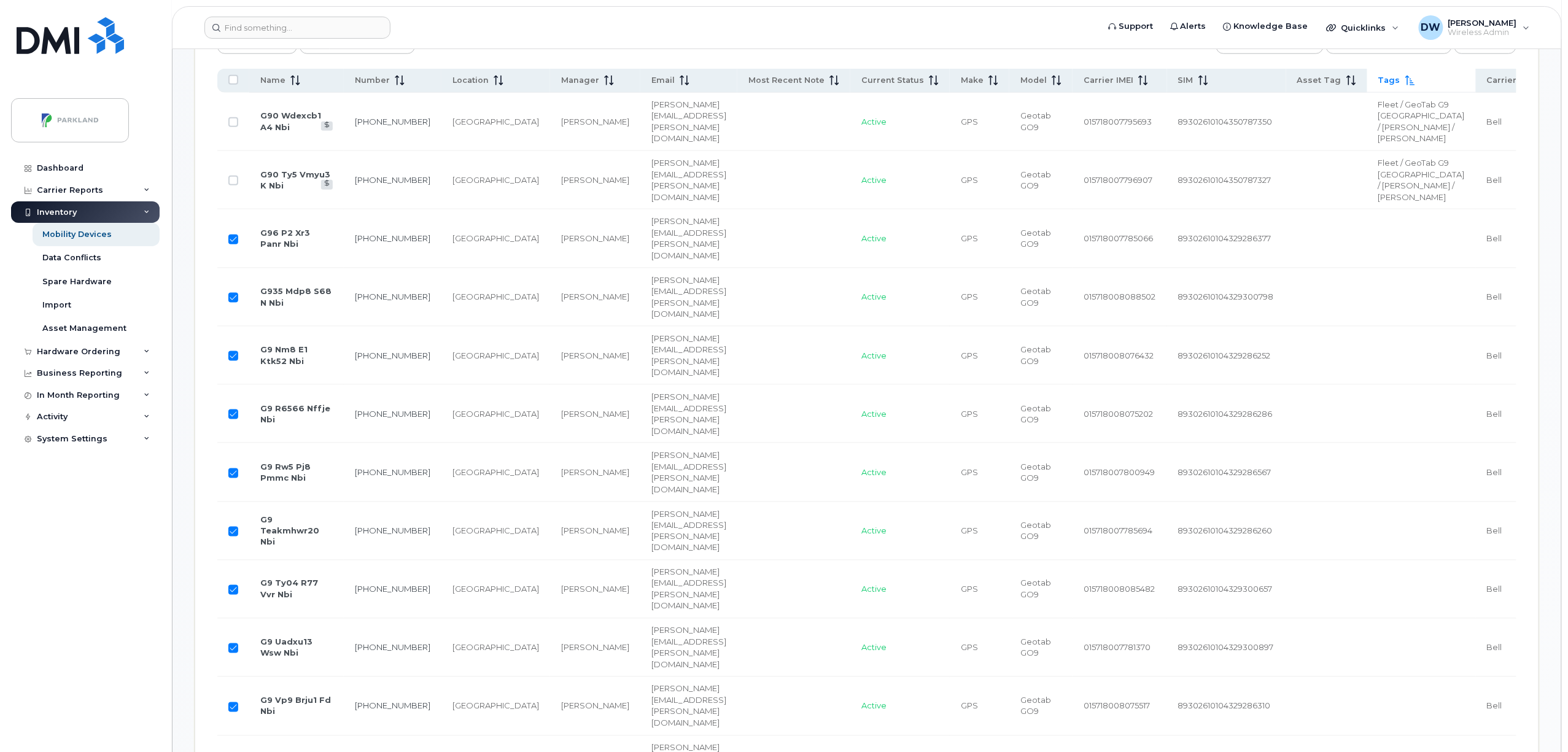
checkbox input "true"
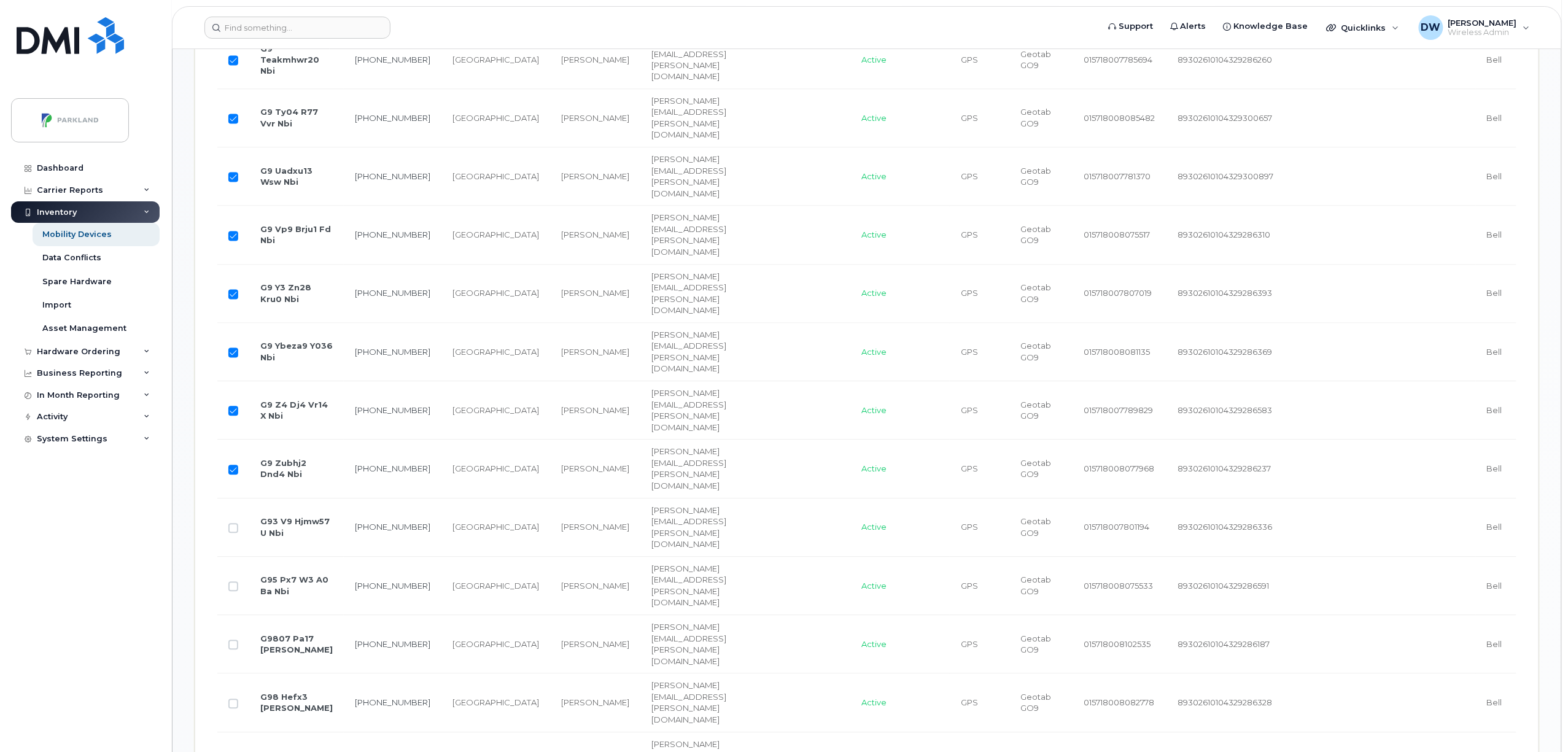
scroll to position [1116, 0]
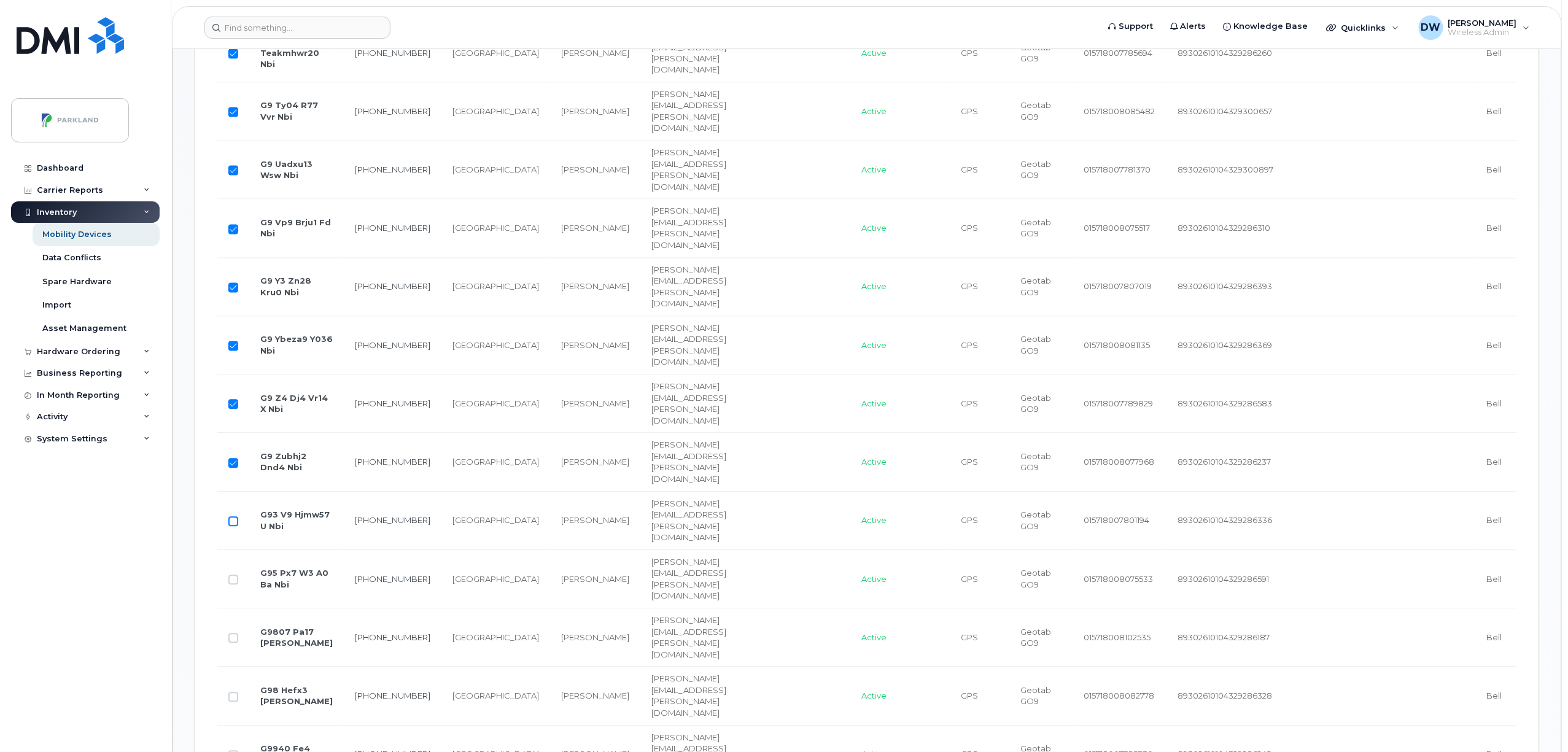
click at [234, 517] on input "Row Unselected" at bounding box center [233, 522] width 10 height 10
checkbox input "true"
click at [234, 575] on input "Row Unselected" at bounding box center [233, 580] width 10 height 10
checkbox input "true"
click at [233, 633] on input "Row Unselected" at bounding box center [233, 638] width 10 height 10
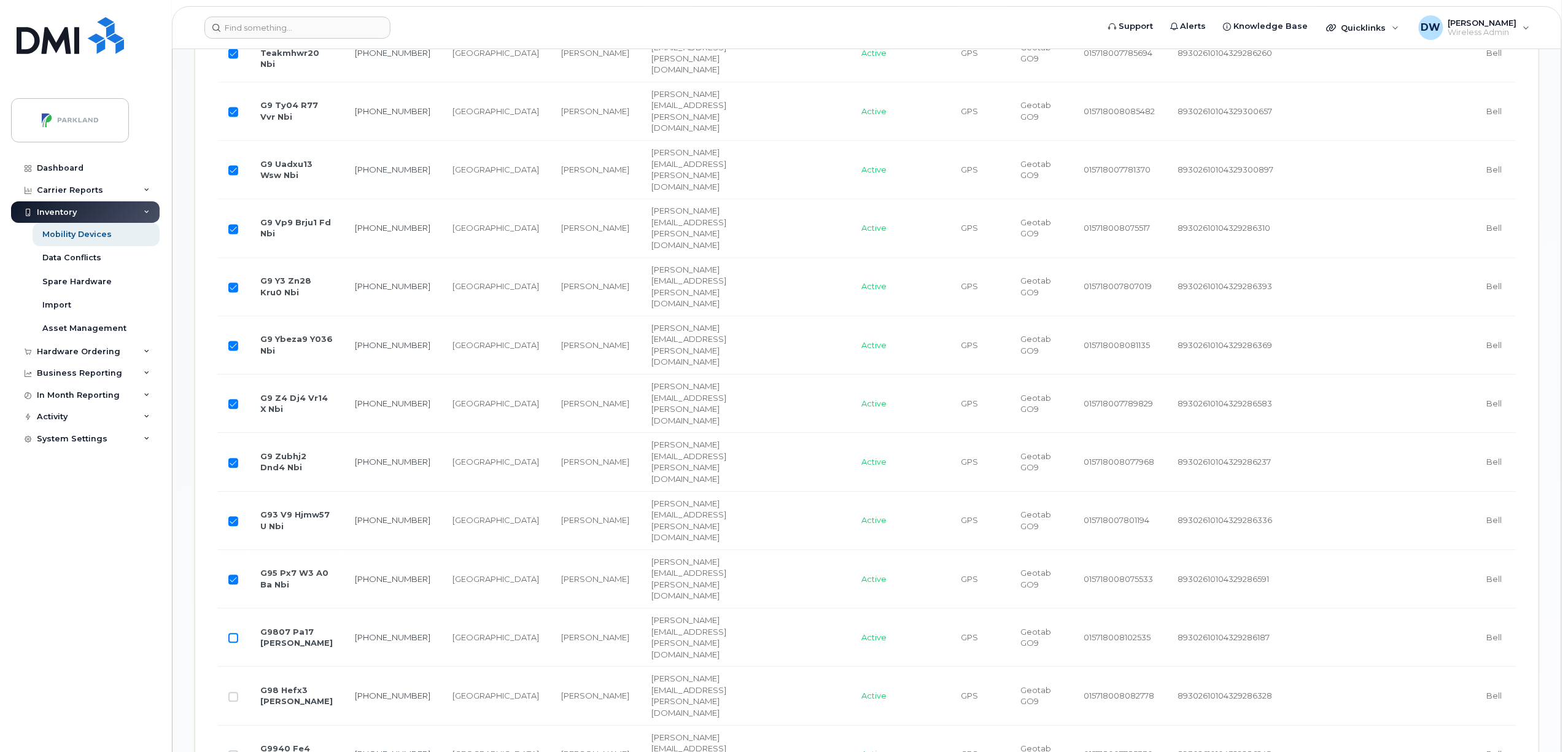
checkbox input "true"
click at [232, 693] on input "Row Unselected" at bounding box center [233, 698] width 10 height 10
checkbox input "true"
click at [233, 751] on input "Row Unselected" at bounding box center [233, 756] width 10 height 10
checkbox input "true"
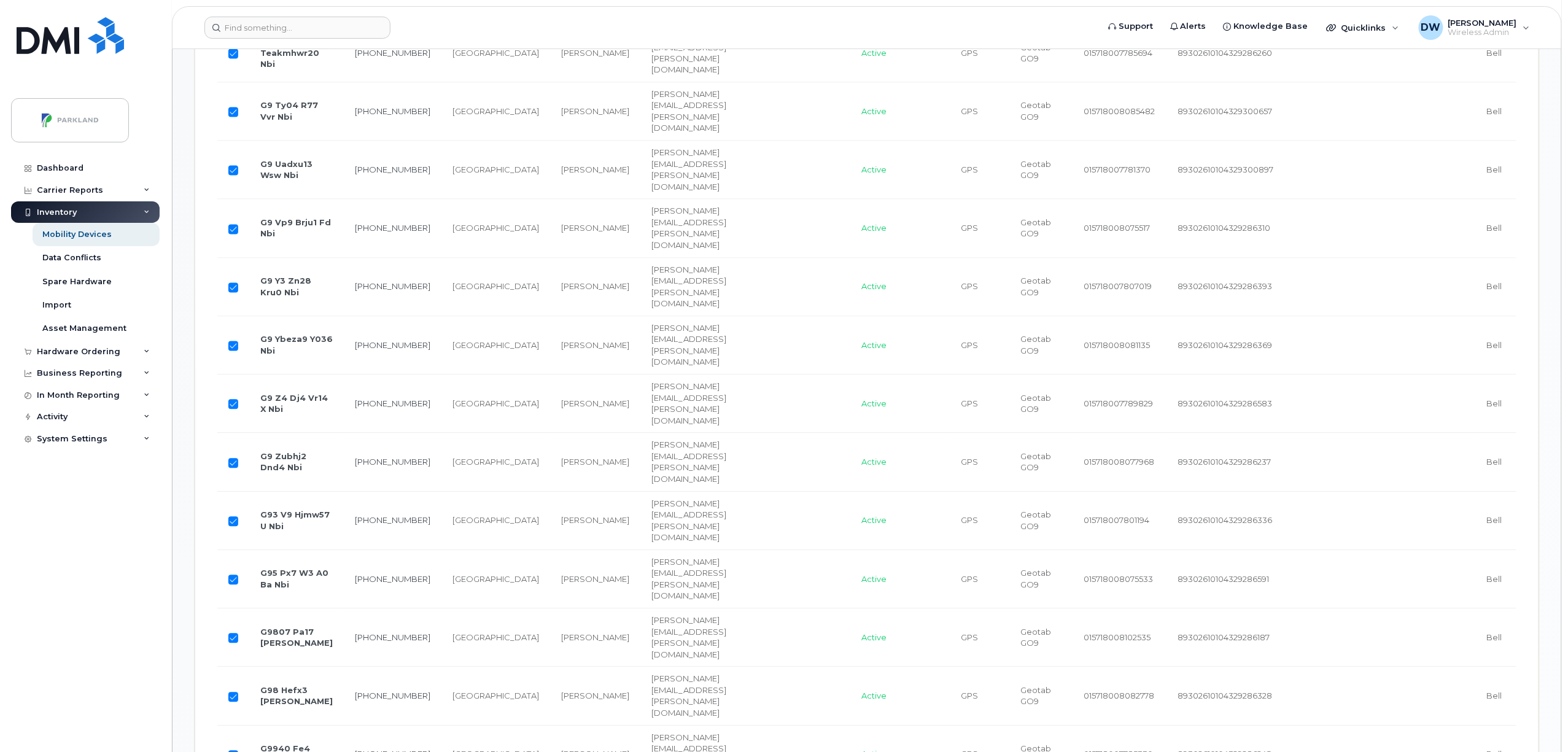
checkbox input "true"
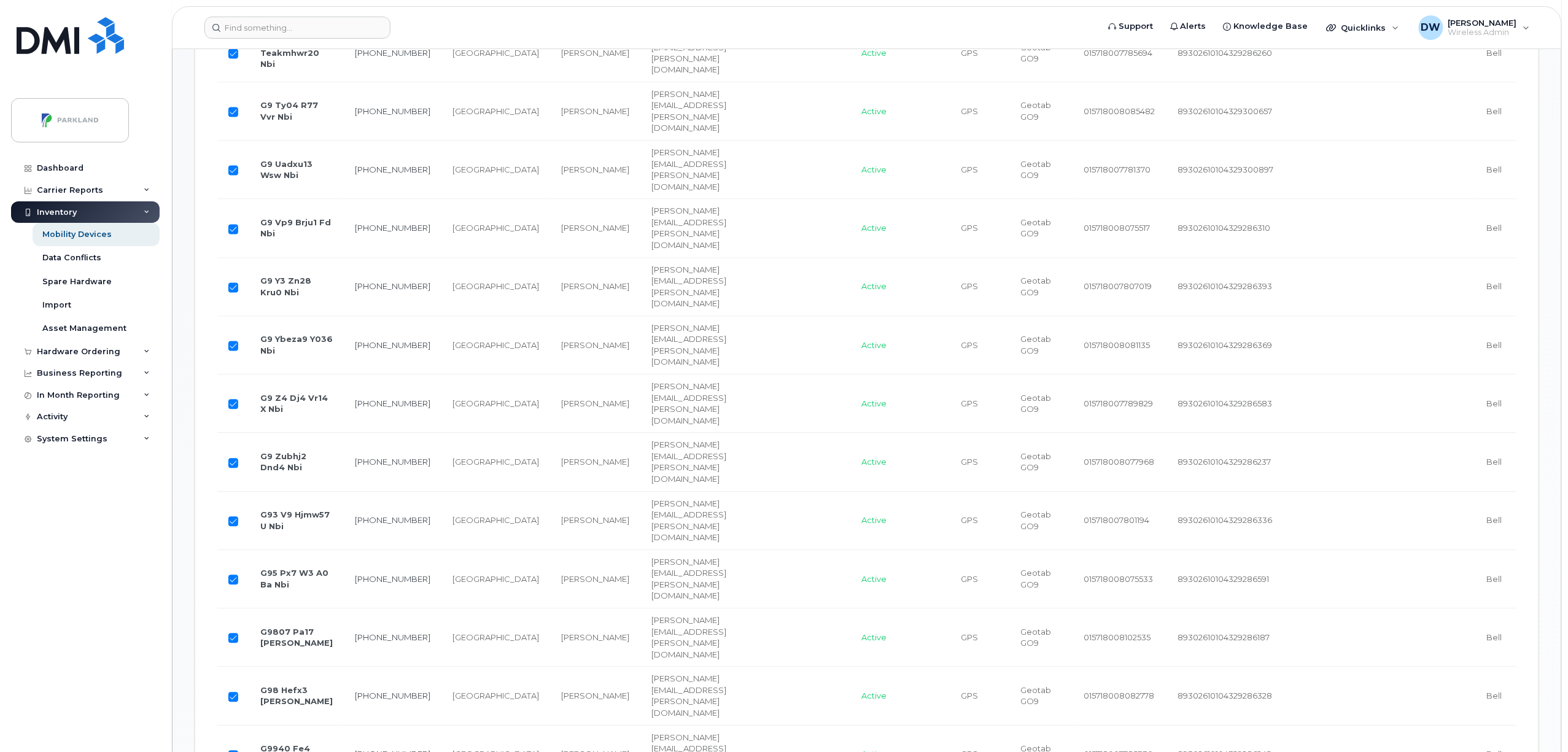
checkbox input "true"
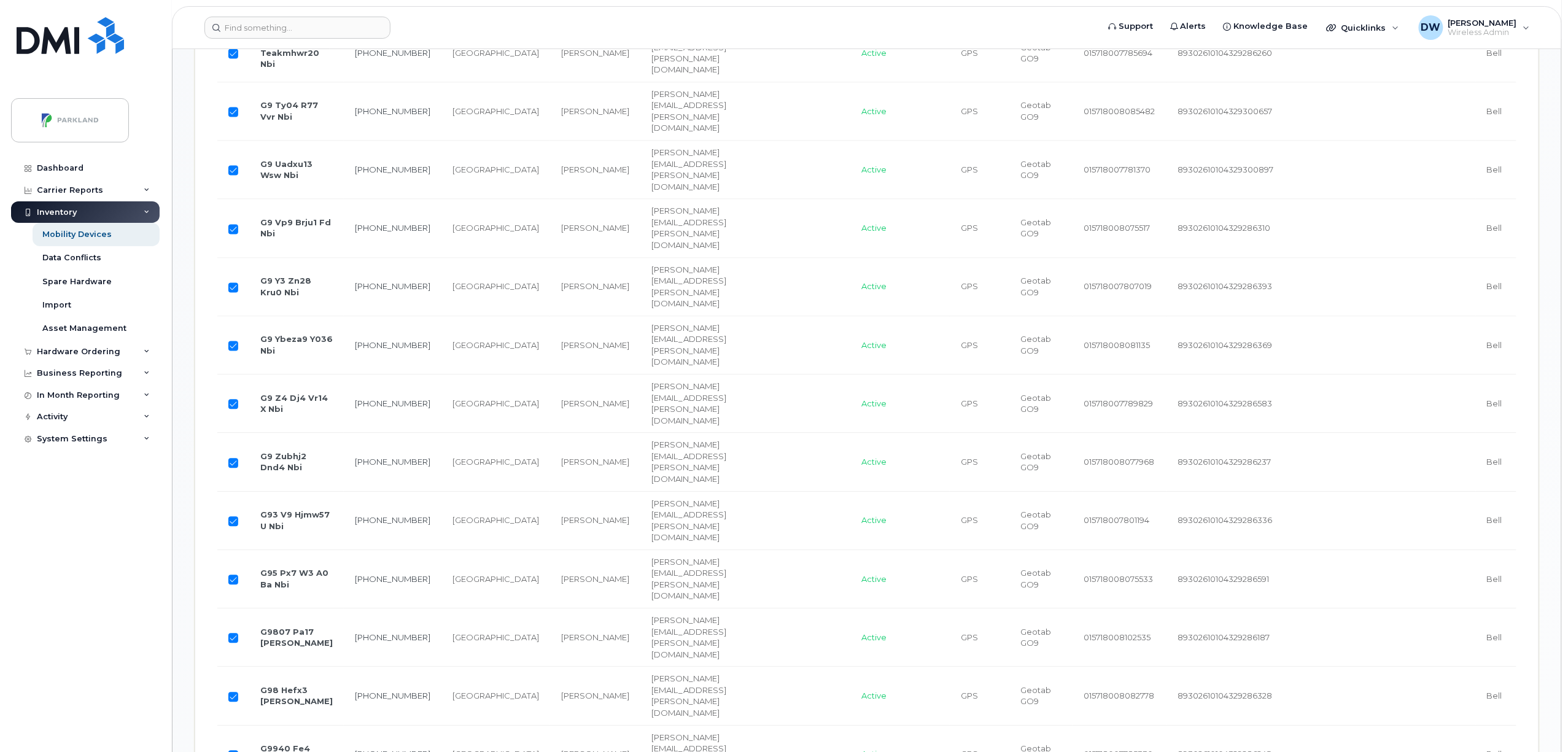
checkbox input "true"
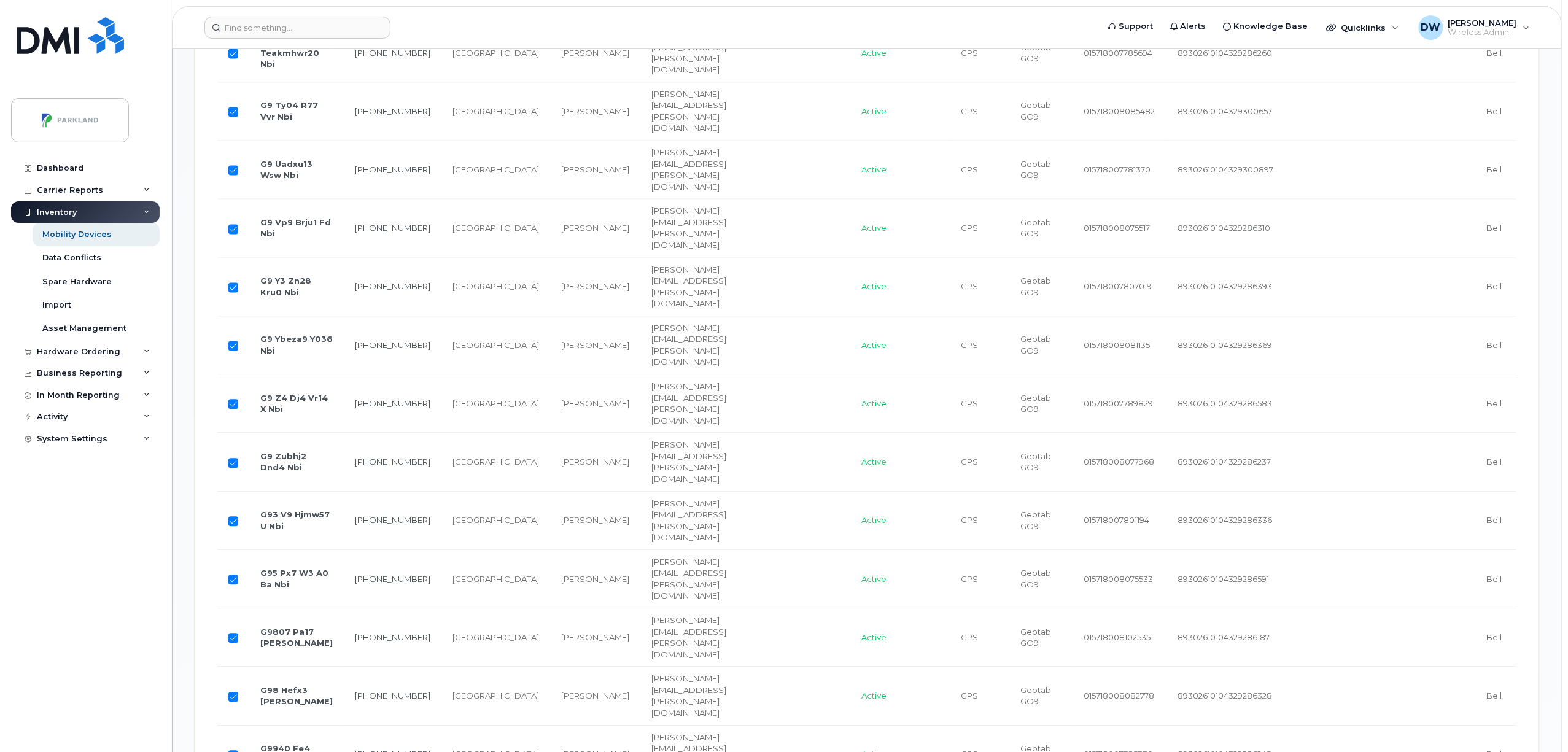
checkbox input "true"
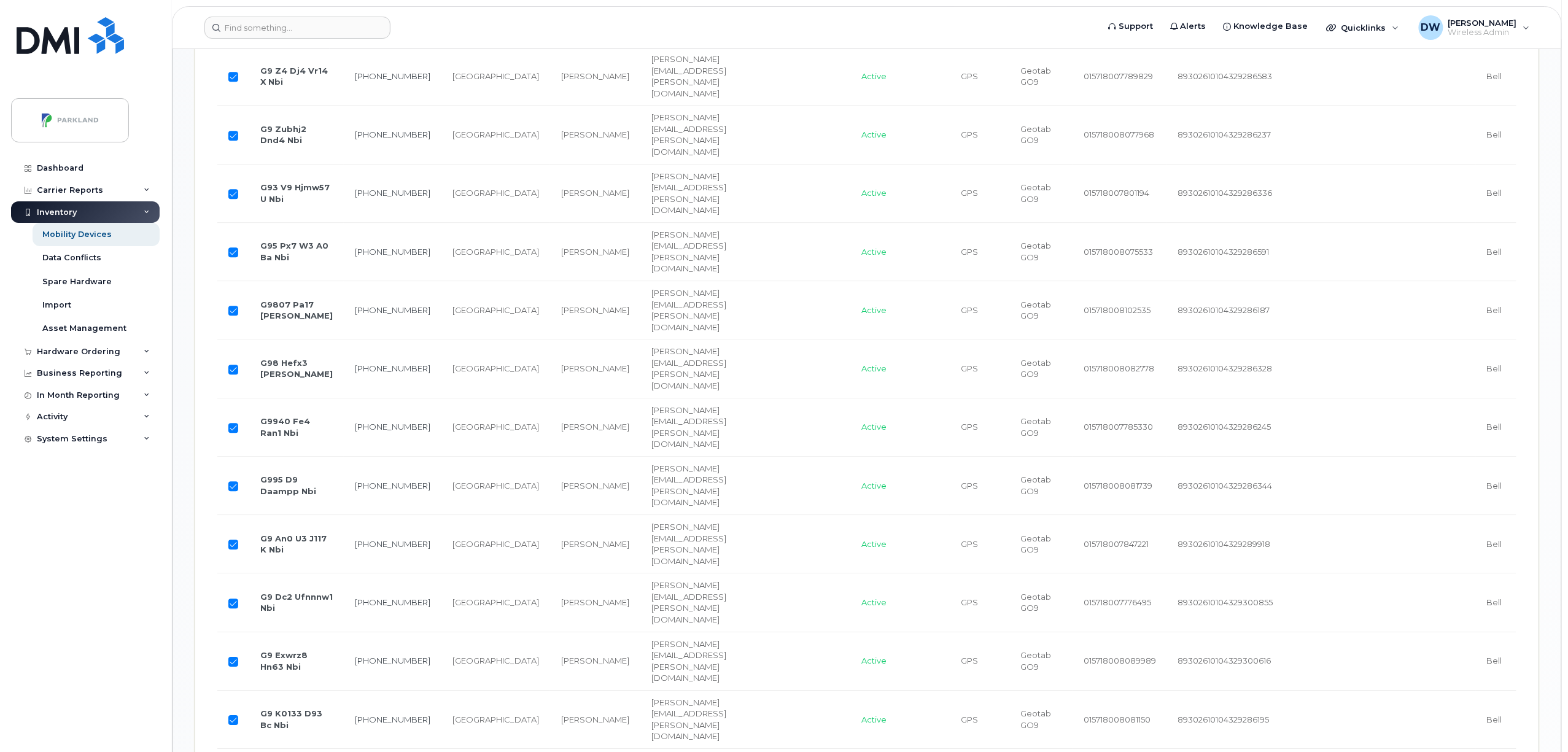
scroll to position [1526, 0]
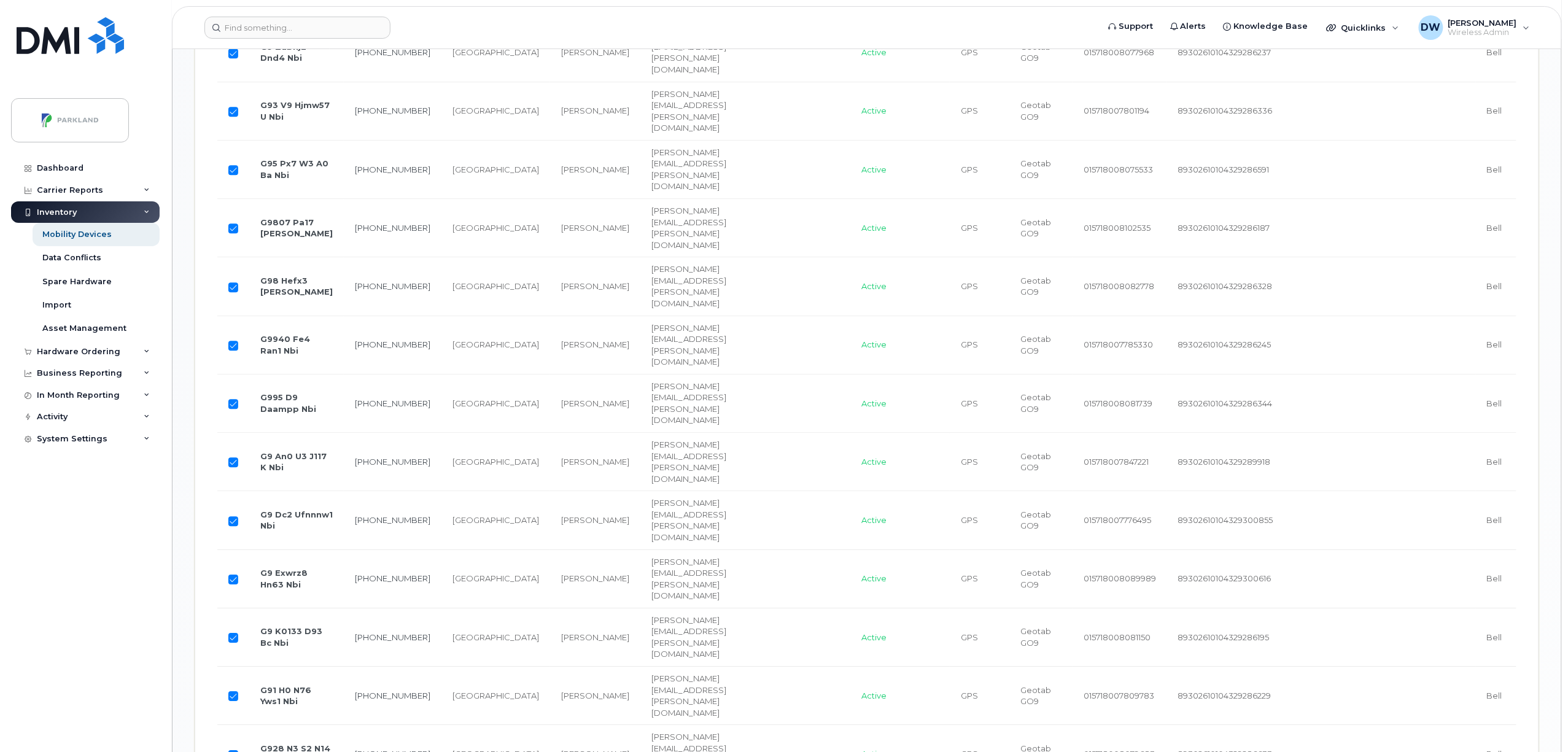
checkbox input "true"
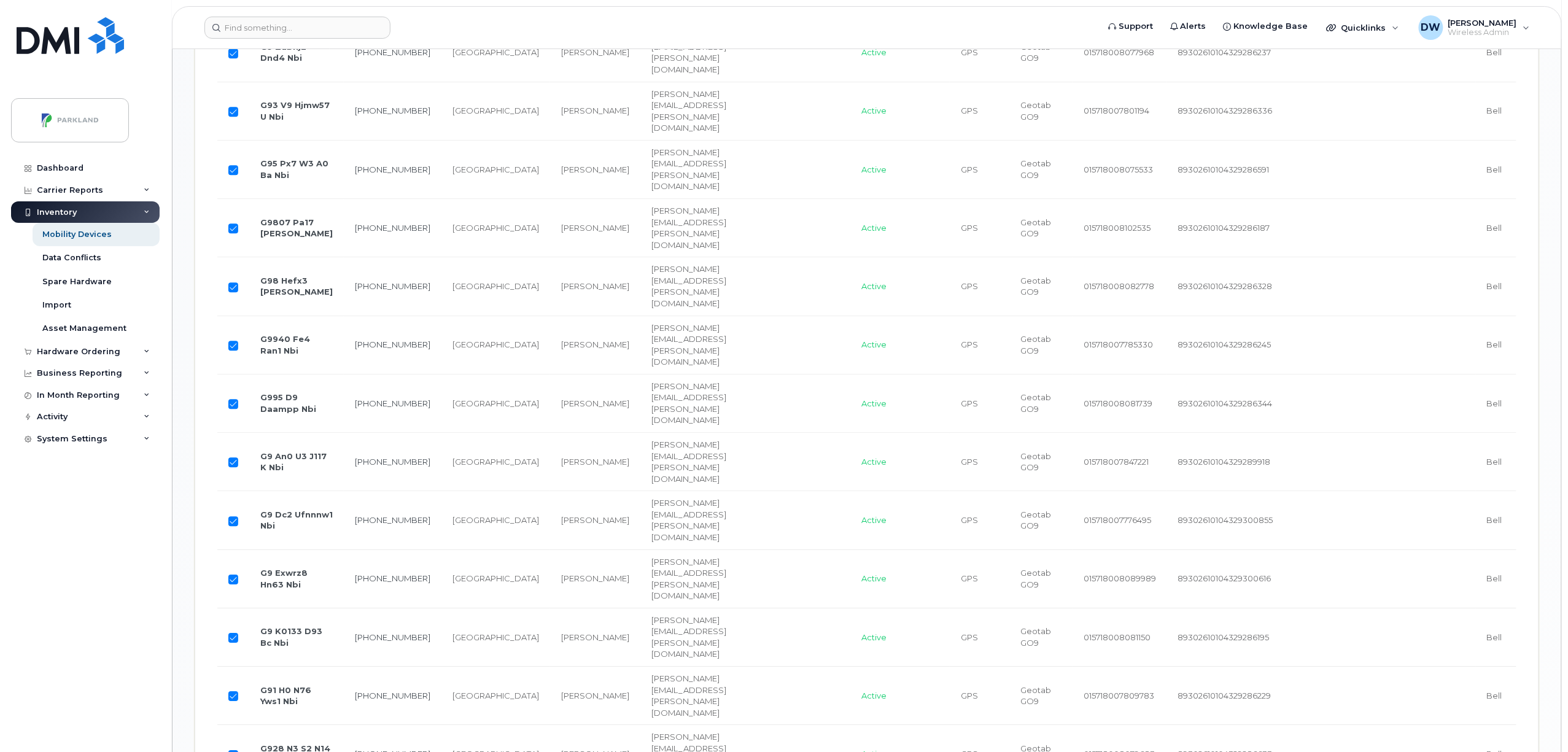
checkbox input "true"
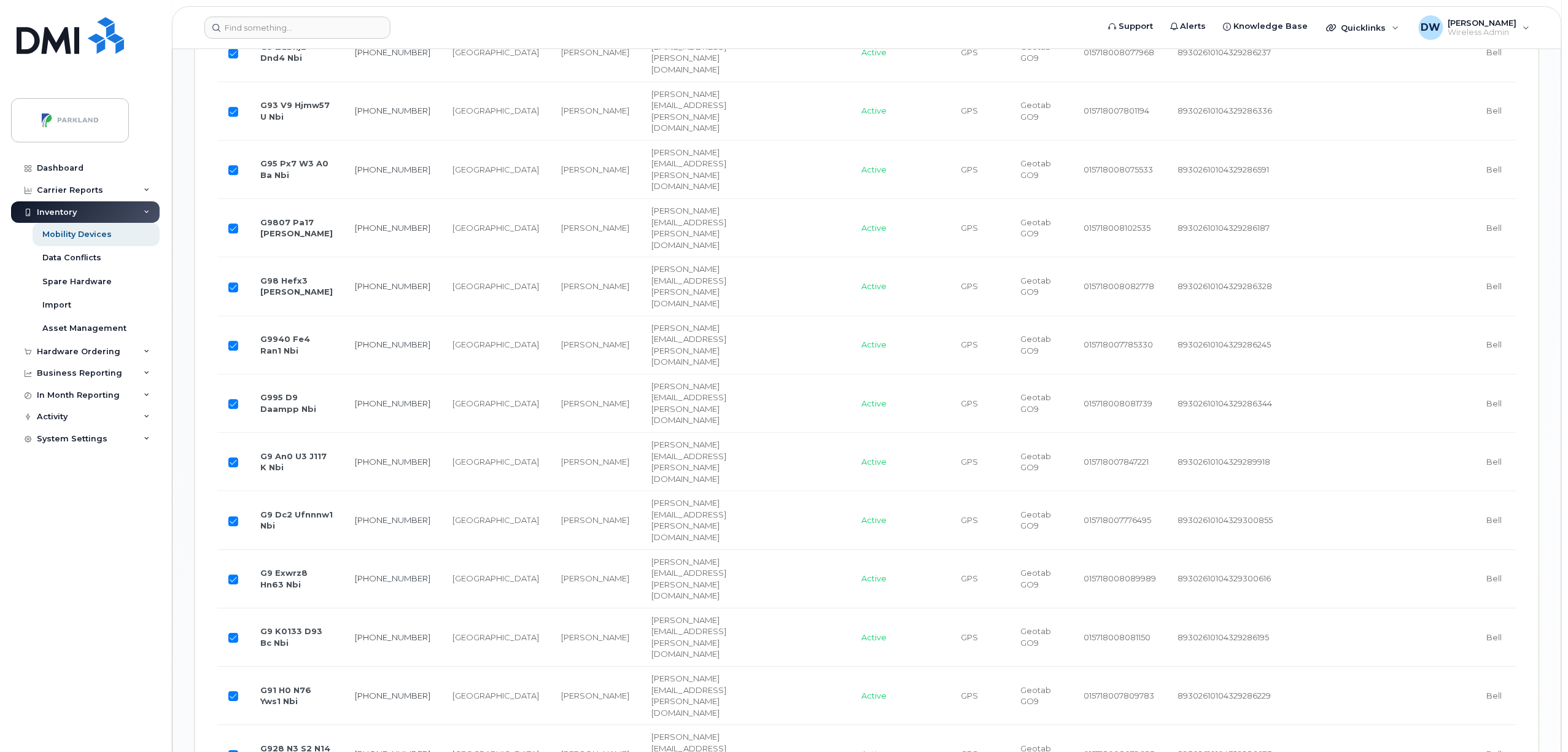
checkbox input "true"
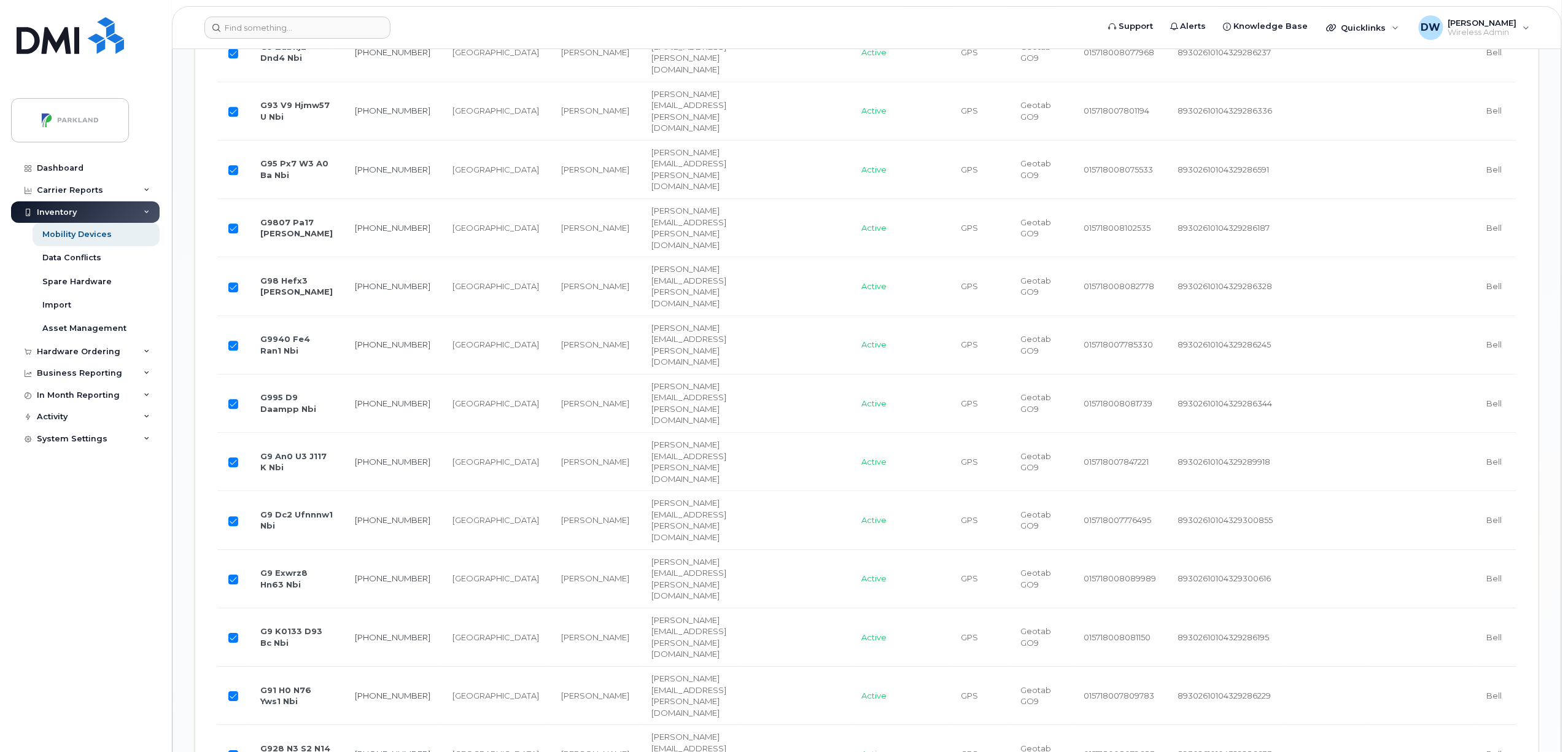
checkbox input "true"
drag, startPoint x: 233, startPoint y: 618, endPoint x: 236, endPoint y: 627, distance: 9.5
checkbox input "true"
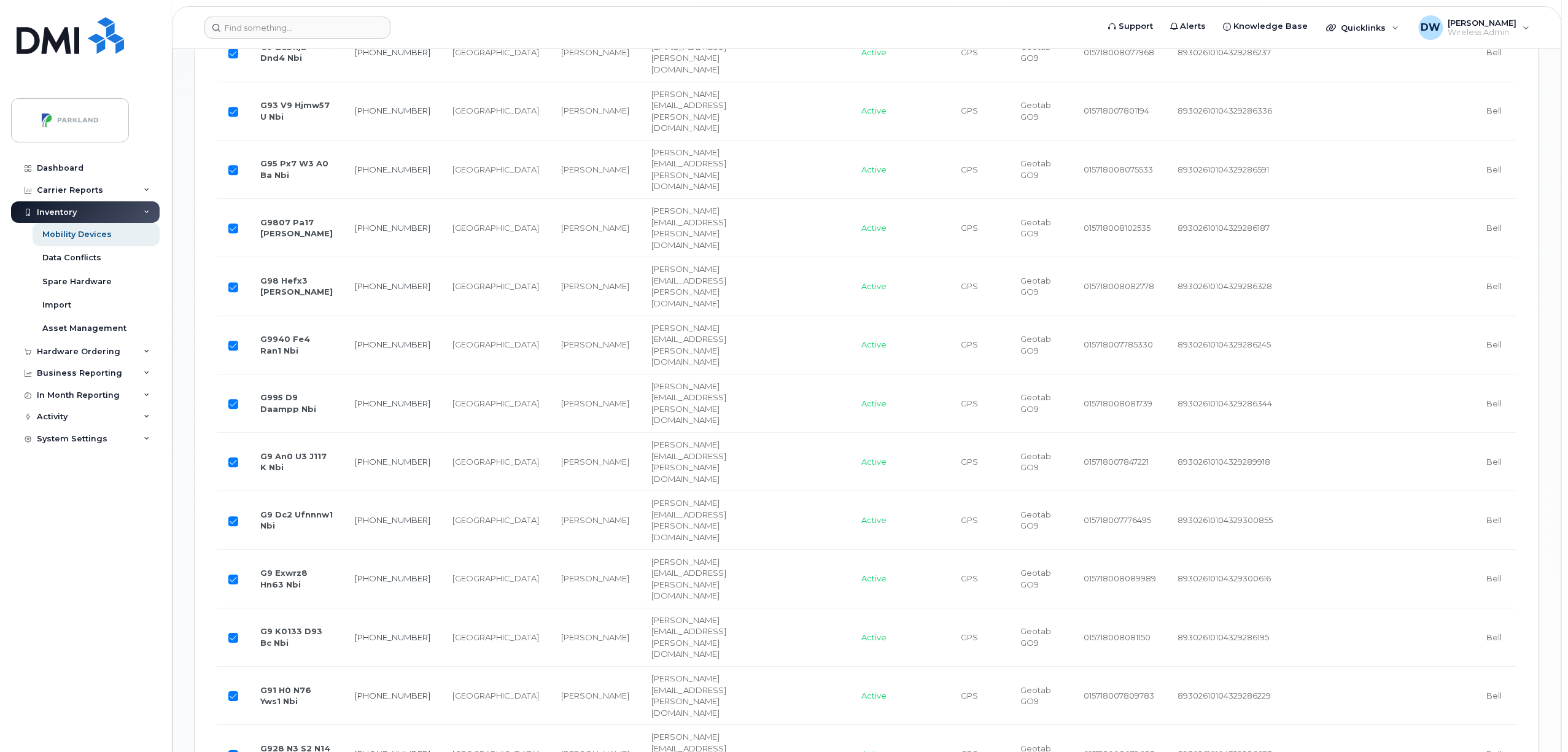
checkbox input "true"
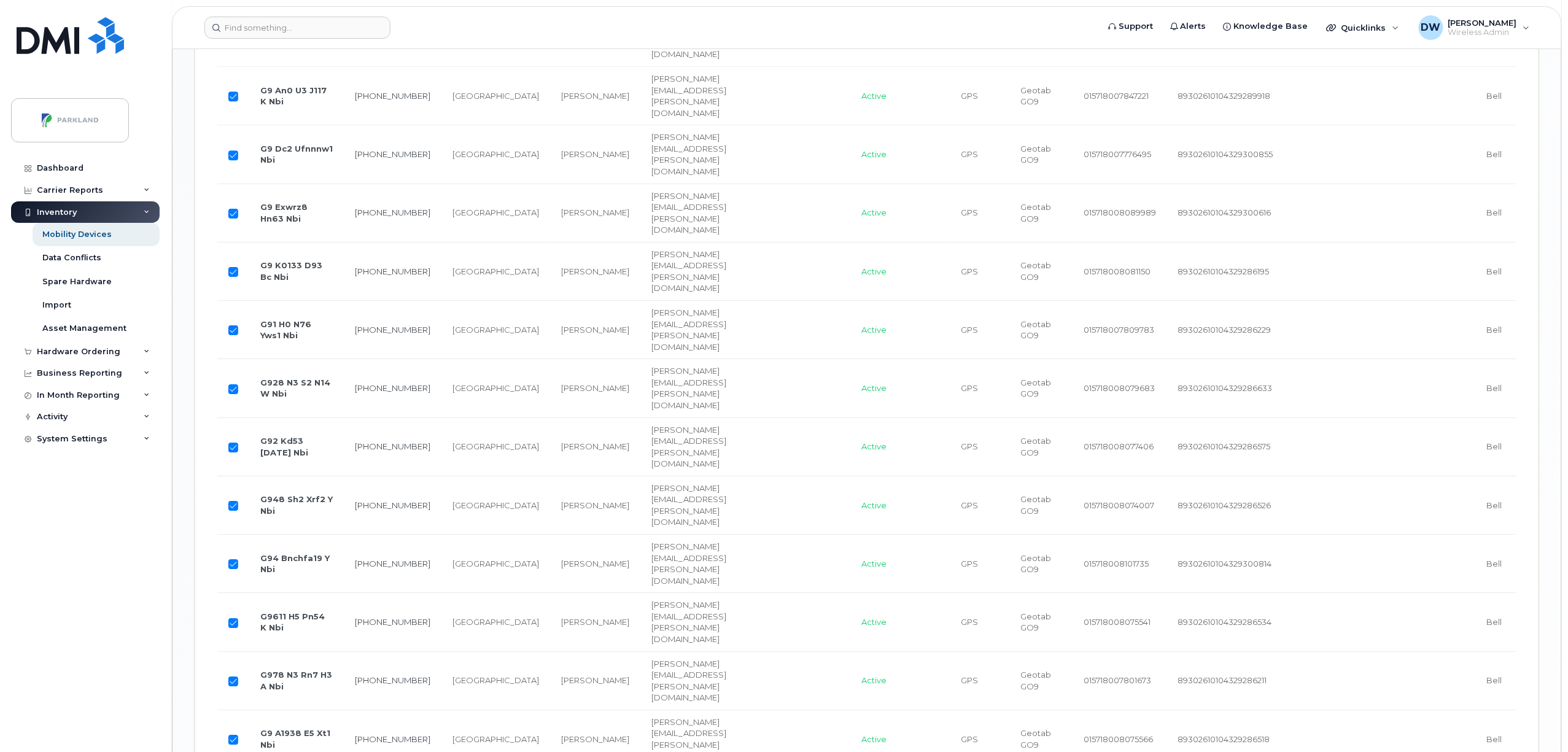
scroll to position [1900, 0]
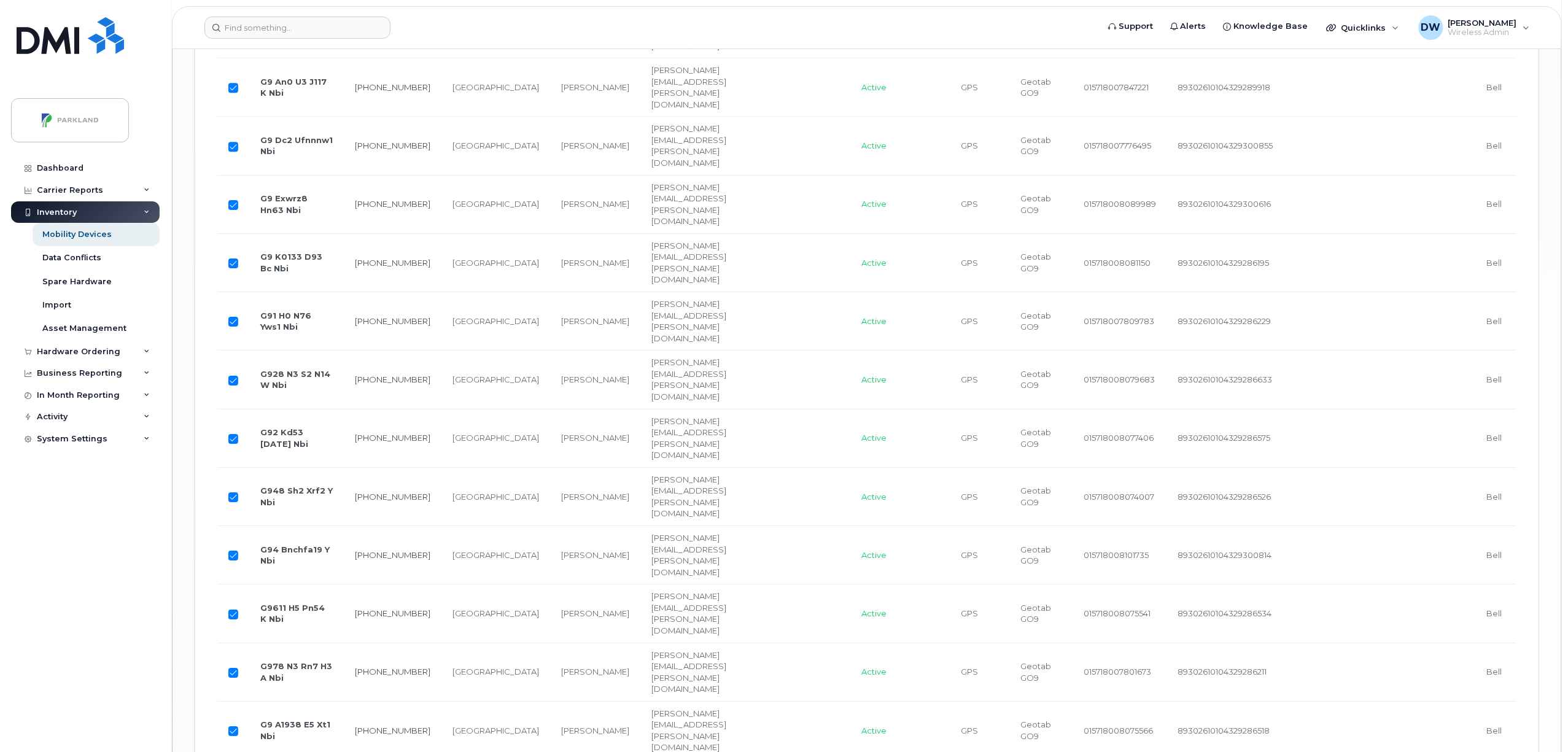
checkbox input "true"
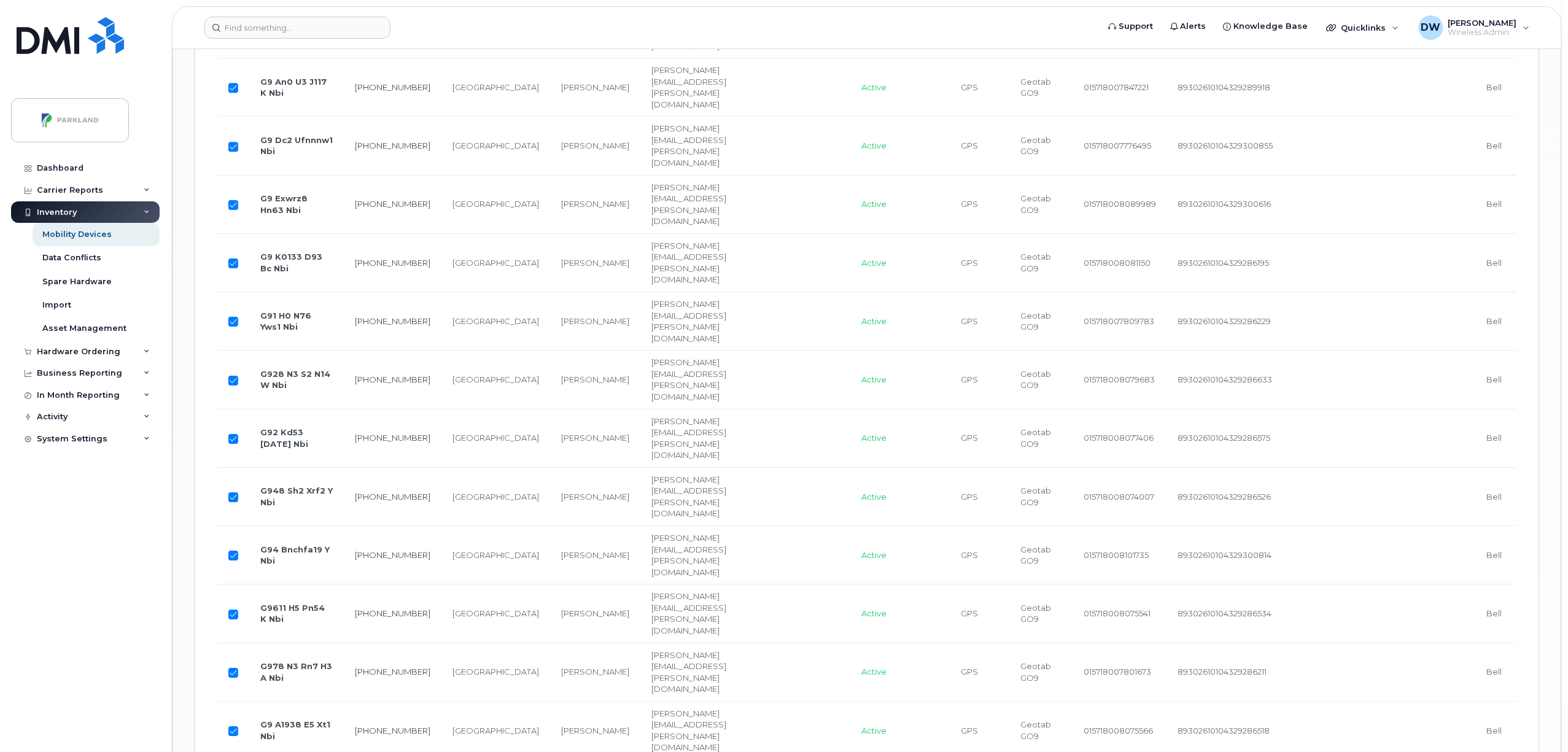
checkbox input "true"
drag, startPoint x: 236, startPoint y: 492, endPoint x: 236, endPoint y: 501, distance: 9.0
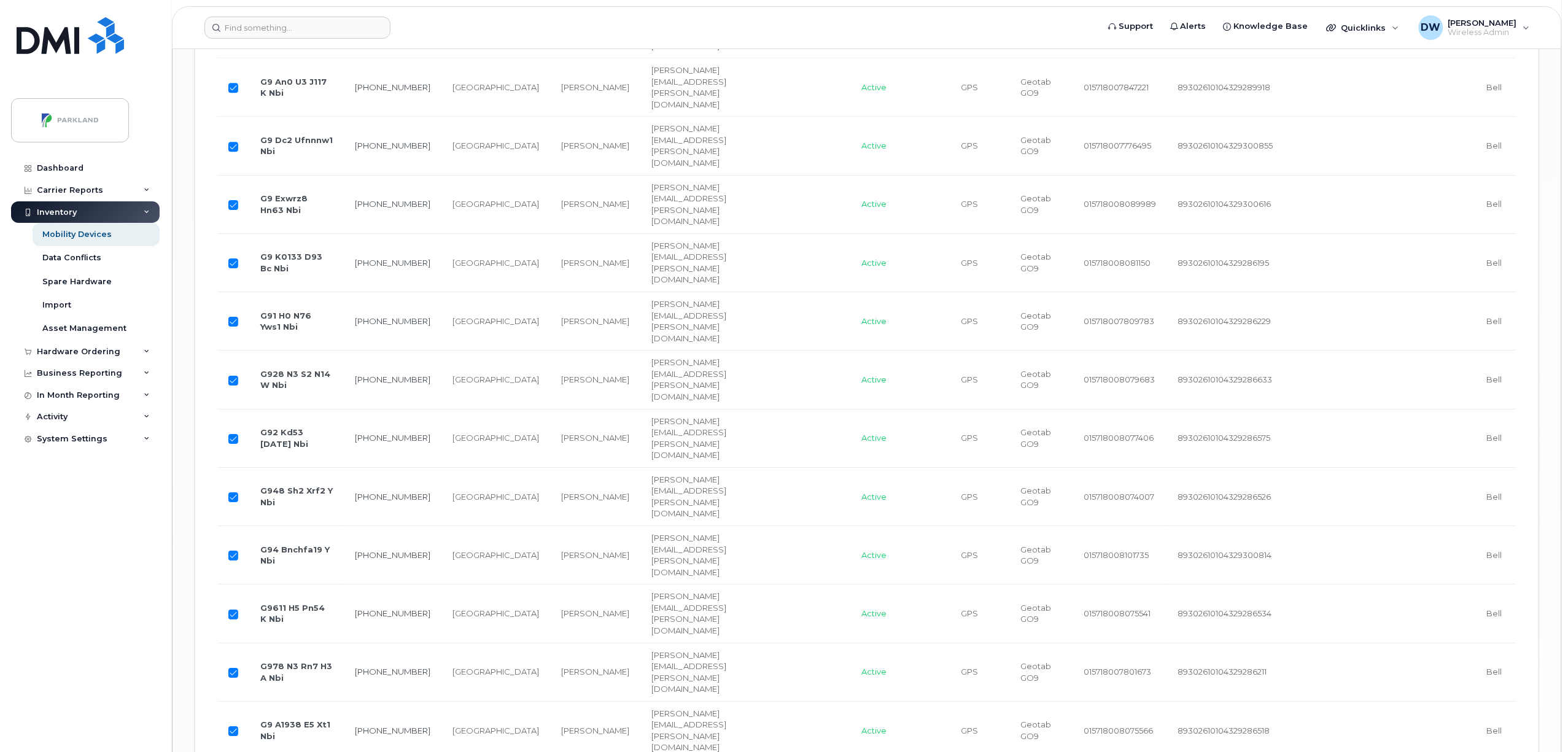
checkbox input "true"
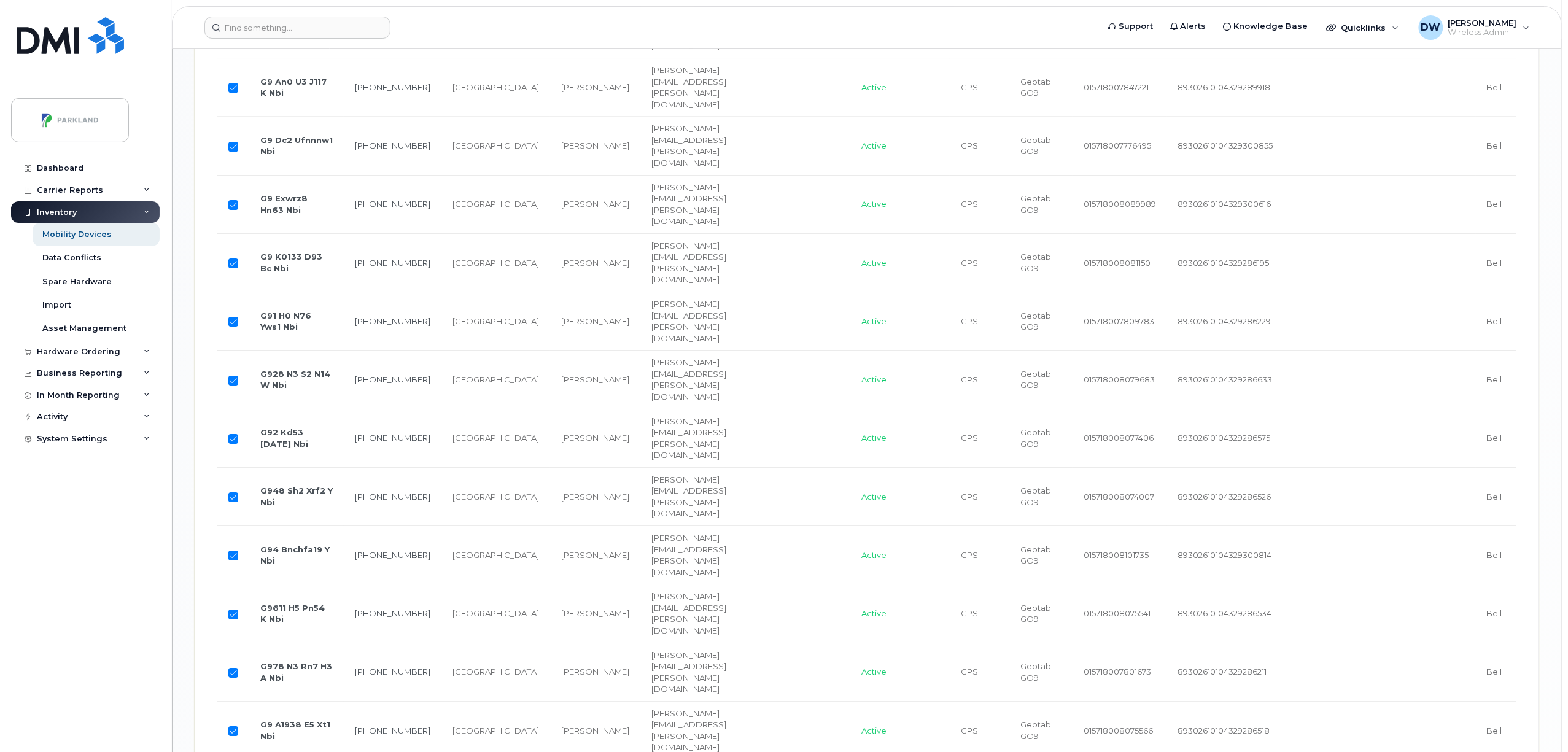
checkbox input "true"
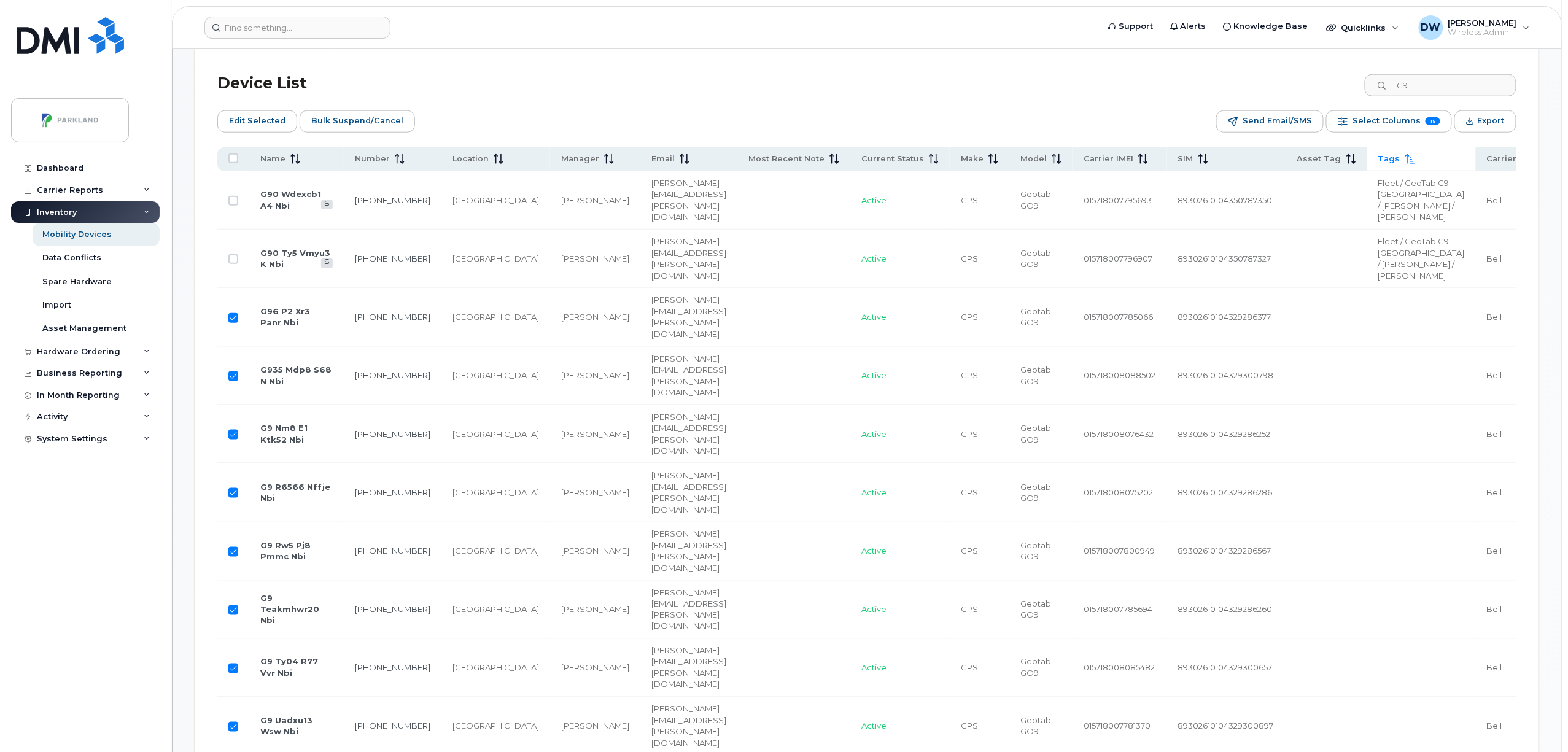
scroll to position [552, 0]
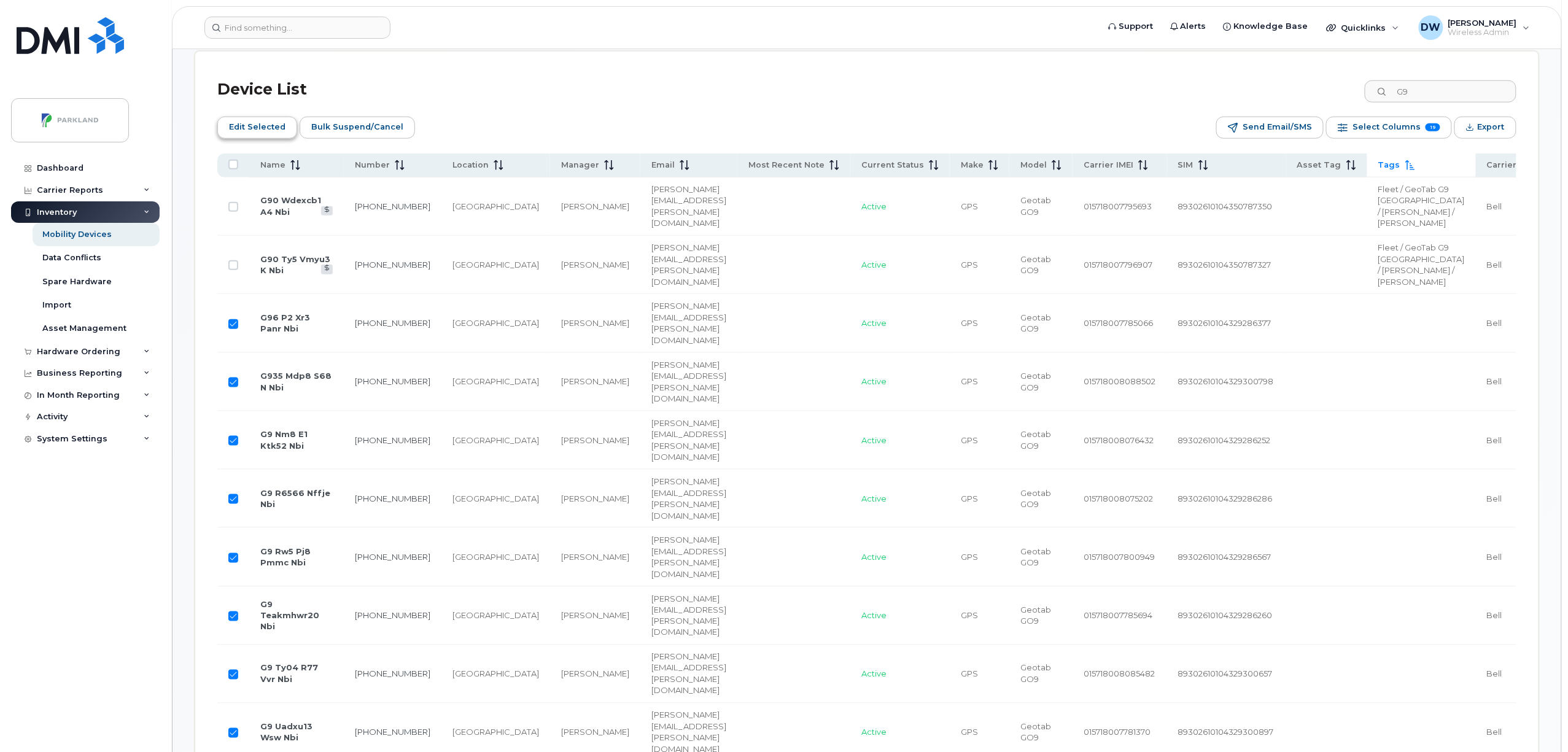
click at [246, 125] on span "Edit Selected" at bounding box center [257, 126] width 56 height 19
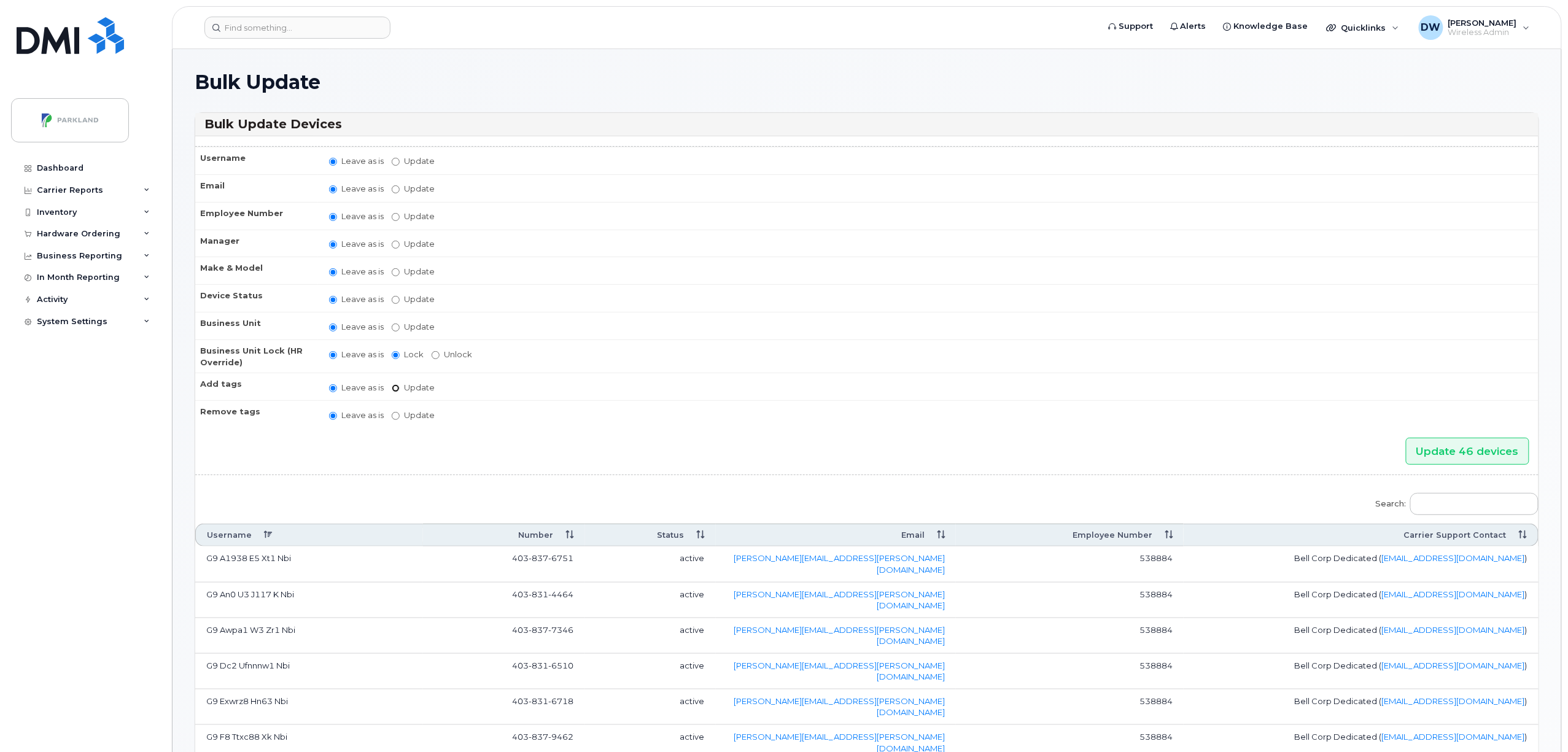
click at [397, 386] on input "Update" at bounding box center [396, 388] width 8 height 8
radio input "true"
radio input "false"
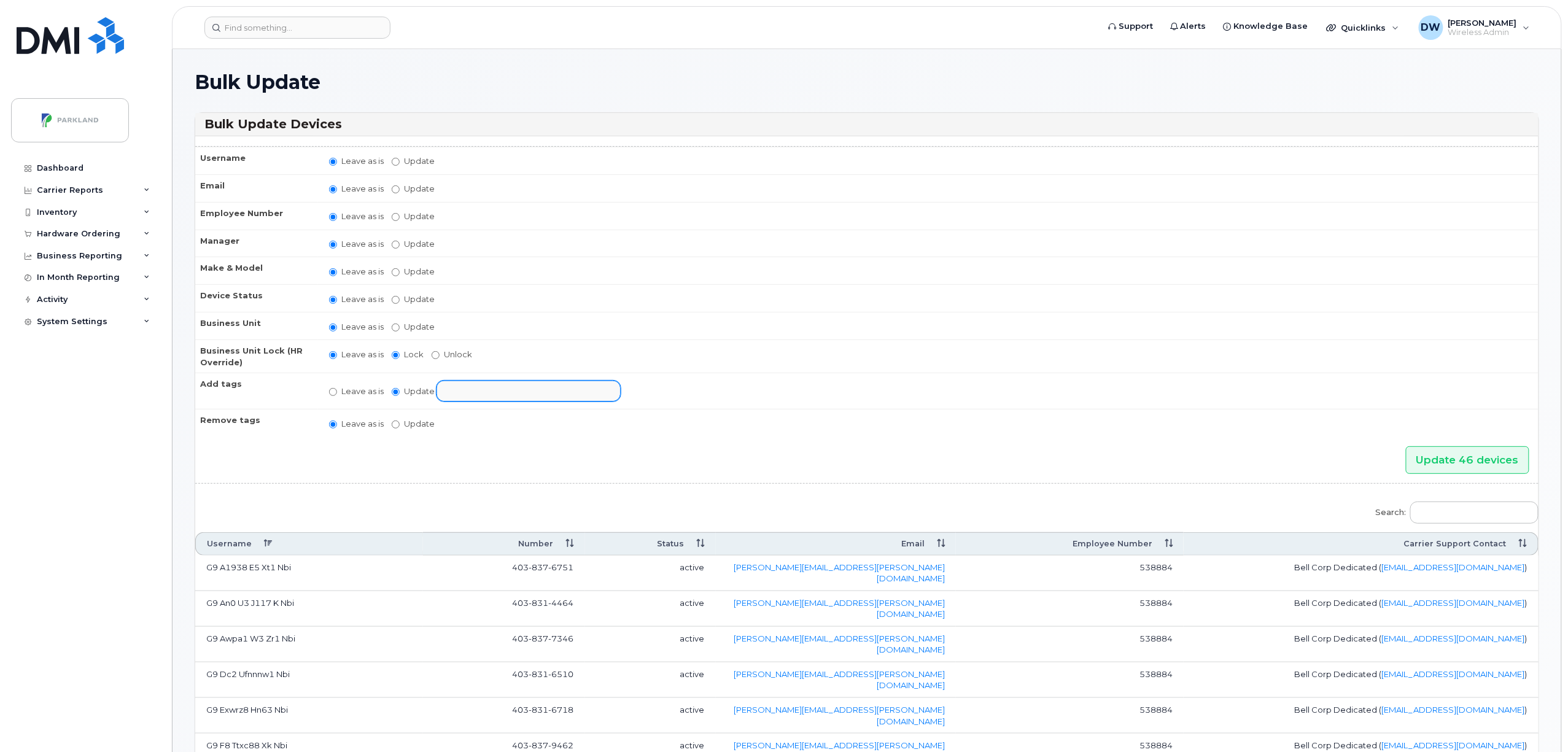
click at [479, 392] on input "text" at bounding box center [538, 390] width 191 height 17
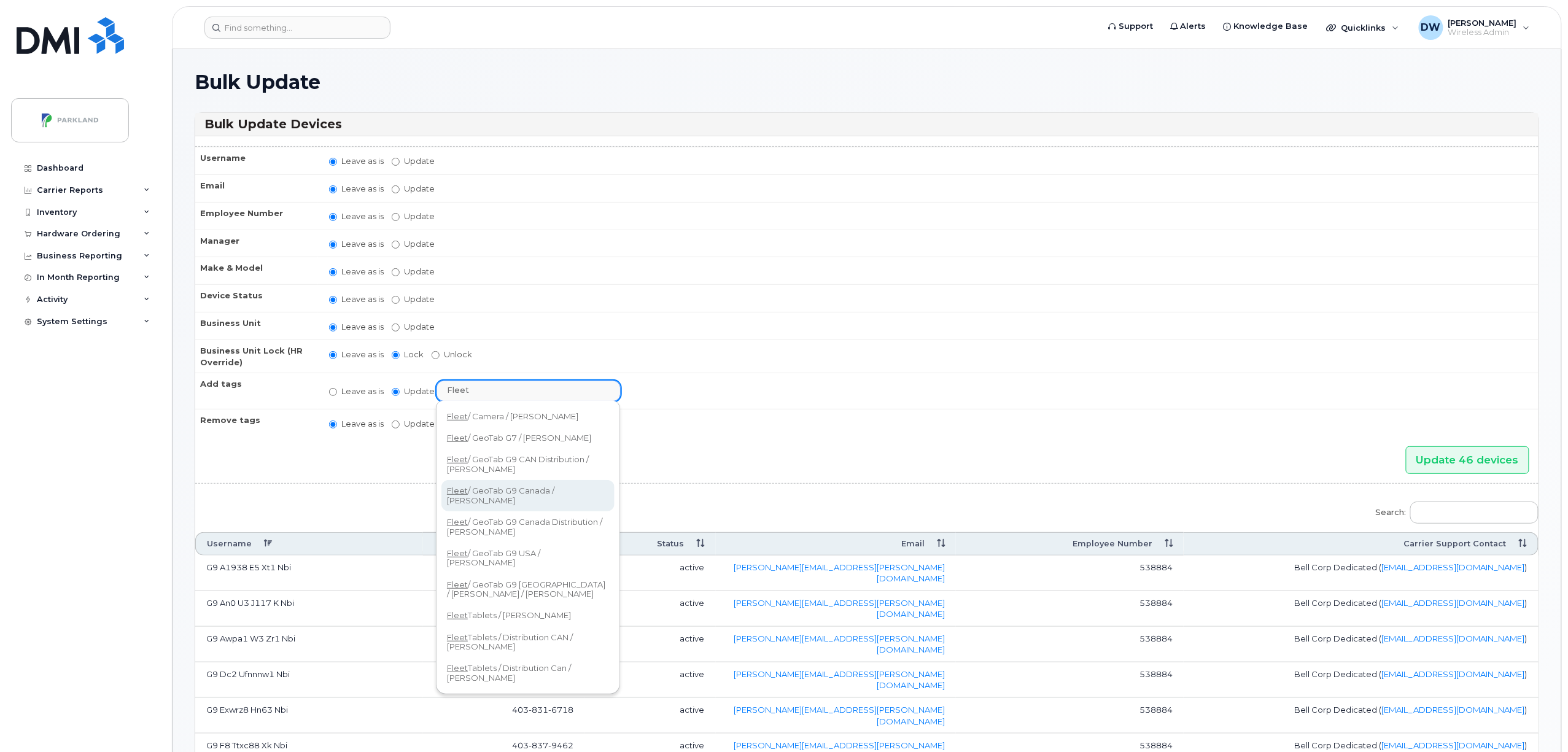
type input "Fleet"
select select "Fleet / GeoTab G9 Canada / [PERSON_NAME]"
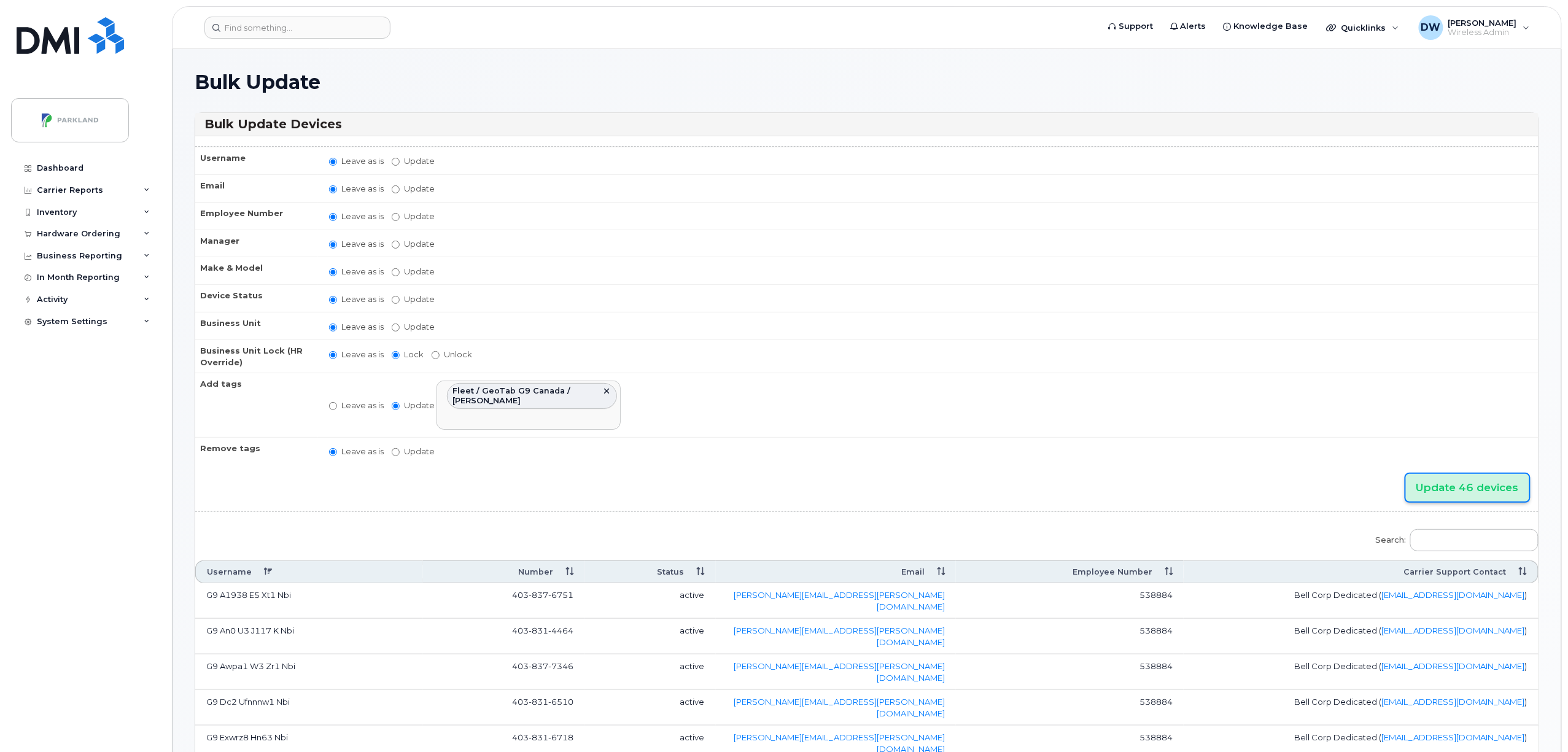
click at [1448, 489] on input "Update 46 devices" at bounding box center [1467, 488] width 124 height 28
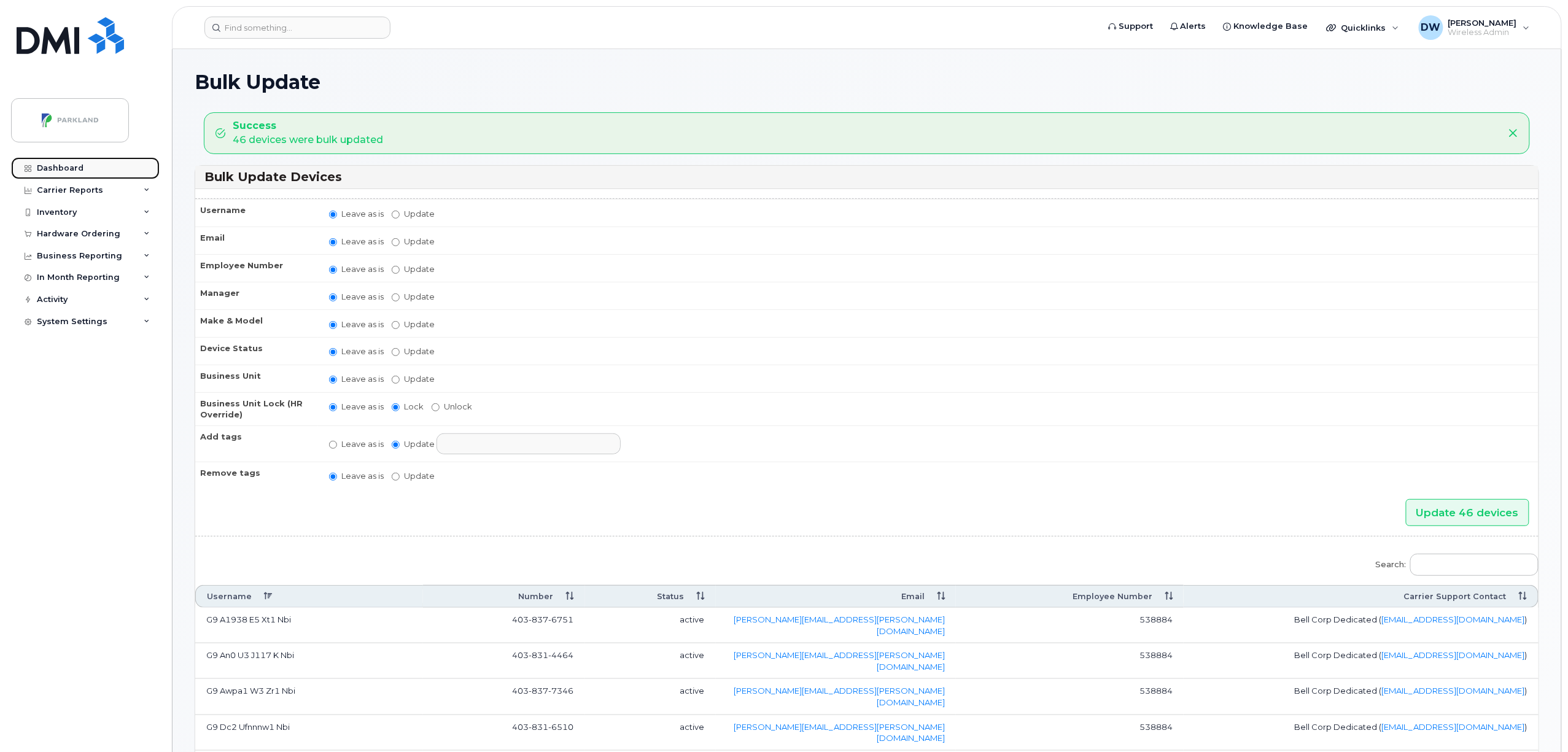
click at [57, 170] on div "Dashboard" at bounding box center [59, 168] width 46 height 10
click at [45, 168] on div "Dashboard" at bounding box center [59, 168] width 46 height 10
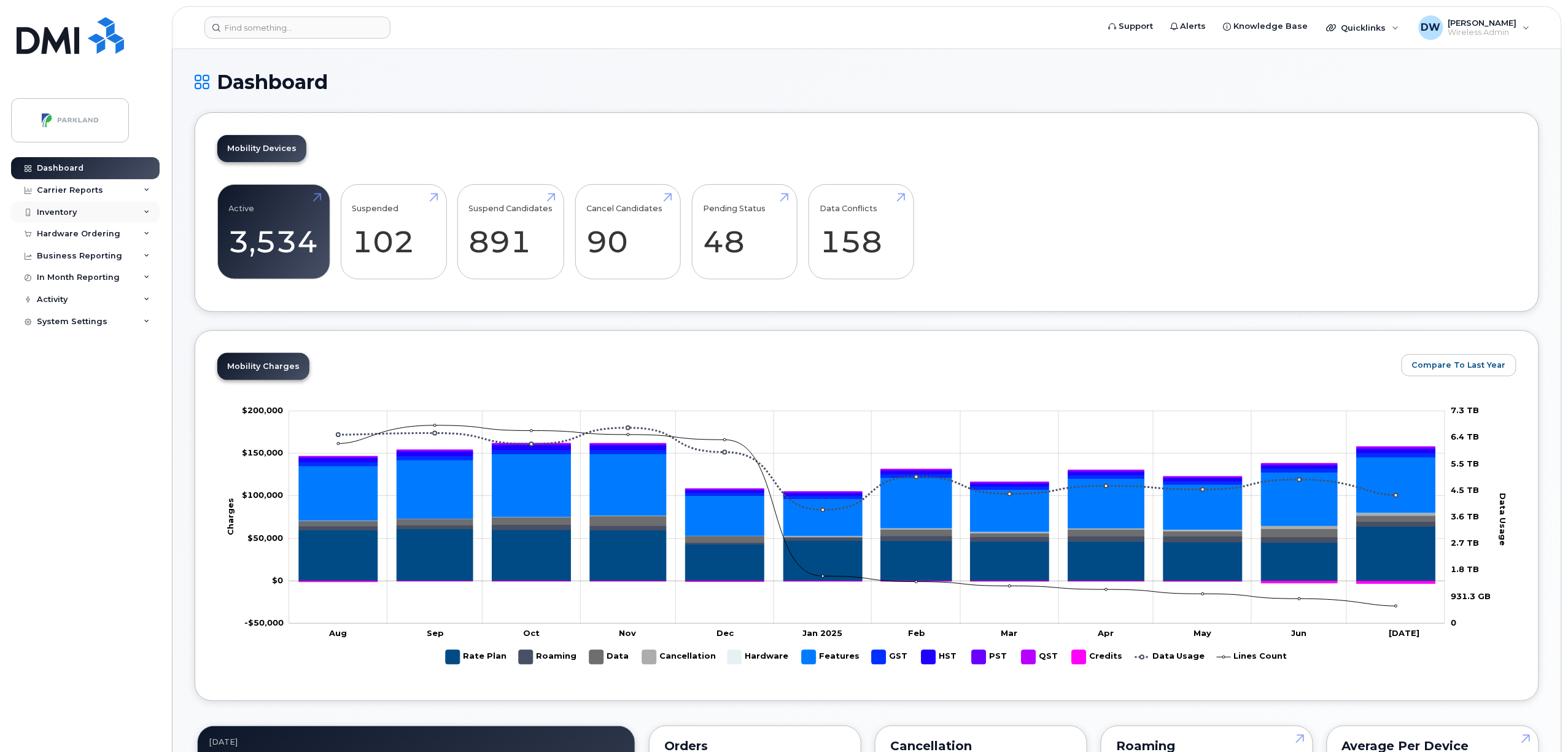
click at [64, 209] on div "Inventory" at bounding box center [56, 212] width 40 height 10
click at [62, 232] on div "Mobility Devices" at bounding box center [77, 234] width 69 height 11
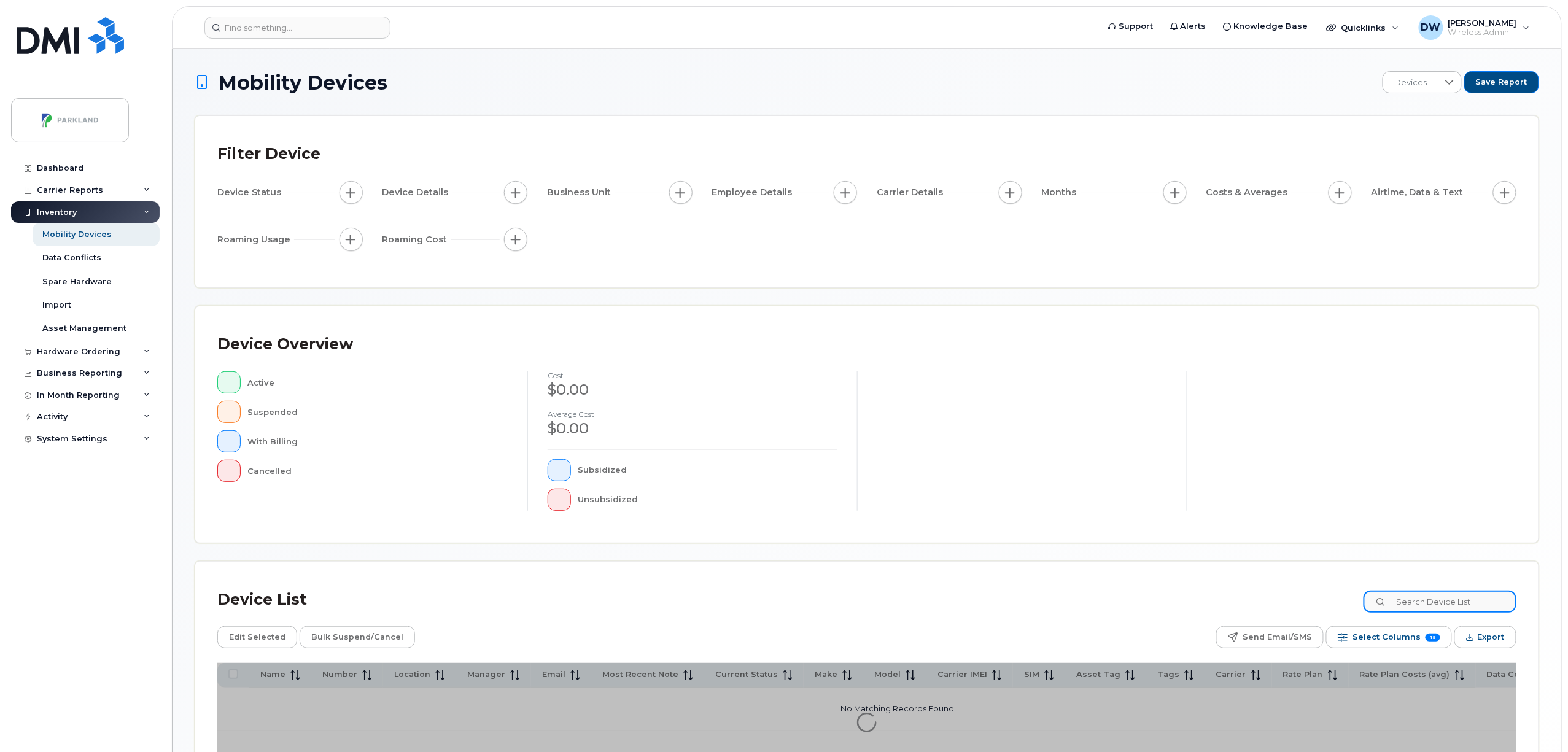
click at [1421, 603] on input at bounding box center [1440, 602] width 153 height 22
type input "G9"
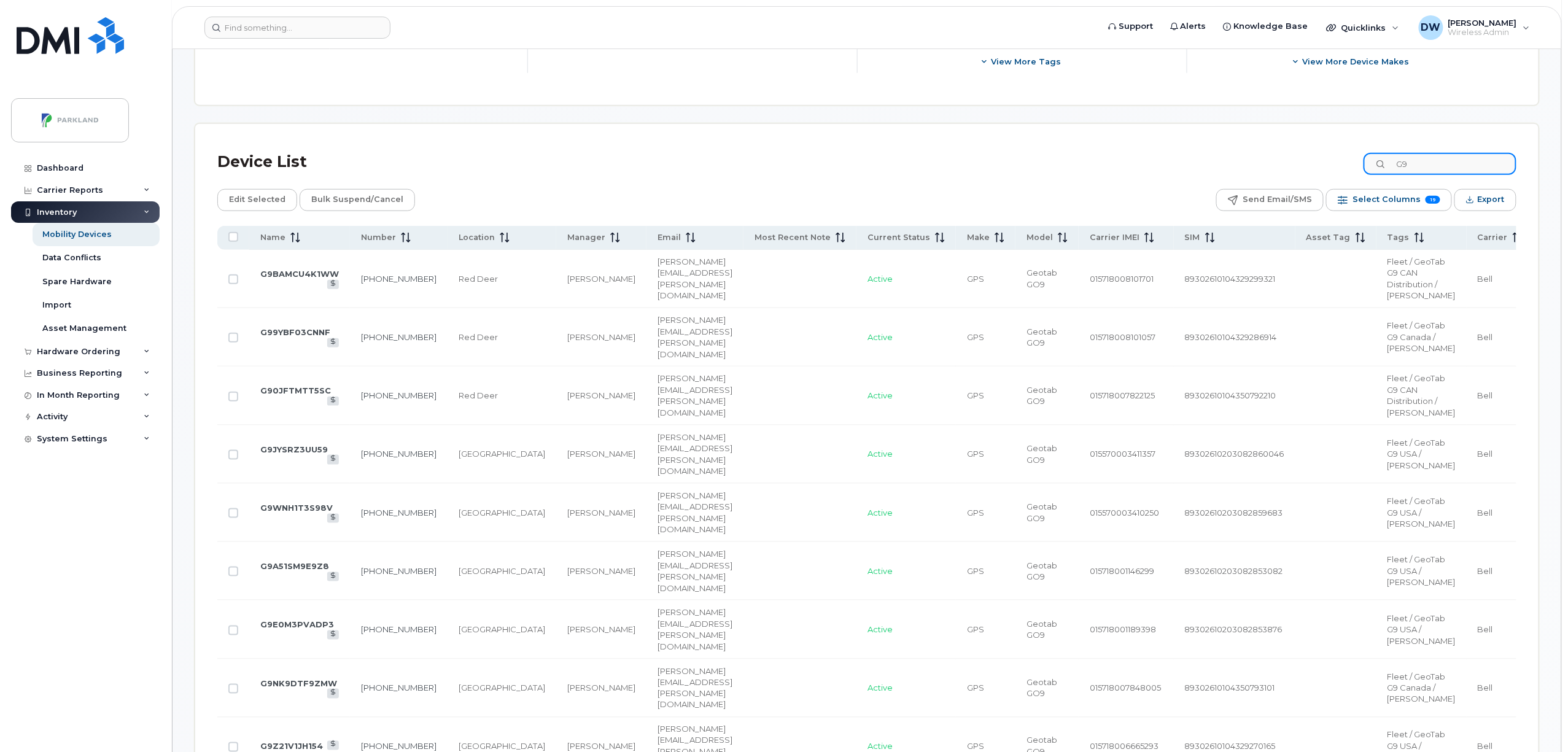
scroll to position [519, 0]
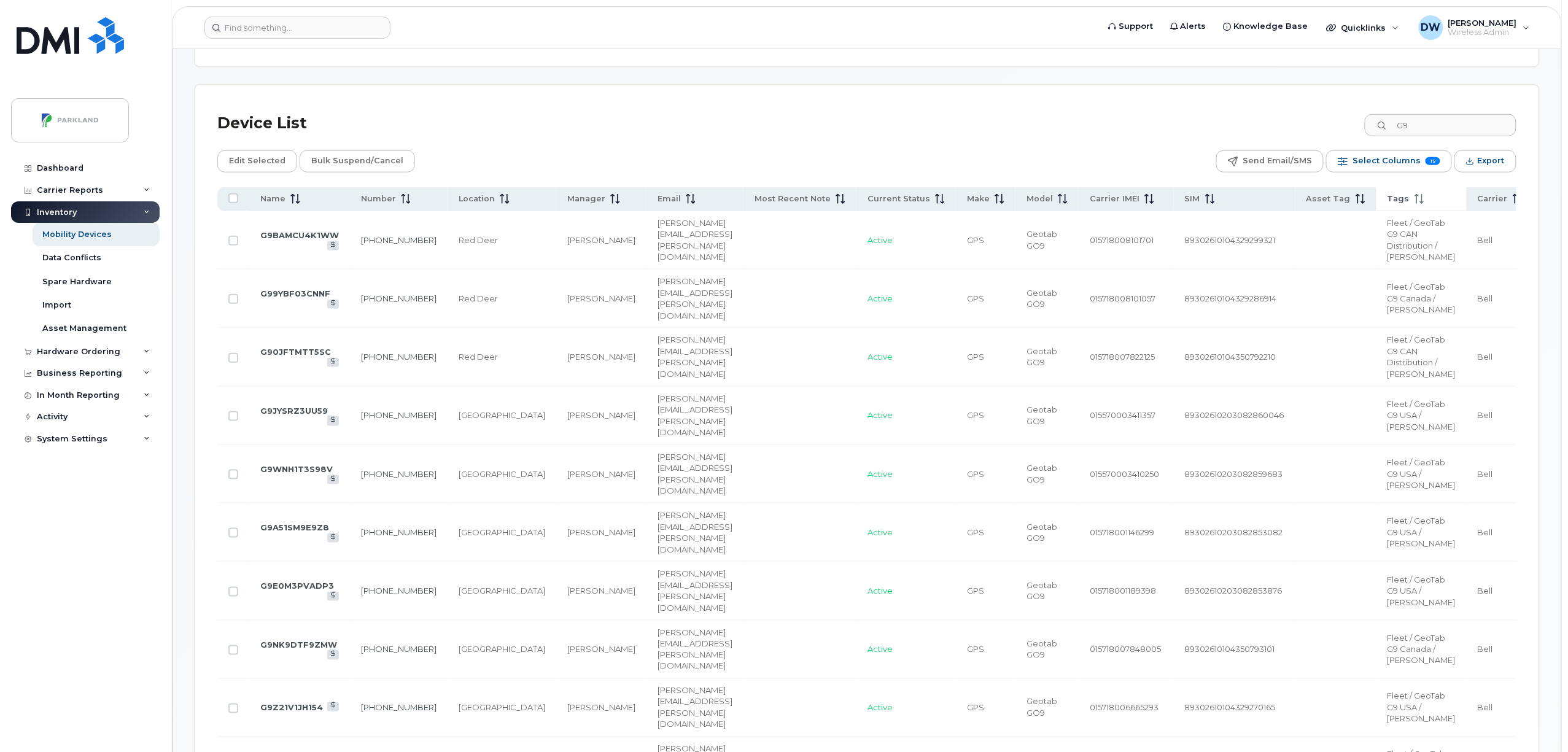
click at [1416, 197] on icon at bounding box center [1418, 195] width 4 height 2
click at [1415, 200] on icon at bounding box center [1420, 199] width 10 height 10
click at [1415, 200] on icon at bounding box center [1419, 199] width 9 height 10
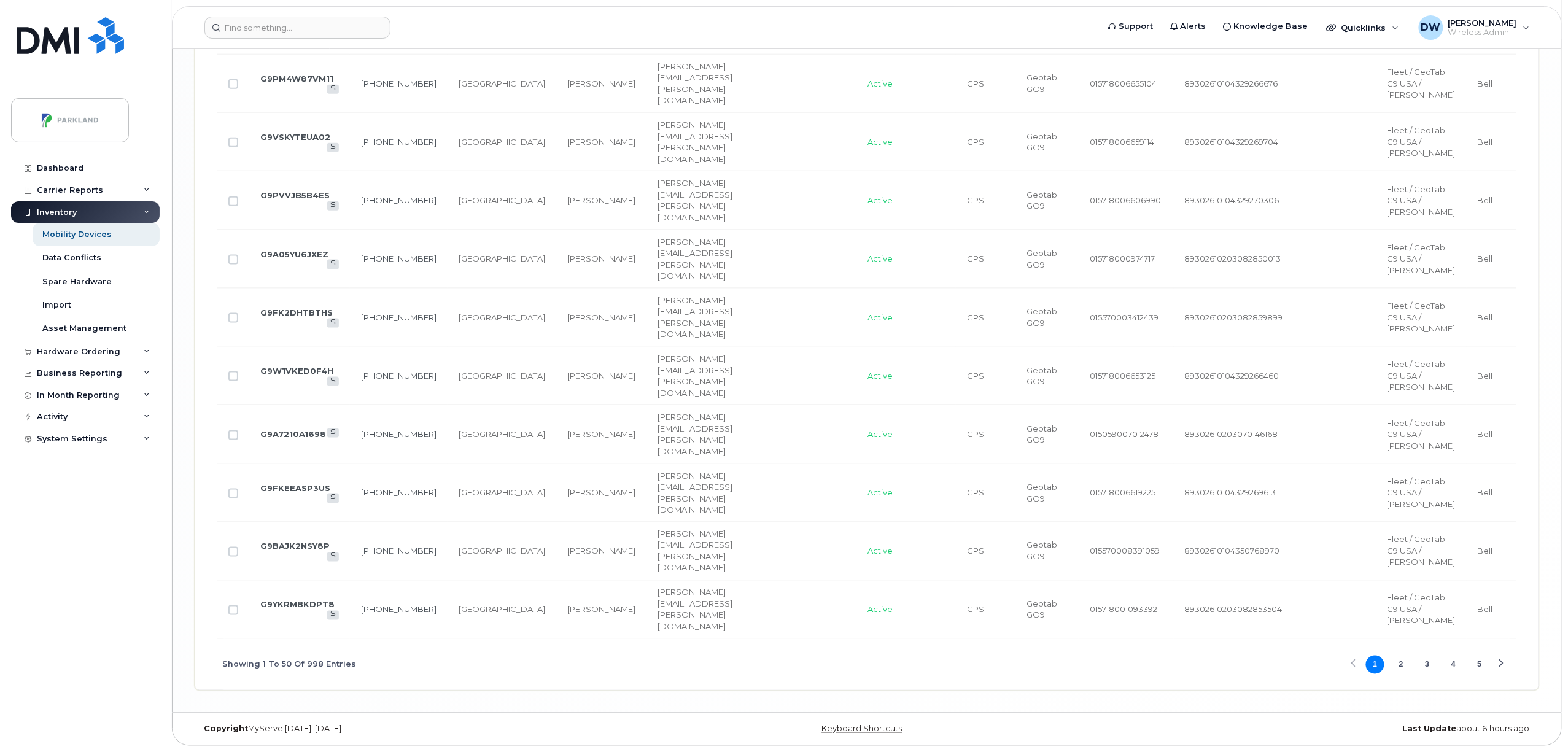
scroll to position [3624, 0]
click at [1480, 661] on button "5" at bounding box center [1480, 665] width 19 height 19
click at [1480, 674] on button "7" at bounding box center [1480, 665] width 19 height 19
click at [1482, 674] on button "9" at bounding box center [1480, 665] width 19 height 19
click at [1480, 674] on button "11" at bounding box center [1480, 665] width 19 height 19
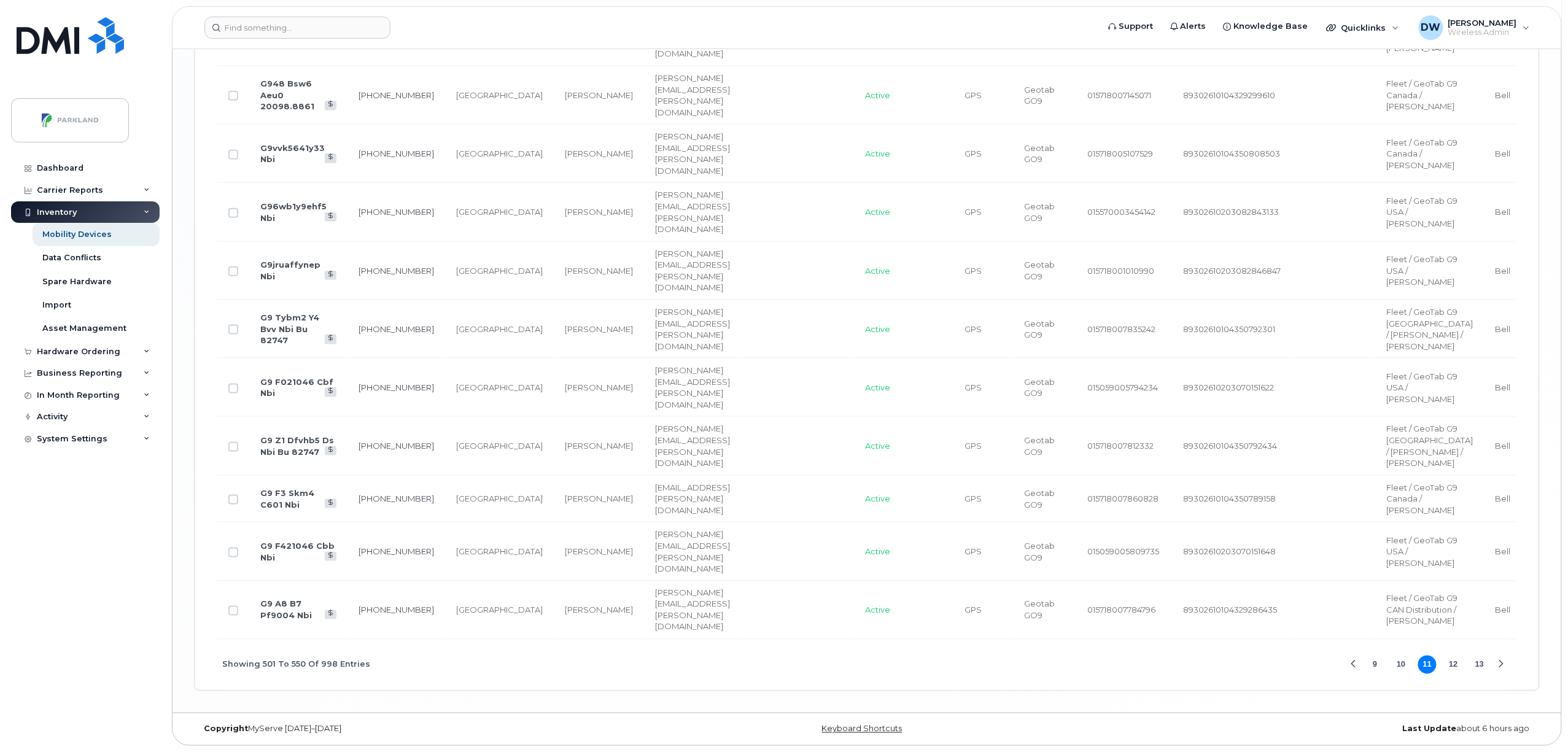
scroll to position [3715, 0]
click at [1479, 666] on button "13" at bounding box center [1480, 665] width 19 height 19
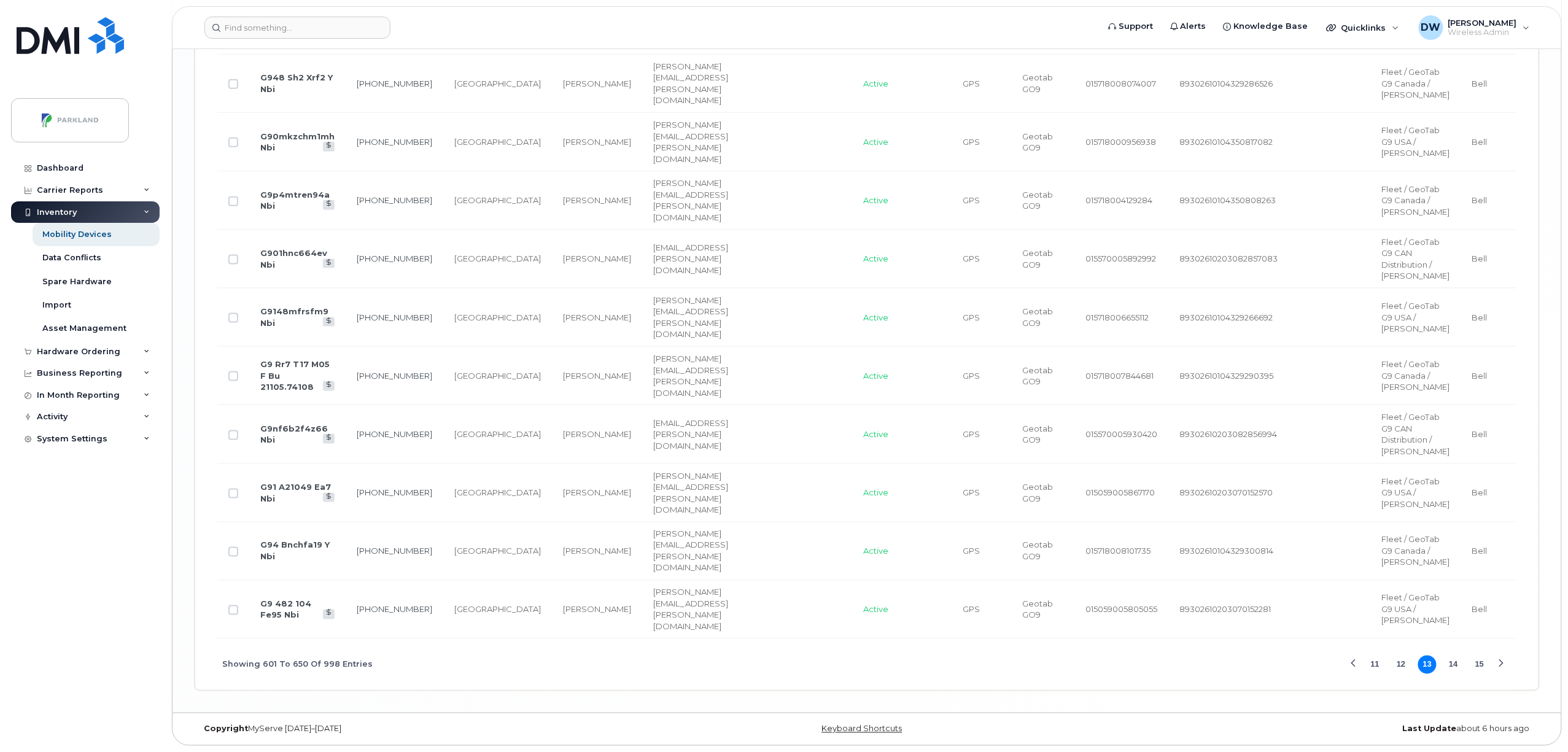
click at [1477, 666] on button "15" at bounding box center [1480, 665] width 19 height 19
click at [1477, 674] on button "17" at bounding box center [1480, 665] width 19 height 19
click at [1479, 663] on button "19" at bounding box center [1480, 665] width 19 height 19
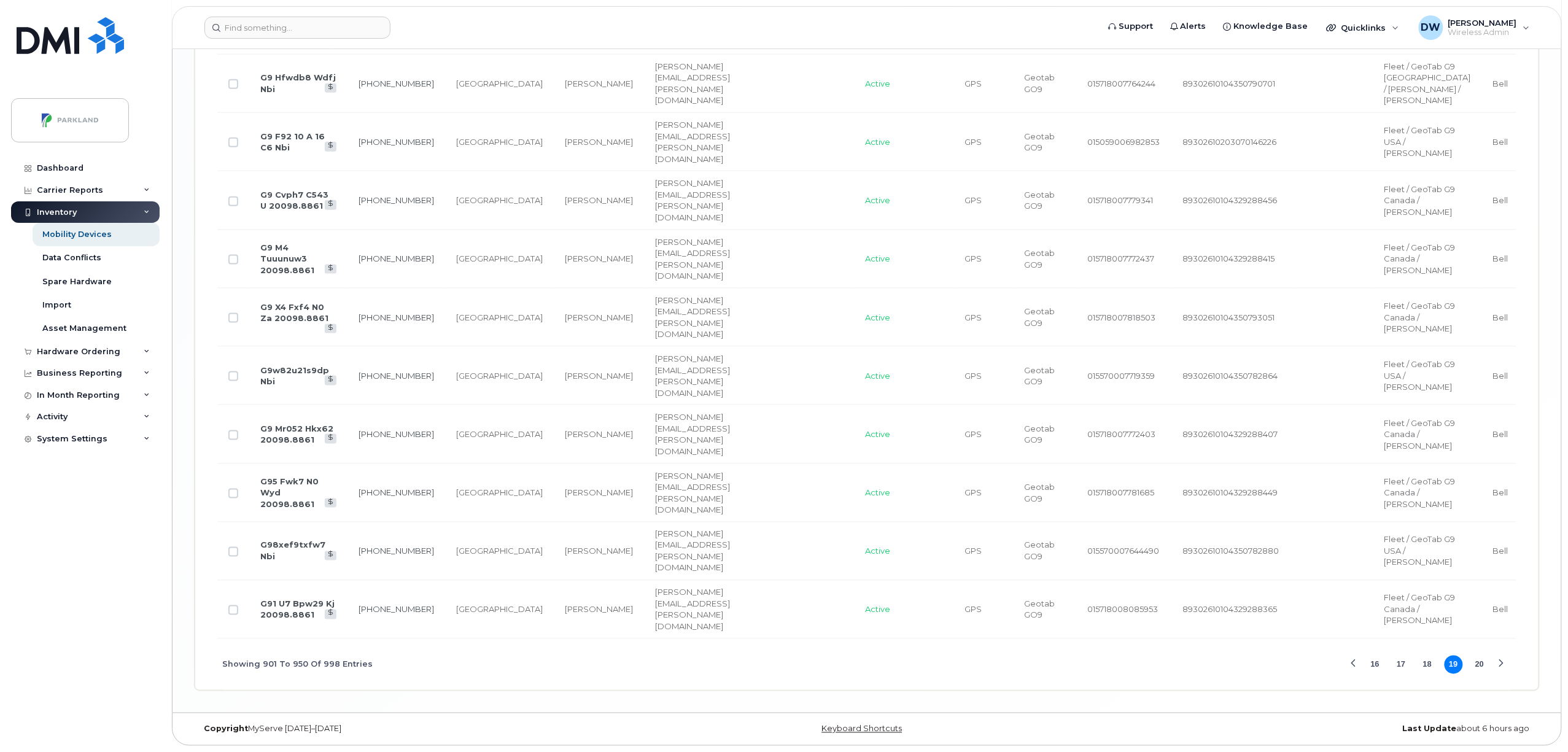
click at [1481, 661] on button "20" at bounding box center [1480, 665] width 19 height 19
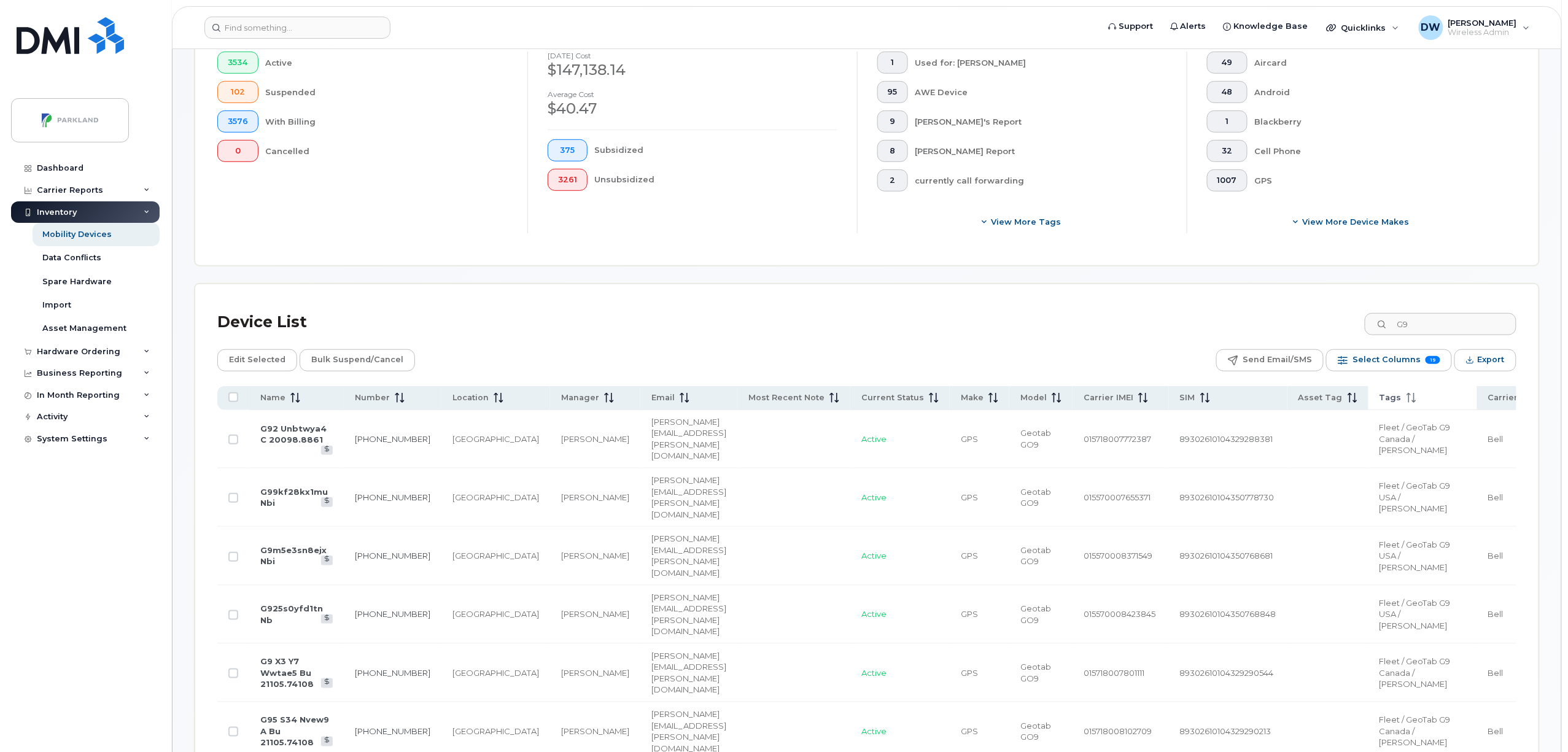
scroll to position [299, 0]
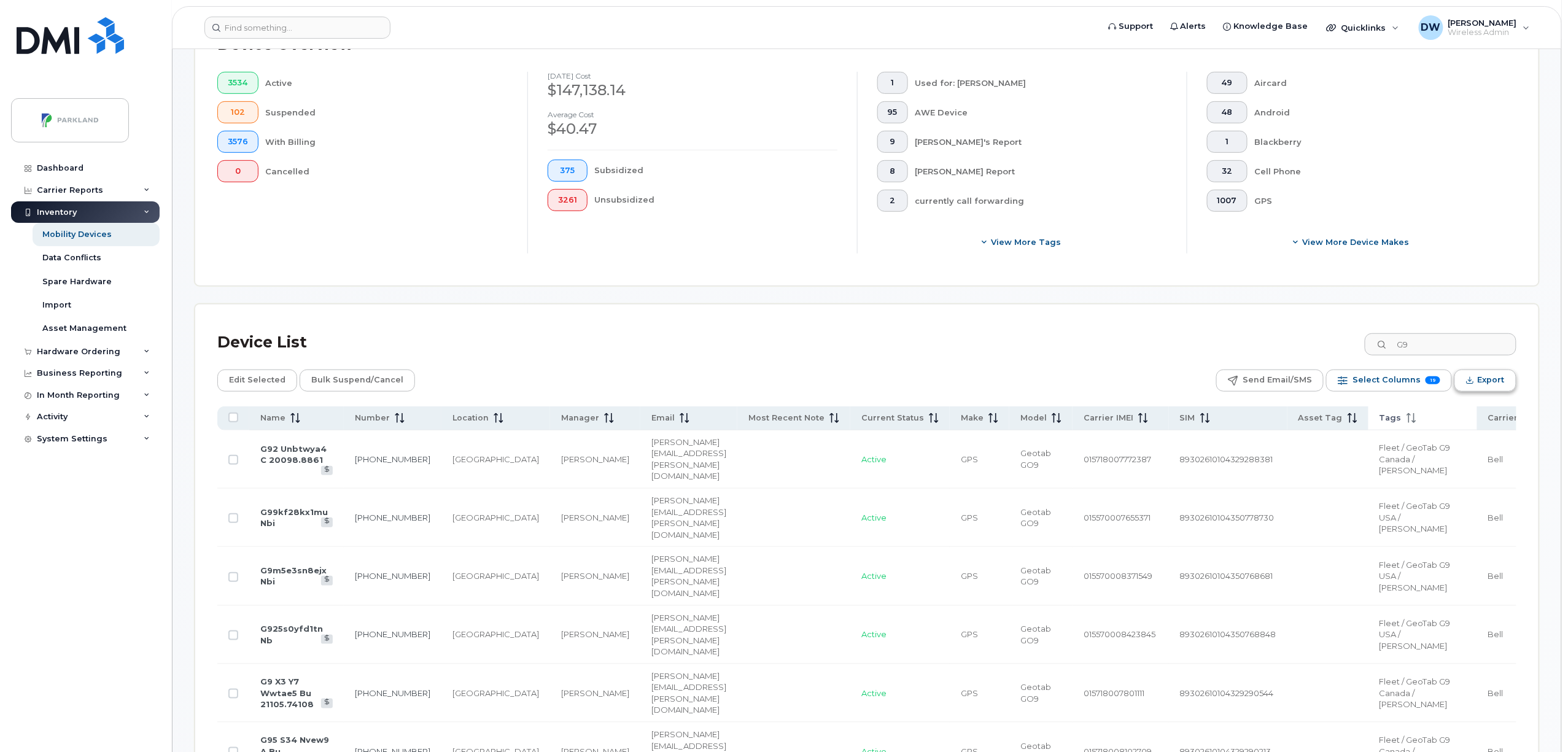
click at [1494, 380] on span "Export" at bounding box center [1491, 379] width 27 height 19
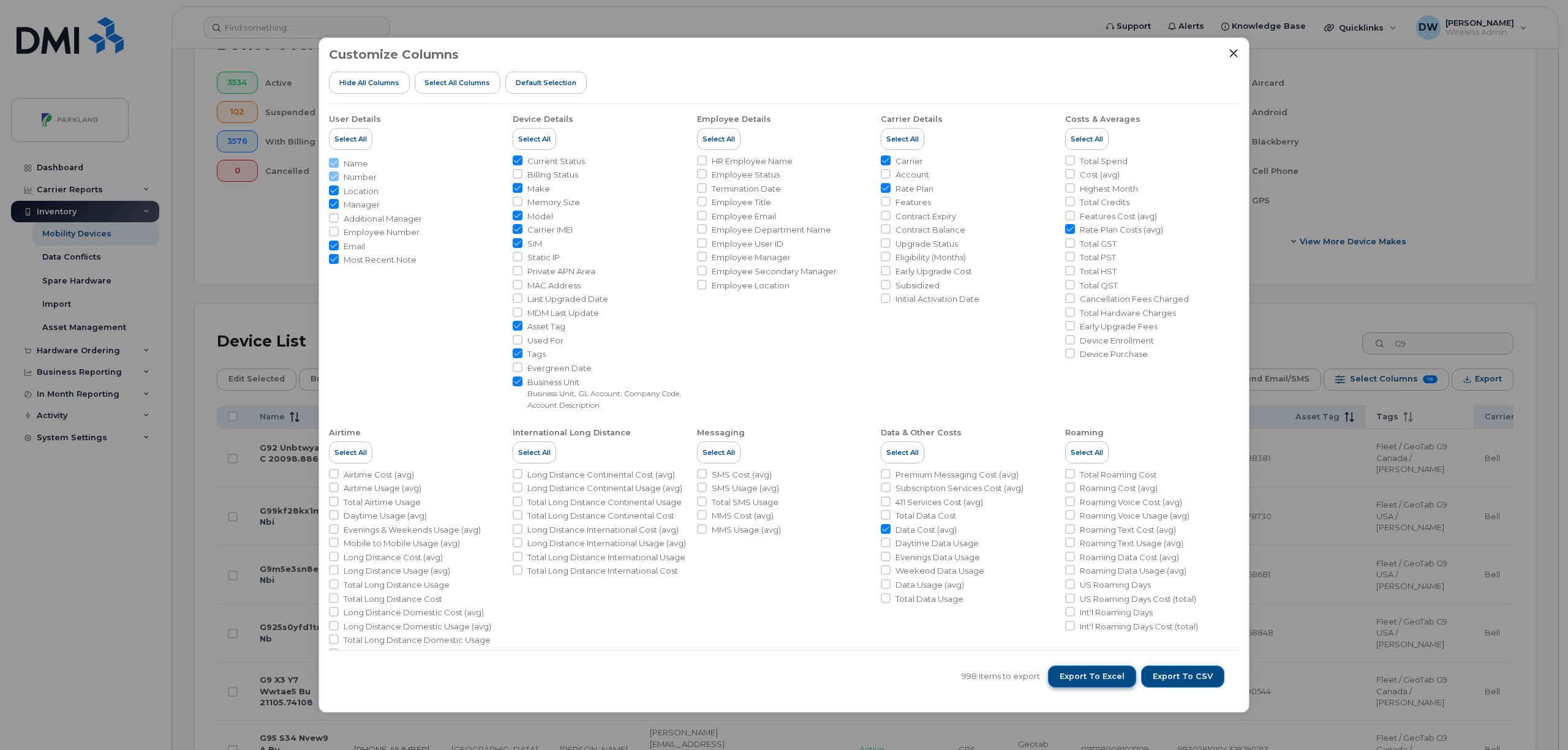
click at [1103, 675] on span "Export to Excel" at bounding box center [1092, 676] width 65 height 11
click at [1234, 54] on icon "Close" at bounding box center [1234, 53] width 8 height 8
